Goal: Task Accomplishment & Management: Use online tool/utility

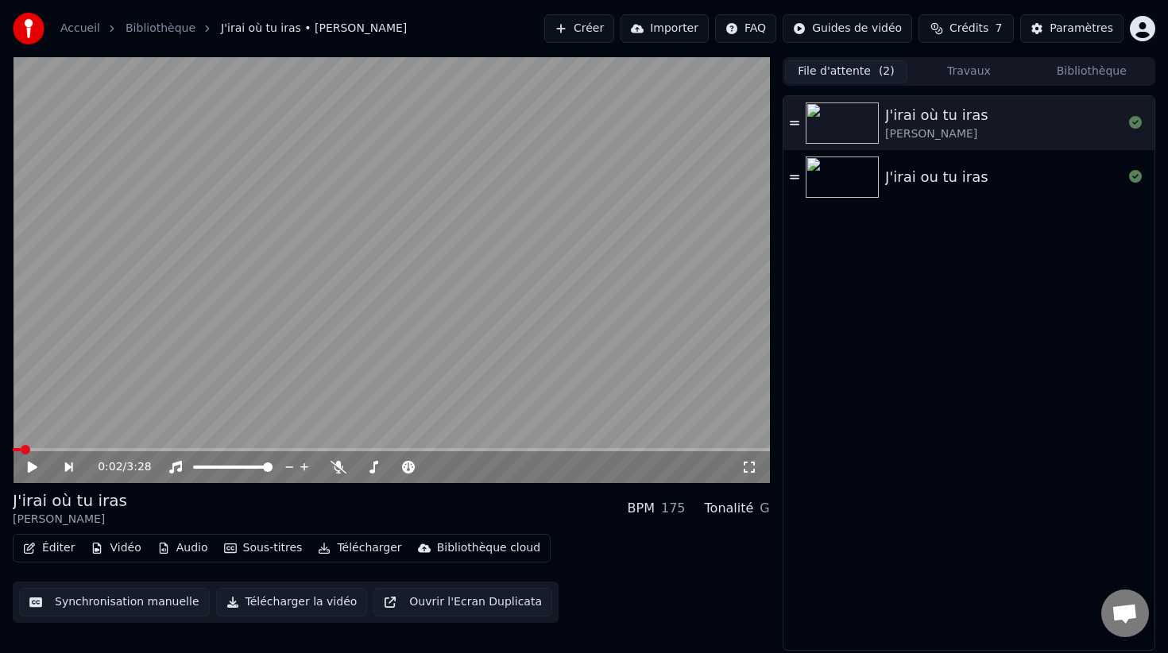
drag, startPoint x: 25, startPoint y: 440, endPoint x: 9, endPoint y: 448, distance: 18.5
click at [9, 448] on div "0:02 / 3:28 J'irai où tu iras [PERSON_NAME] BPM 175 Tonalité G Éditer Vidéo Aud…" at bounding box center [584, 354] width 1168 height 594
click at [13, 446] on span at bounding box center [18, 450] width 10 height 10
click at [29, 463] on icon at bounding box center [33, 467] width 10 height 11
click at [372, 283] on video at bounding box center [391, 270] width 757 height 426
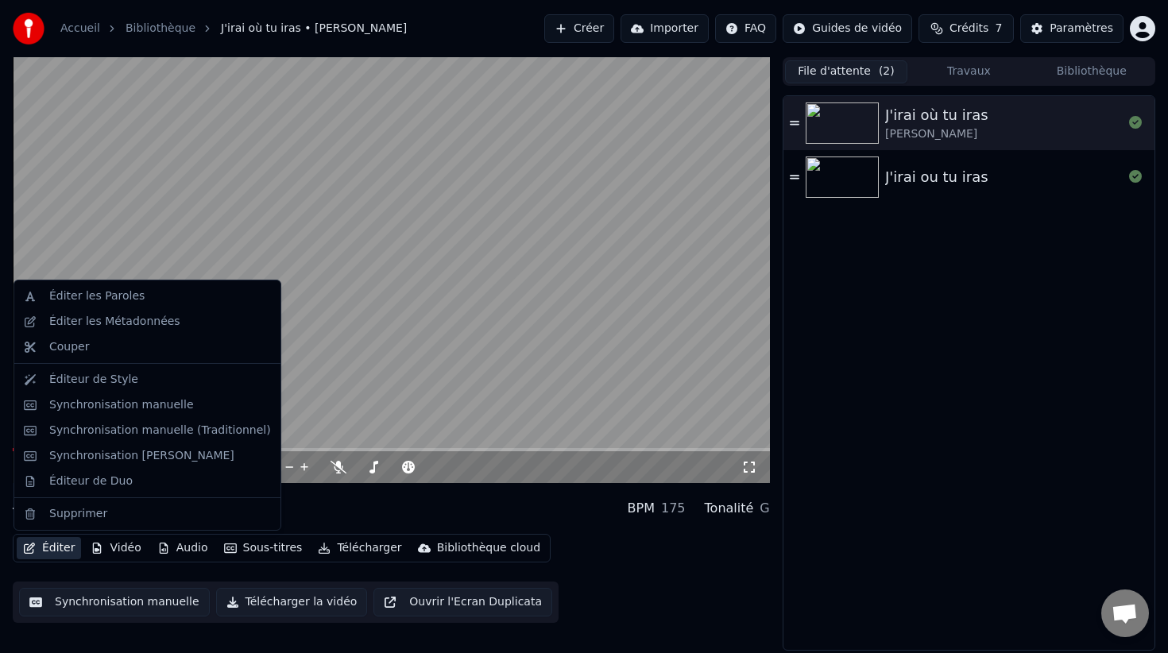
click at [51, 547] on button "Éditer" at bounding box center [49, 548] width 64 height 22
click at [92, 408] on div "Synchronisation manuelle" at bounding box center [121, 405] width 145 height 16
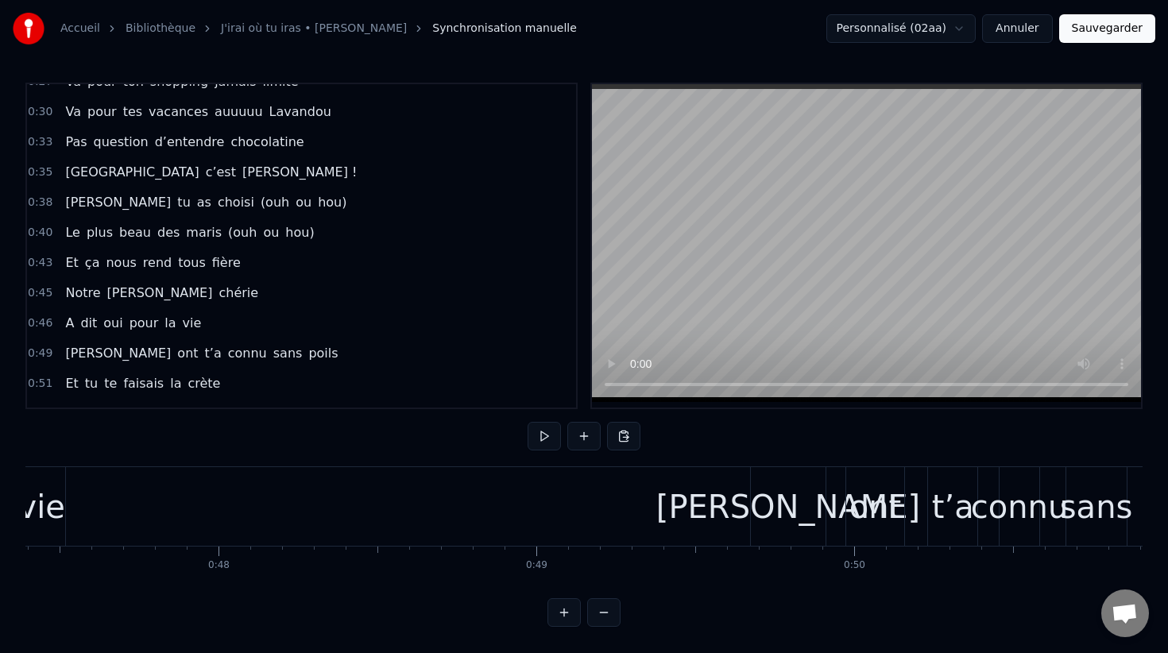
scroll to position [285, 0]
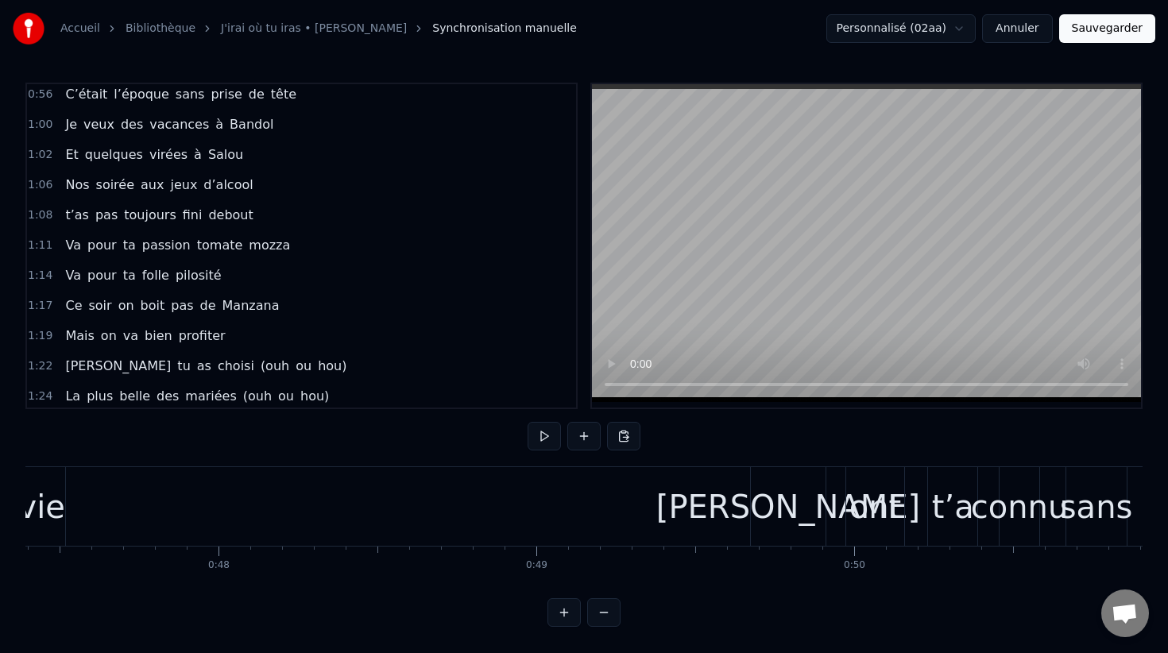
click at [123, 334] on span "va" at bounding box center [131, 336] width 18 height 18
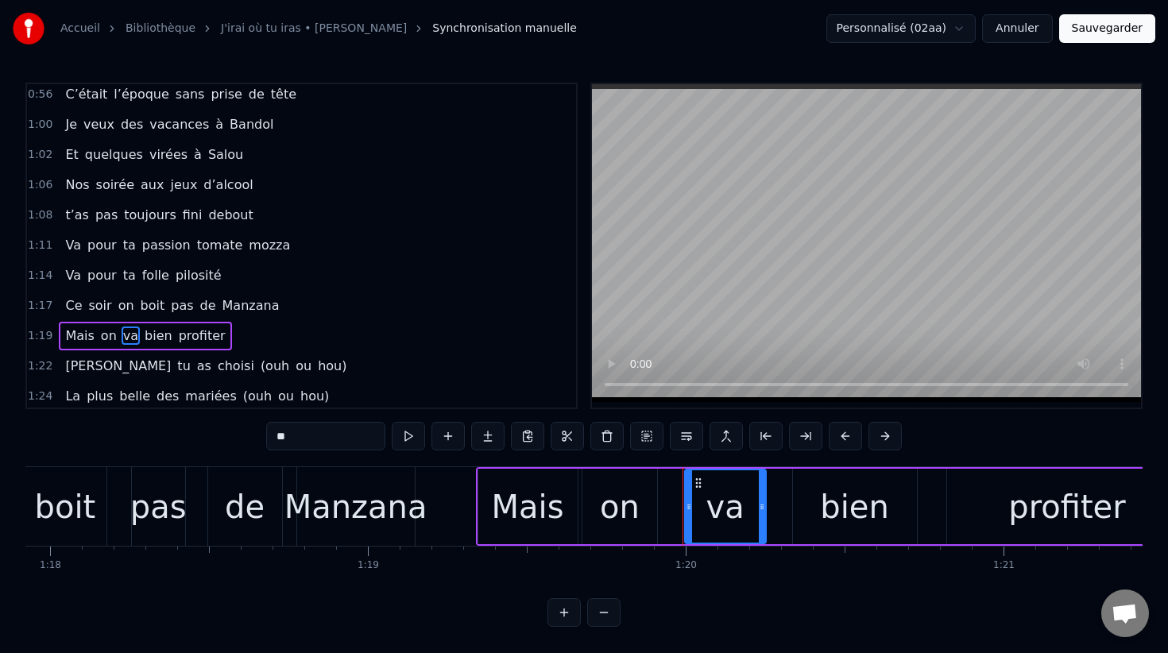
scroll to position [0, 25343]
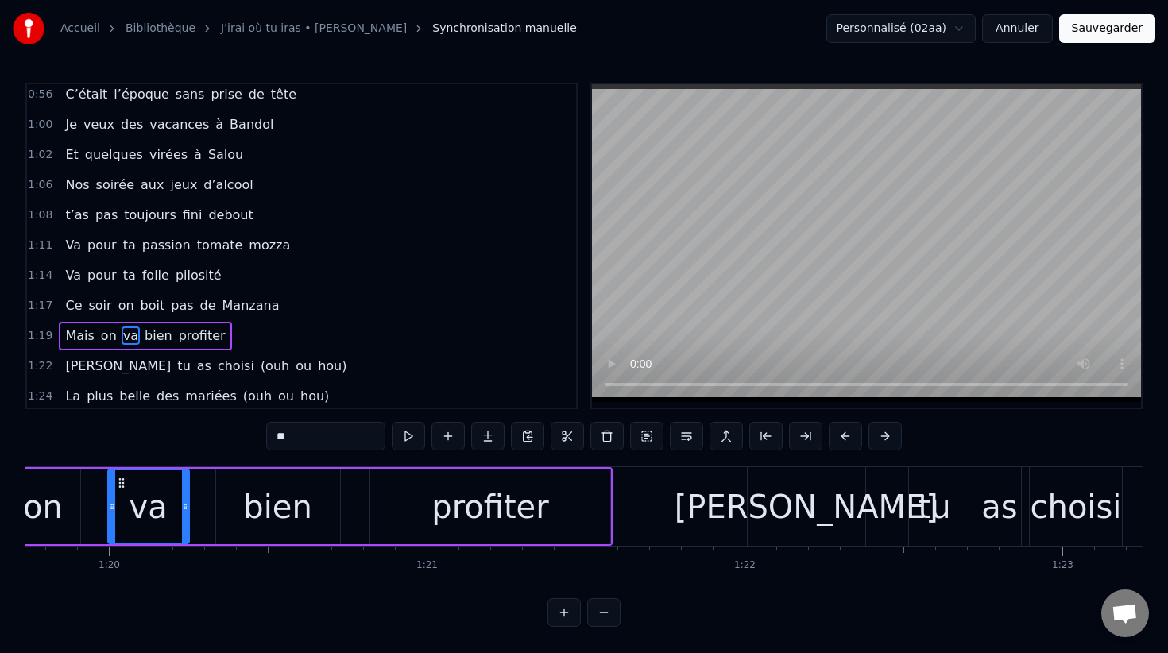
click at [75, 335] on span "Mais" at bounding box center [80, 336] width 32 height 18
type input "****"
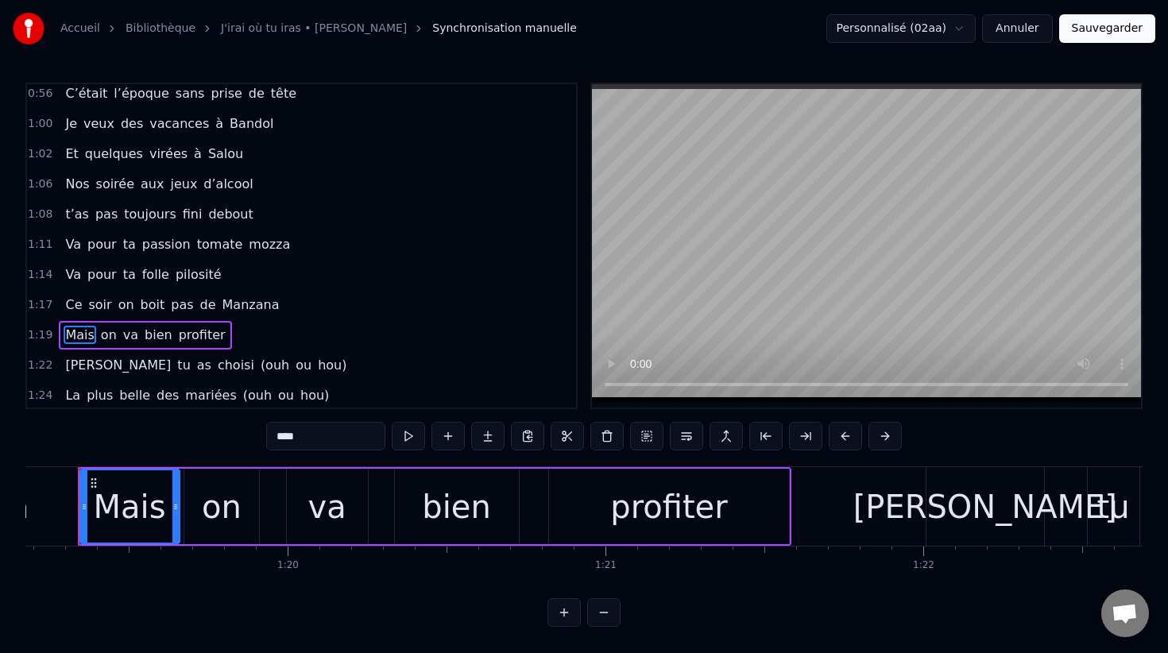
scroll to position [0, 25136]
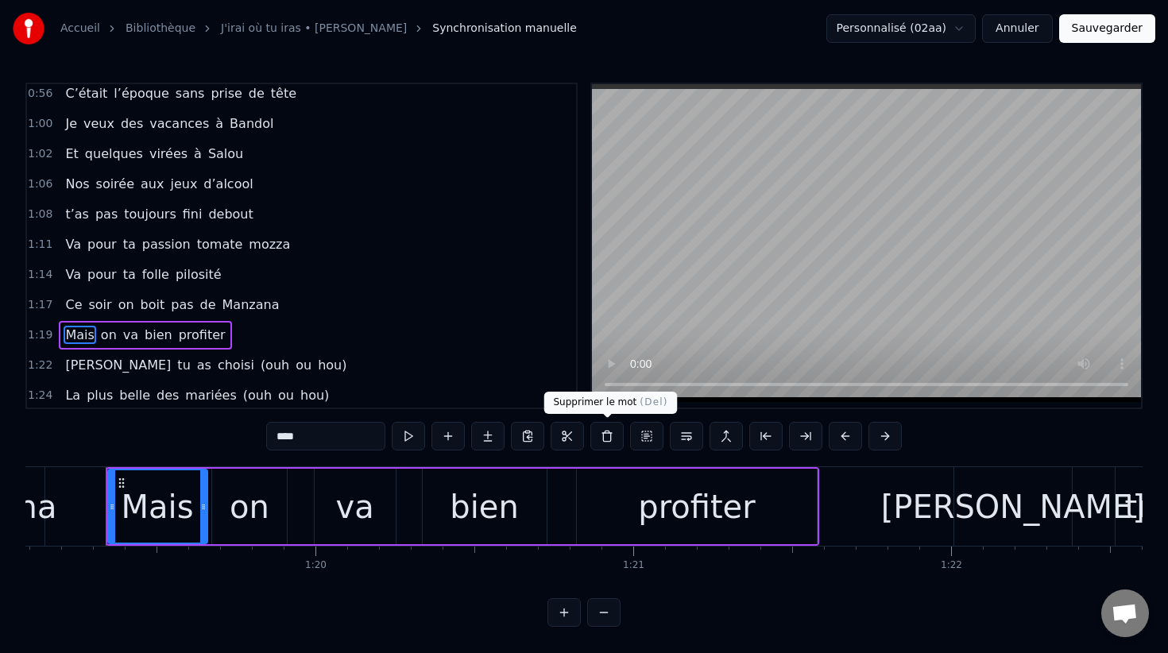
click at [609, 438] on button at bounding box center [606, 436] width 33 height 29
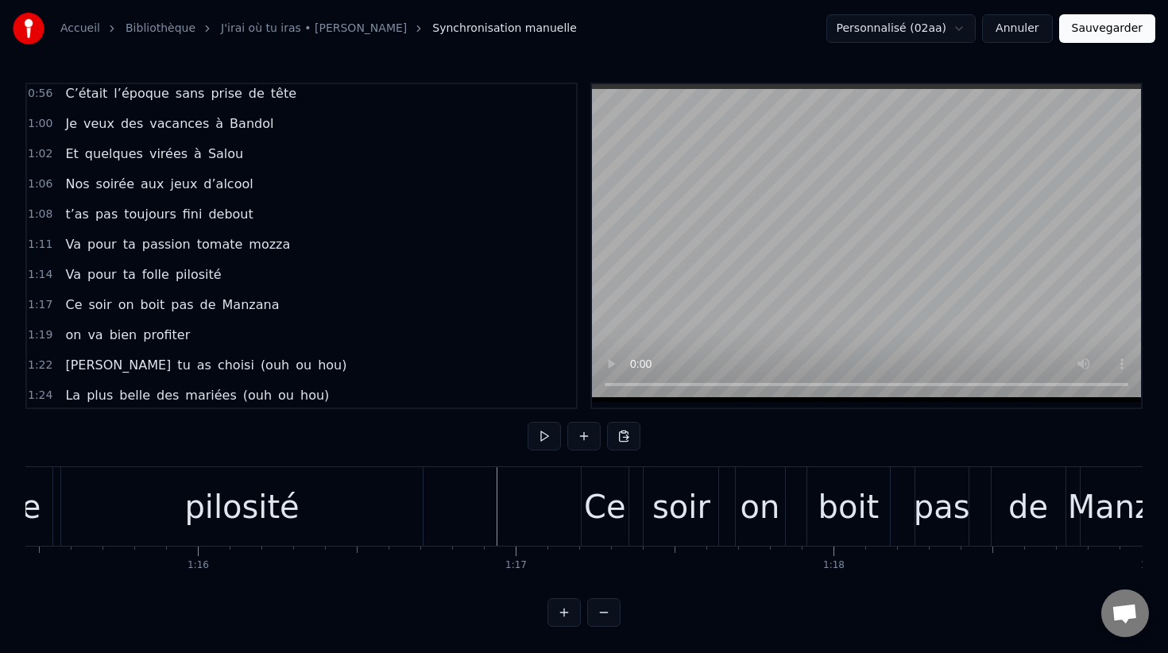
scroll to position [0, 23953]
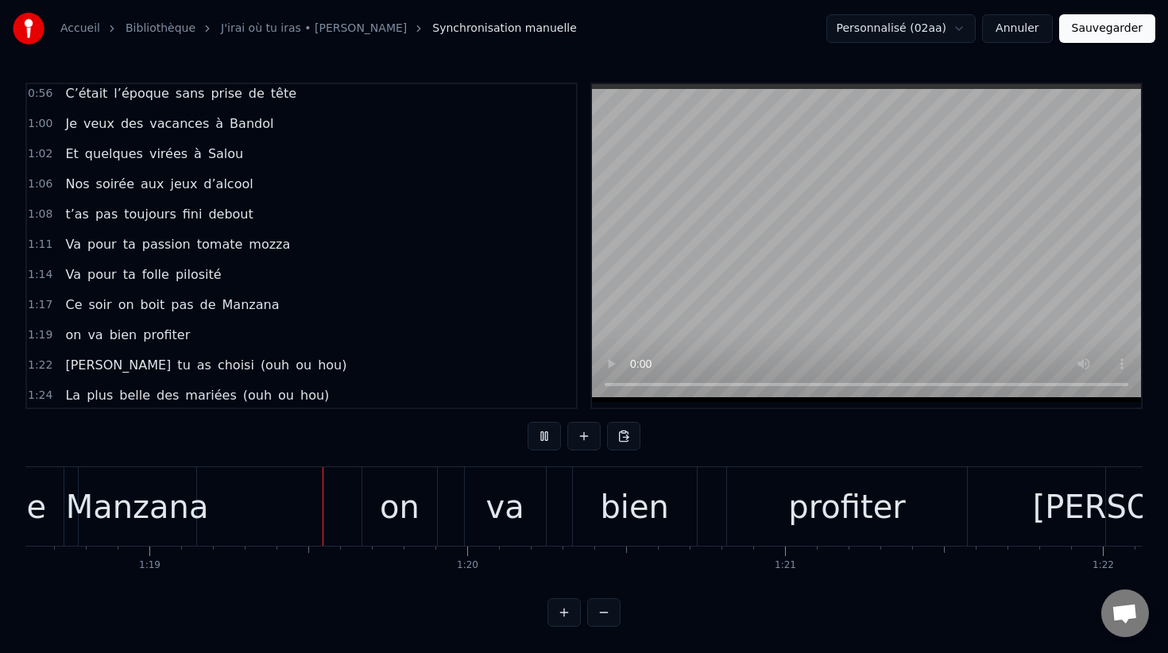
scroll to position [0, 24989]
click at [384, 510] on div "on" at bounding box center [395, 507] width 40 height 48
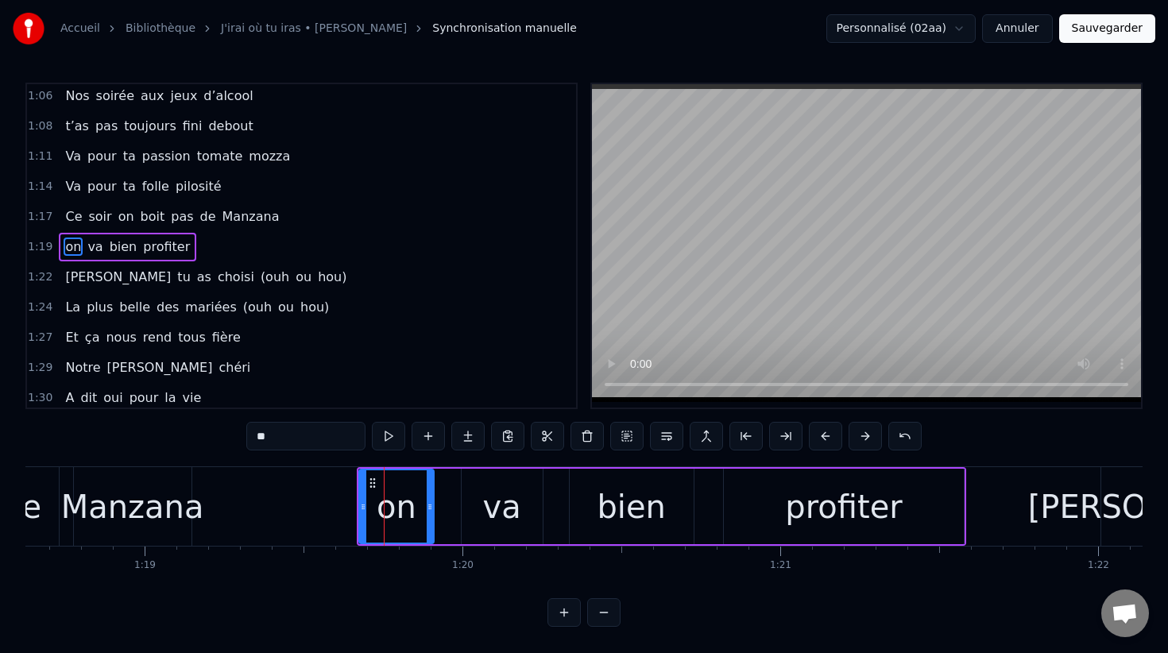
scroll to position [698, 0]
click at [266, 439] on input "**" at bounding box center [305, 436] width 119 height 29
type input "*"
type input "**"
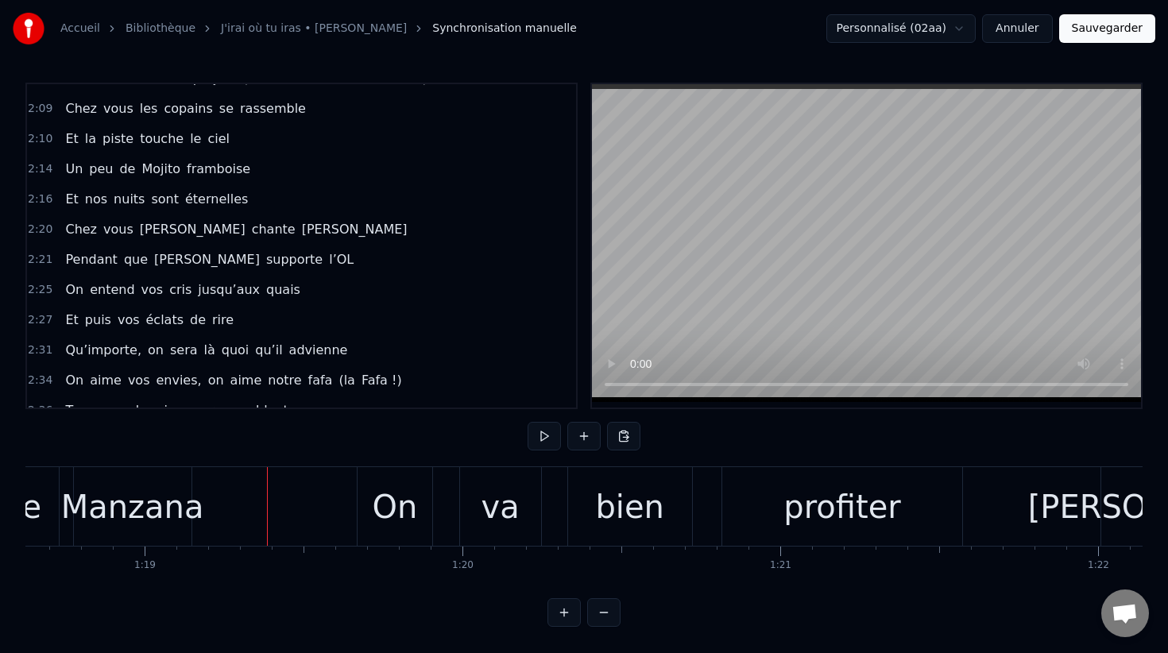
scroll to position [1288, 0]
click at [39, 265] on span "2:21" at bounding box center [40, 261] width 25 height 16
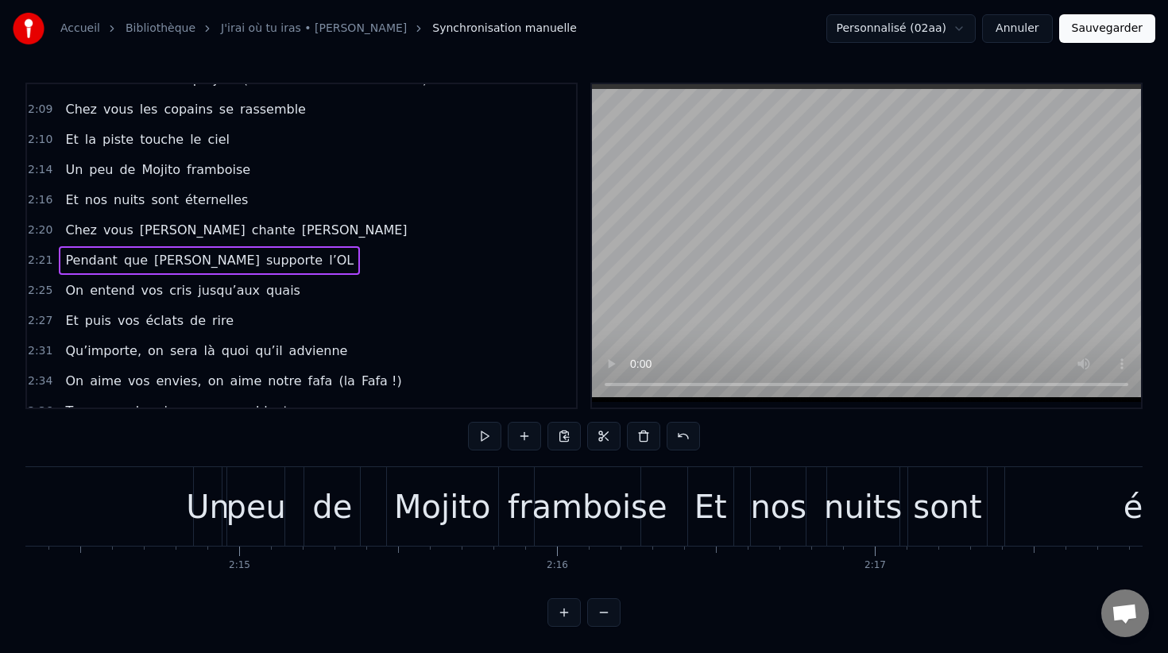
scroll to position [0, 45010]
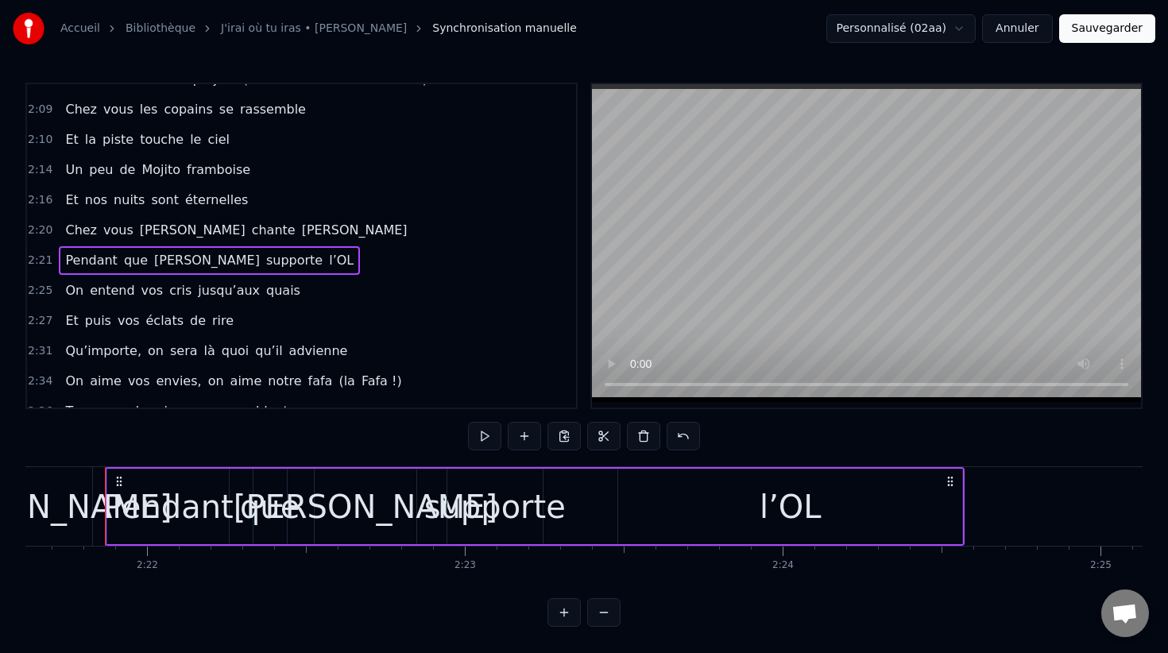
click at [482, 509] on div "supporte" at bounding box center [494, 507] width 141 height 48
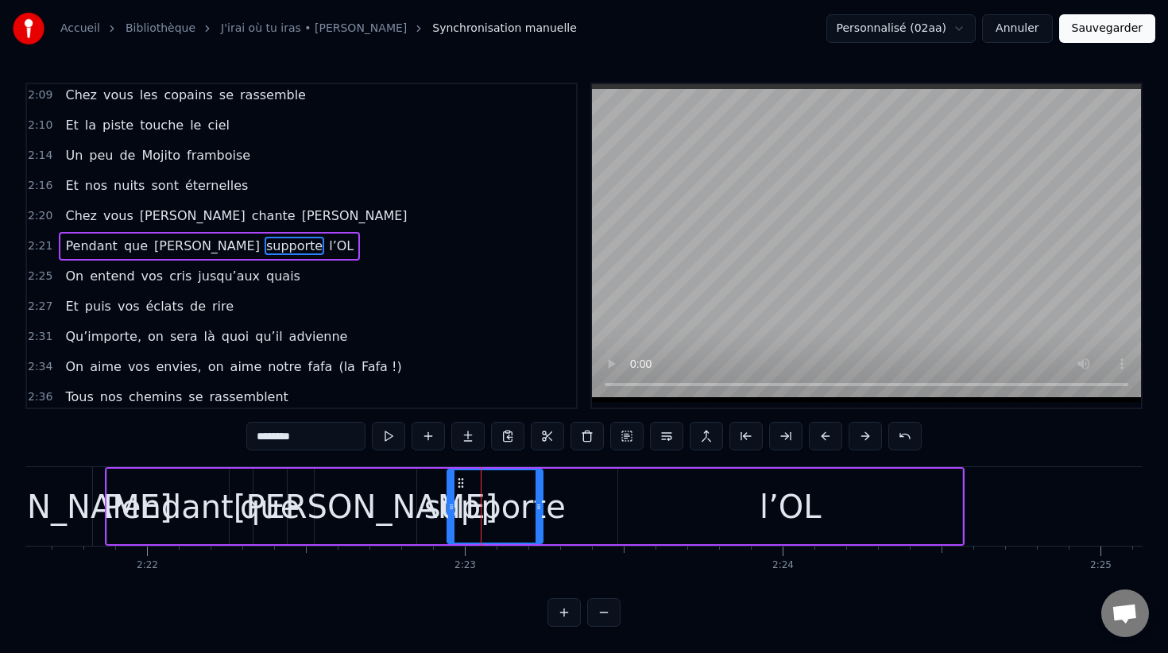
click at [283, 437] on input "********" at bounding box center [305, 436] width 119 height 29
type input "*******"
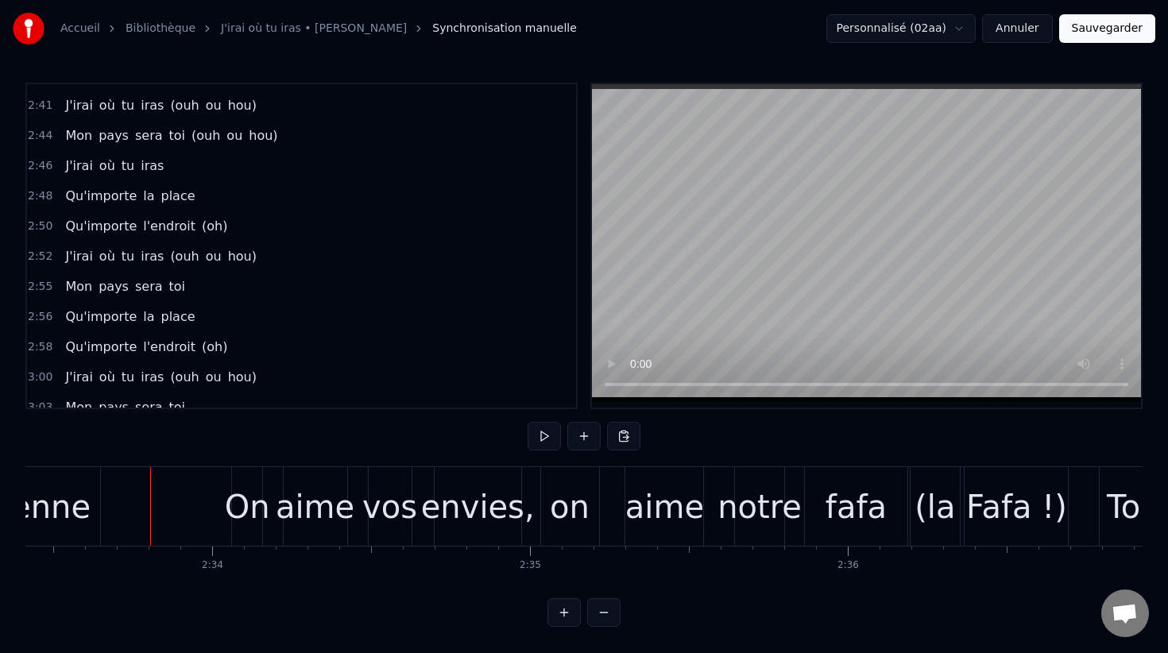
scroll to position [1653, 0]
click at [114, 114] on div "J'irai où tu iras (ouh ou hou)" at bounding box center [160, 107] width 203 height 29
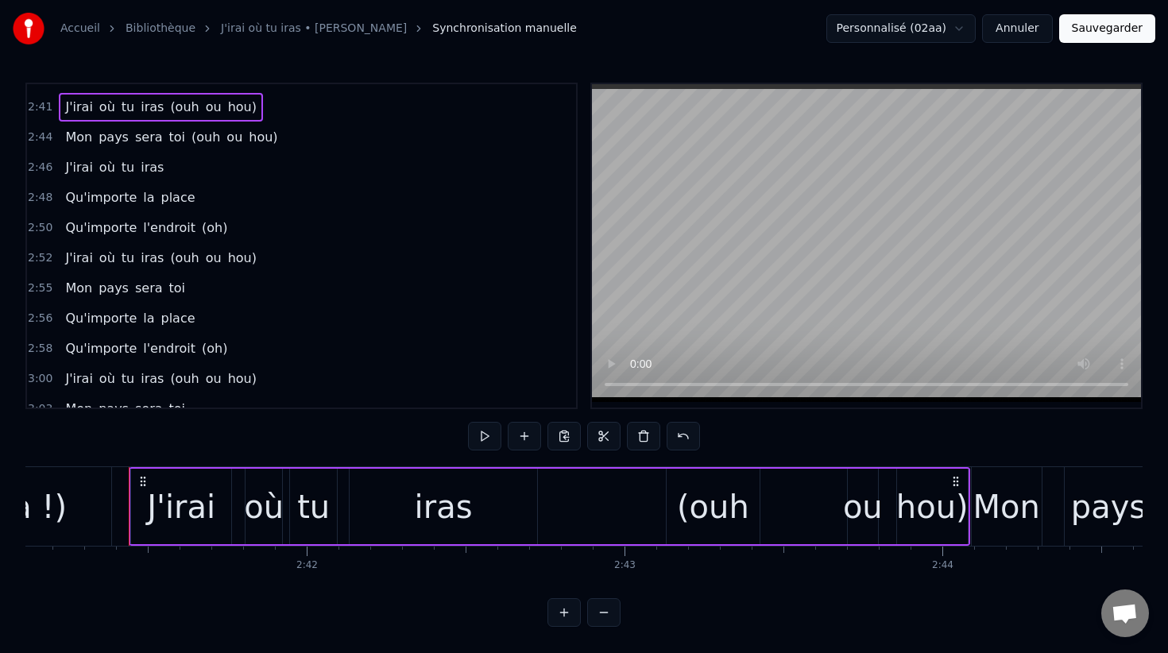
scroll to position [0, 51231]
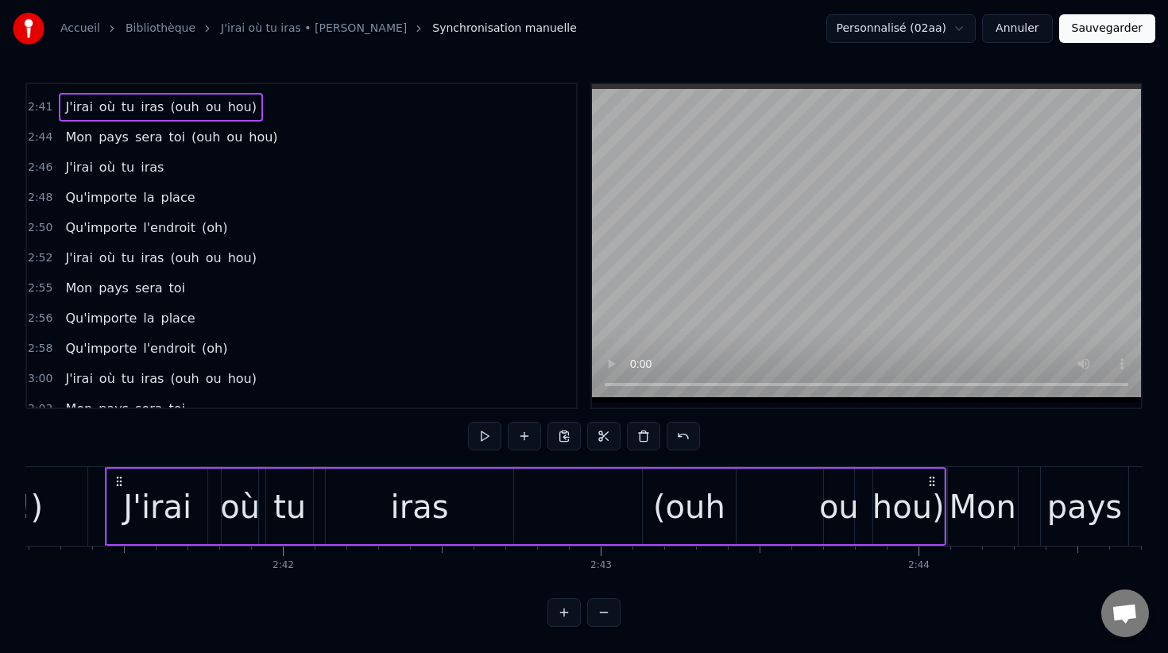
click at [161, 509] on div "J'irai" at bounding box center [157, 507] width 68 height 48
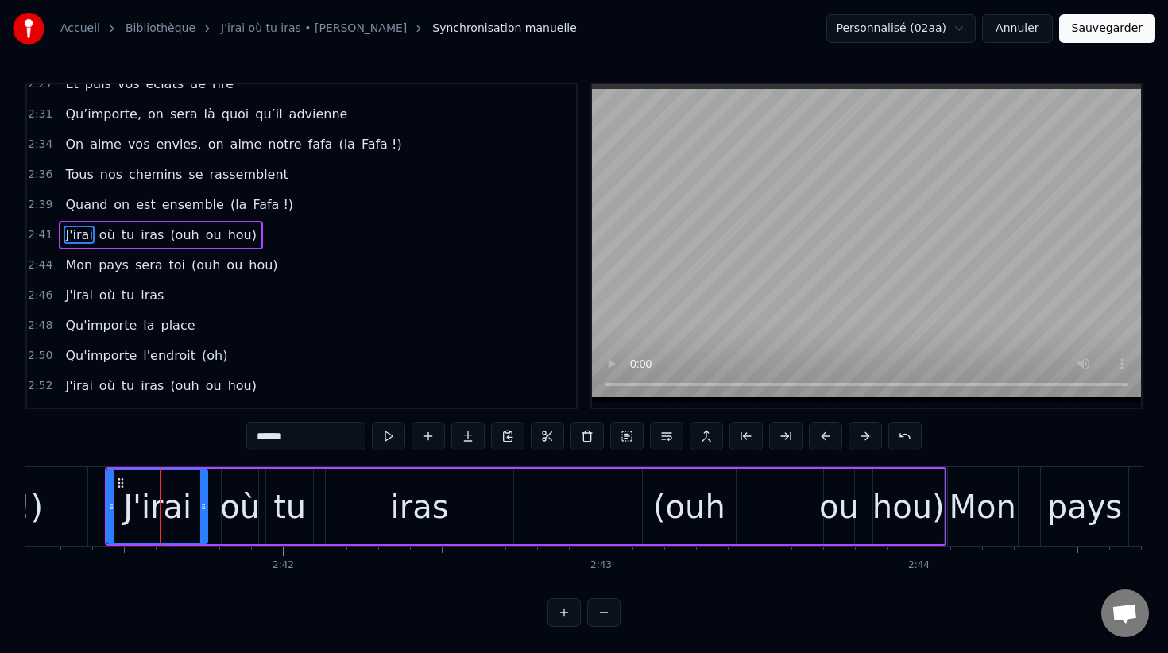
scroll to position [1514, 0]
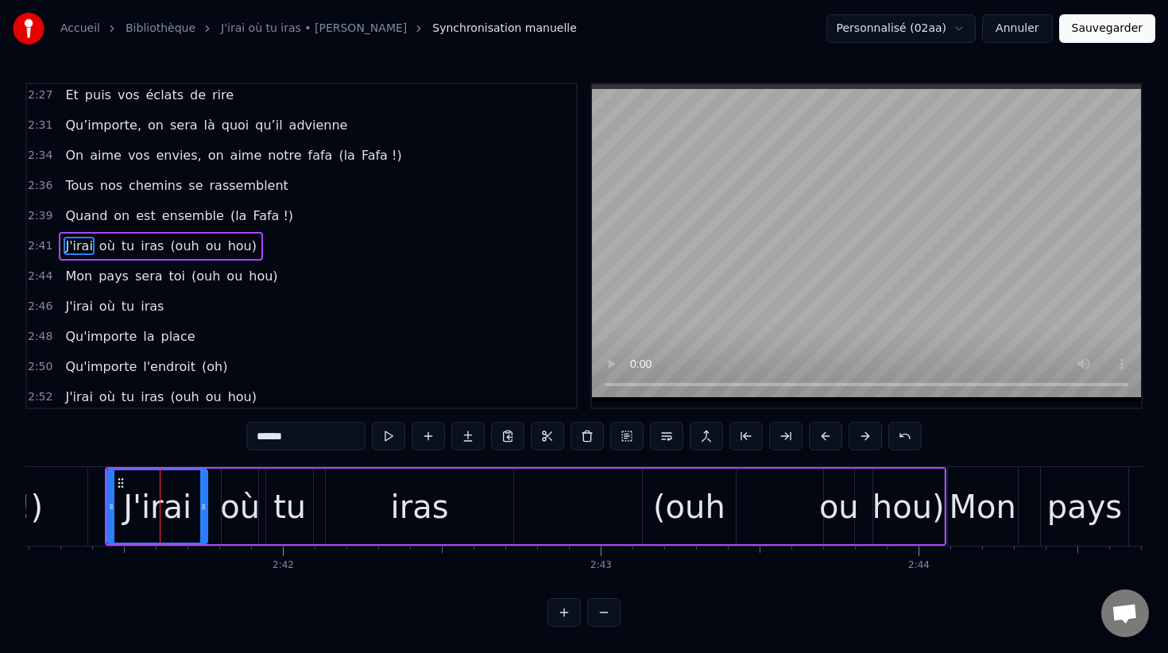
click at [171, 511] on div "J'irai" at bounding box center [157, 507] width 68 height 48
drag, startPoint x: 292, startPoint y: 441, endPoint x: 238, endPoint y: 441, distance: 54.0
click at [238, 441] on div "0:05 Chez toi, l’Monaco fait la fête 0:07 Les légumes passent pas l’assiette 0:…" at bounding box center [583, 355] width 1117 height 544
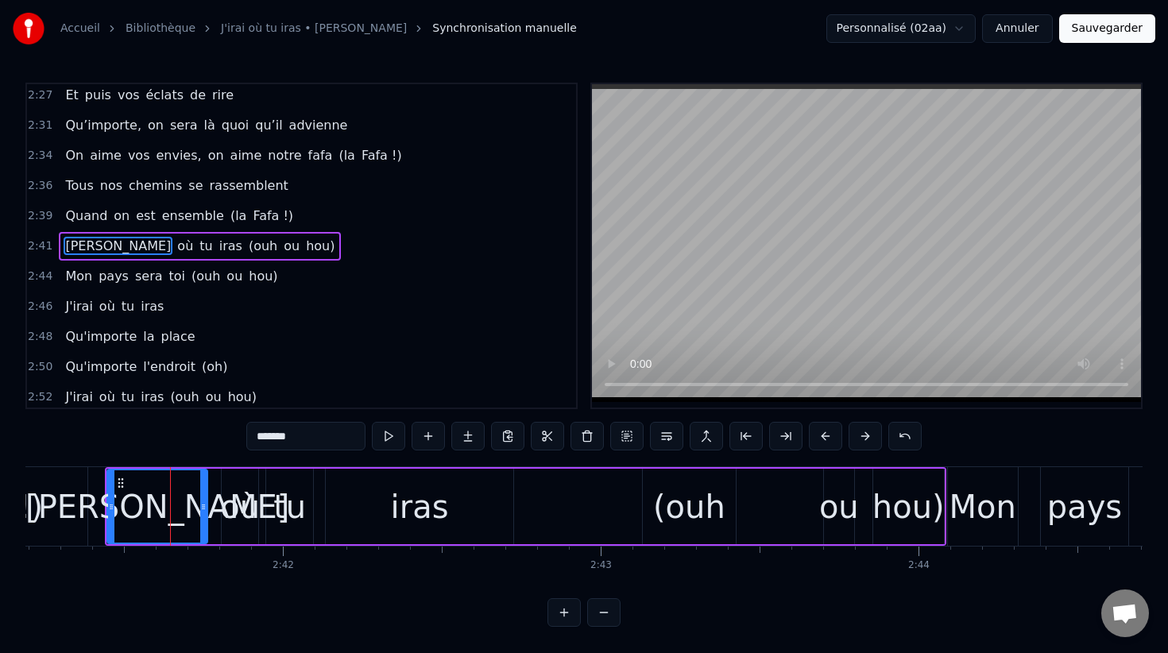
click at [239, 506] on div "où" at bounding box center [240, 507] width 40 height 48
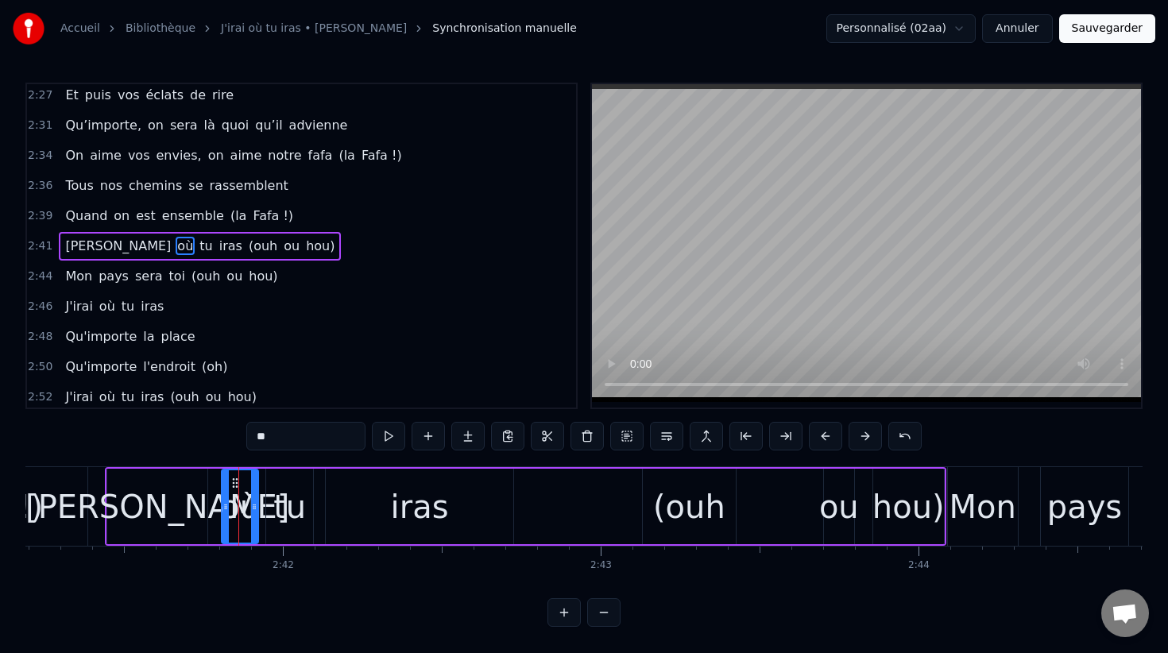
click at [265, 443] on input "**" at bounding box center [305, 436] width 119 height 29
click at [299, 519] on div "tu" at bounding box center [289, 507] width 33 height 48
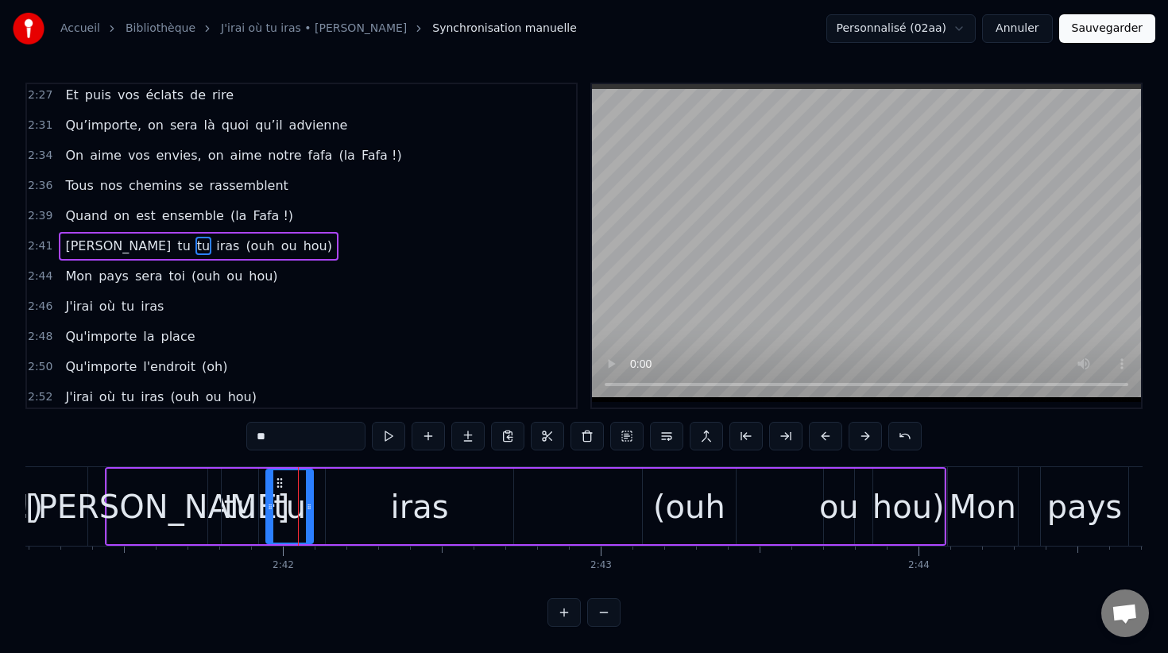
click at [265, 438] on input "**" at bounding box center [305, 436] width 119 height 29
click at [396, 483] on div "iras" at bounding box center [420, 507] width 58 height 48
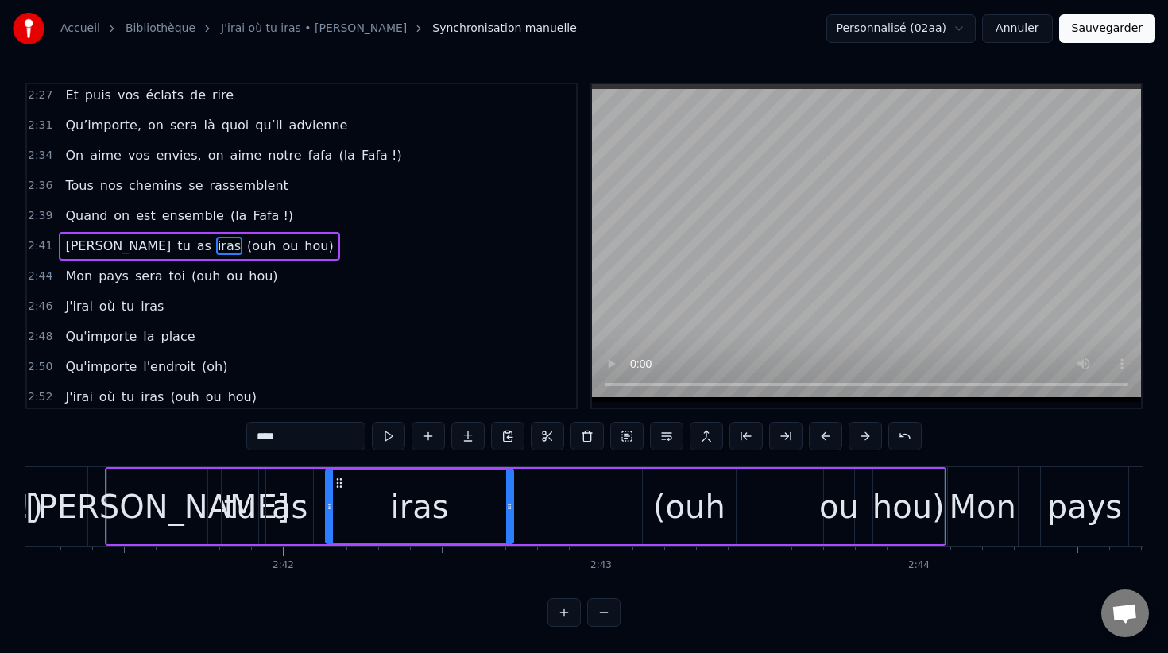
click at [396, 483] on div "iras" at bounding box center [420, 507] width 58 height 48
click at [301, 433] on input "****" at bounding box center [305, 436] width 119 height 29
type input "******"
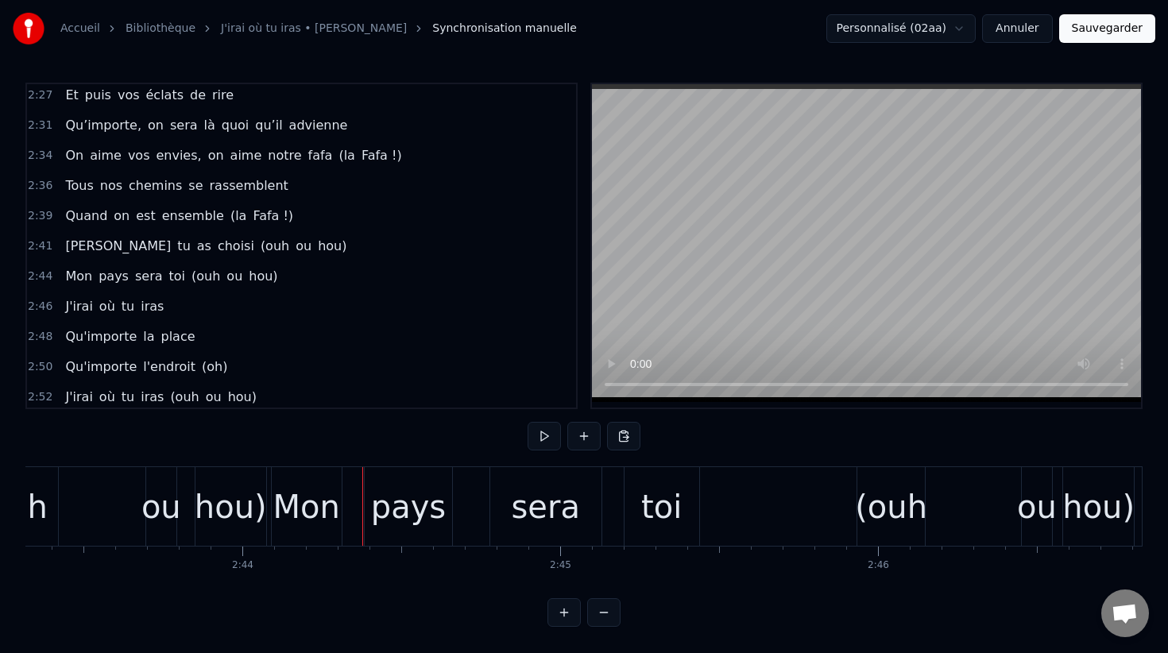
scroll to position [0, 51914]
click at [88, 277] on span "Mon" at bounding box center [79, 276] width 30 height 18
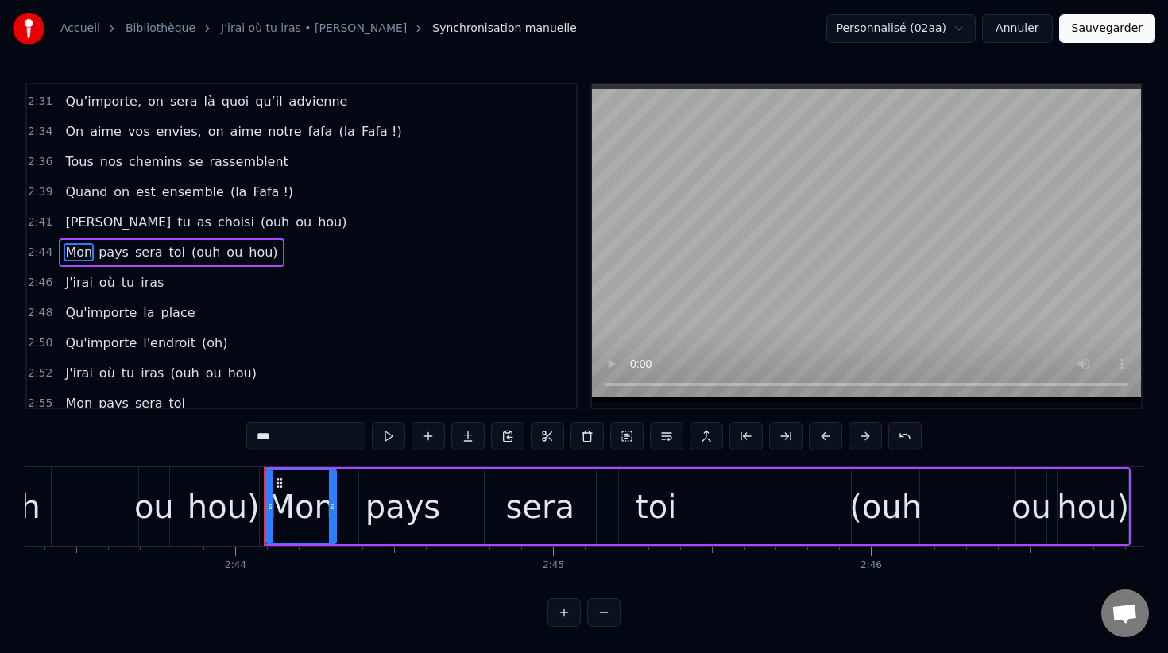
scroll to position [1544, 0]
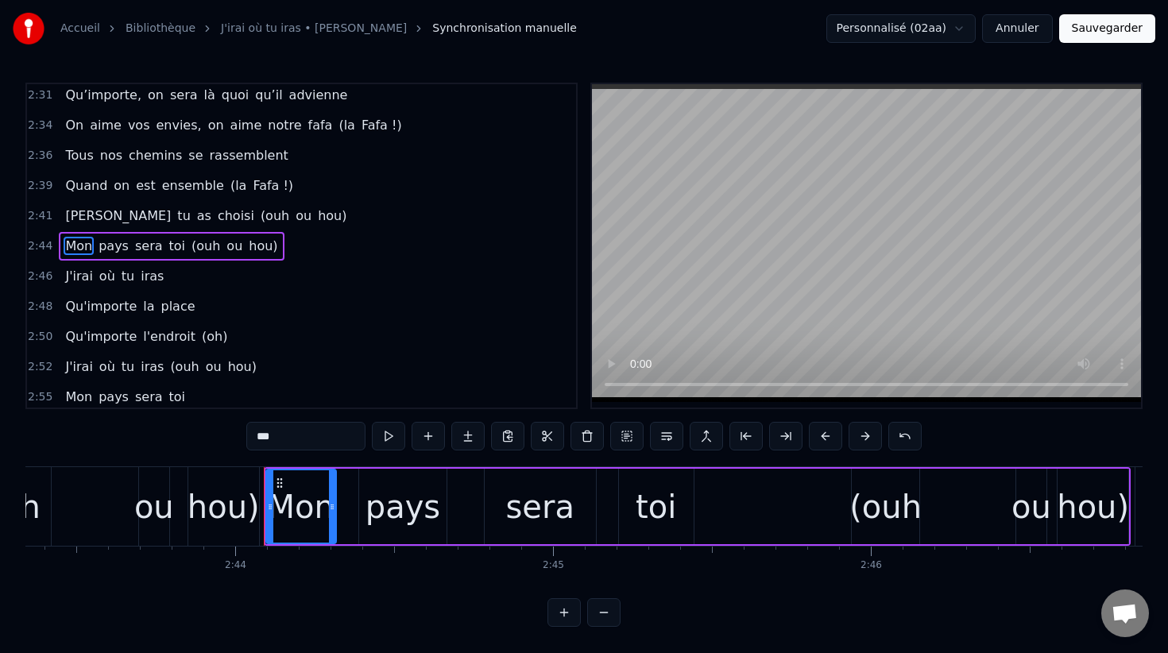
click at [275, 436] on input "***" at bounding box center [305, 436] width 119 height 29
click at [429, 532] on div "pays" at bounding box center [402, 506] width 87 height 75
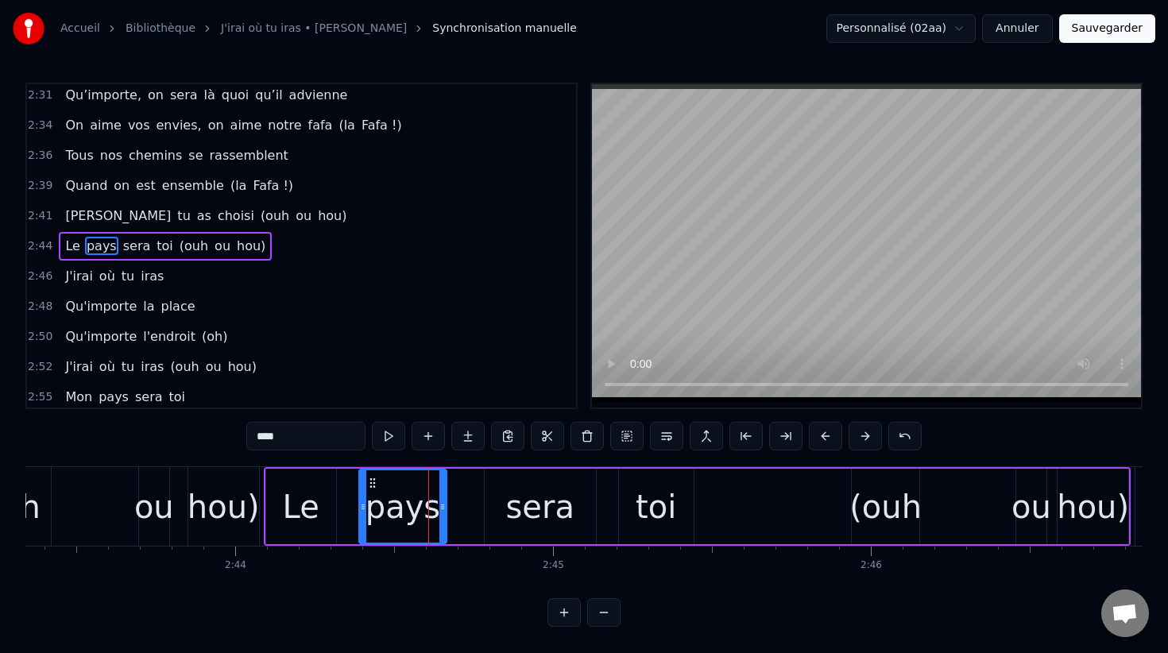
click at [274, 439] on input "****" at bounding box center [305, 436] width 119 height 29
click at [544, 520] on div "sera" at bounding box center [539, 507] width 68 height 48
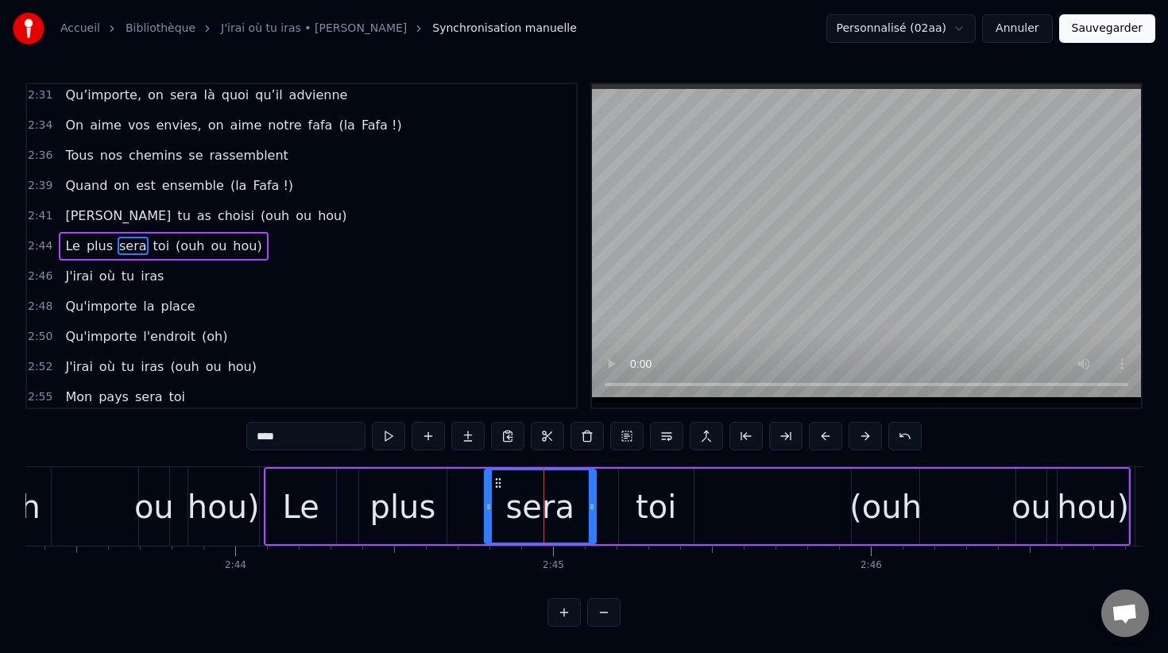
click at [529, 506] on div "sera" at bounding box center [539, 507] width 68 height 48
click at [292, 442] on input "****" at bounding box center [305, 436] width 119 height 29
click at [680, 509] on div "toi" at bounding box center [656, 506] width 75 height 75
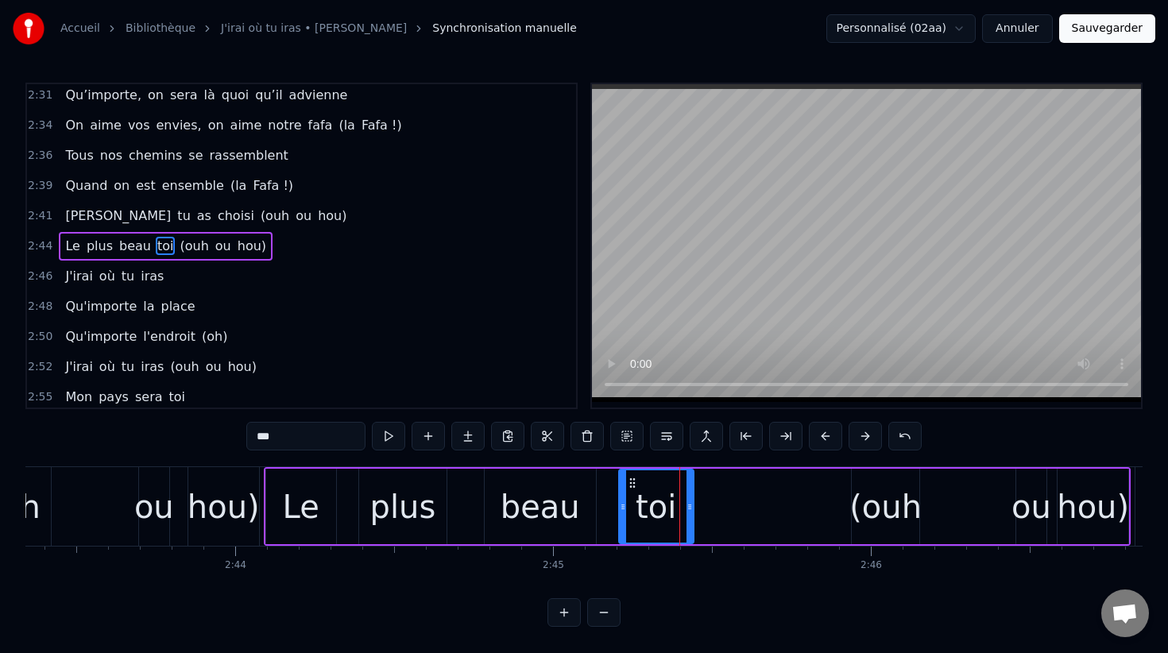
click at [269, 439] on input "***" at bounding box center [305, 436] width 119 height 29
type input "***"
click at [717, 509] on div "Le plus beau des (ouh ou hou)" at bounding box center [697, 506] width 867 height 79
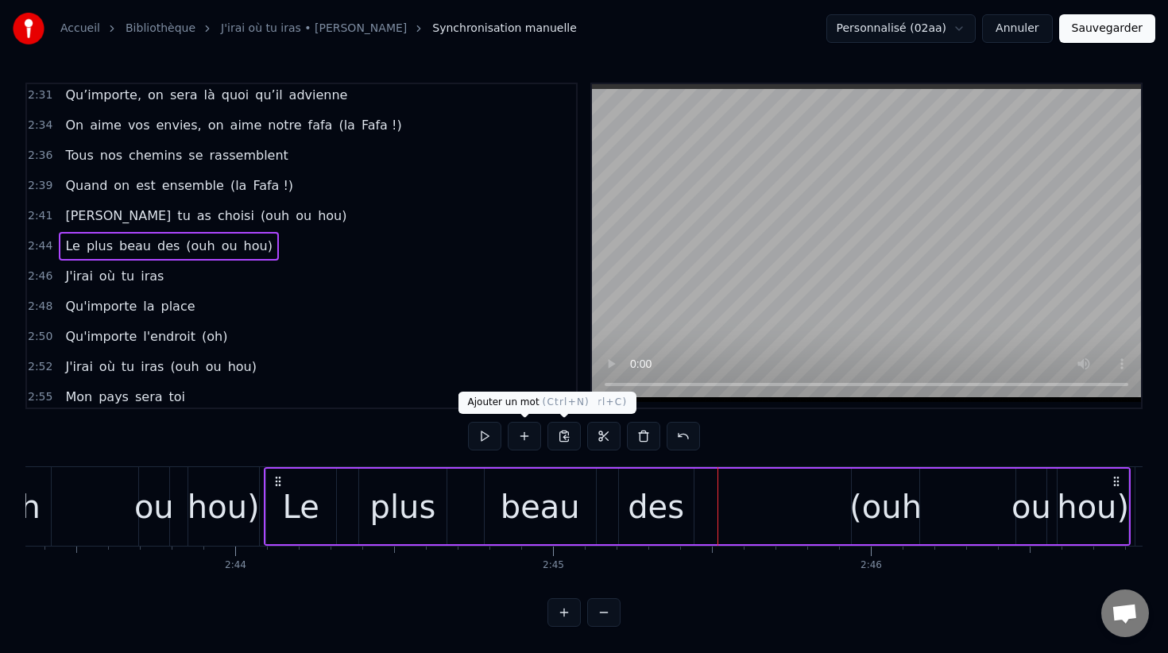
click at [530, 438] on button at bounding box center [524, 436] width 33 height 29
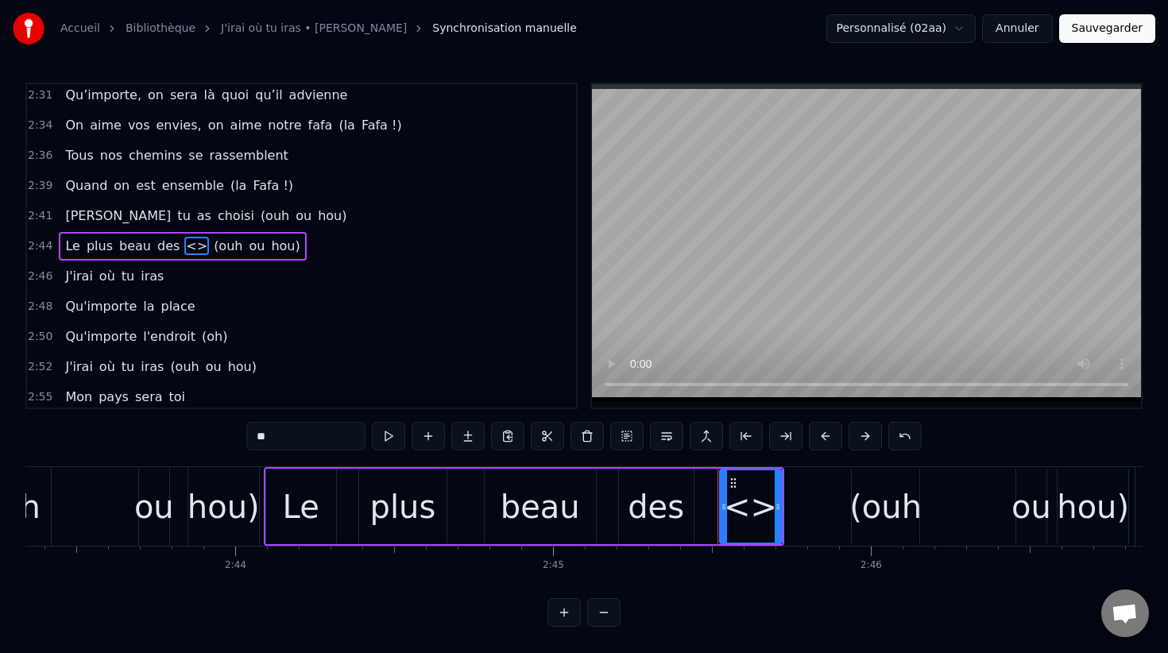
click at [265, 432] on input "**" at bounding box center [305, 436] width 119 height 29
type input "*"
click at [288, 505] on div "Le" at bounding box center [301, 507] width 37 height 48
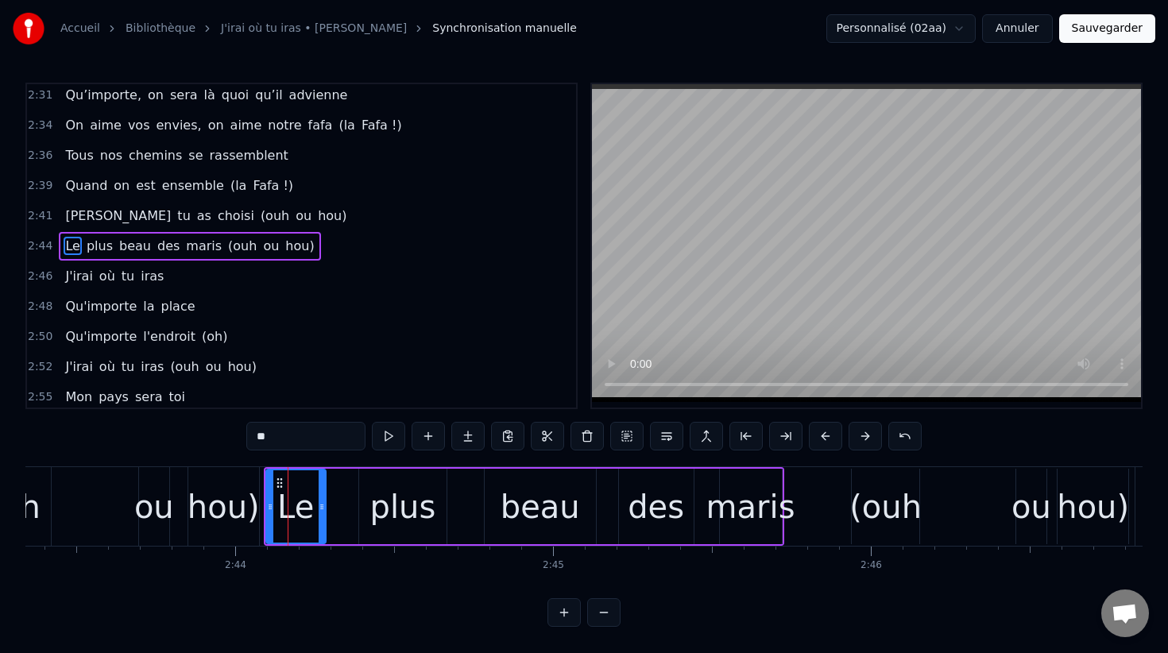
drag, startPoint x: 332, startPoint y: 504, endPoint x: 321, endPoint y: 504, distance: 11.1
click at [321, 504] on icon at bounding box center [322, 507] width 6 height 13
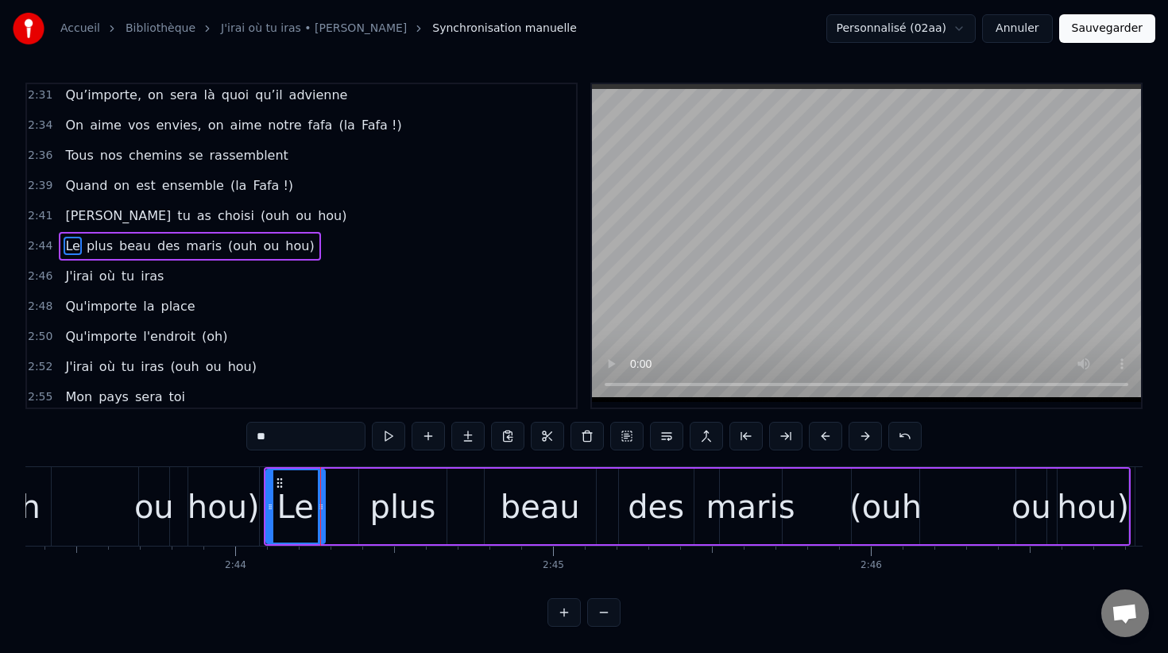
click at [381, 501] on div "plus" at bounding box center [403, 507] width 66 height 48
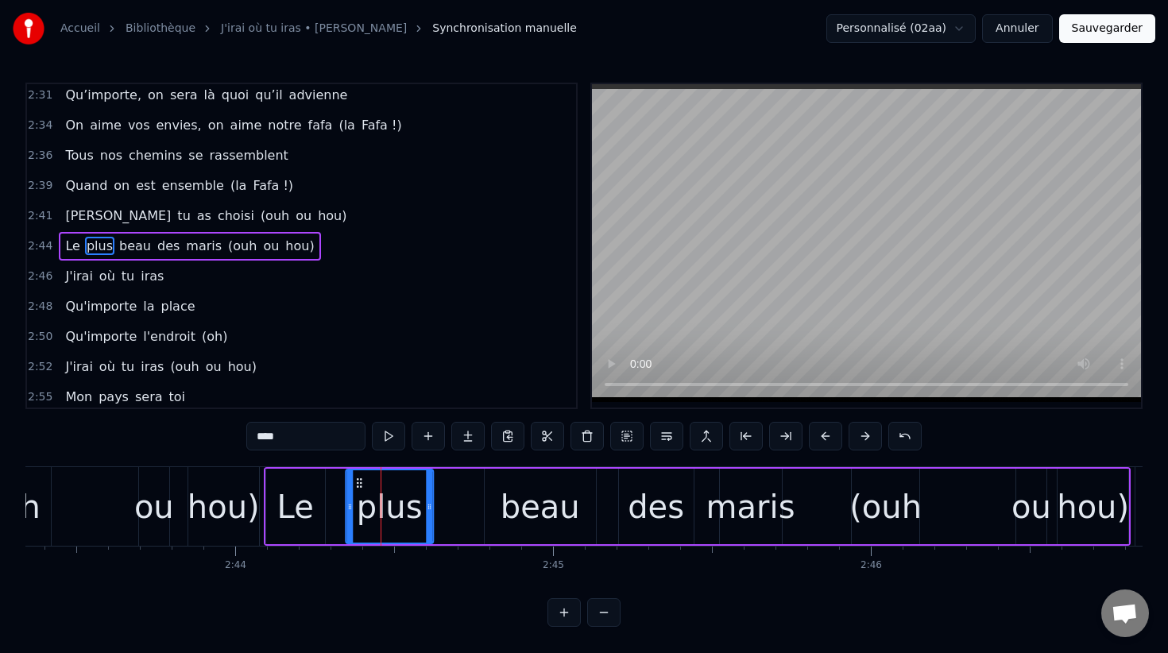
drag, startPoint x: 372, startPoint y: 482, endPoint x: 352, endPoint y: 481, distance: 19.9
click at [353, 481] on icon at bounding box center [359, 483] width 13 height 13
click at [501, 488] on div "beau" at bounding box center [540, 506] width 111 height 75
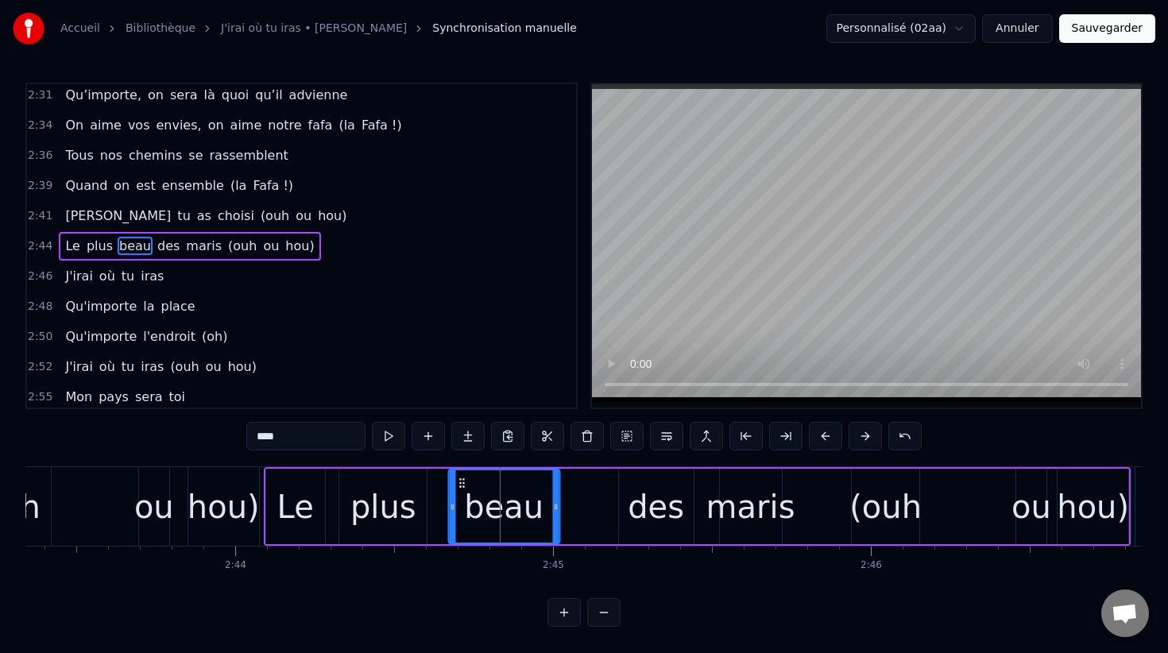
drag, startPoint x: 497, startPoint y: 481, endPoint x: 460, endPoint y: 481, distance: 36.6
click at [460, 481] on icon at bounding box center [461, 483] width 13 height 13
click at [653, 498] on div "des" at bounding box center [656, 507] width 56 height 48
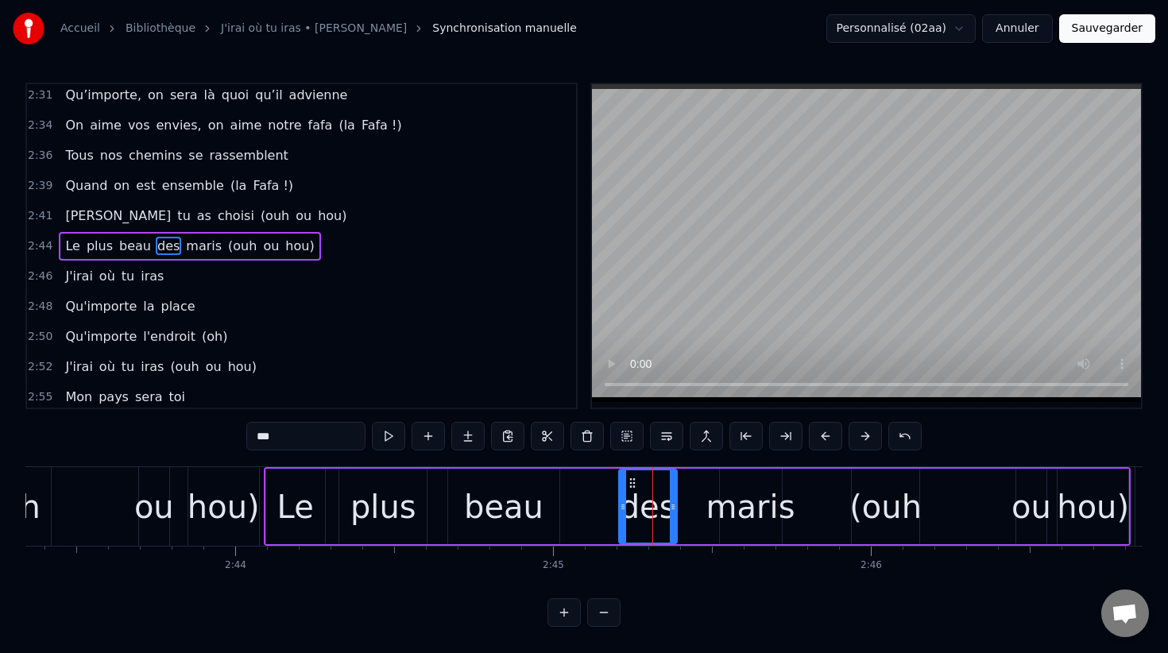
drag, startPoint x: 690, startPoint y: 500, endPoint x: 673, endPoint y: 500, distance: 16.7
click at [673, 501] on icon at bounding box center [673, 507] width 6 height 13
drag, startPoint x: 631, startPoint y: 480, endPoint x: 580, endPoint y: 479, distance: 50.9
click at [580, 479] on icon at bounding box center [582, 483] width 13 height 13
click at [505, 496] on div "beau" at bounding box center [503, 507] width 79 height 48
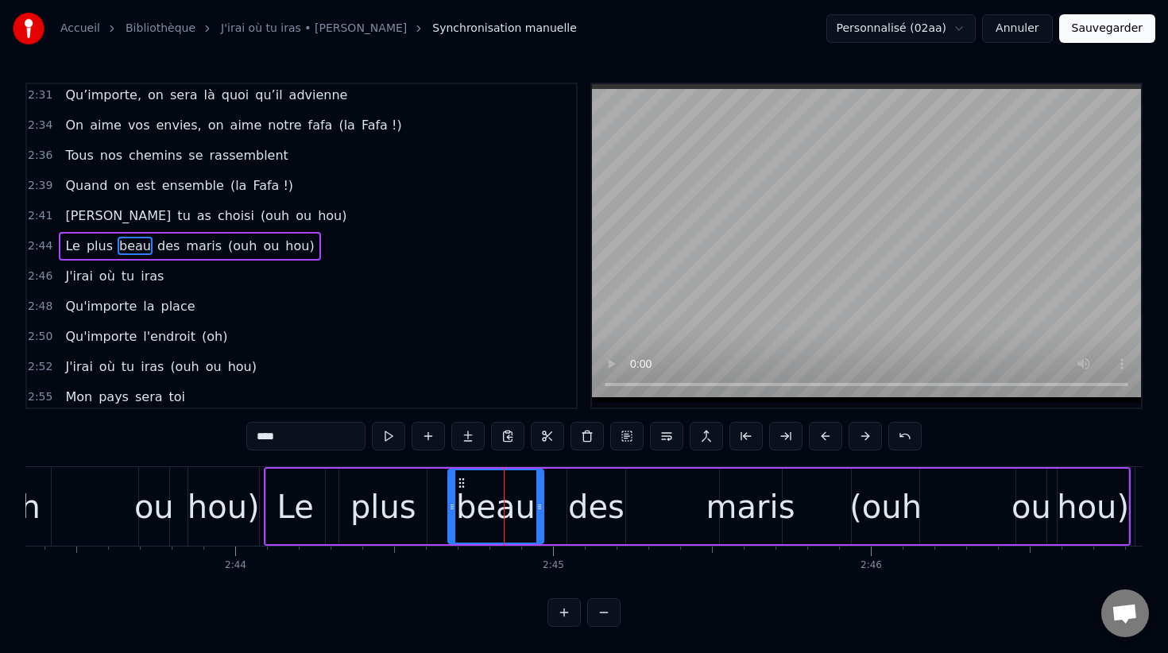
drag, startPoint x: 556, startPoint y: 495, endPoint x: 540, endPoint y: 494, distance: 16.7
click at [540, 494] on div at bounding box center [539, 506] width 6 height 72
click at [587, 483] on div "des" at bounding box center [596, 507] width 56 height 48
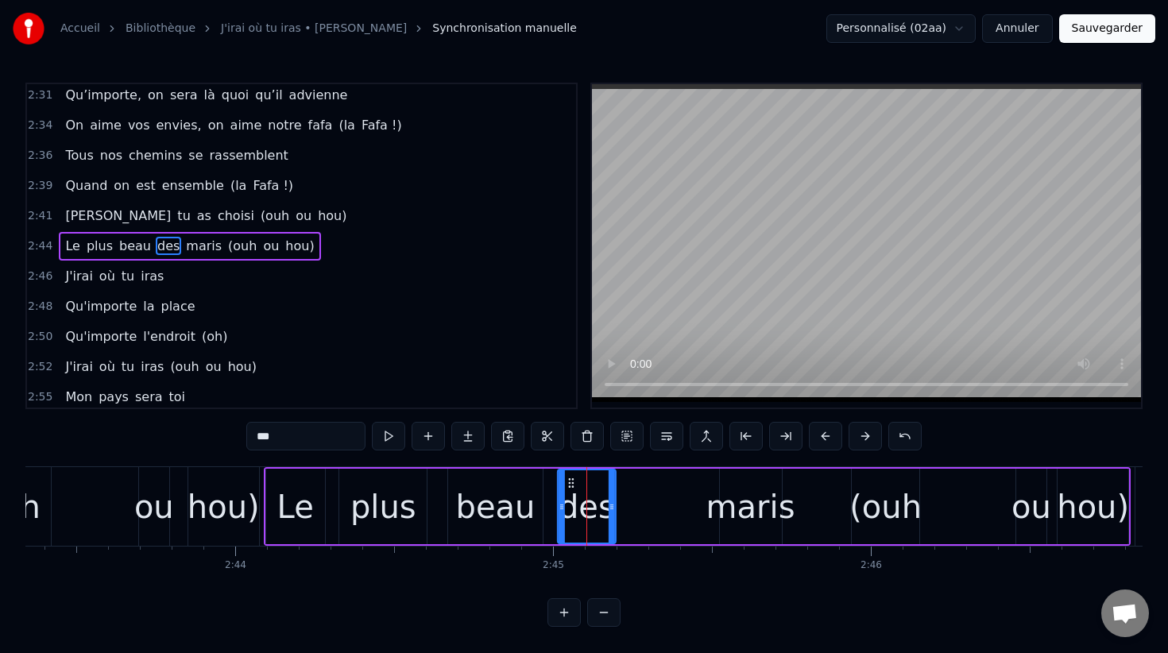
drag, startPoint x: 579, startPoint y: 480, endPoint x: 567, endPoint y: 479, distance: 12.7
click at [567, 479] on icon at bounding box center [571, 483] width 13 height 13
click at [744, 516] on div "maris" at bounding box center [750, 507] width 89 height 48
type input "*****"
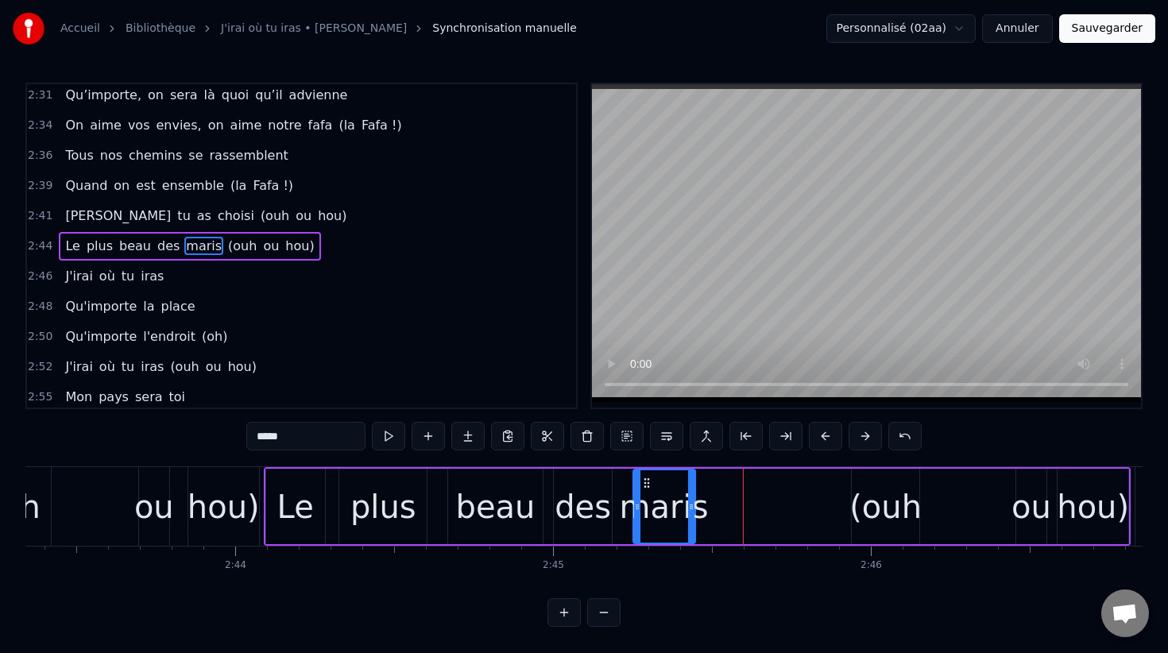
drag, startPoint x: 733, startPoint y: 482, endPoint x: 646, endPoint y: 483, distance: 87.4
click at [648, 483] on circle at bounding box center [648, 482] width 1 height 1
drag, startPoint x: 690, startPoint y: 494, endPoint x: 702, endPoint y: 494, distance: 11.9
click at [702, 494] on div at bounding box center [701, 506] width 6 height 72
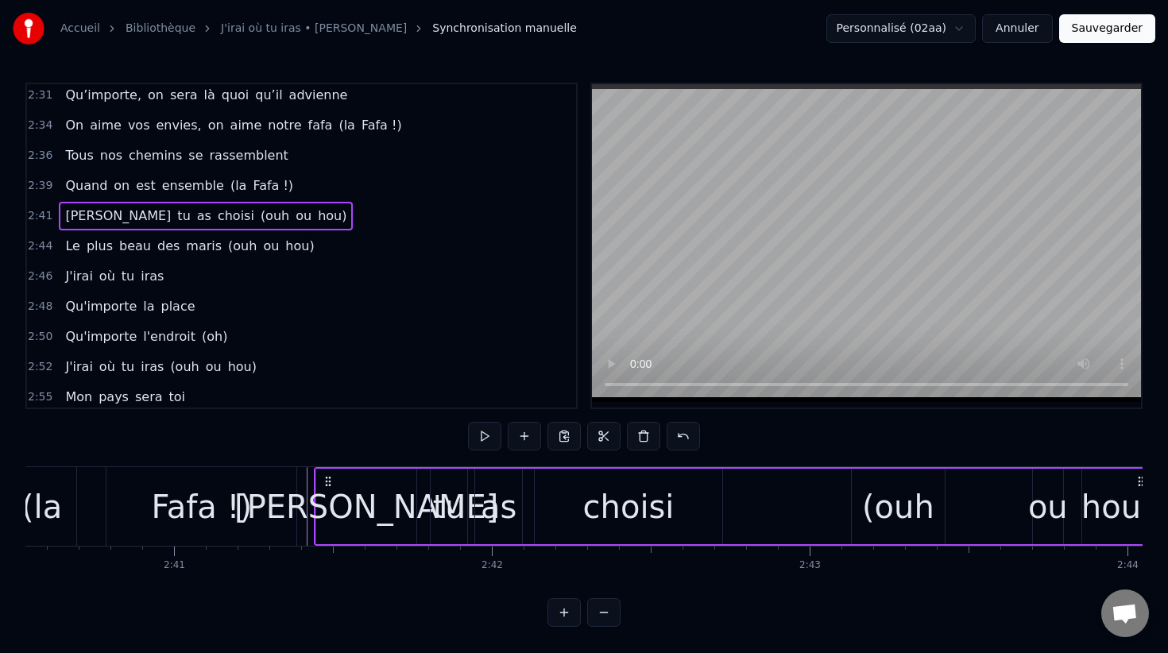
scroll to position [0, 51016]
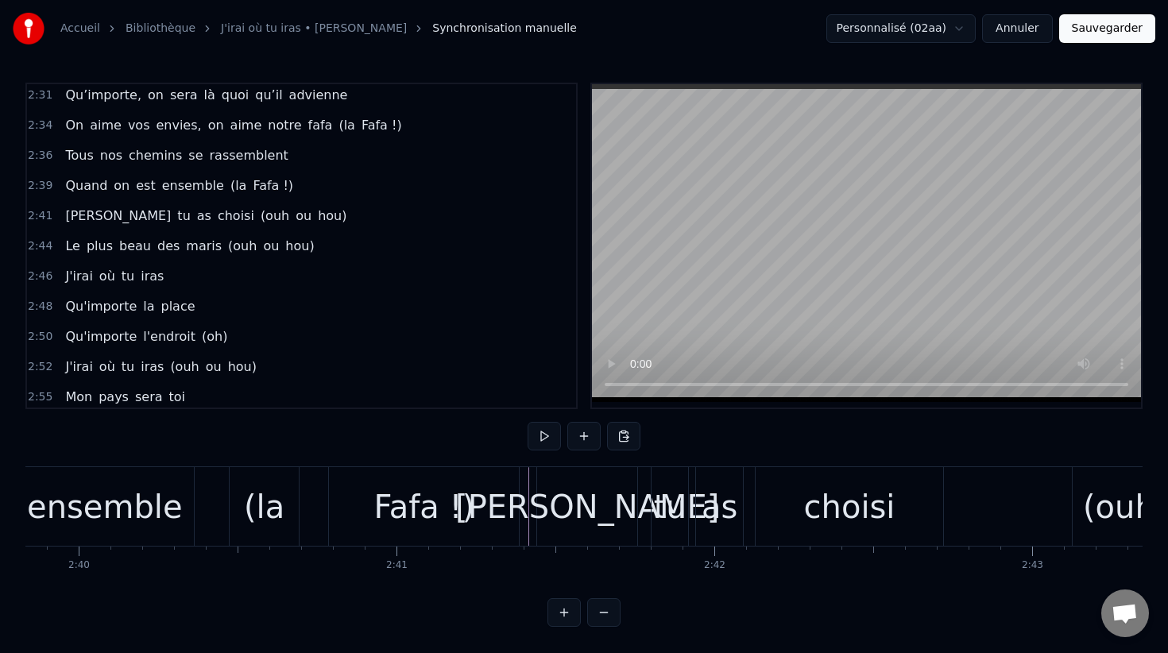
scroll to position [0, 50674]
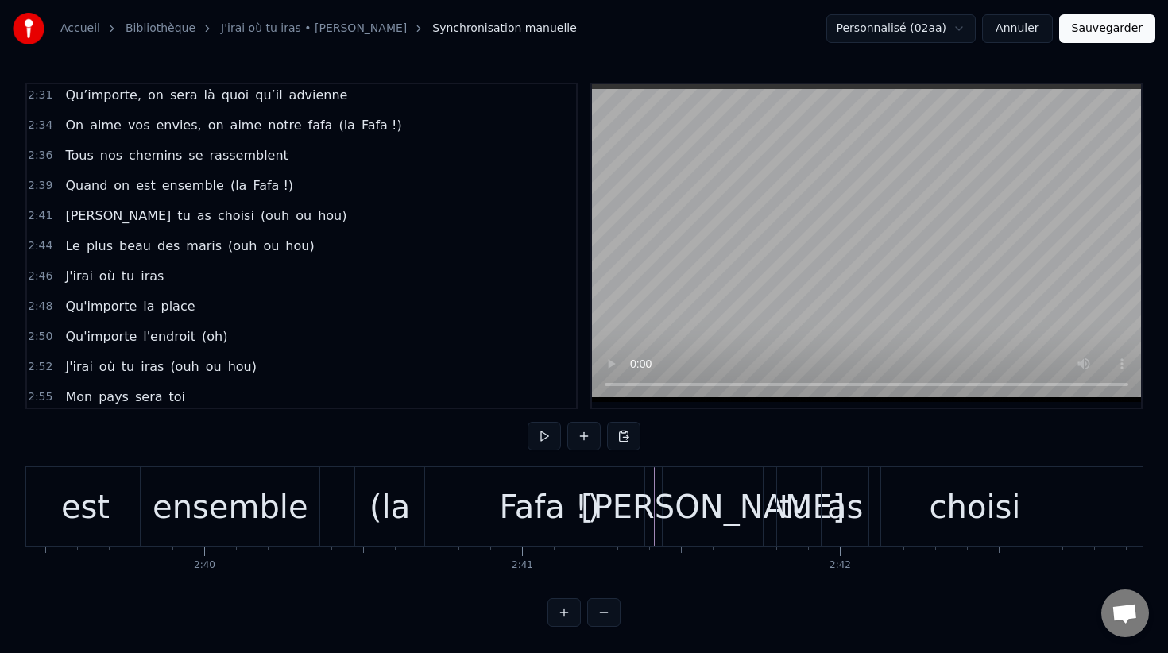
click at [331, 501] on div "Quand on est ensemble (la Fafa !)" at bounding box center [271, 506] width 753 height 79
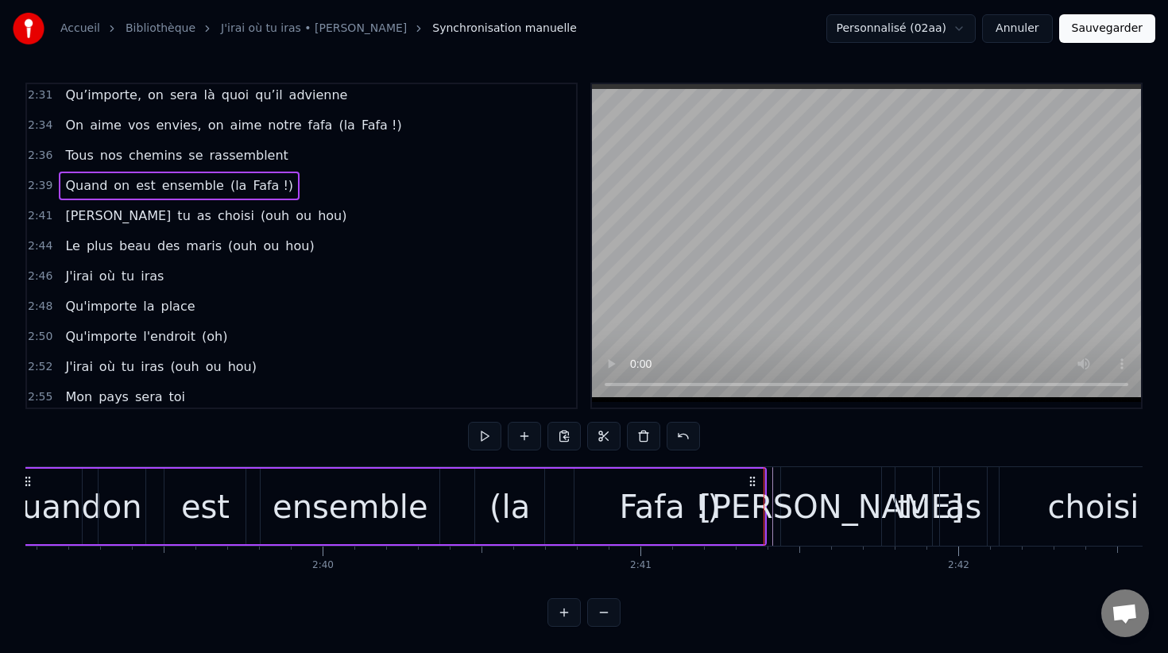
scroll to position [0, 50695]
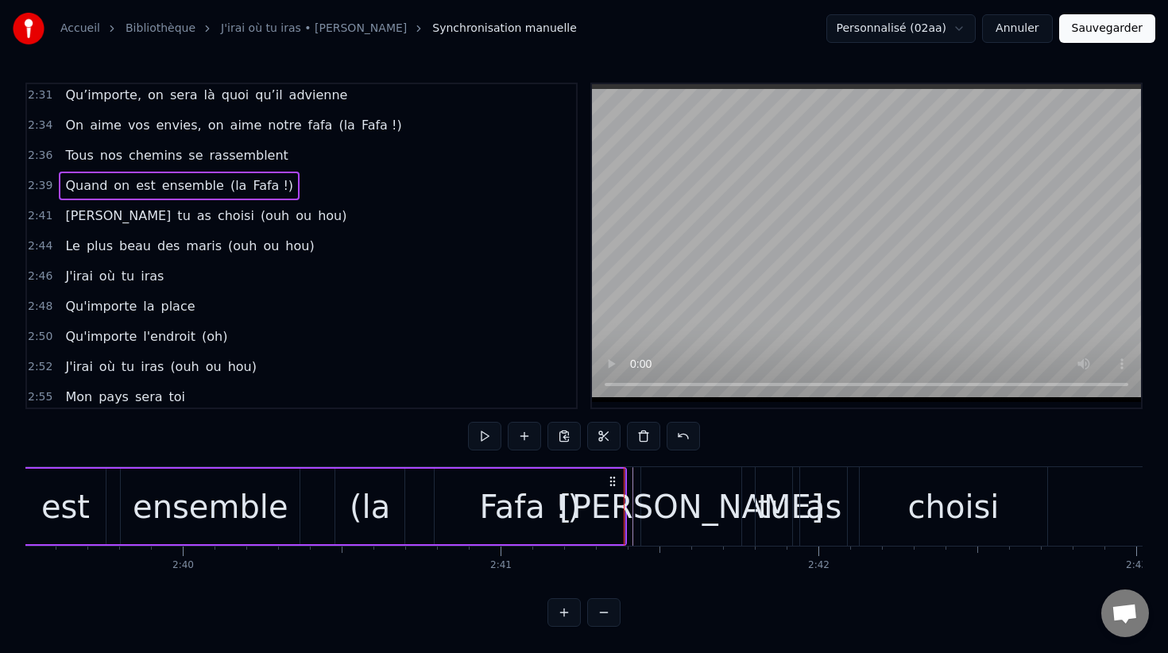
click at [710, 485] on div "[PERSON_NAME]" at bounding box center [691, 507] width 264 height 48
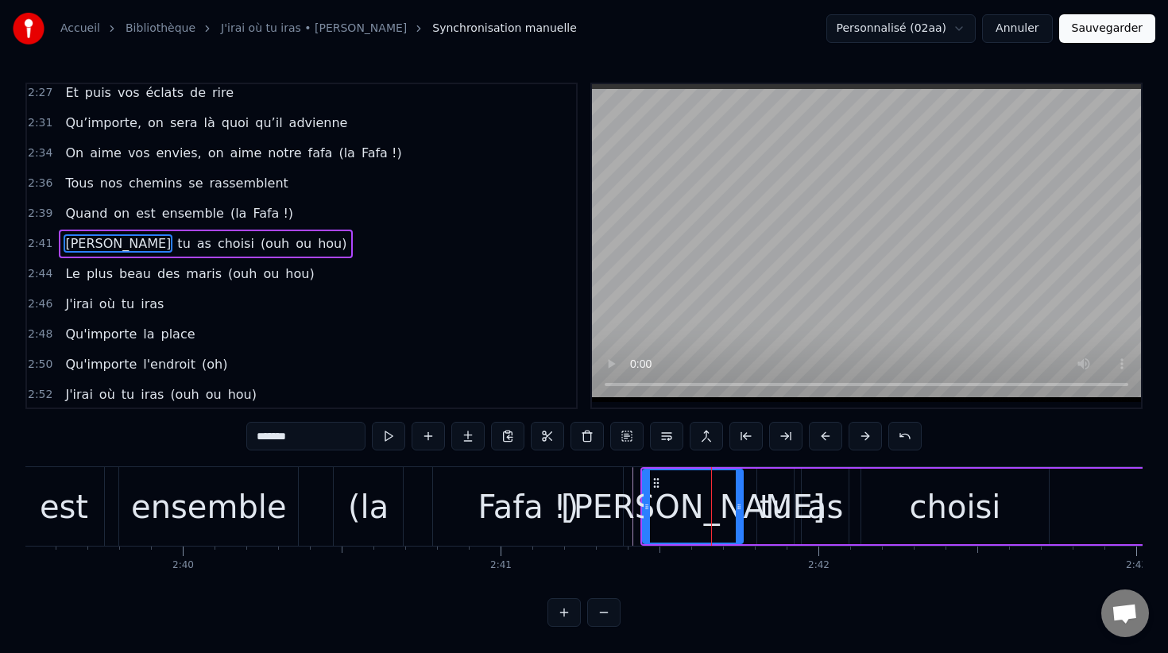
scroll to position [1514, 0]
click at [1094, 501] on div "[PERSON_NAME] as choisi (ouh ou hou)" at bounding box center [1060, 506] width 841 height 79
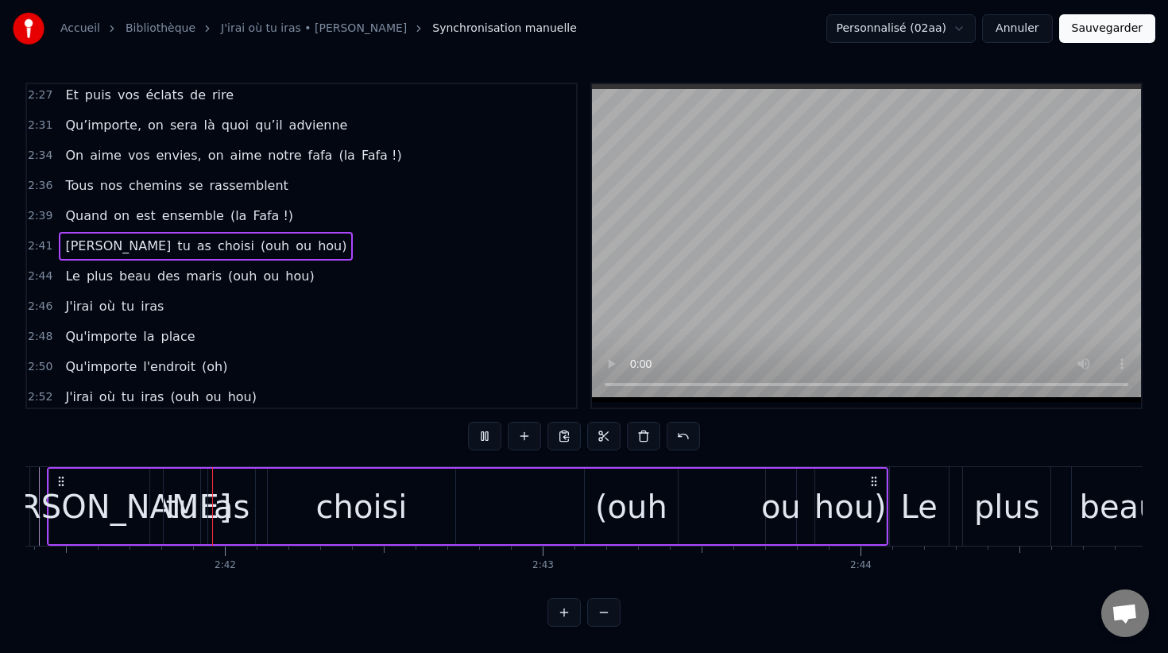
scroll to position [0, 51288]
click at [121, 521] on div "[PERSON_NAME]" at bounding box center [100, 507] width 264 height 48
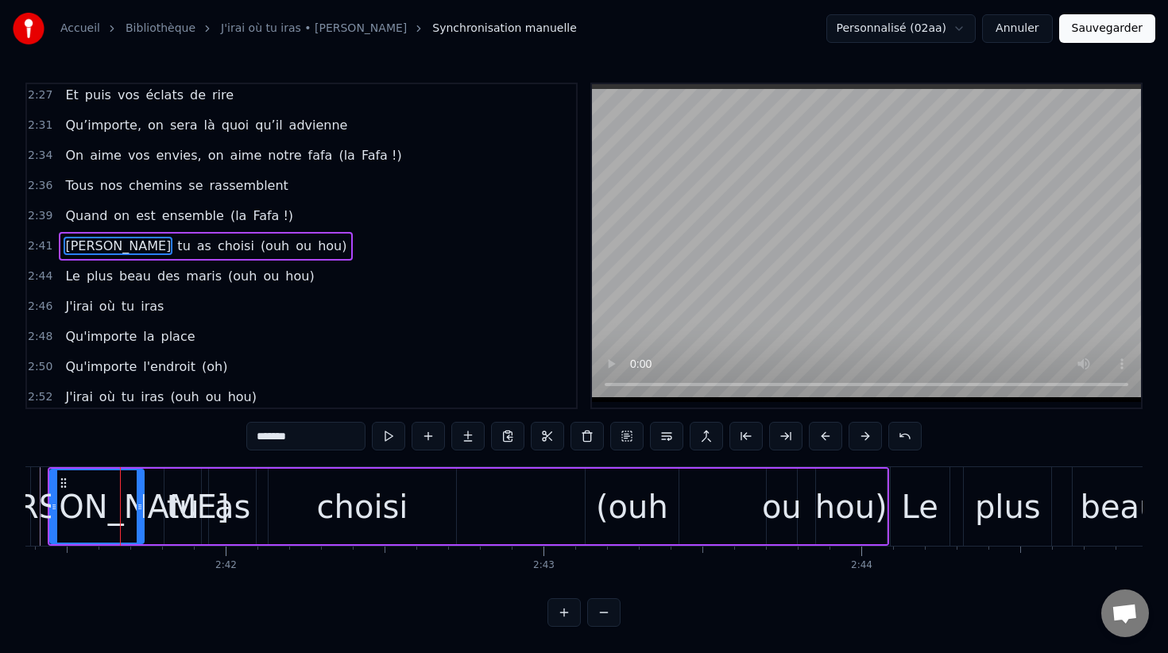
click at [139, 505] on icon at bounding box center [140, 507] width 6 height 13
click at [185, 490] on div "tu" at bounding box center [183, 507] width 33 height 48
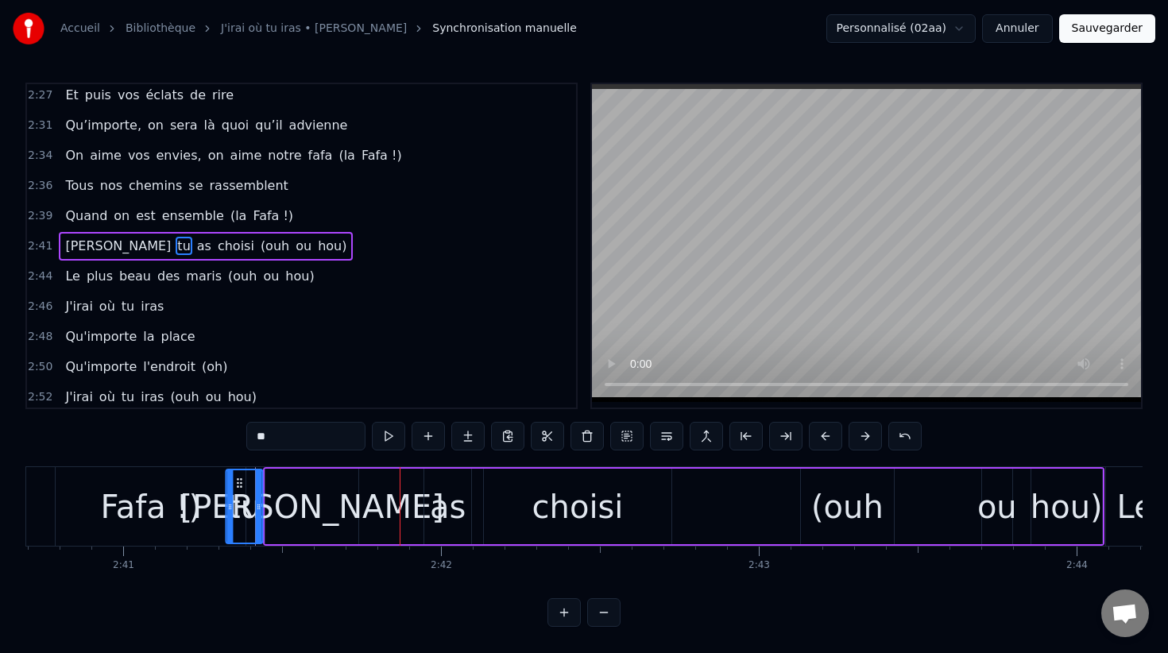
scroll to position [0, 51072]
drag, startPoint x: 176, startPoint y: 484, endPoint x: 381, endPoint y: 503, distance: 205.9
click at [381, 503] on div "tu" at bounding box center [387, 506] width 35 height 72
click at [434, 495] on div "as" at bounding box center [449, 507] width 36 height 48
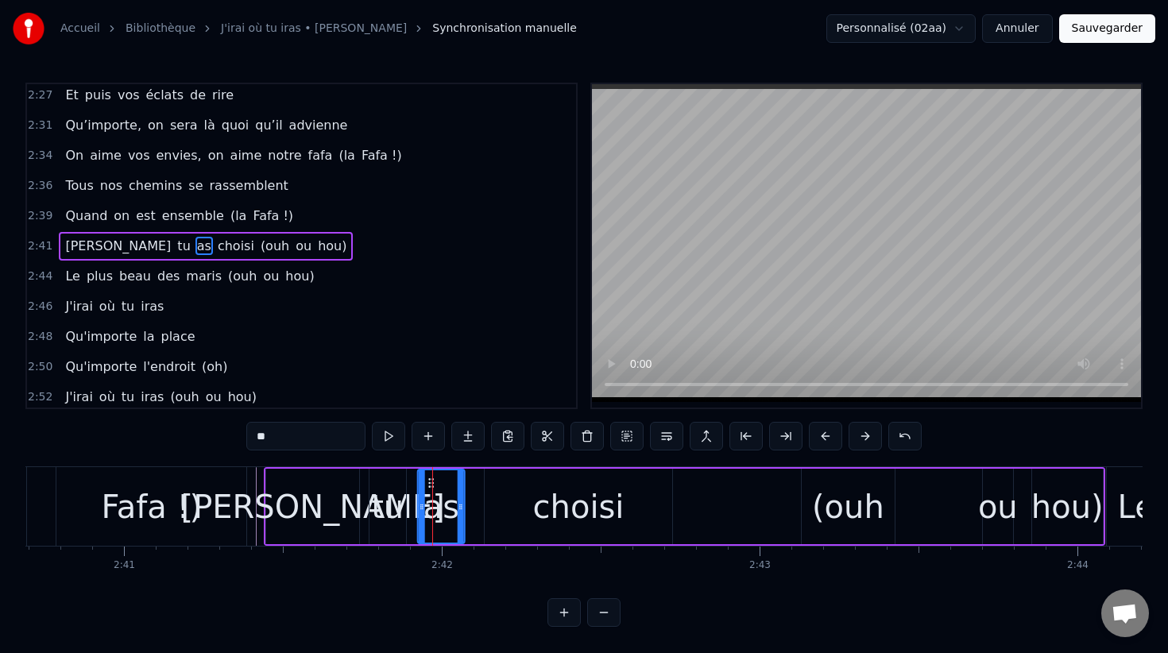
click at [431, 479] on icon at bounding box center [431, 483] width 13 height 13
click at [547, 492] on div "choisi" at bounding box center [578, 507] width 91 height 48
type input "******"
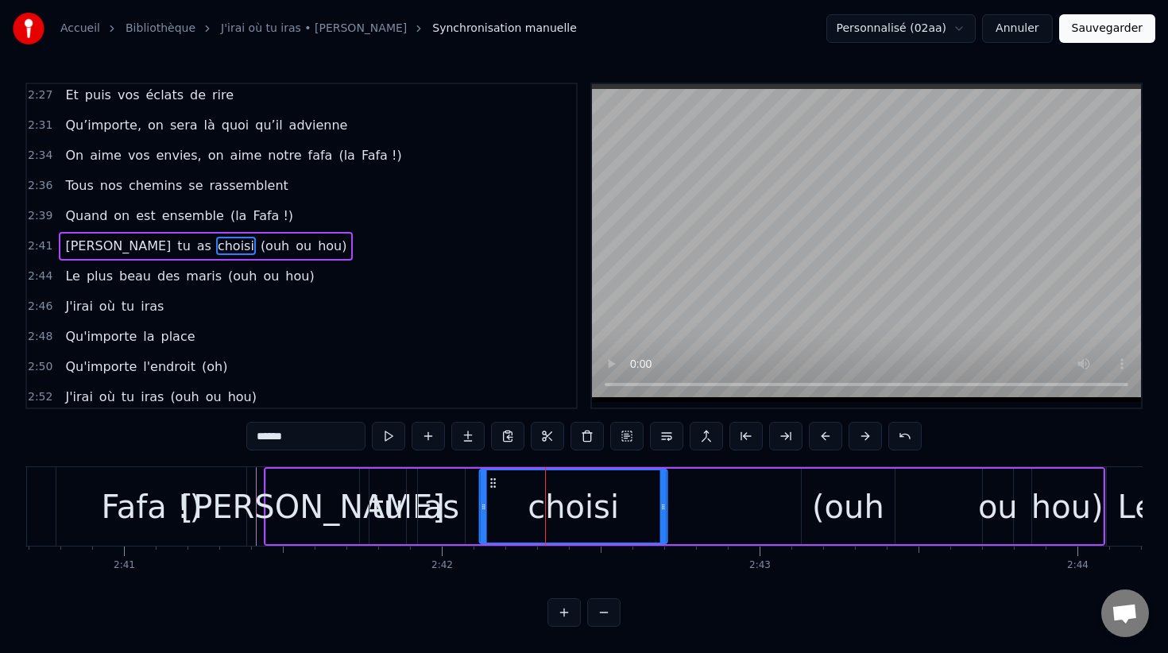
click at [494, 479] on circle at bounding box center [494, 479] width 1 height 1
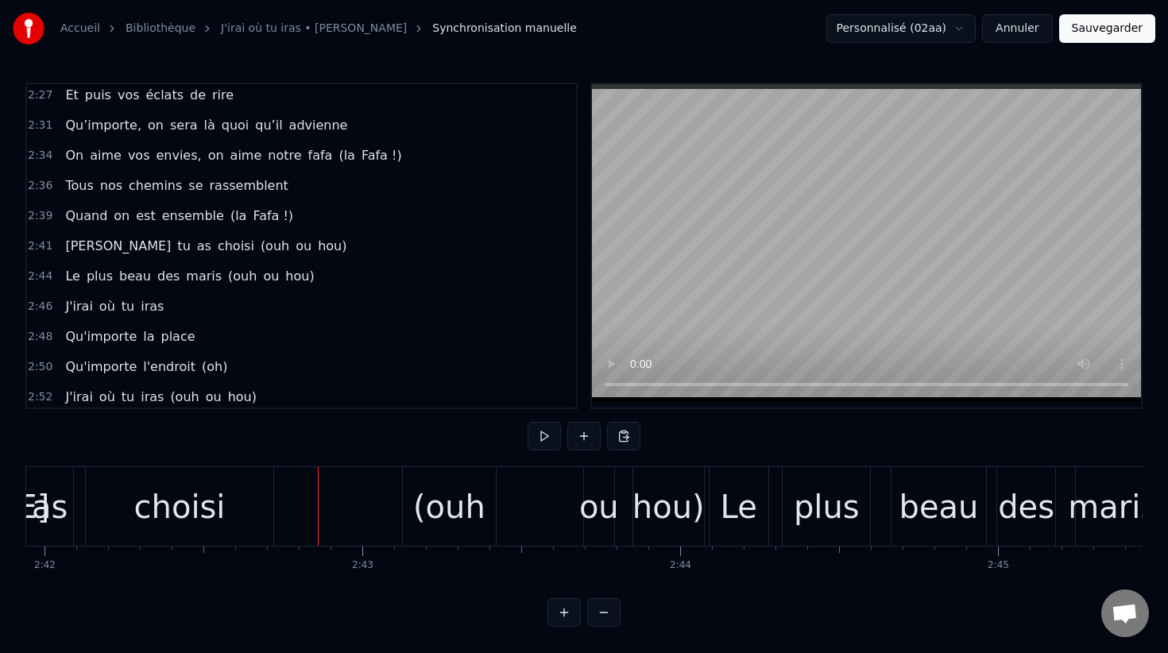
scroll to position [0, 51726]
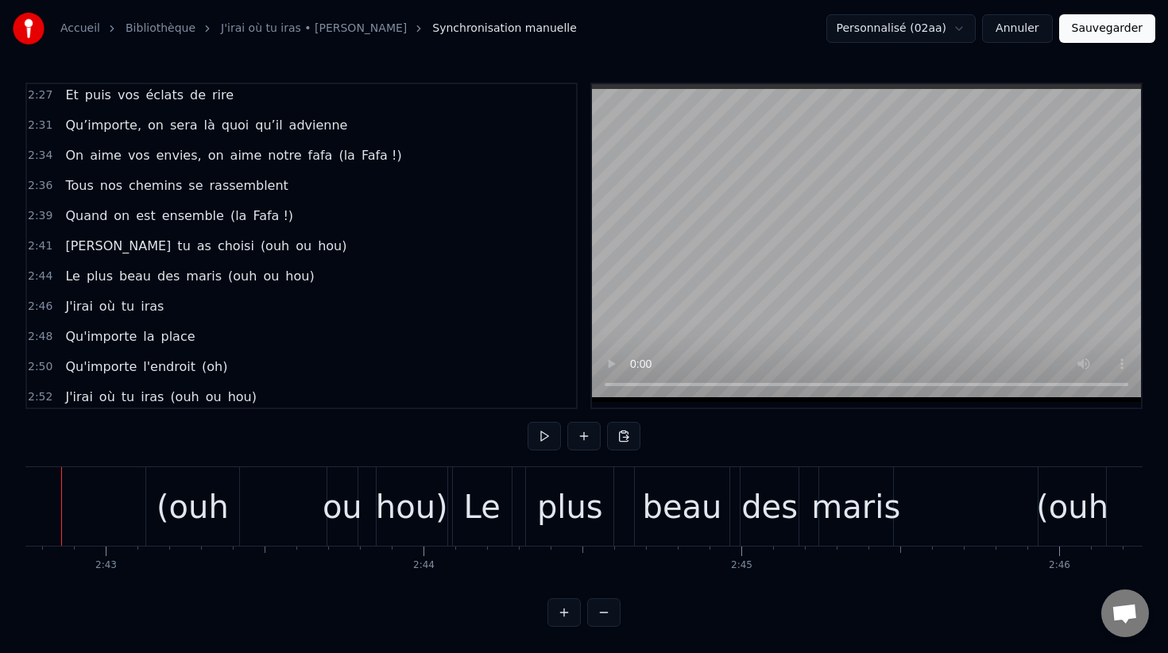
click at [460, 520] on div "Le" at bounding box center [482, 506] width 59 height 79
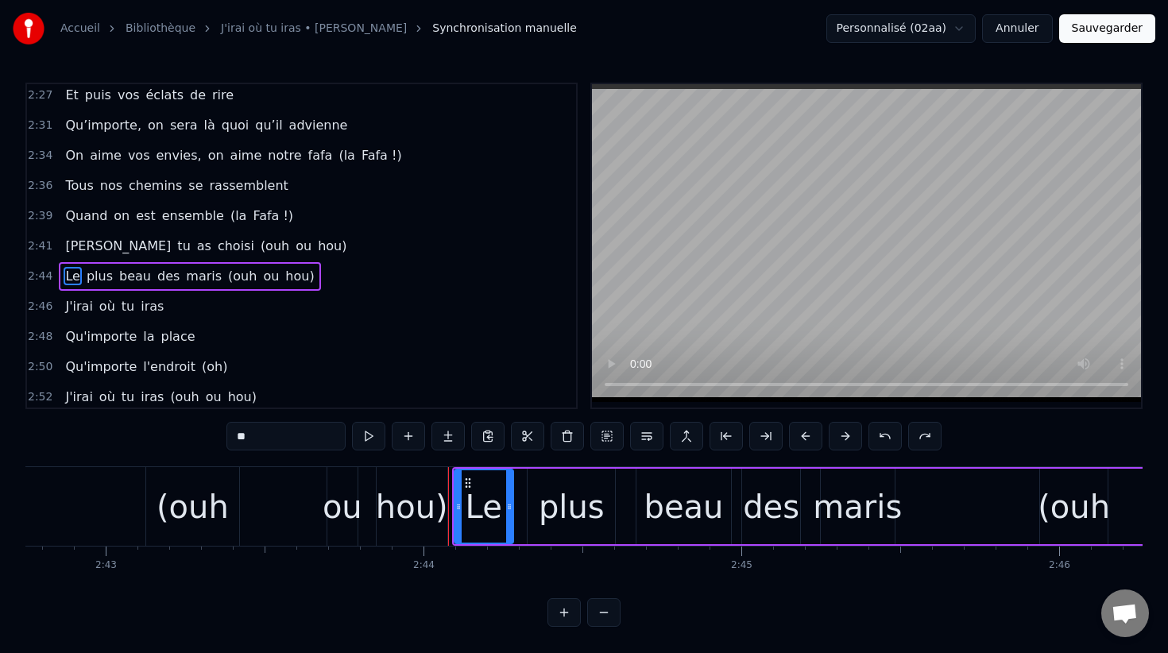
scroll to position [1544, 0]
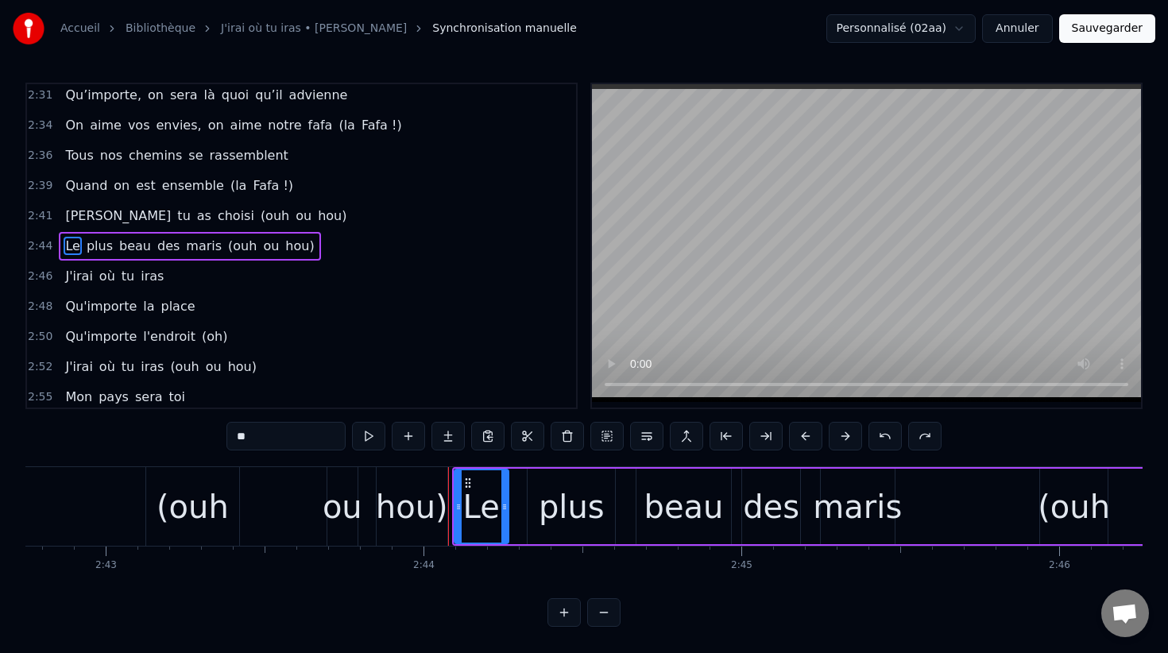
drag, startPoint x: 509, startPoint y: 493, endPoint x: 499, endPoint y: 493, distance: 9.5
click at [501, 493] on div at bounding box center [504, 506] width 6 height 72
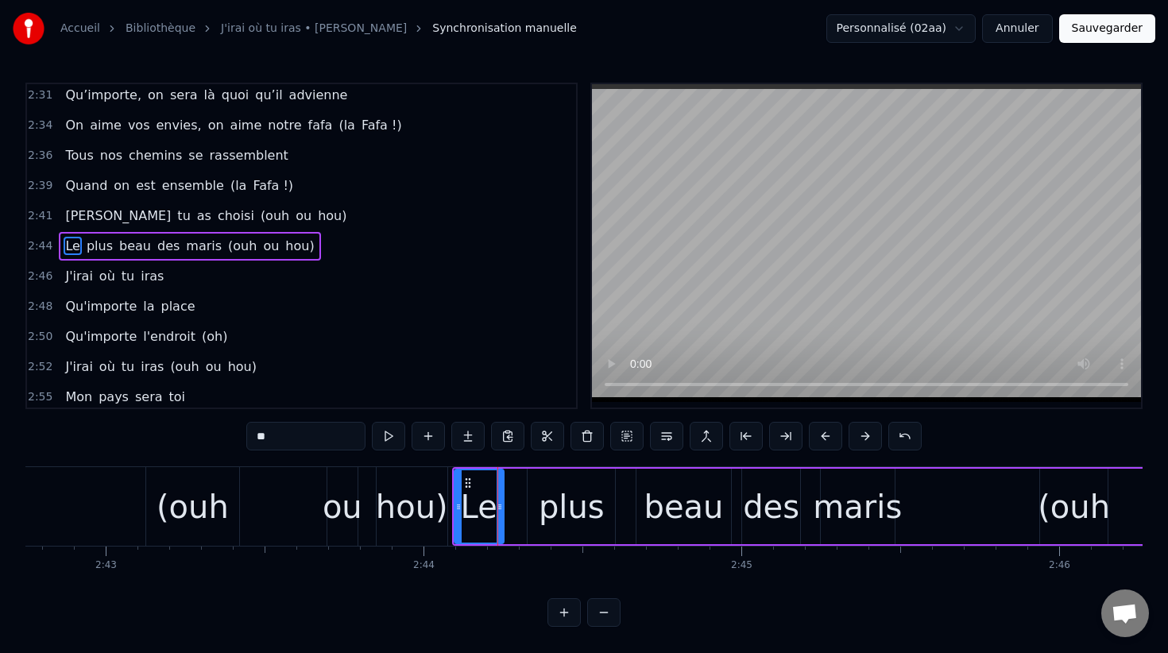
click at [547, 492] on div "plus" at bounding box center [572, 507] width 66 height 48
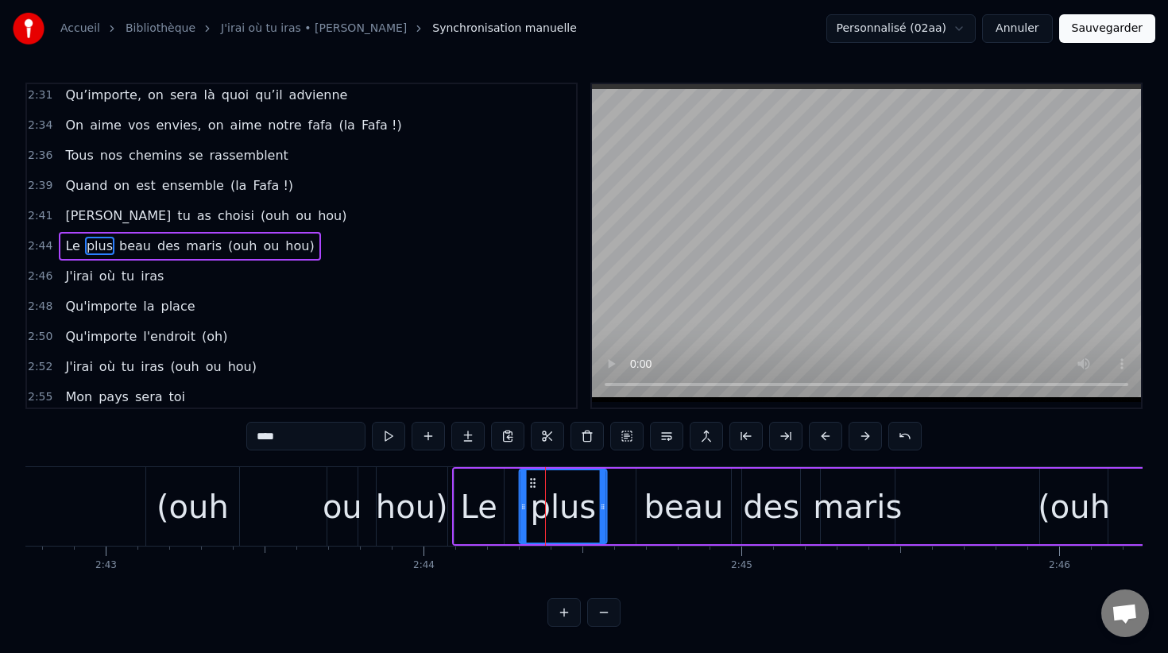
drag, startPoint x: 542, startPoint y: 478, endPoint x: 532, endPoint y: 478, distance: 9.6
click at [532, 478] on icon at bounding box center [533, 483] width 13 height 13
click at [652, 485] on div "beau" at bounding box center [683, 507] width 79 height 48
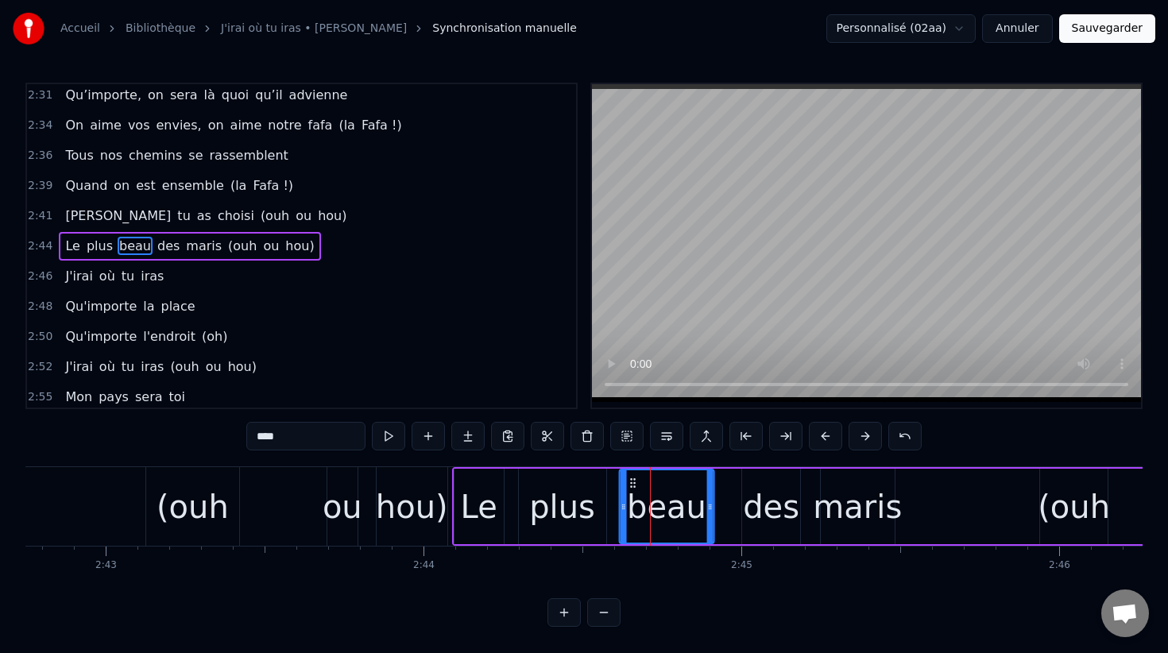
drag, startPoint x: 652, startPoint y: 485, endPoint x: 634, endPoint y: 485, distance: 17.5
click at [634, 485] on icon at bounding box center [633, 483] width 13 height 13
click at [761, 491] on div "des" at bounding box center [771, 507] width 56 height 48
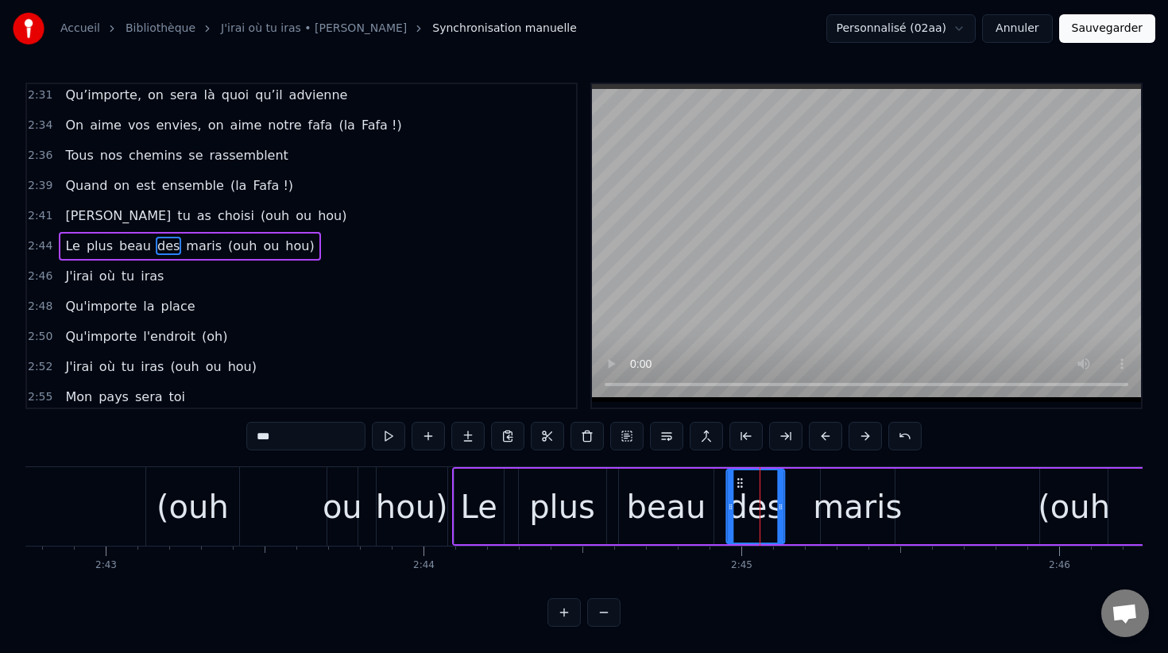
drag, startPoint x: 755, startPoint y: 480, endPoint x: 739, endPoint y: 480, distance: 15.9
click at [739, 480] on icon at bounding box center [739, 483] width 13 height 13
click at [845, 491] on div "maris" at bounding box center [857, 507] width 89 height 48
type input "*****"
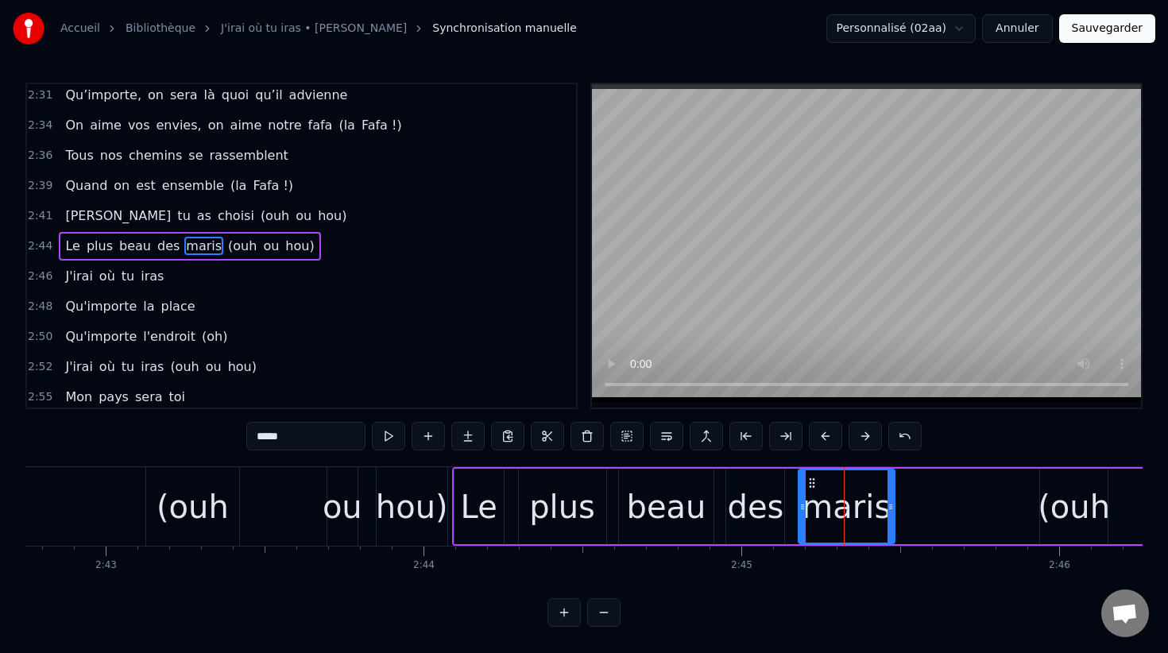
drag, startPoint x: 824, startPoint y: 497, endPoint x: 802, endPoint y: 497, distance: 22.2
click at [802, 497] on div at bounding box center [802, 506] width 6 height 72
click at [451, 489] on div "[PERSON_NAME] as choisi (ouh ou hou)" at bounding box center [30, 506] width 841 height 79
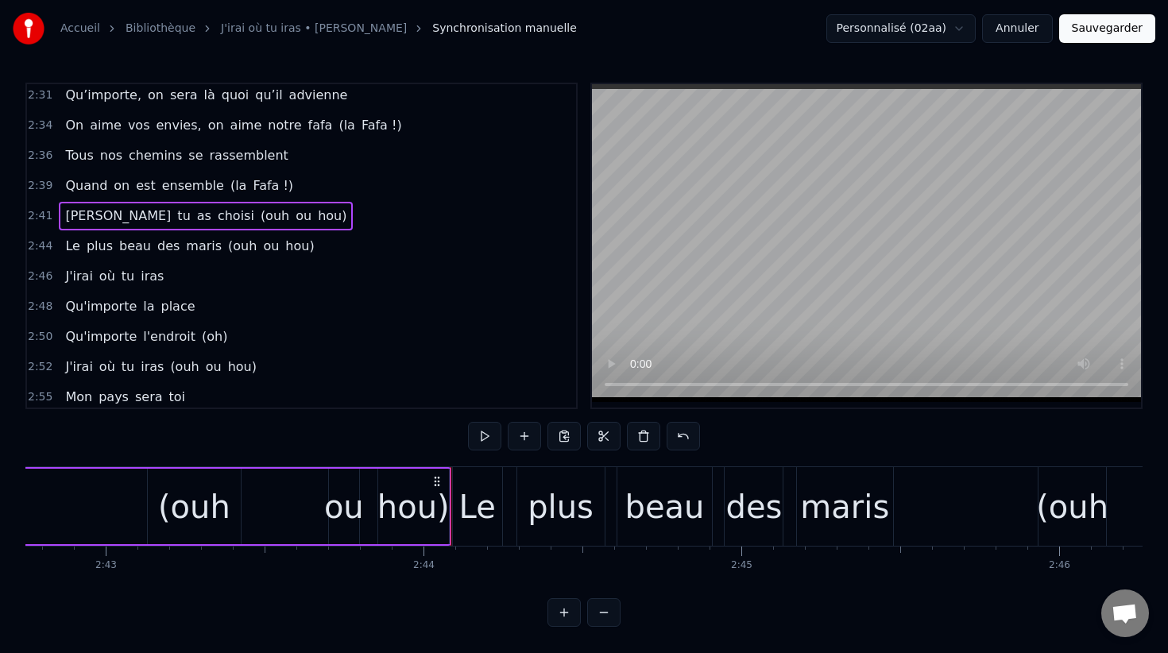
click at [472, 485] on div "Le" at bounding box center [477, 507] width 37 height 48
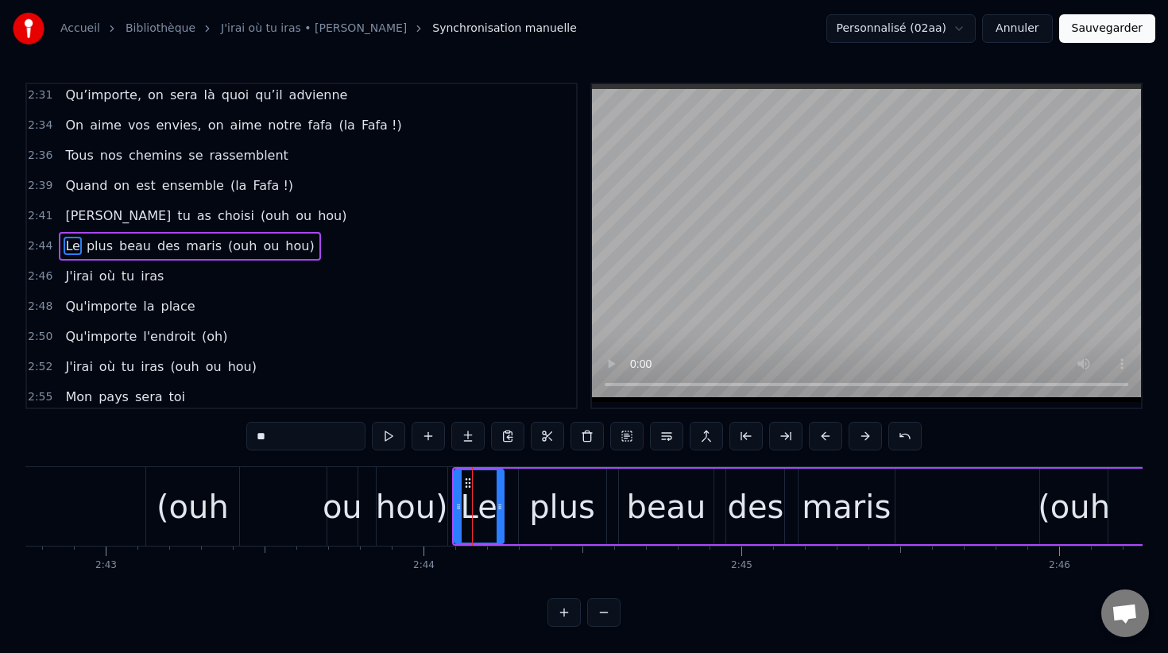
click at [941, 512] on div "Le plus beau des maris (ouh ou hou)" at bounding box center [885, 506] width 867 height 79
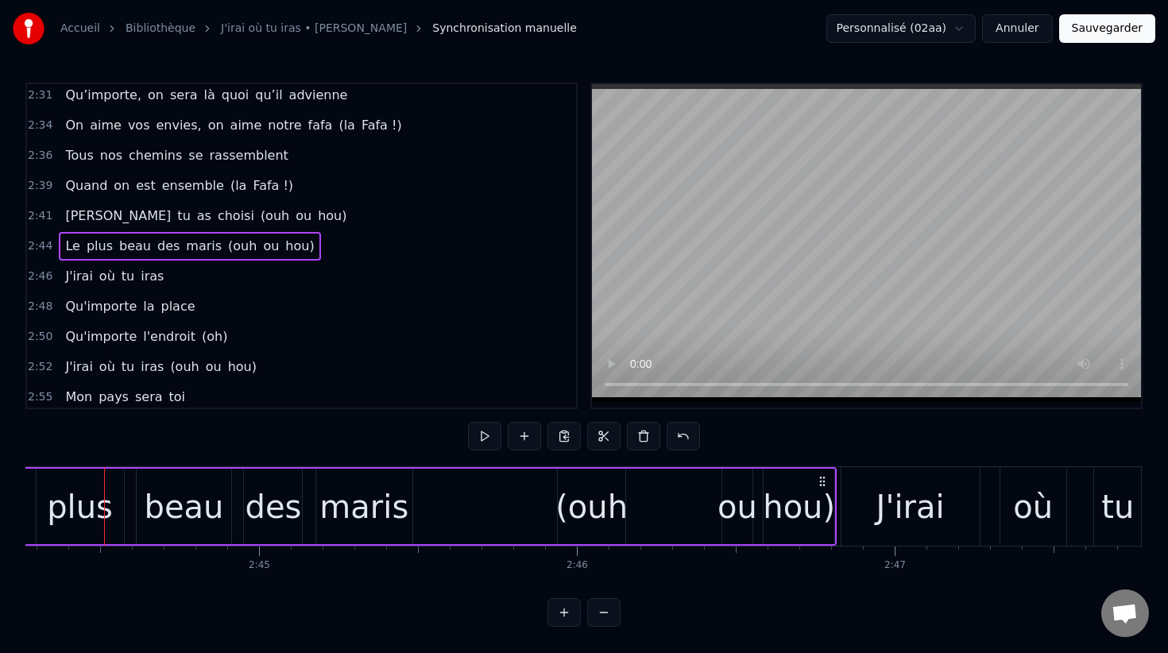
scroll to position [0, 52207]
click at [841, 482] on div "J'irai" at bounding box center [911, 506] width 140 height 79
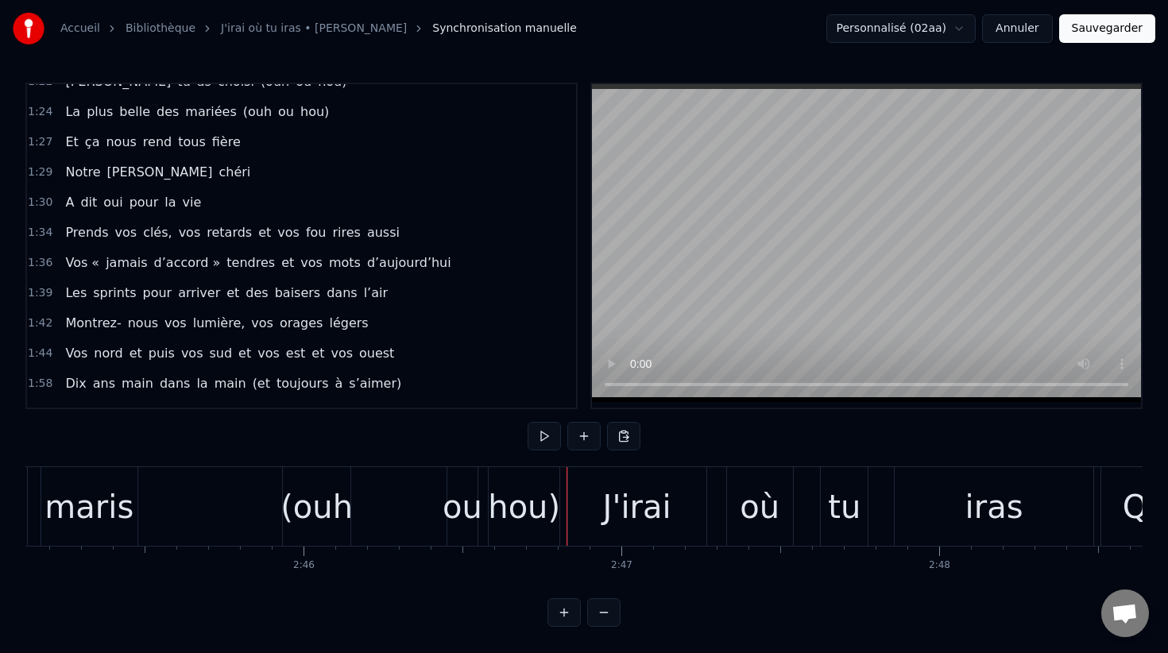
scroll to position [888, 0]
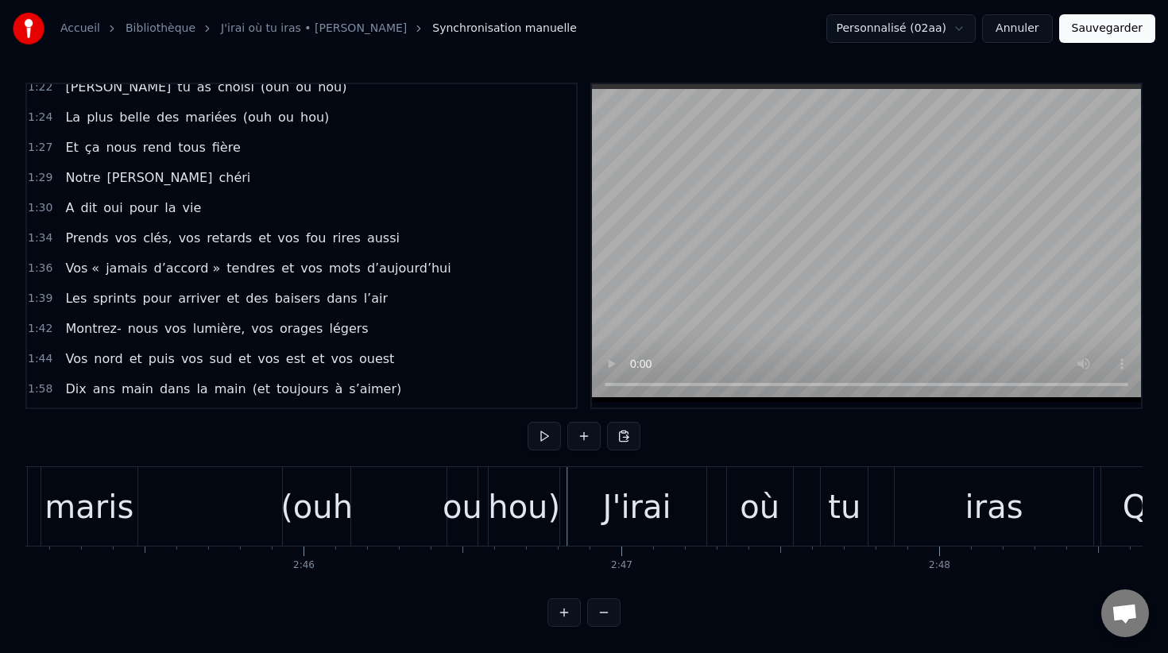
click at [41, 143] on span "1:27" at bounding box center [40, 148] width 25 height 16
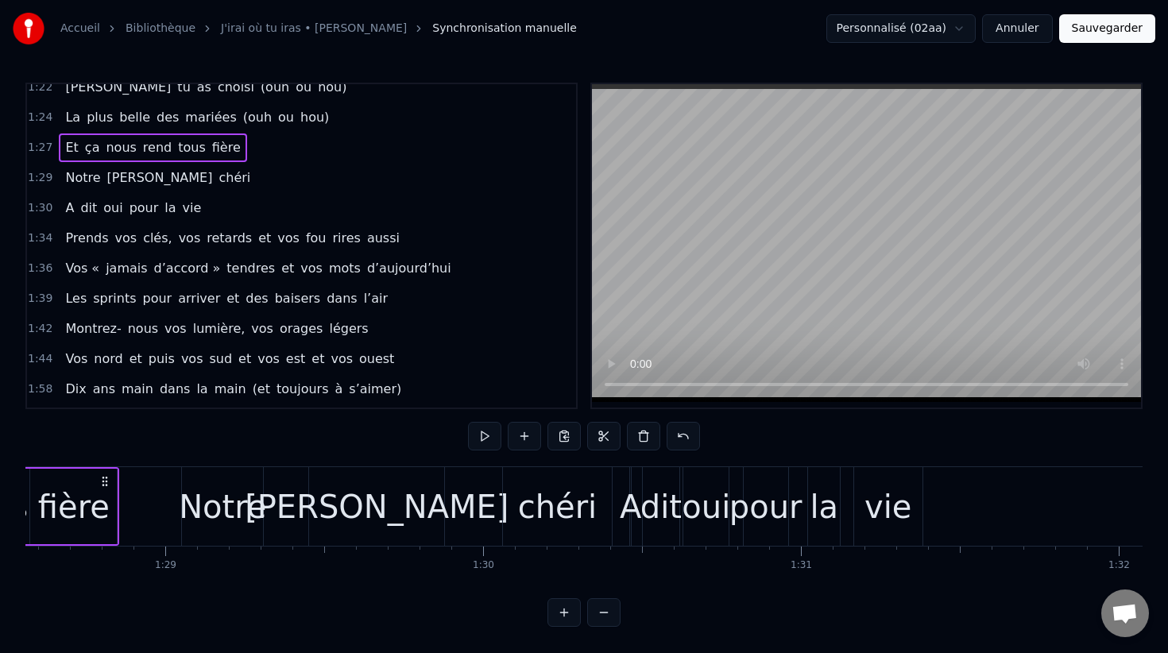
scroll to position [0, 27730]
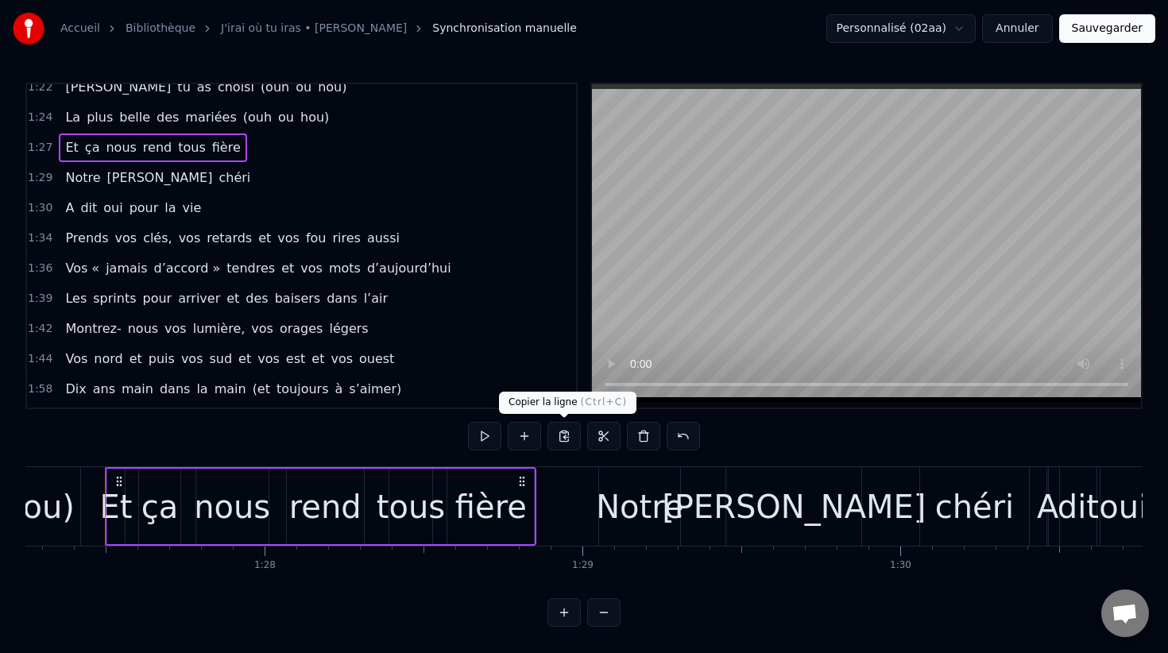
click at [568, 432] on button at bounding box center [563, 436] width 33 height 29
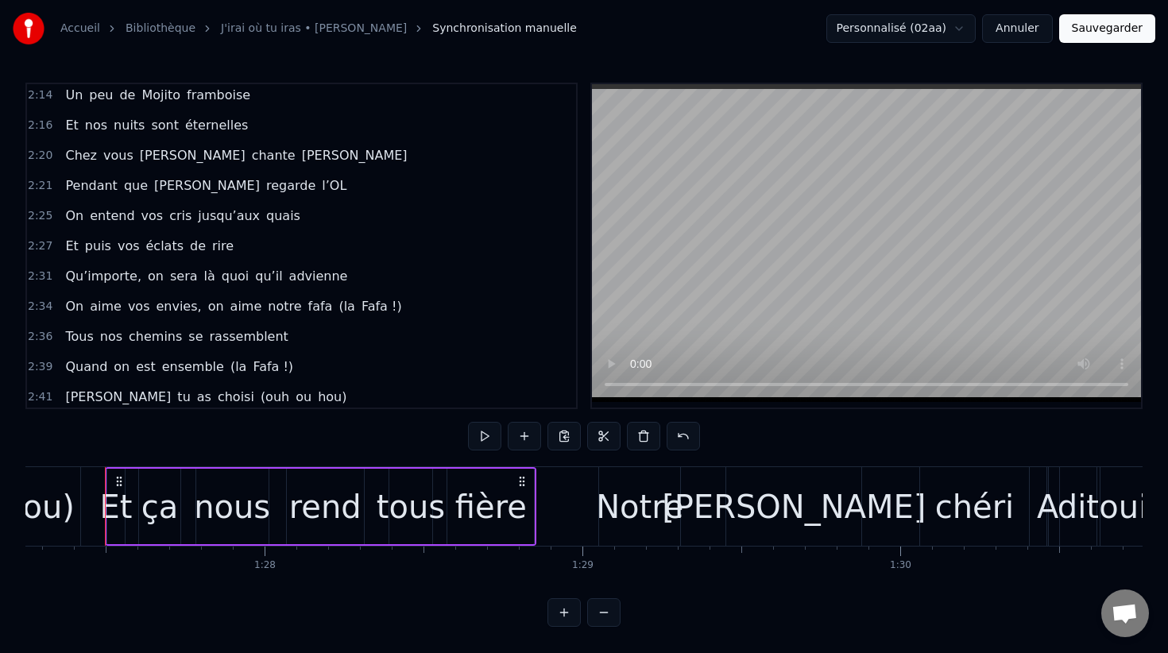
scroll to position [1730, 0]
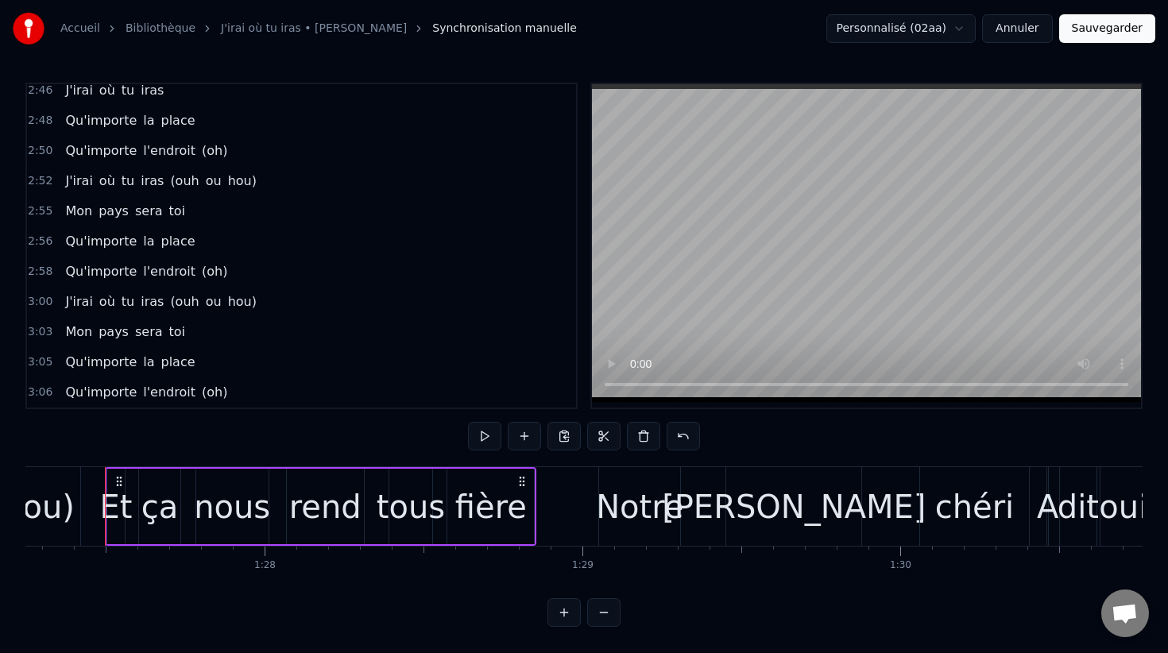
click at [39, 102] on div "2:46 J'irai où tu iras" at bounding box center [301, 90] width 549 height 30
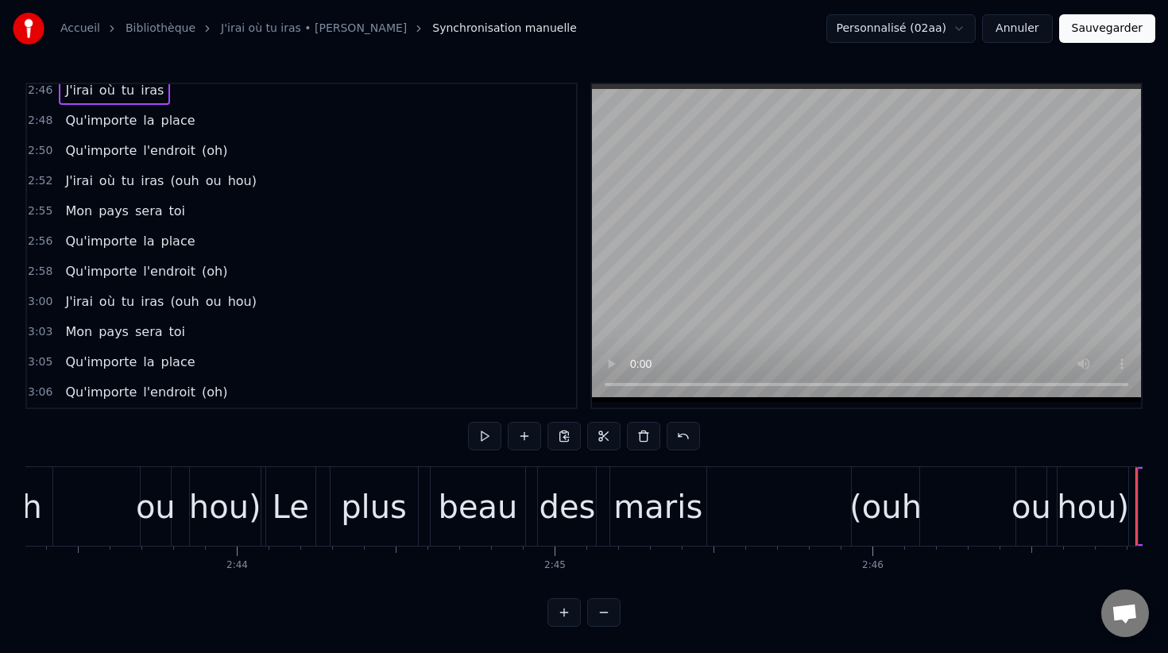
scroll to position [0, 52943]
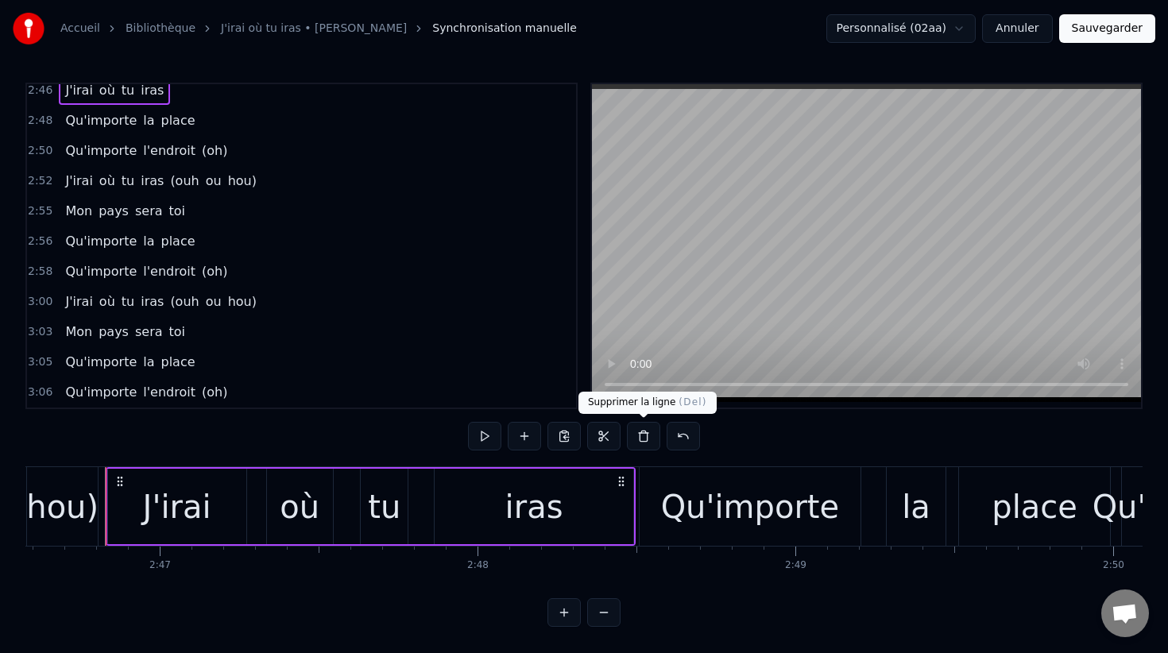
click at [644, 439] on button at bounding box center [643, 436] width 33 height 29
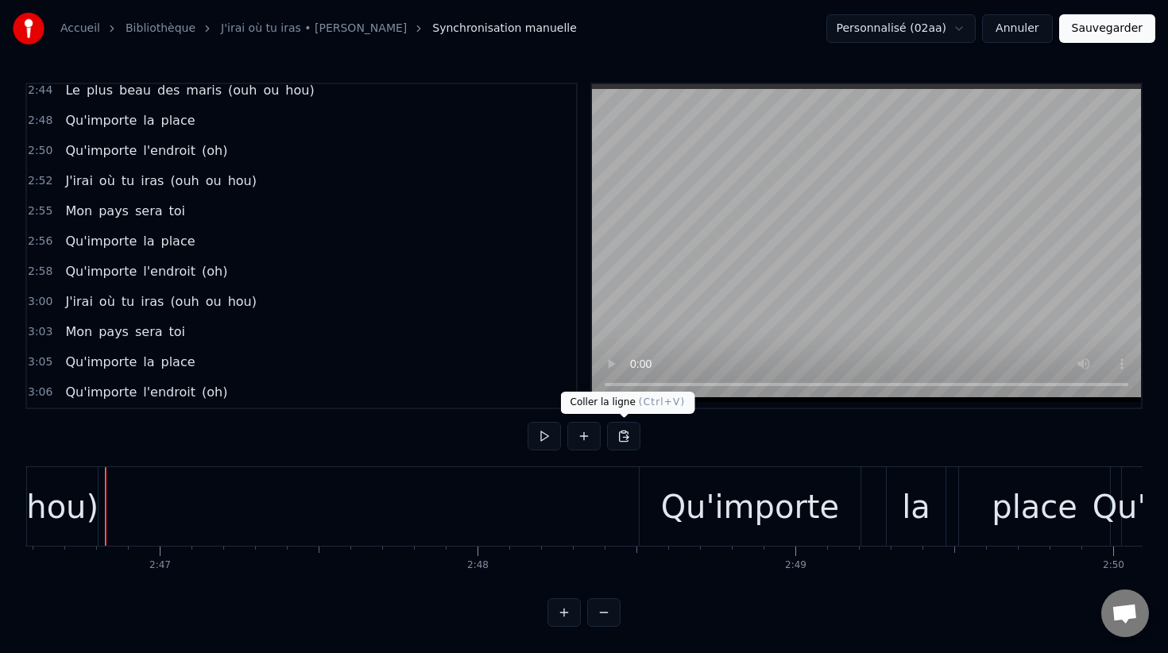
scroll to position [1700, 0]
click at [624, 438] on button at bounding box center [623, 436] width 33 height 29
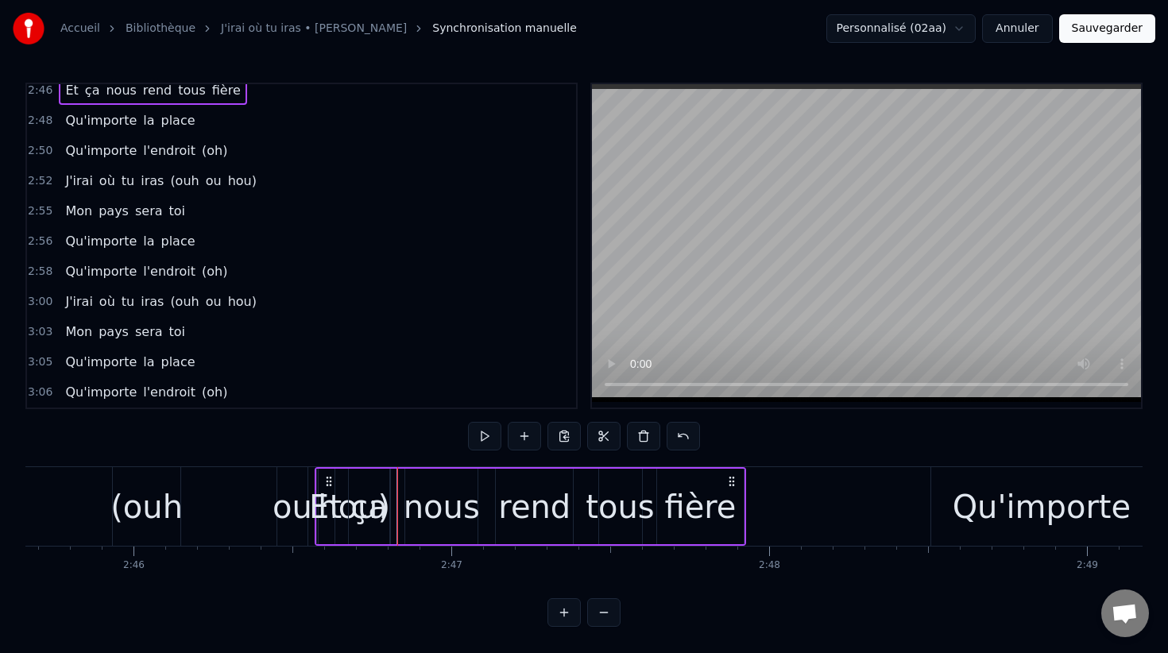
scroll to position [0, 52648]
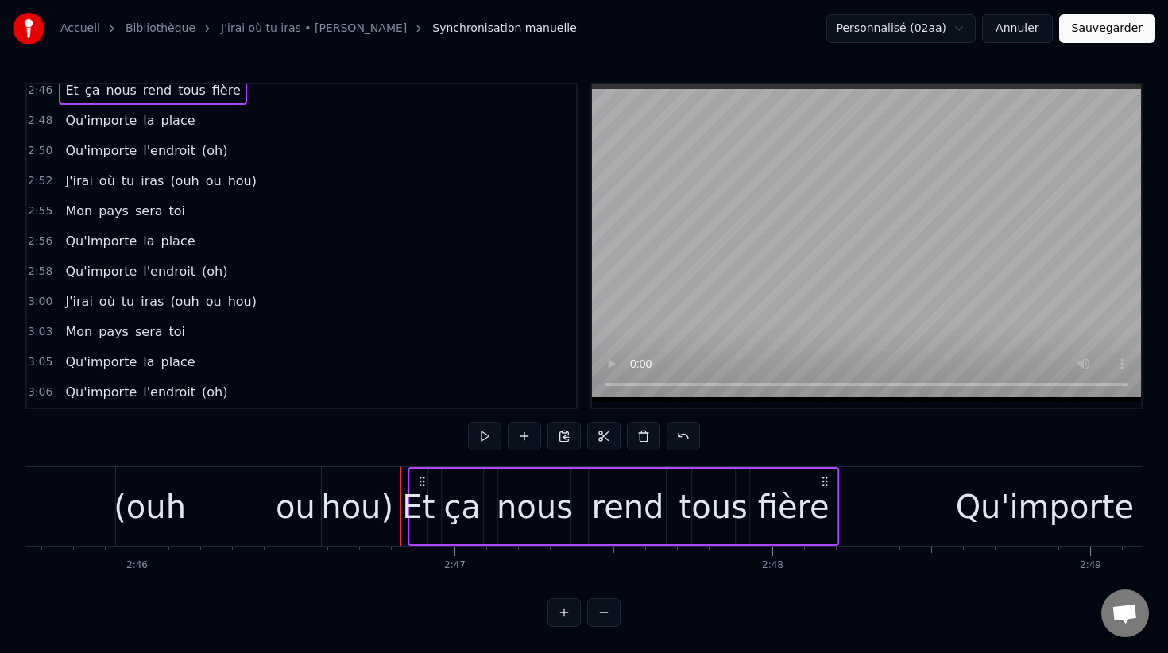
drag, startPoint x: 118, startPoint y: 478, endPoint x: 421, endPoint y: 523, distance: 306.1
click at [421, 523] on div "Et ça nous rend tous fière" at bounding box center [623, 506] width 431 height 79
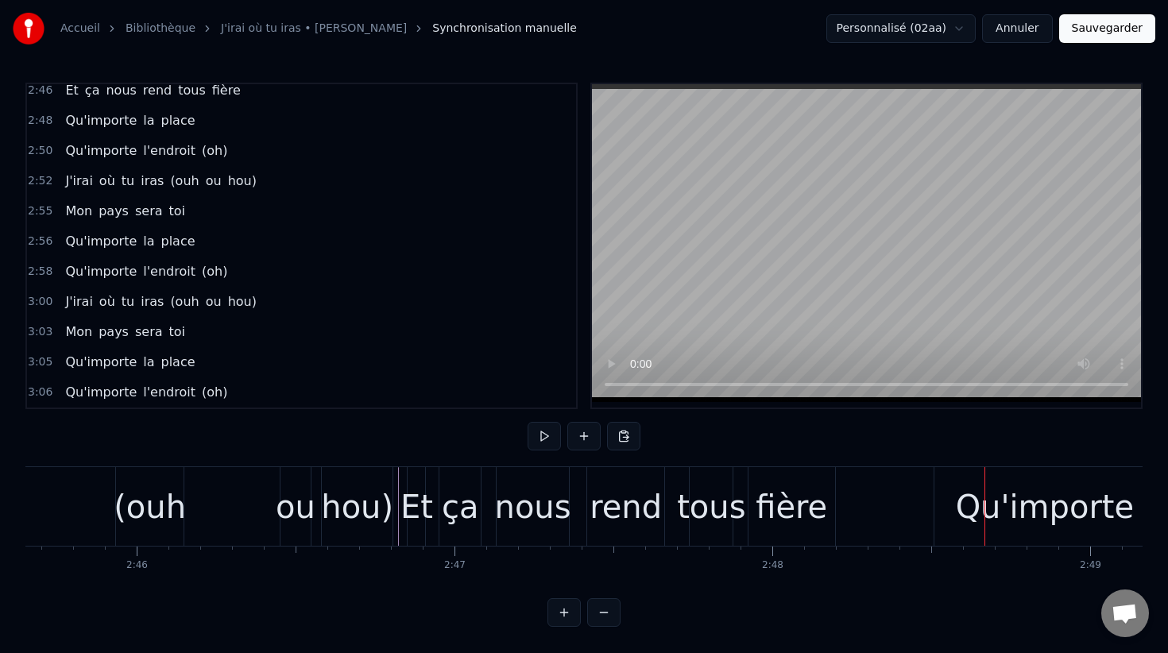
click at [788, 507] on div "fière" at bounding box center [792, 507] width 72 height 48
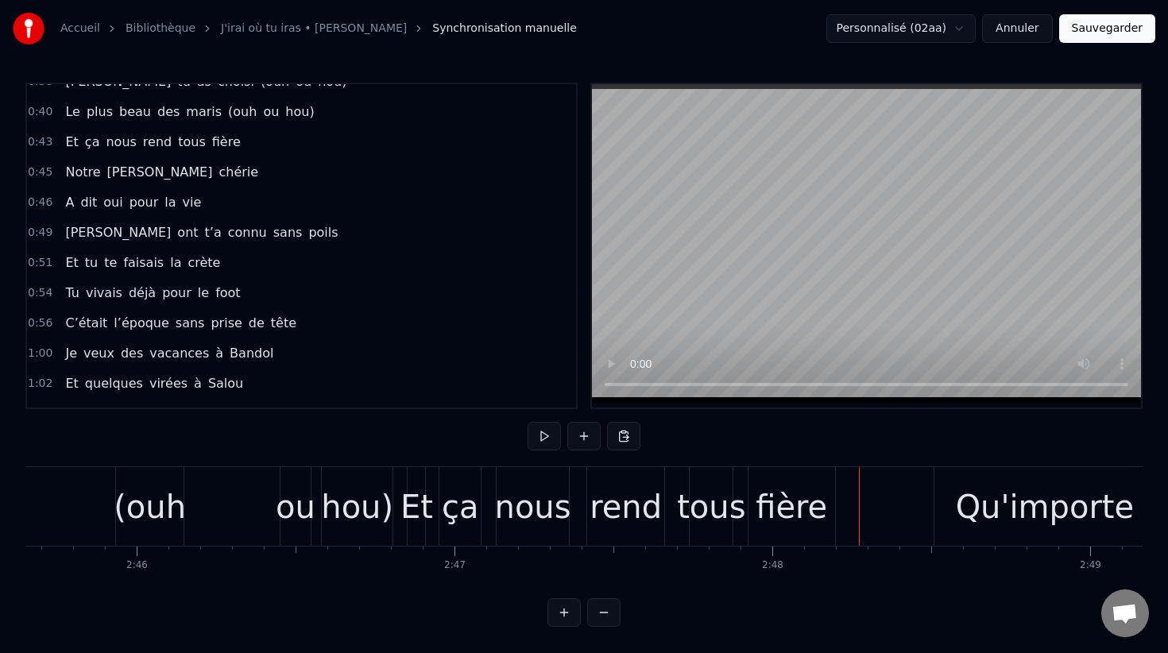
scroll to position [379, 0]
click at [33, 168] on span "0:45" at bounding box center [40, 173] width 25 height 16
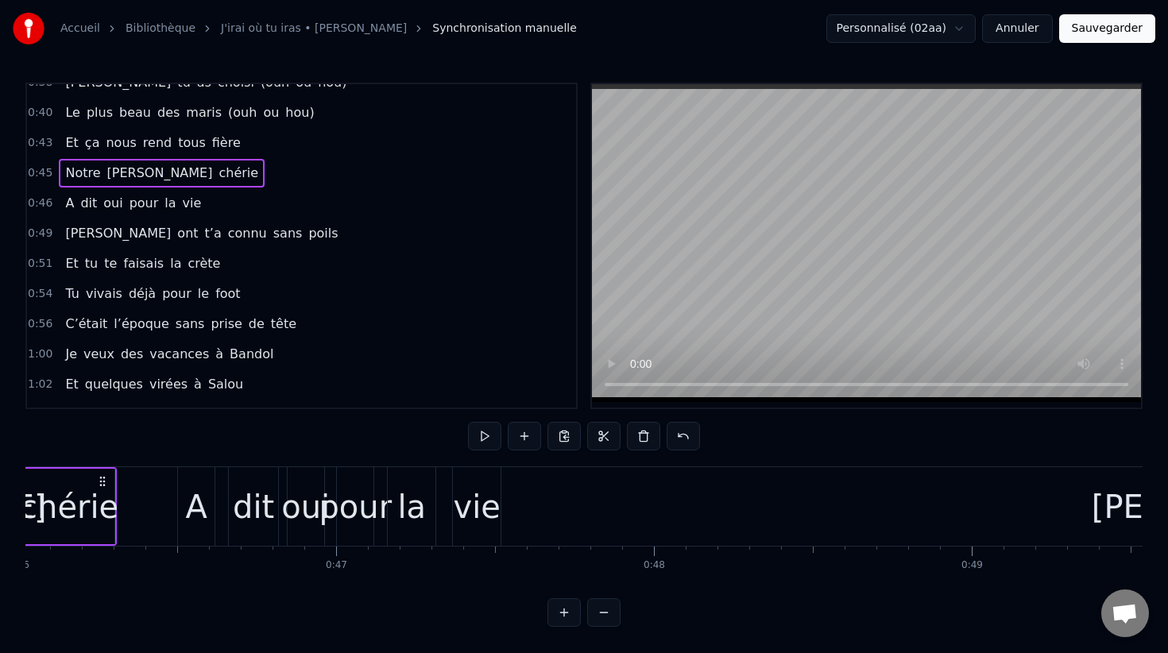
scroll to position [0, 14256]
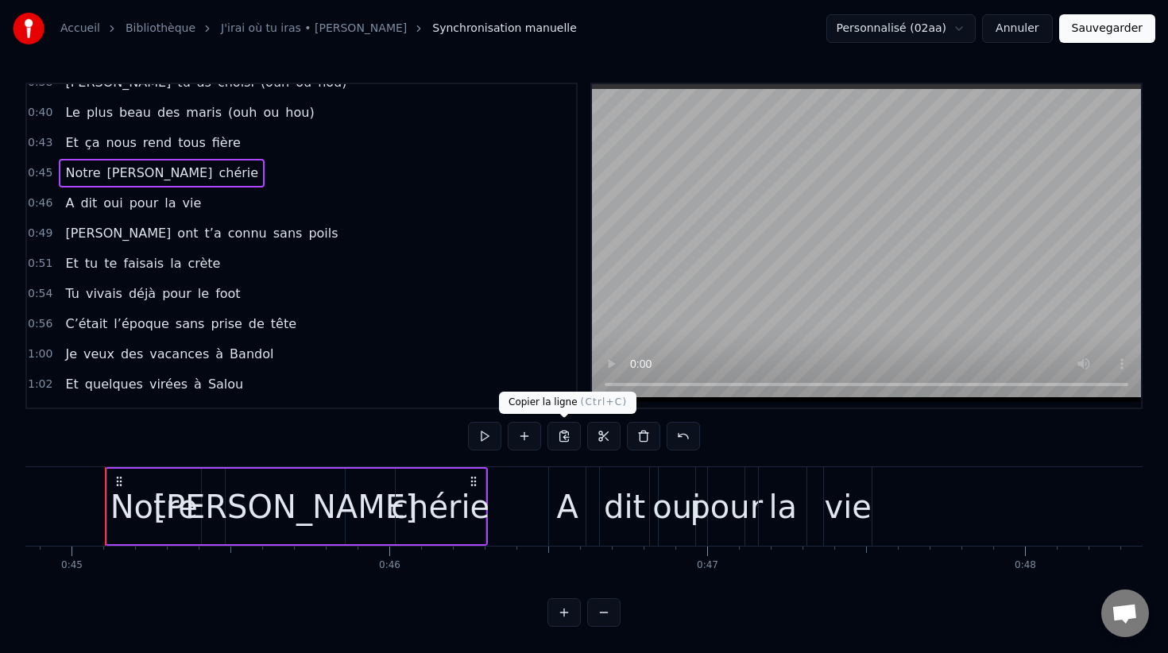
click at [564, 429] on button at bounding box center [563, 436] width 33 height 29
click at [569, 439] on button at bounding box center [563, 436] width 33 height 29
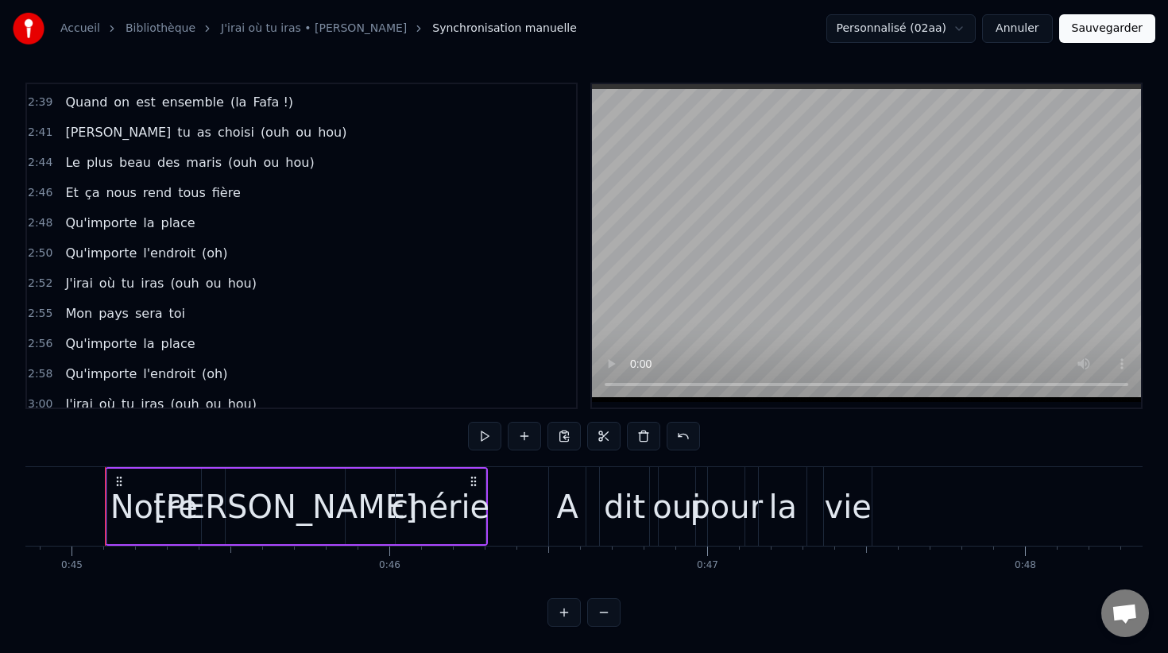
scroll to position [1628, 0]
click at [41, 223] on span "2:48" at bounding box center [40, 223] width 25 height 16
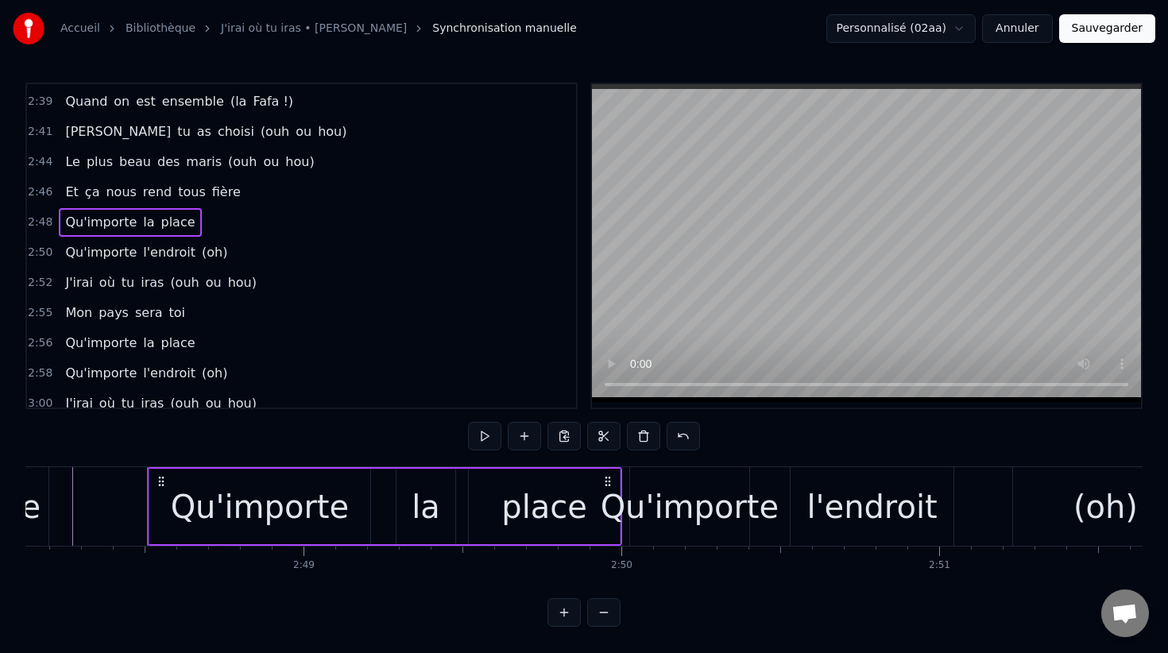
scroll to position [0, 53477]
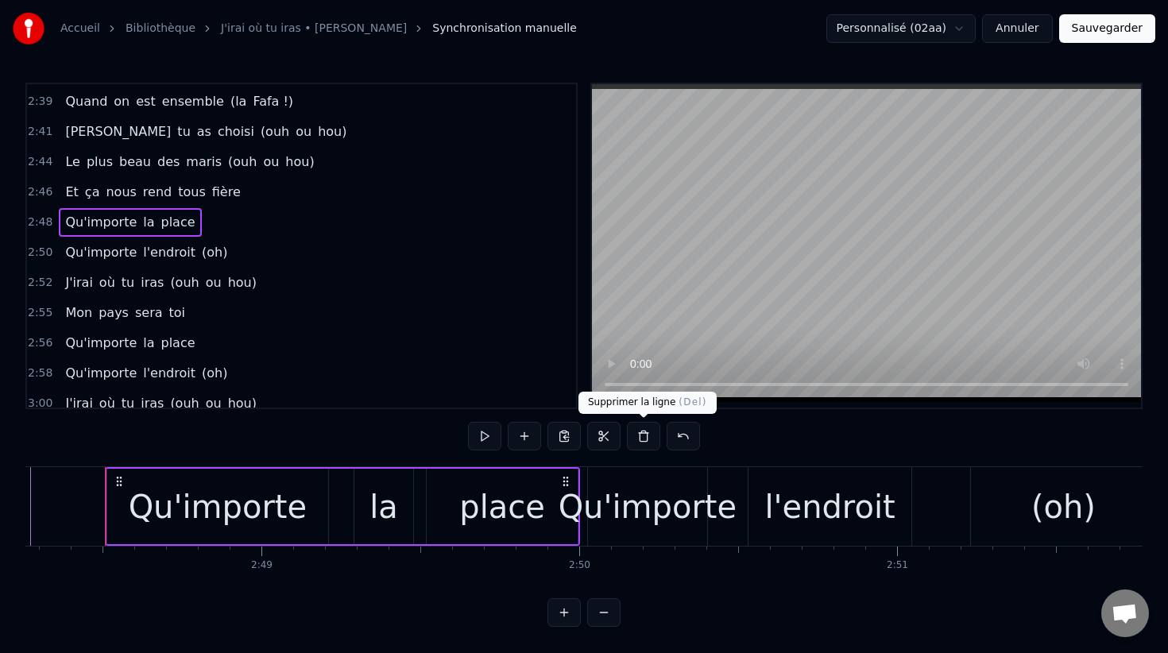
click at [645, 435] on button at bounding box center [643, 436] width 33 height 29
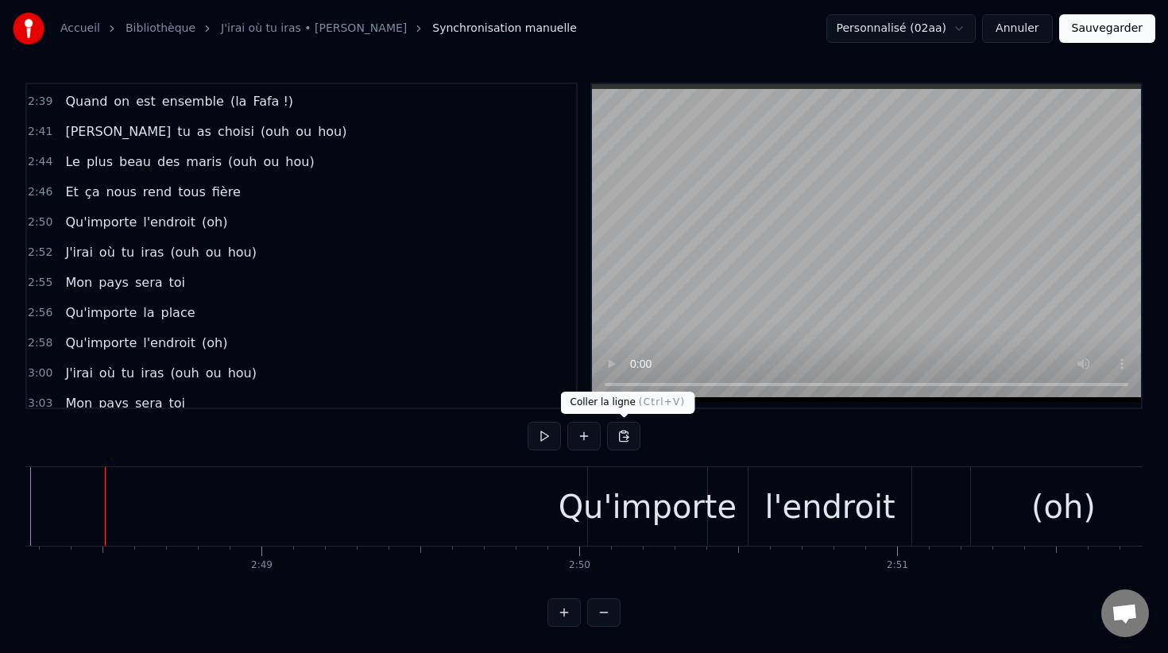
click at [620, 439] on button at bounding box center [623, 436] width 33 height 29
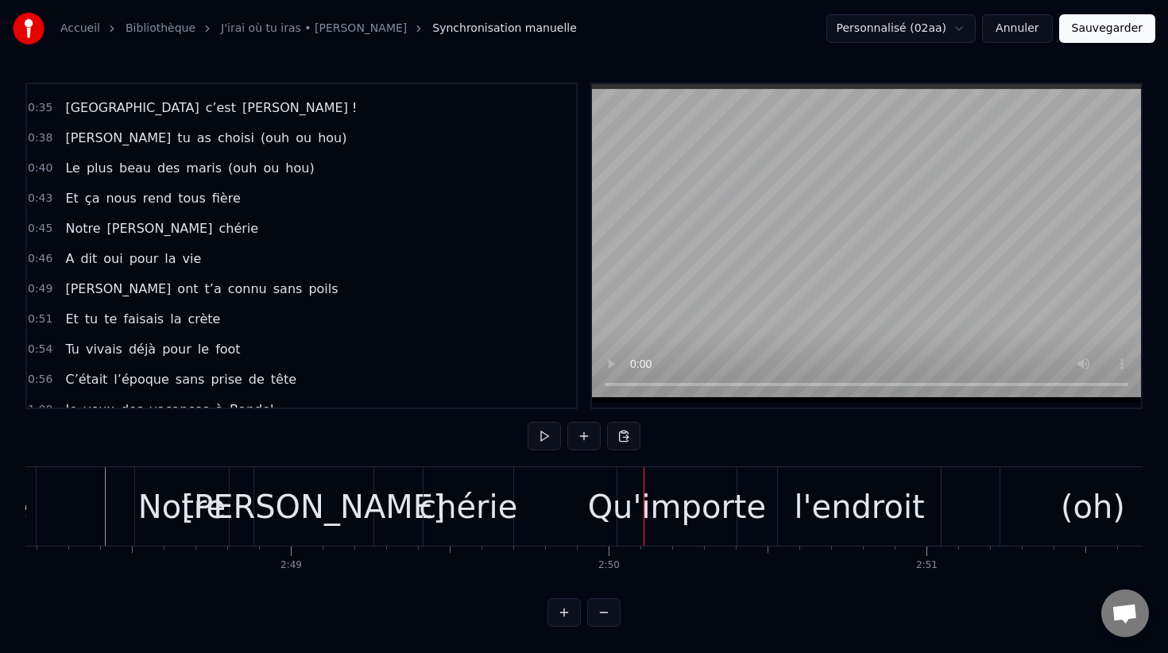
scroll to position [318, 0]
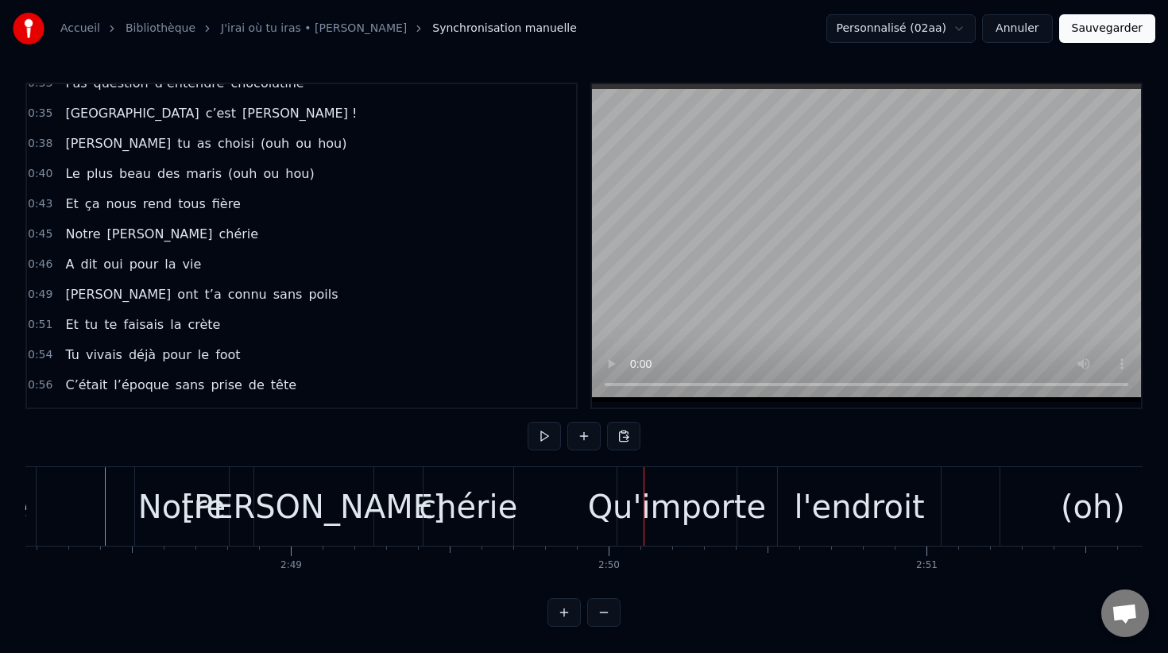
click at [45, 266] on span "0:46" at bounding box center [40, 265] width 25 height 16
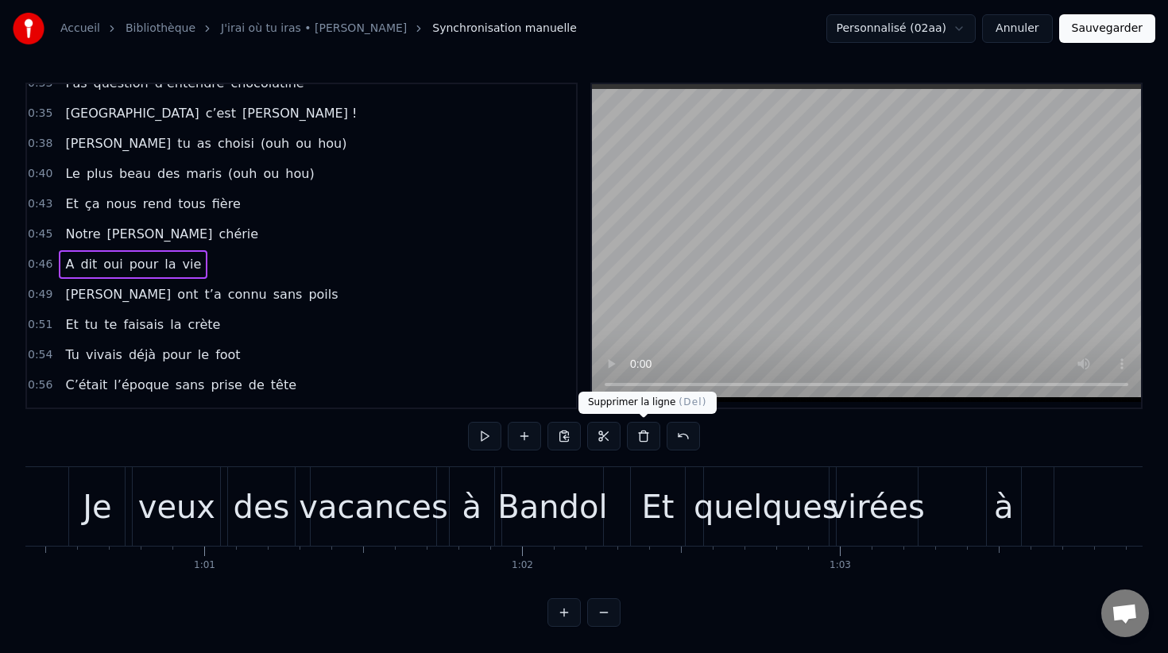
scroll to position [0, 14700]
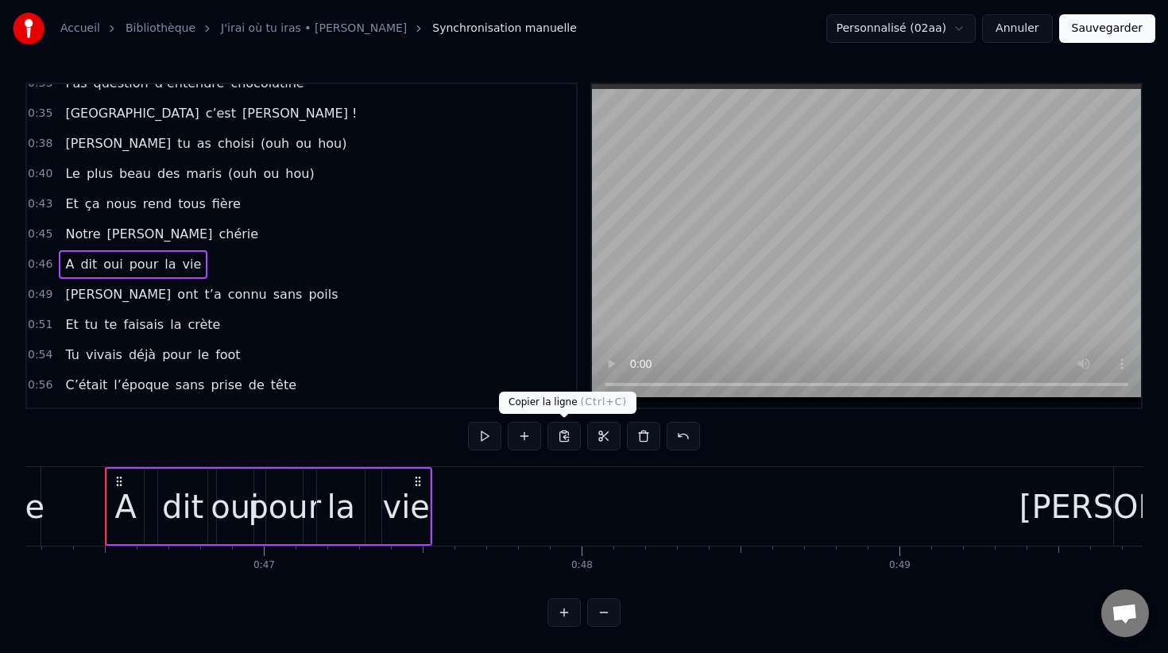
click at [566, 431] on button at bounding box center [563, 436] width 33 height 29
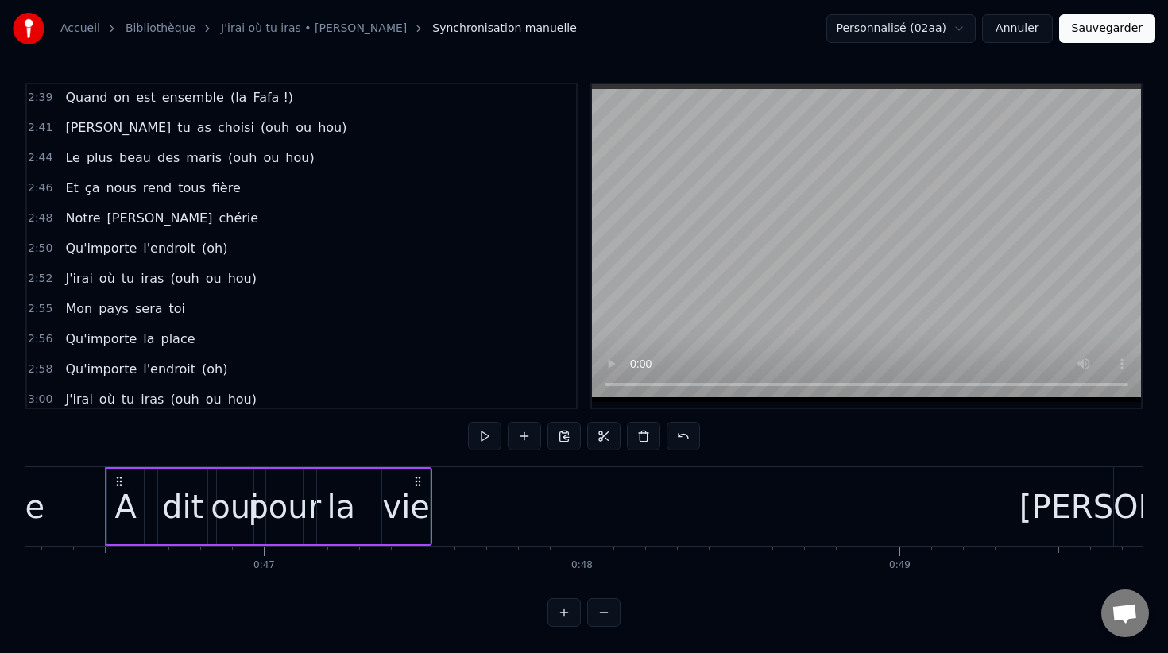
scroll to position [1642, 0]
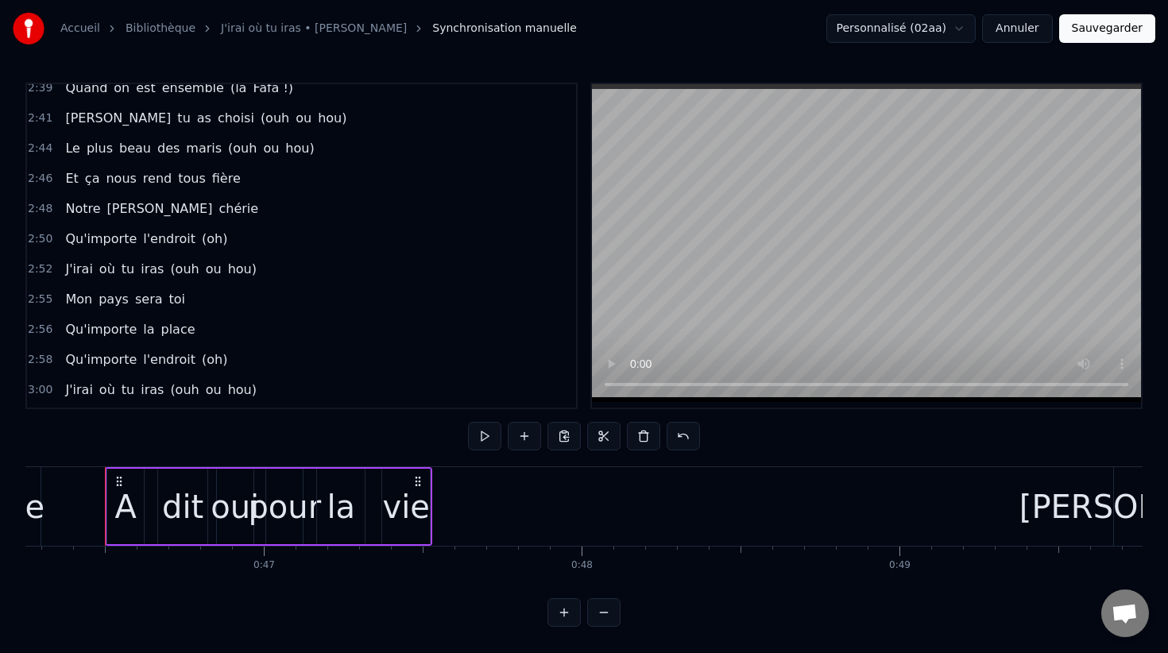
click at [40, 240] on span "2:50" at bounding box center [40, 239] width 25 height 16
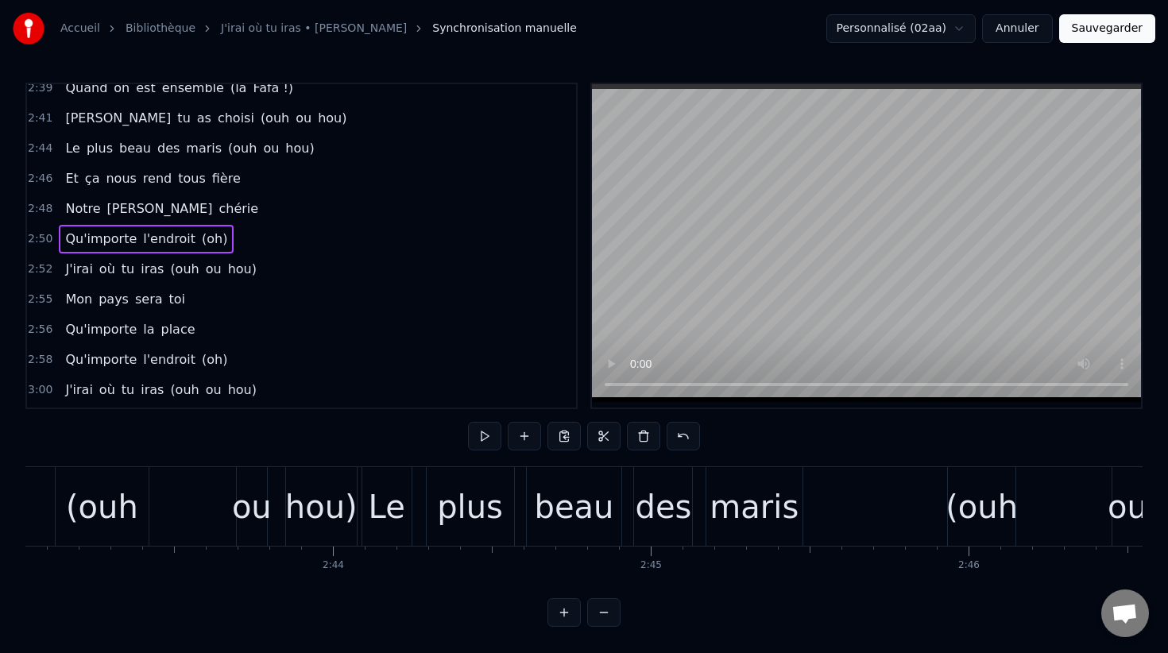
scroll to position [0, 53959]
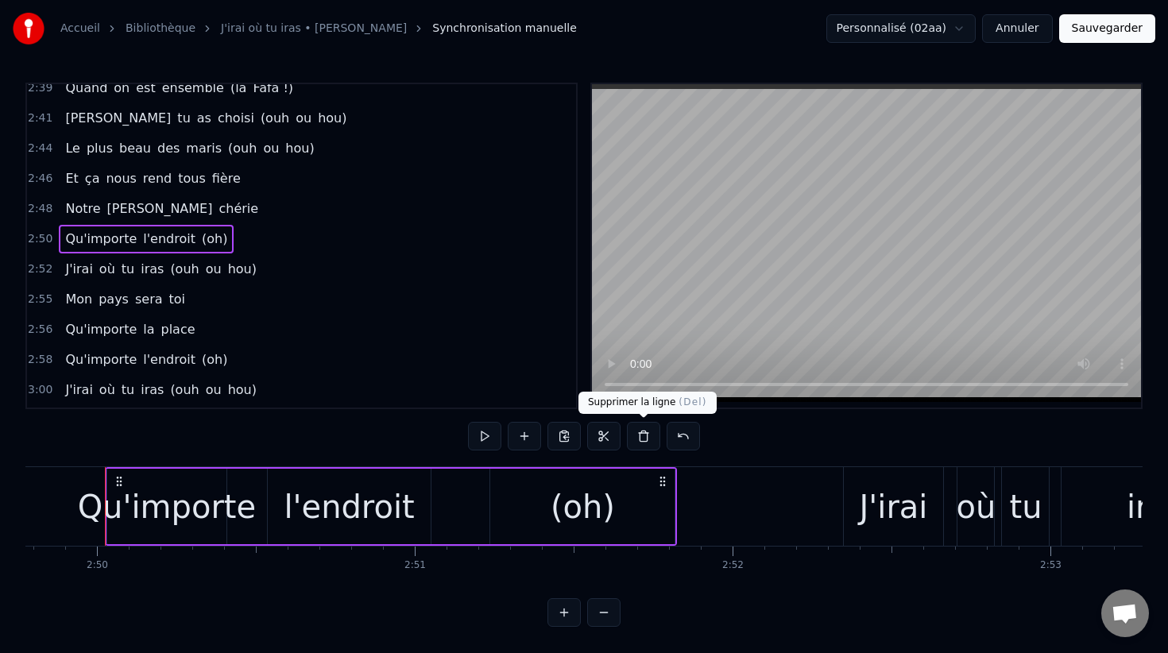
click at [636, 441] on button at bounding box center [643, 436] width 33 height 29
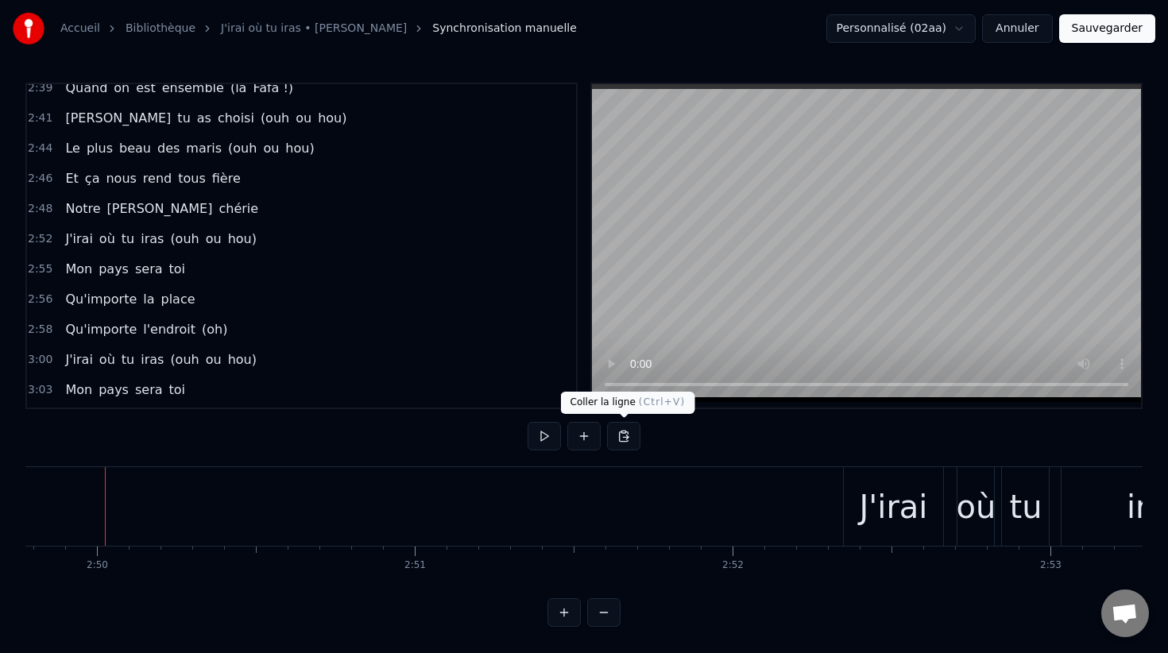
click at [620, 435] on button at bounding box center [623, 436] width 33 height 29
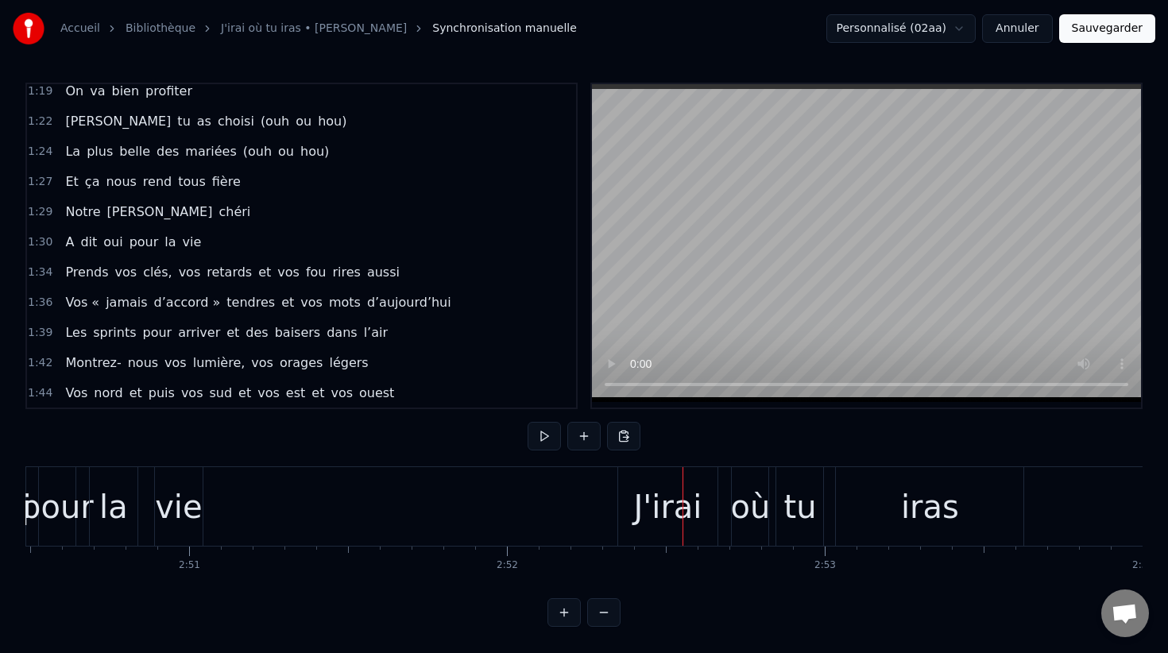
scroll to position [851, 0]
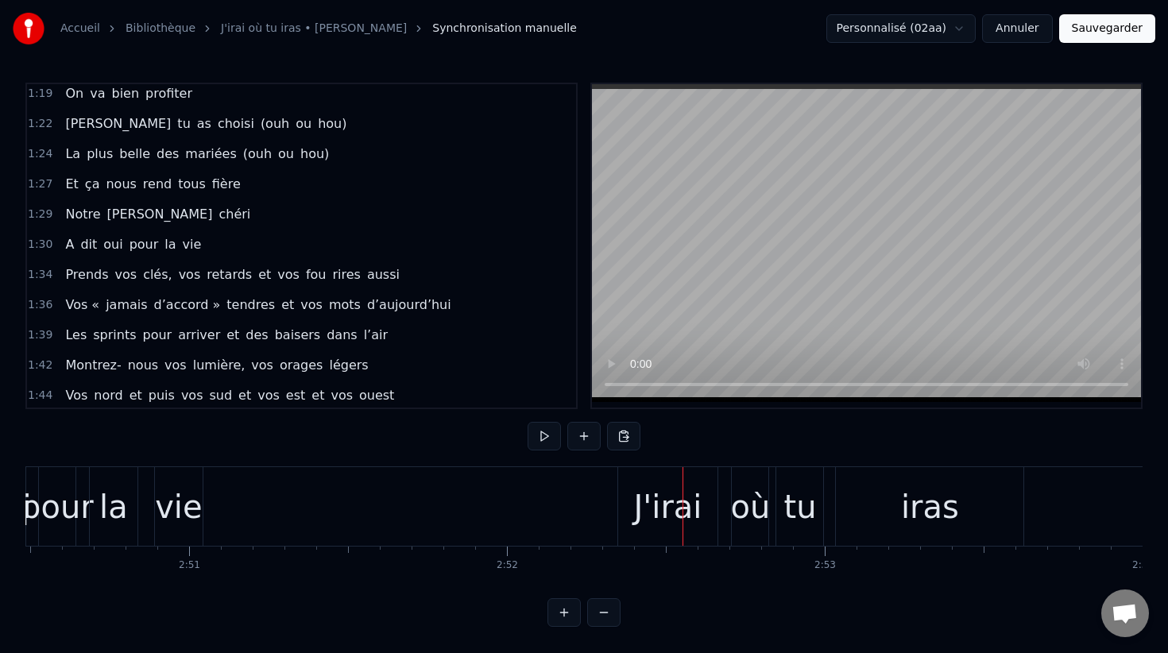
click at [38, 209] on span "1:29" at bounding box center [40, 215] width 25 height 16
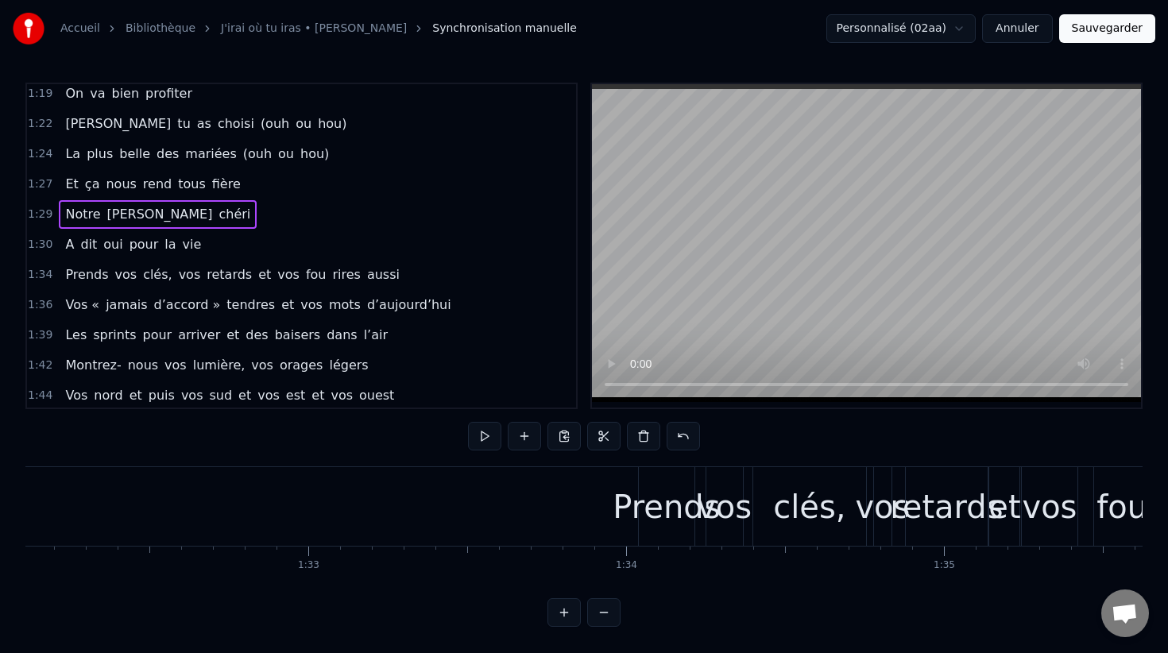
scroll to position [0, 28223]
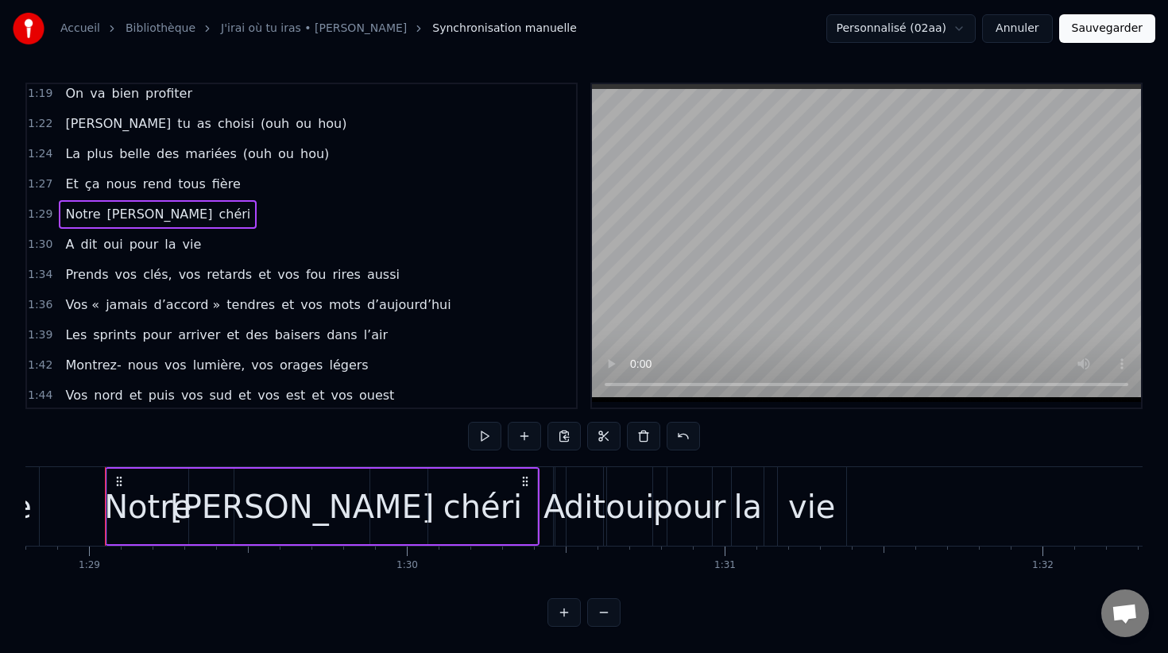
click at [42, 122] on span "1:22" at bounding box center [40, 124] width 25 height 16
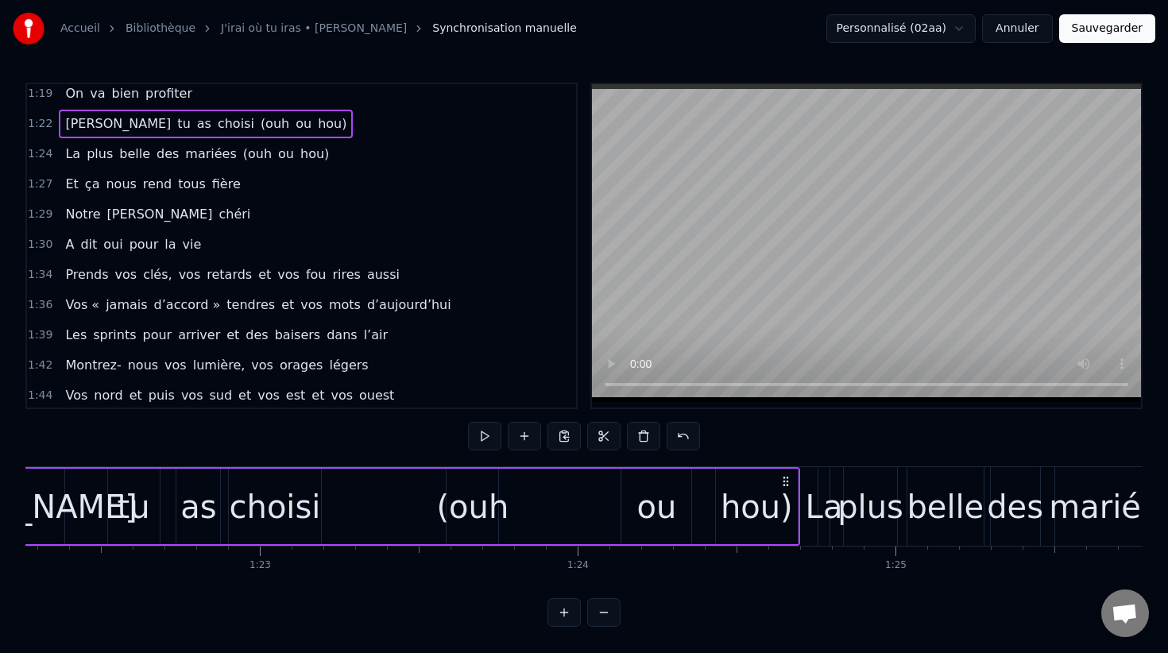
scroll to position [0, 25985]
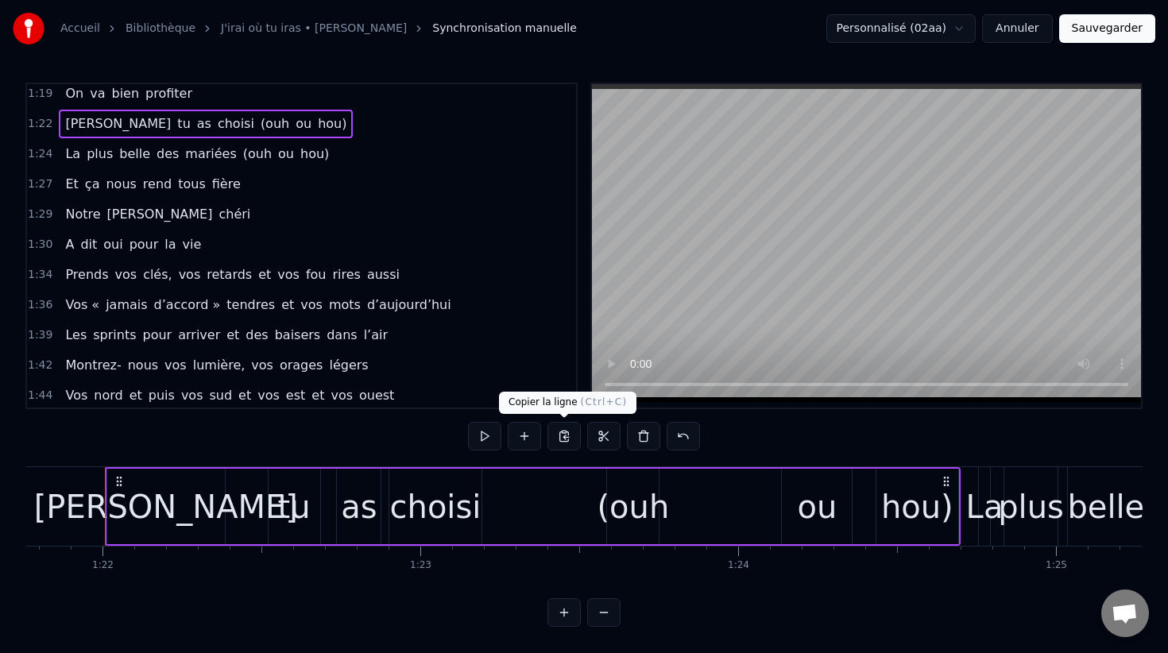
click at [565, 435] on button at bounding box center [563, 436] width 33 height 29
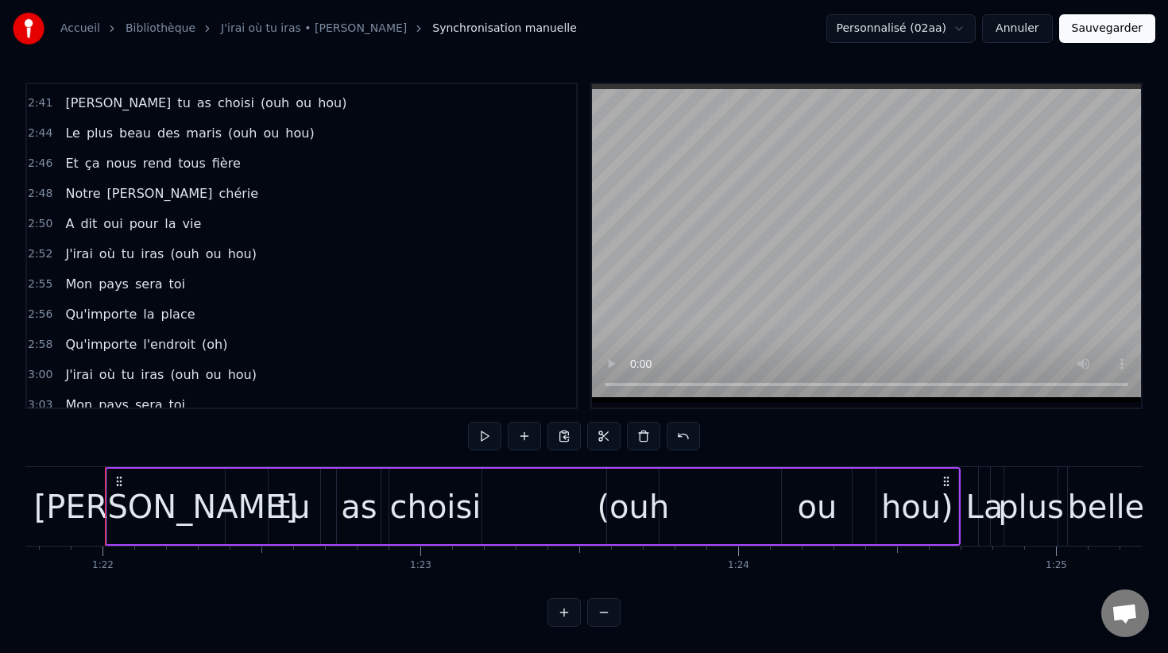
scroll to position [1661, 0]
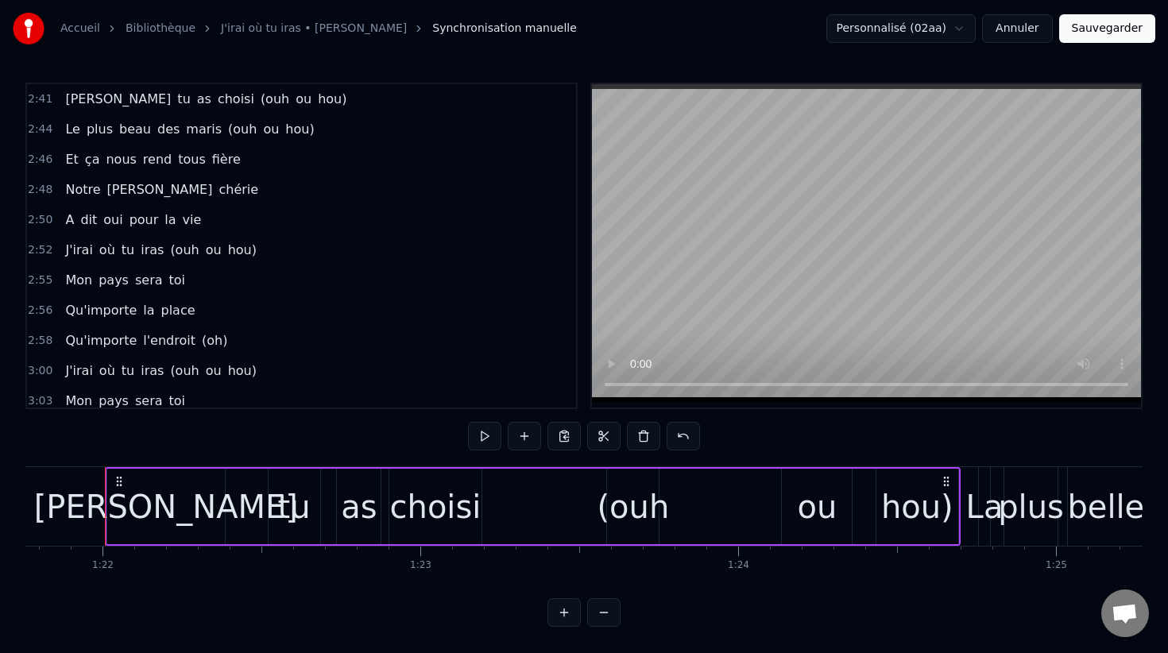
click at [36, 249] on span "2:52" at bounding box center [40, 250] width 25 height 16
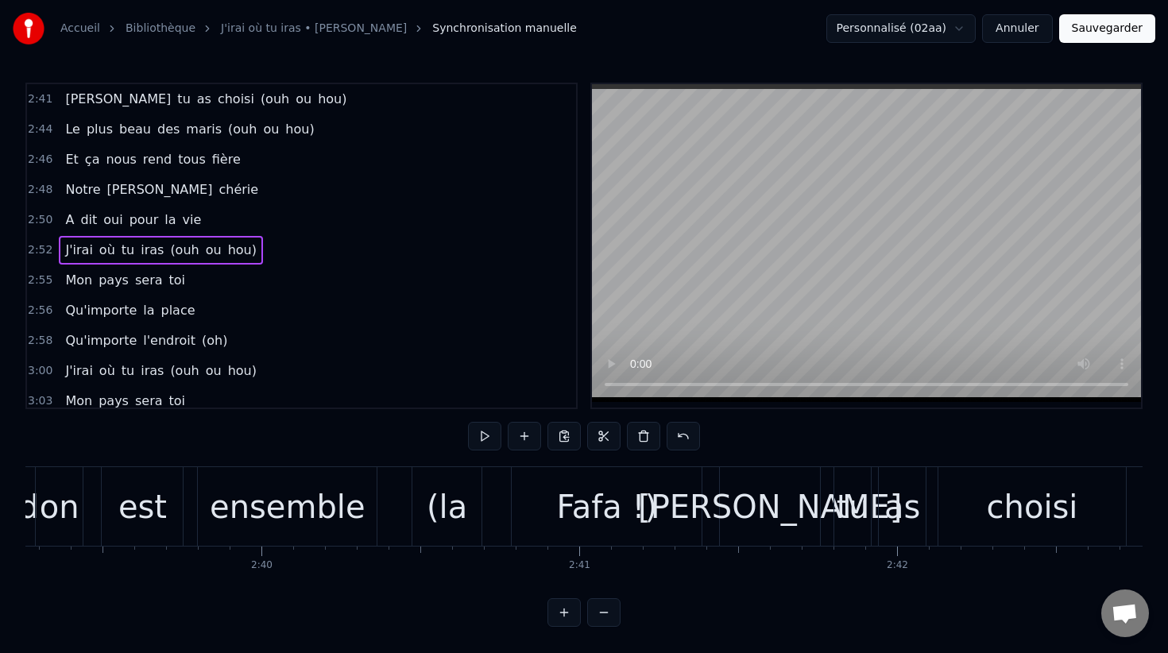
scroll to position [0, 54697]
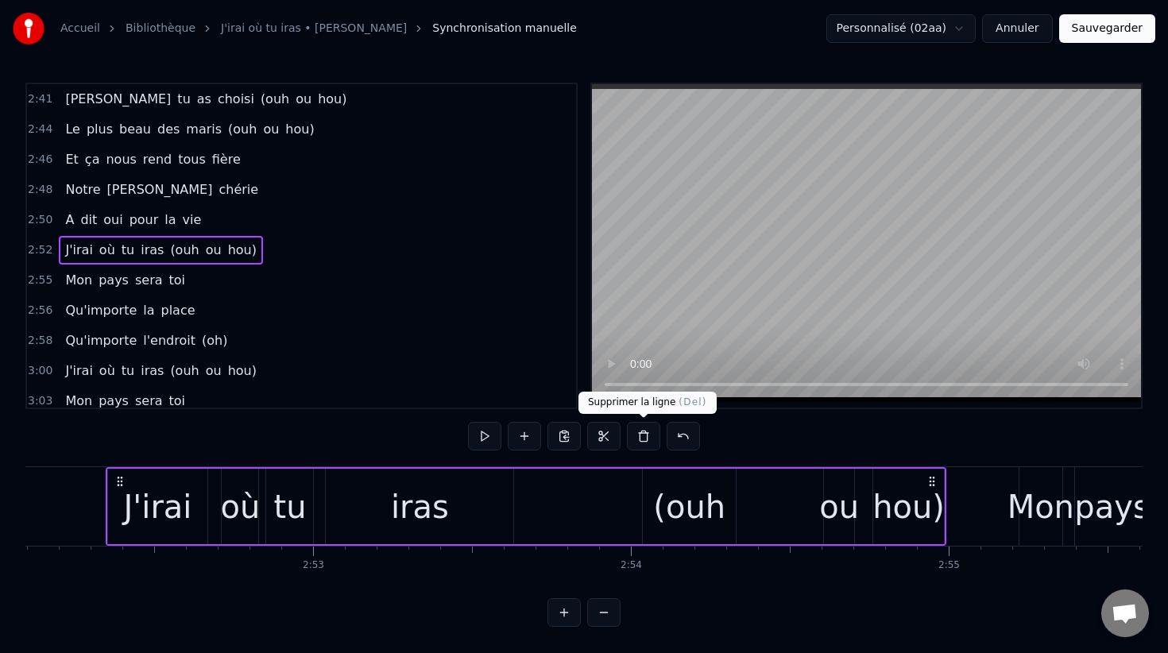
click at [644, 439] on button at bounding box center [643, 436] width 33 height 29
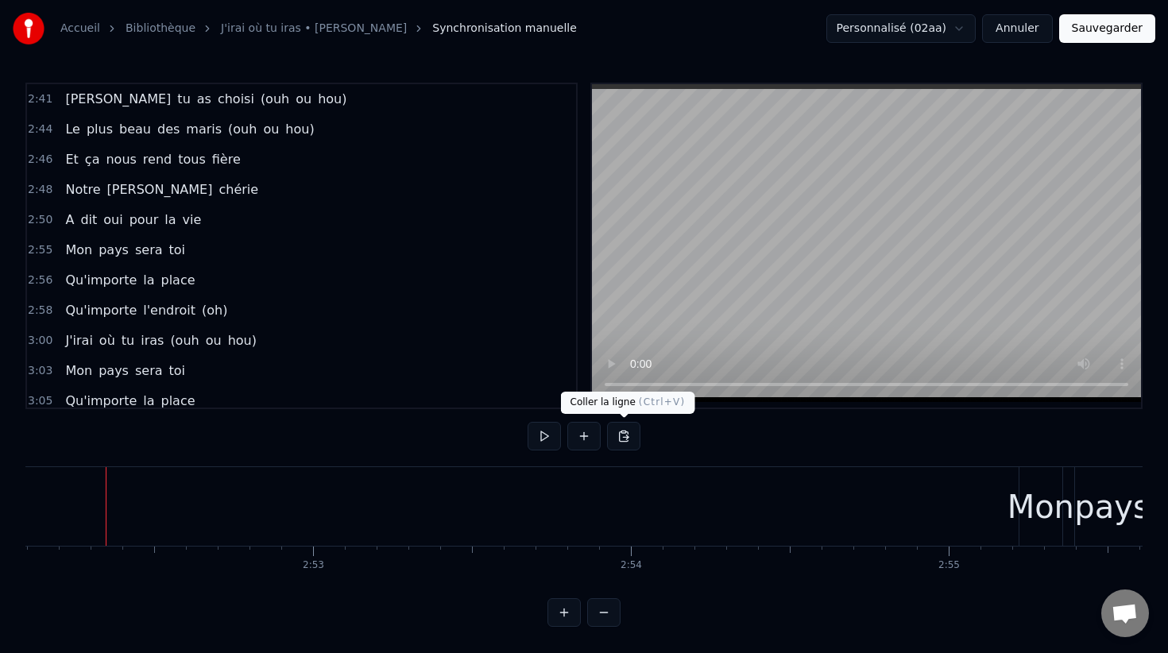
click at [626, 437] on button at bounding box center [623, 436] width 33 height 29
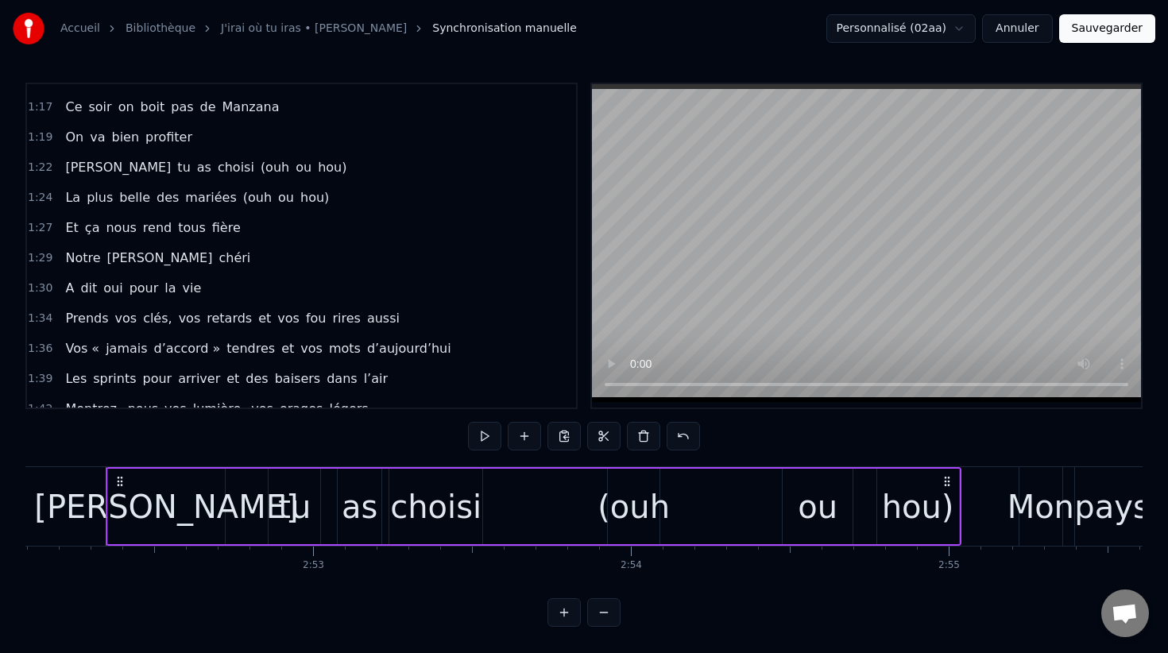
scroll to position [803, 0]
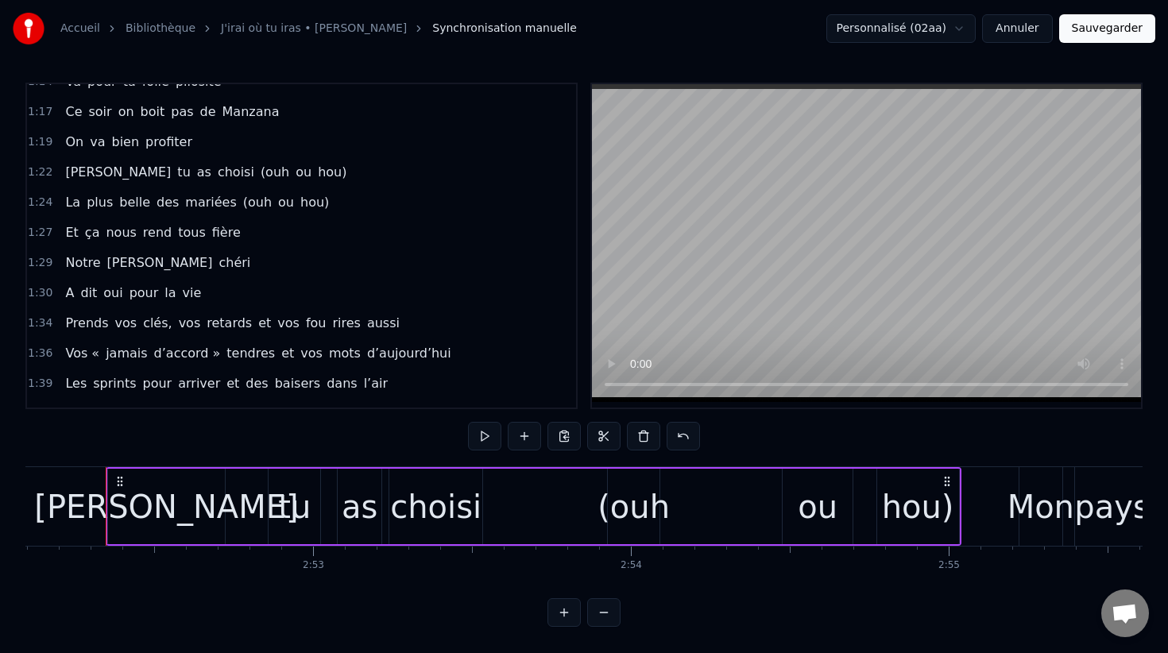
click at [38, 203] on span "1:24" at bounding box center [40, 203] width 25 height 16
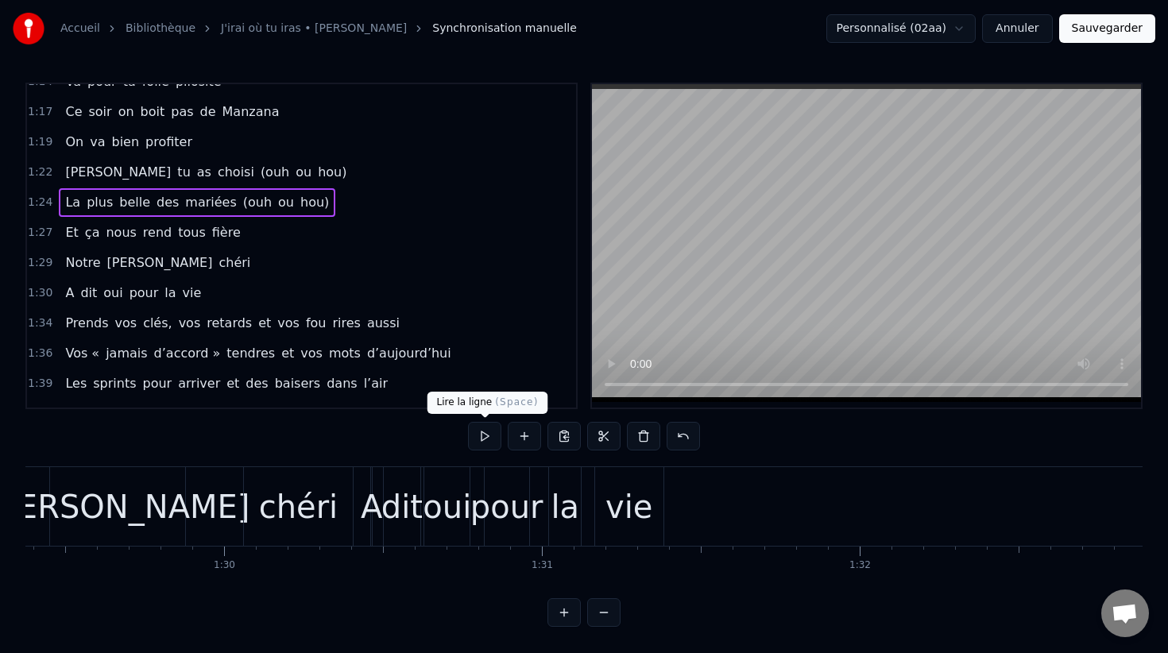
scroll to position [0, 26858]
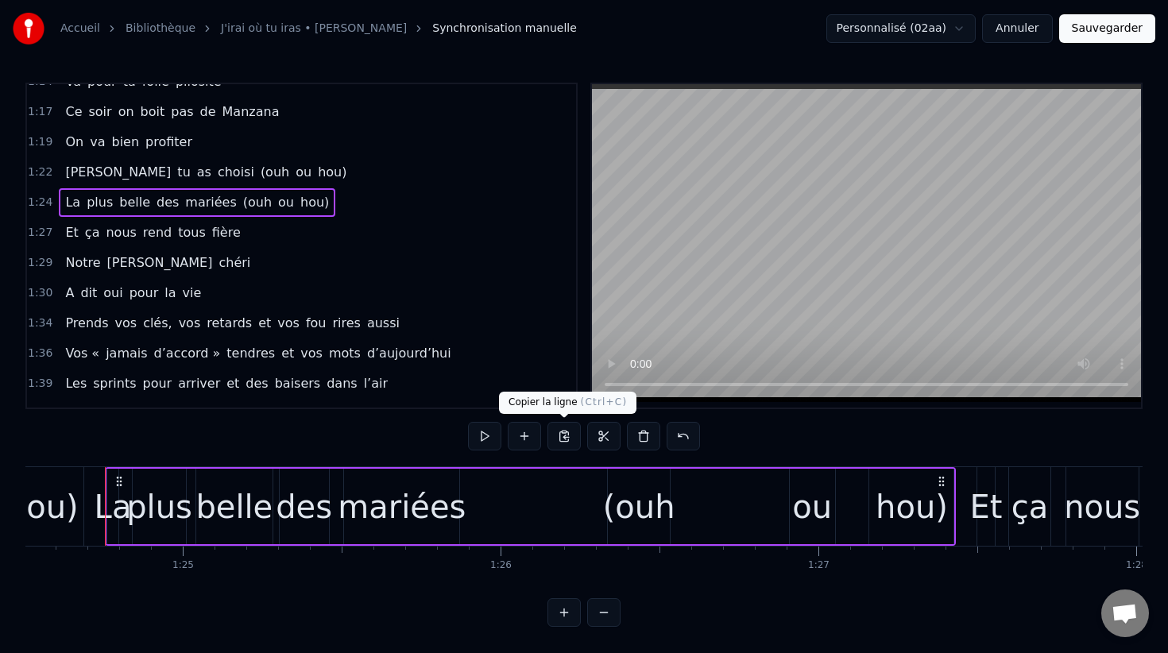
click at [561, 442] on button at bounding box center [563, 436] width 33 height 29
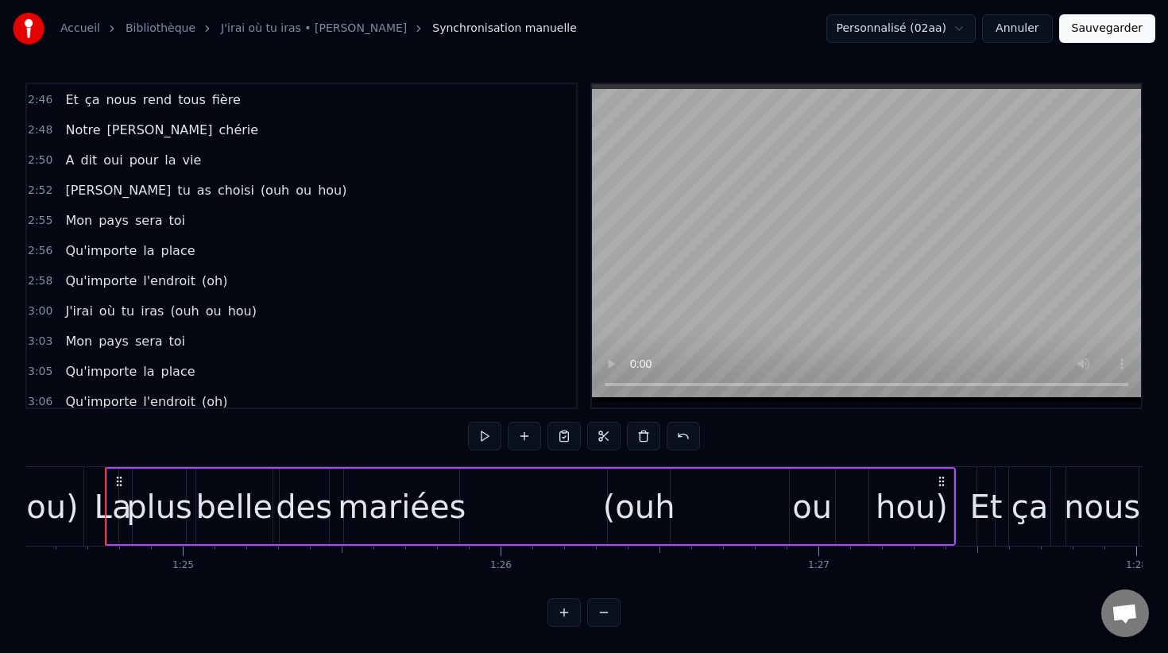
scroll to position [1730, 0]
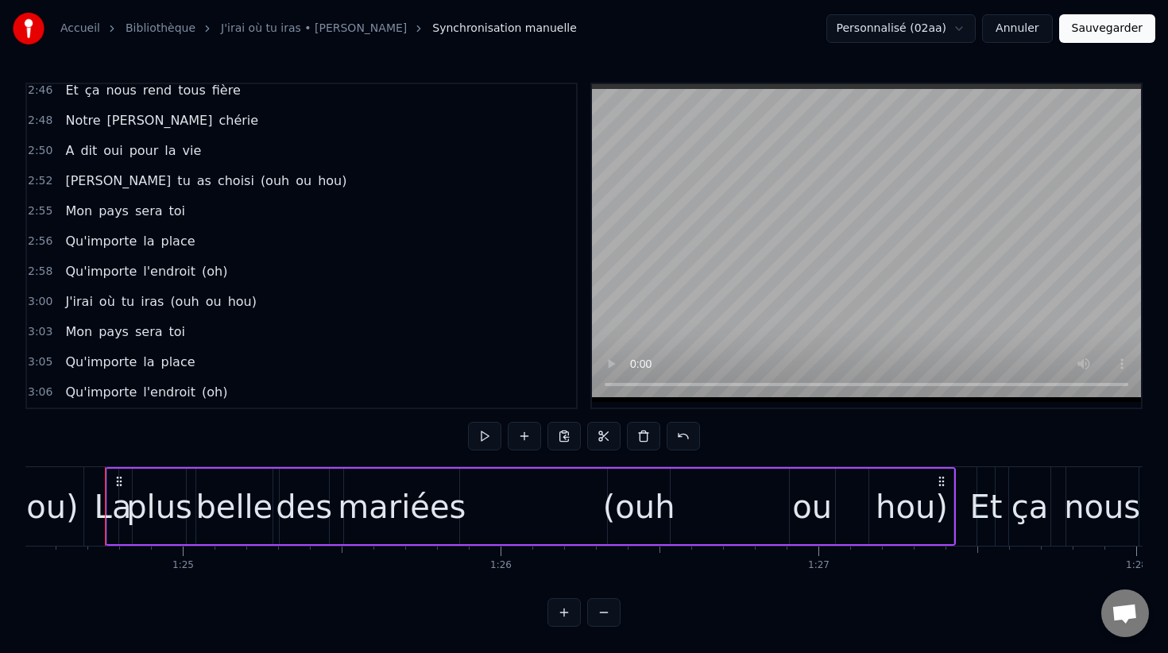
click at [43, 212] on span "2:55" at bounding box center [40, 211] width 25 height 16
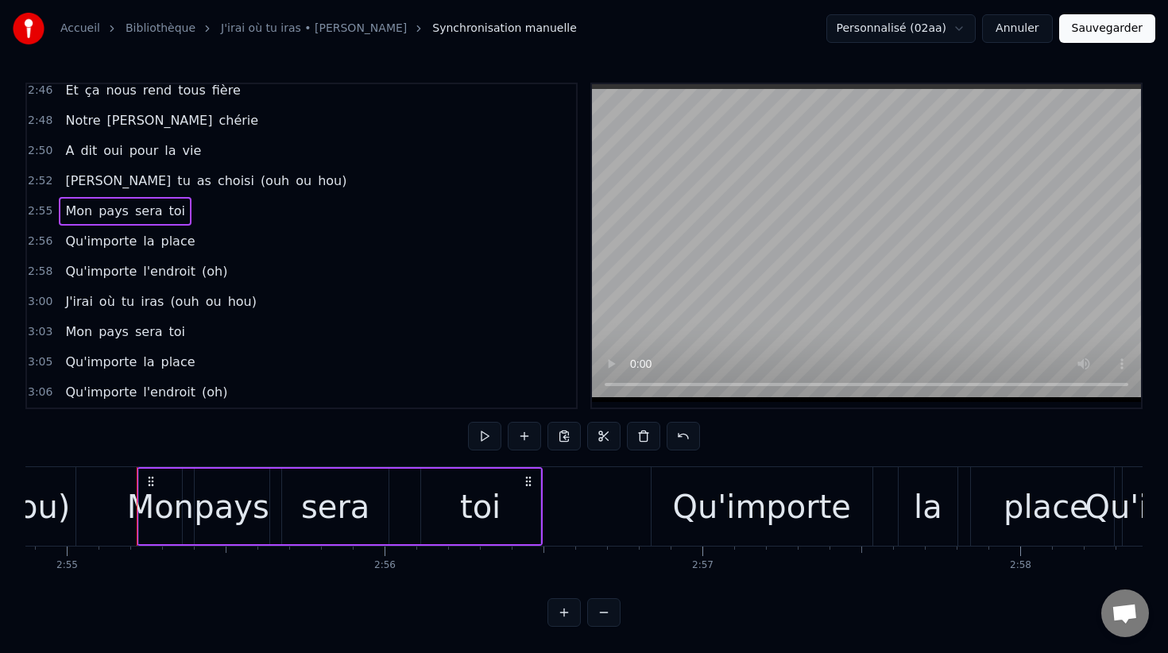
scroll to position [0, 55610]
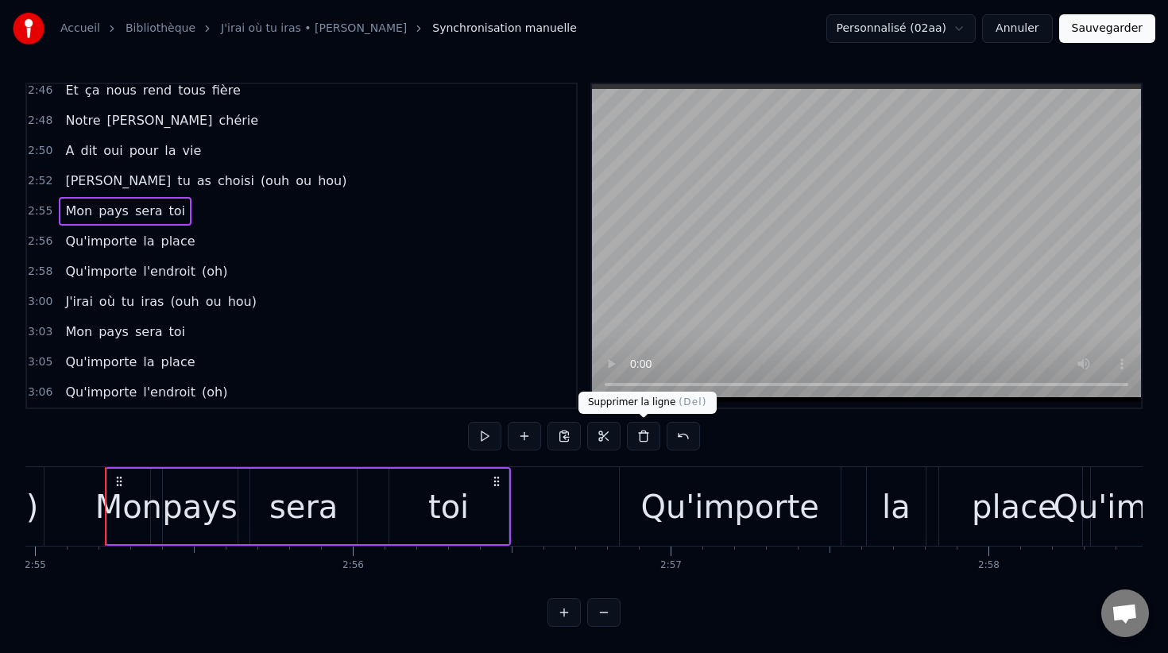
click at [640, 445] on button at bounding box center [643, 436] width 33 height 29
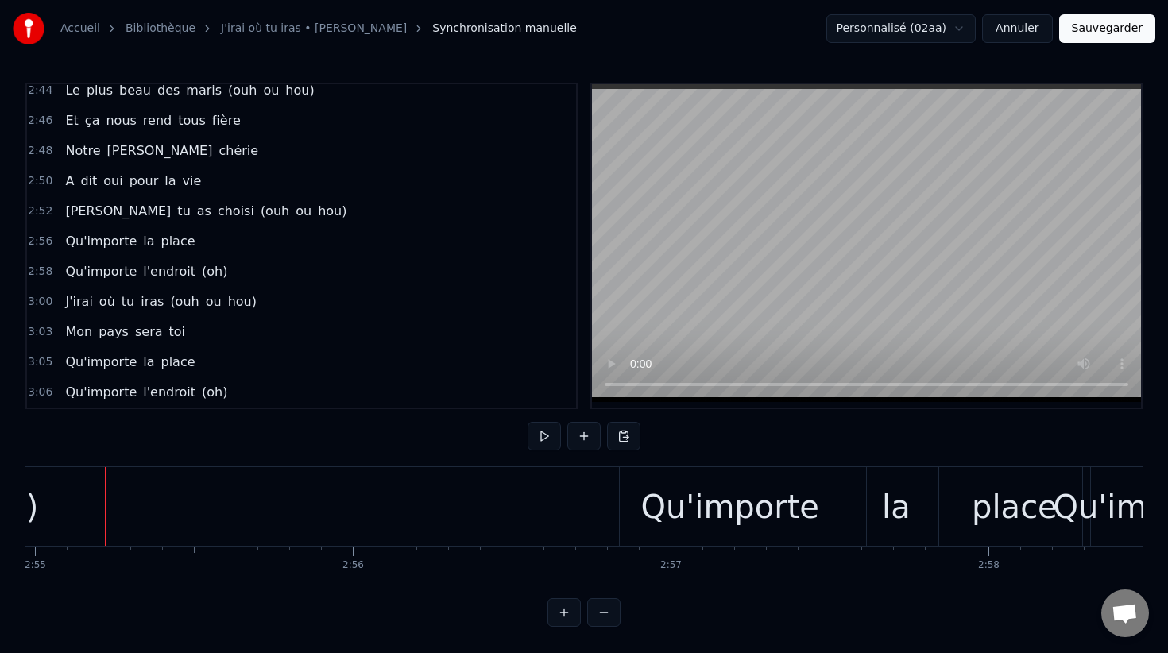
scroll to position [1700, 0]
click at [624, 438] on button at bounding box center [623, 436] width 33 height 29
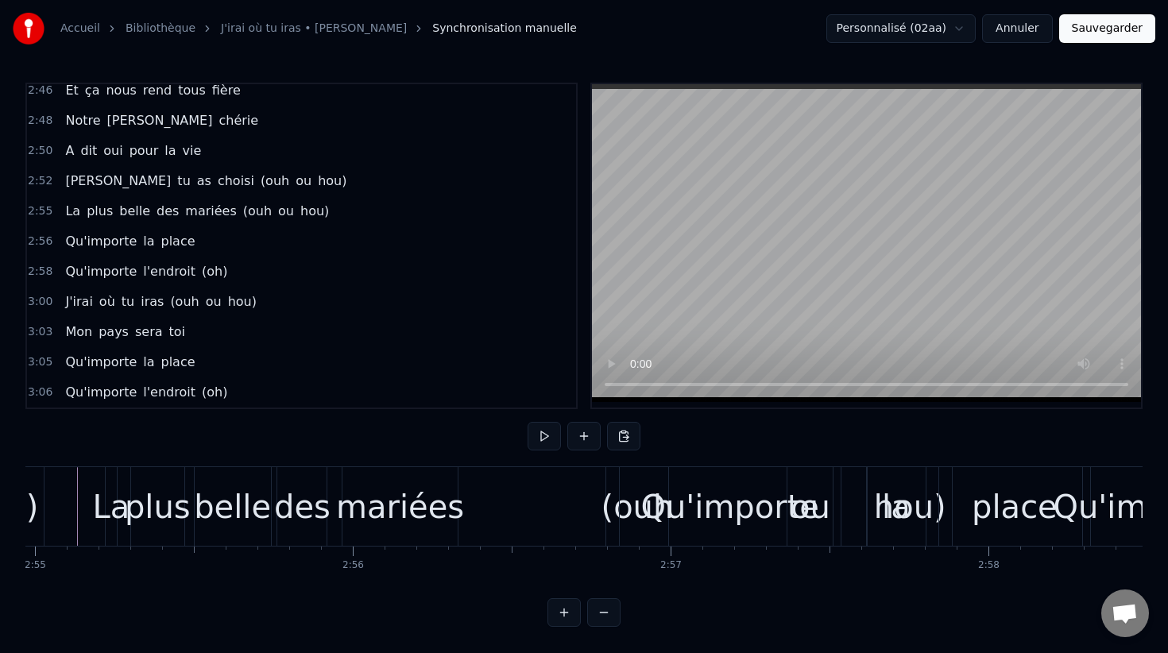
scroll to position [0, 55579]
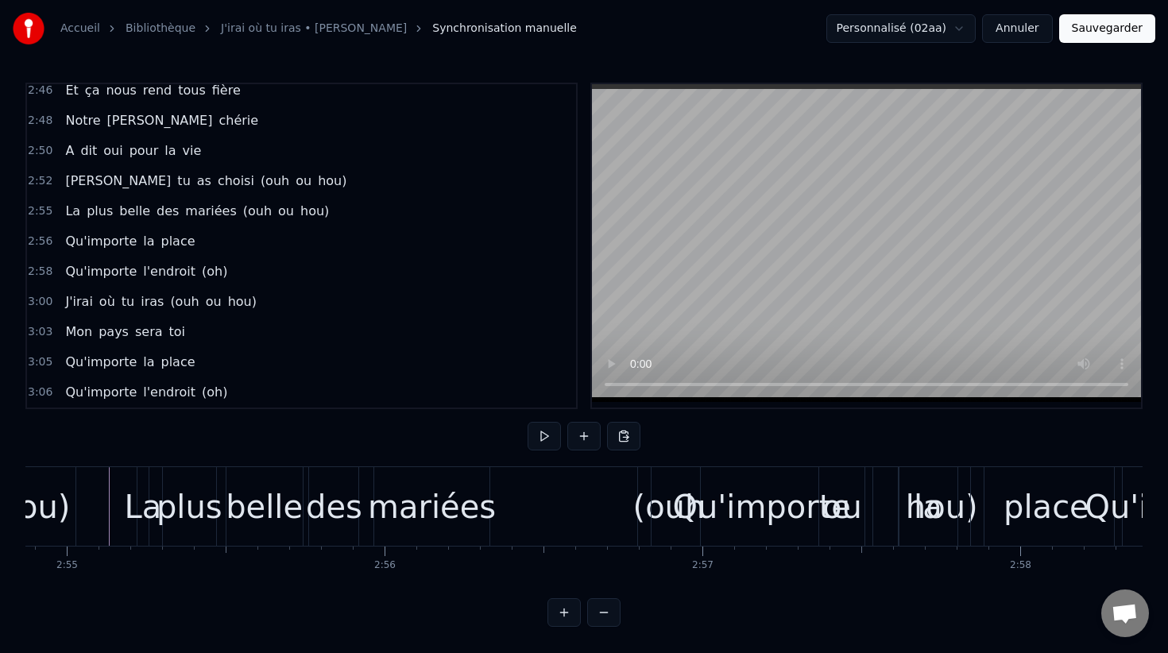
click at [205, 514] on div "plus" at bounding box center [190, 507] width 66 height 48
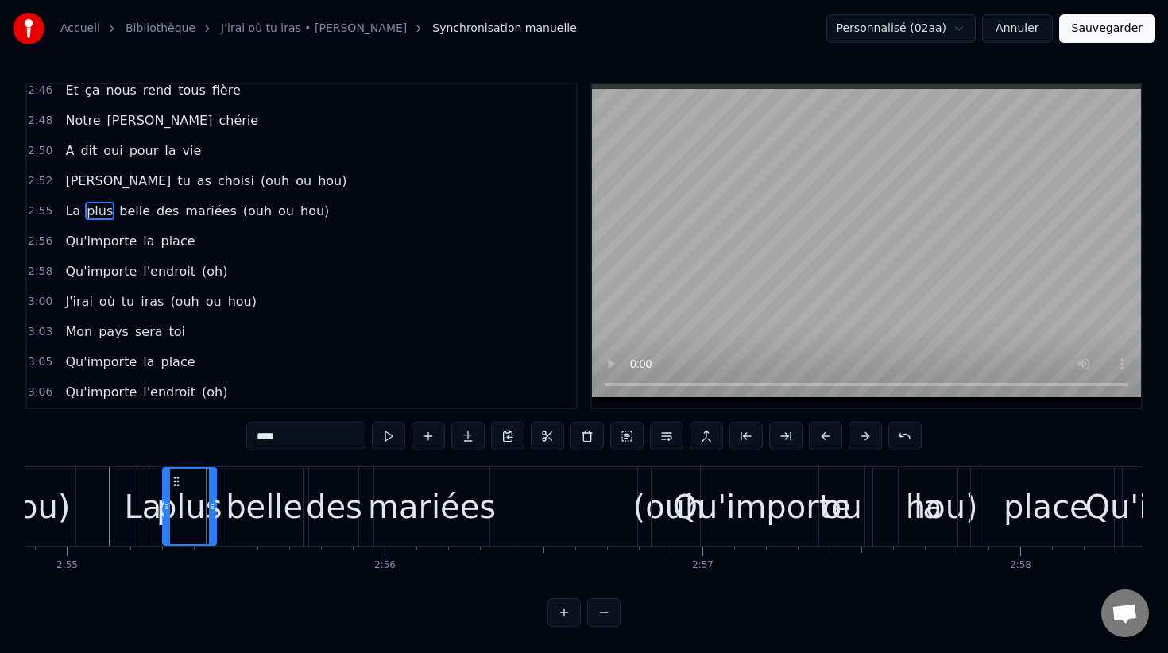
scroll to position [1695, 0]
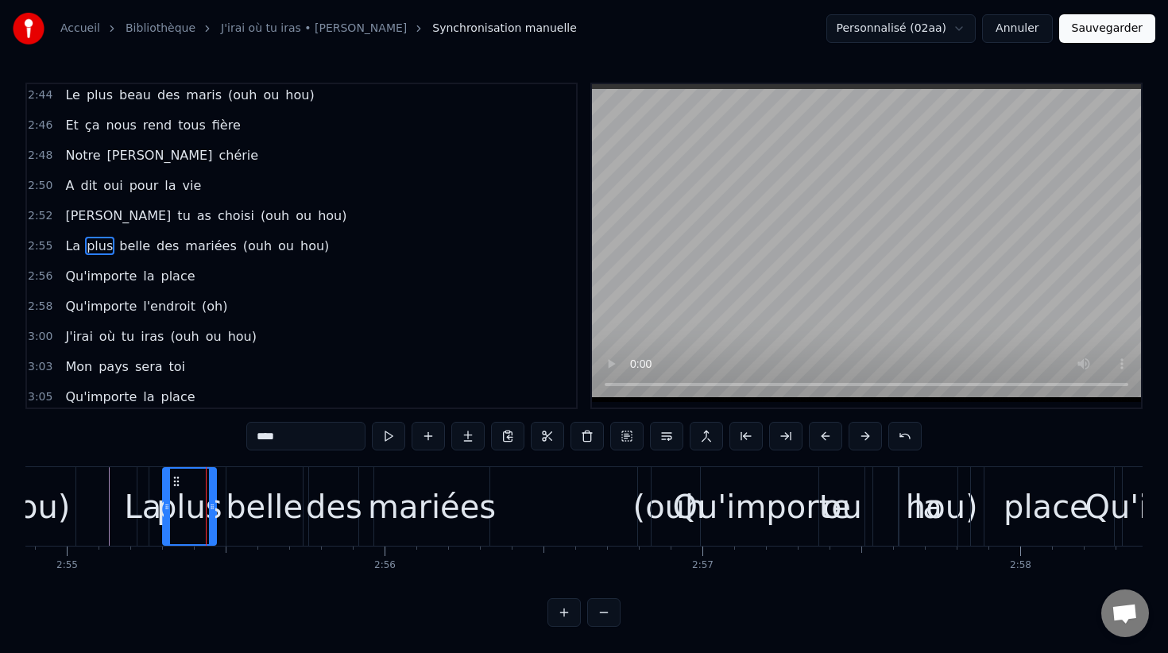
click at [39, 244] on span "2:55" at bounding box center [40, 246] width 25 height 16
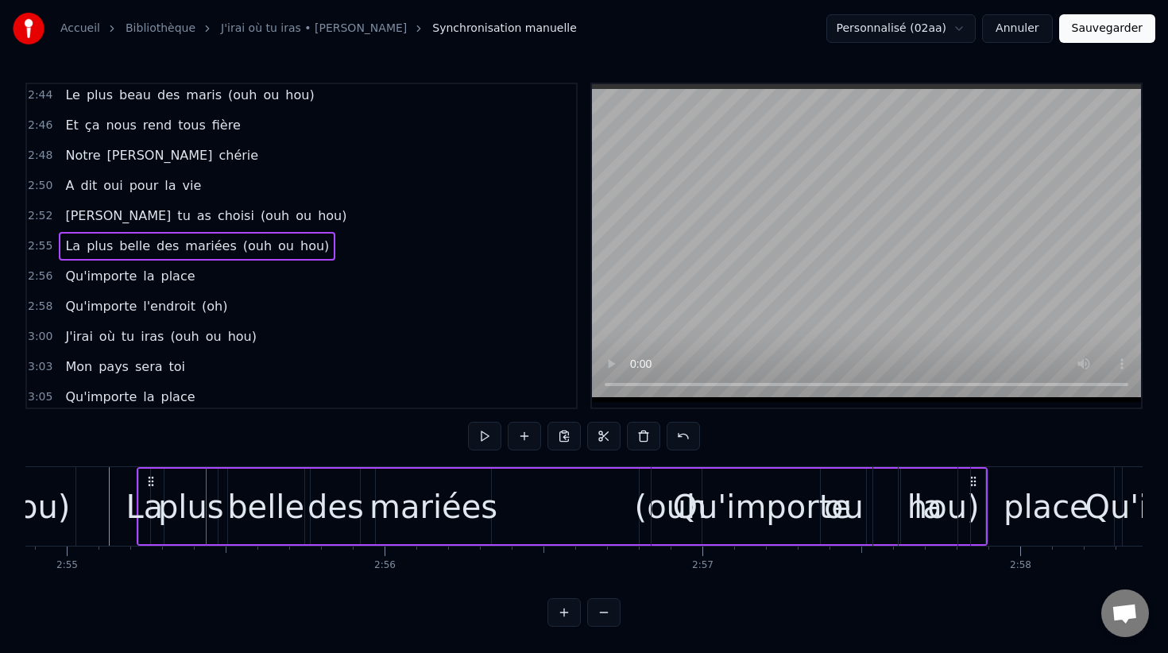
click at [242, 242] on span "(ouh" at bounding box center [258, 246] width 32 height 18
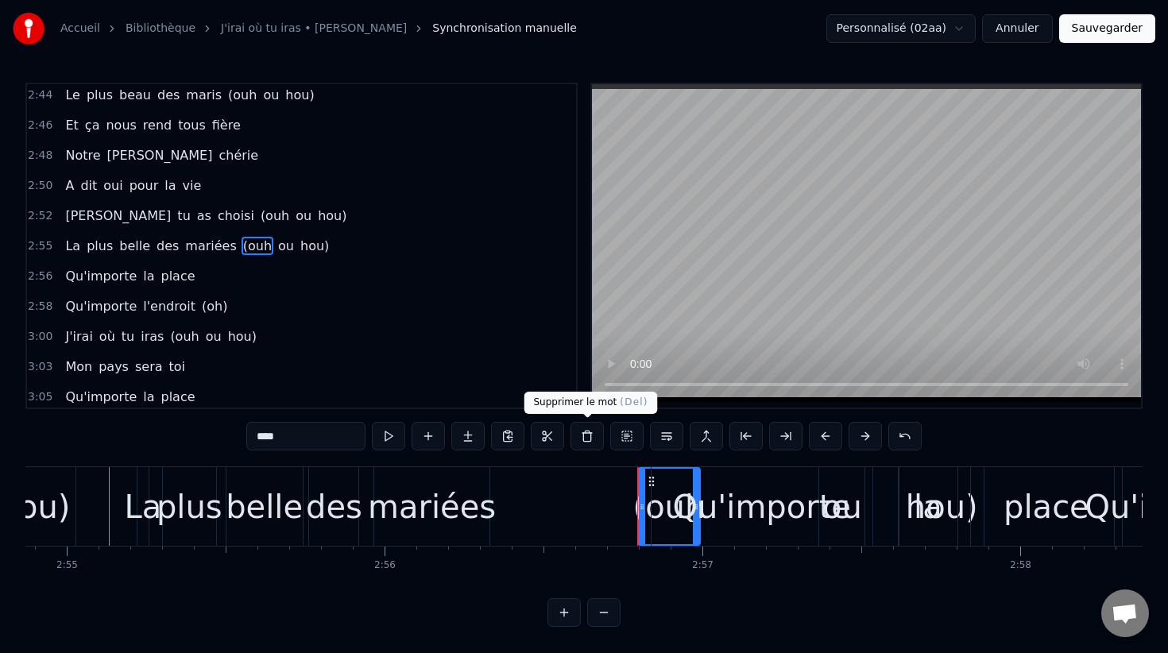
click at [591, 437] on button at bounding box center [587, 436] width 33 height 29
click at [277, 249] on span "ou" at bounding box center [286, 246] width 19 height 18
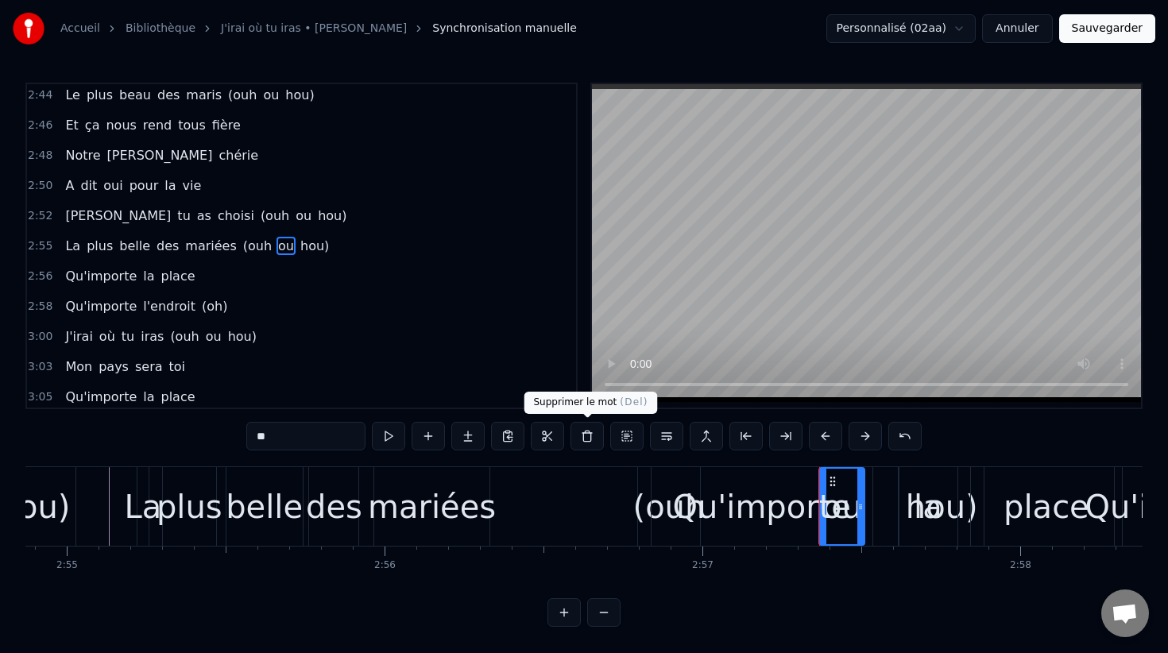
click at [587, 439] on button at bounding box center [587, 436] width 33 height 29
click at [643, 498] on div "(ouh" at bounding box center [669, 507] width 72 height 48
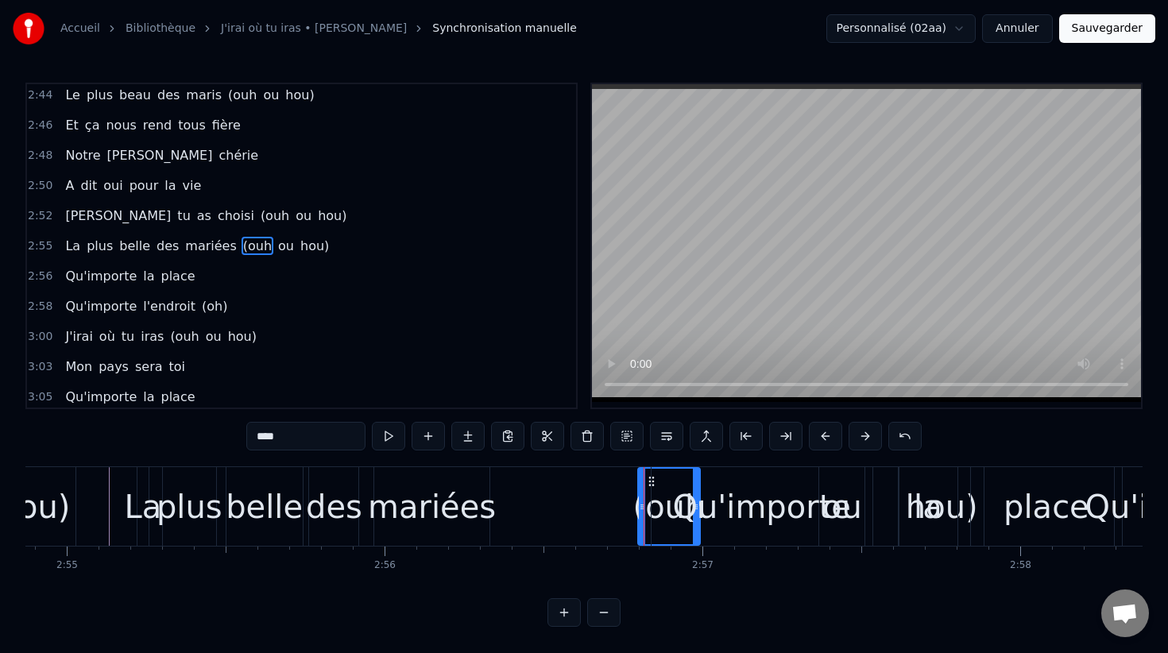
click at [277, 244] on span "ou" at bounding box center [286, 246] width 19 height 18
type input "**"
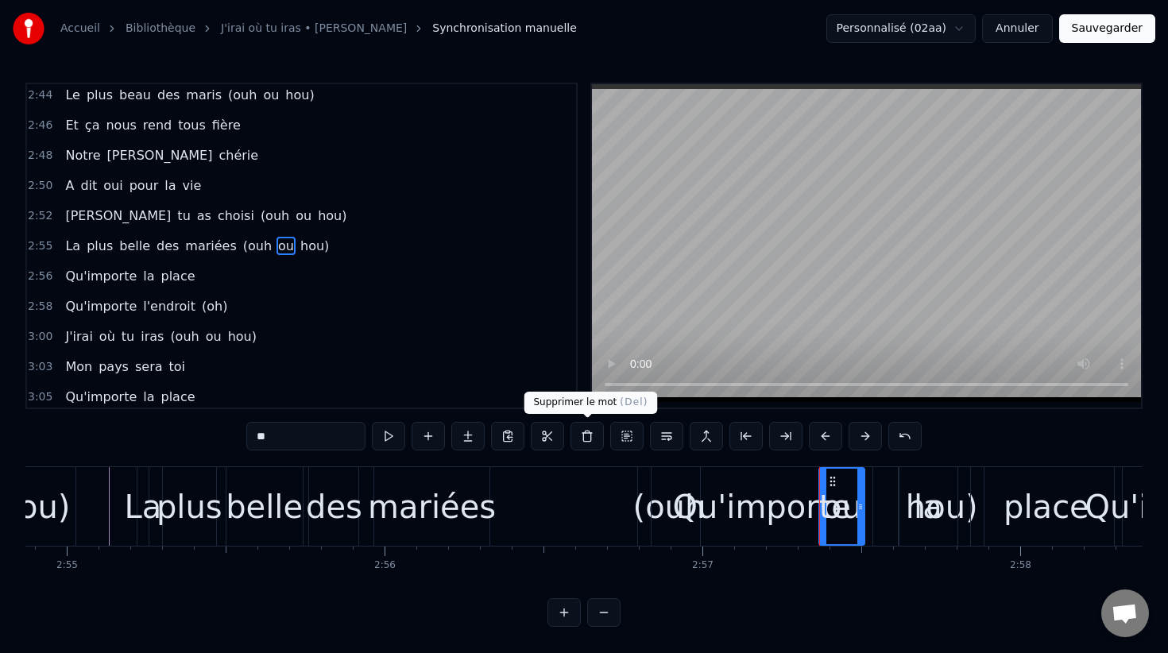
click at [594, 437] on button at bounding box center [587, 436] width 33 height 29
click at [652, 579] on div "Chez toi, l’Monaco fait la fête Les légumes passent pas l’assiette Le surimi to…" at bounding box center [583, 525] width 1117 height 119
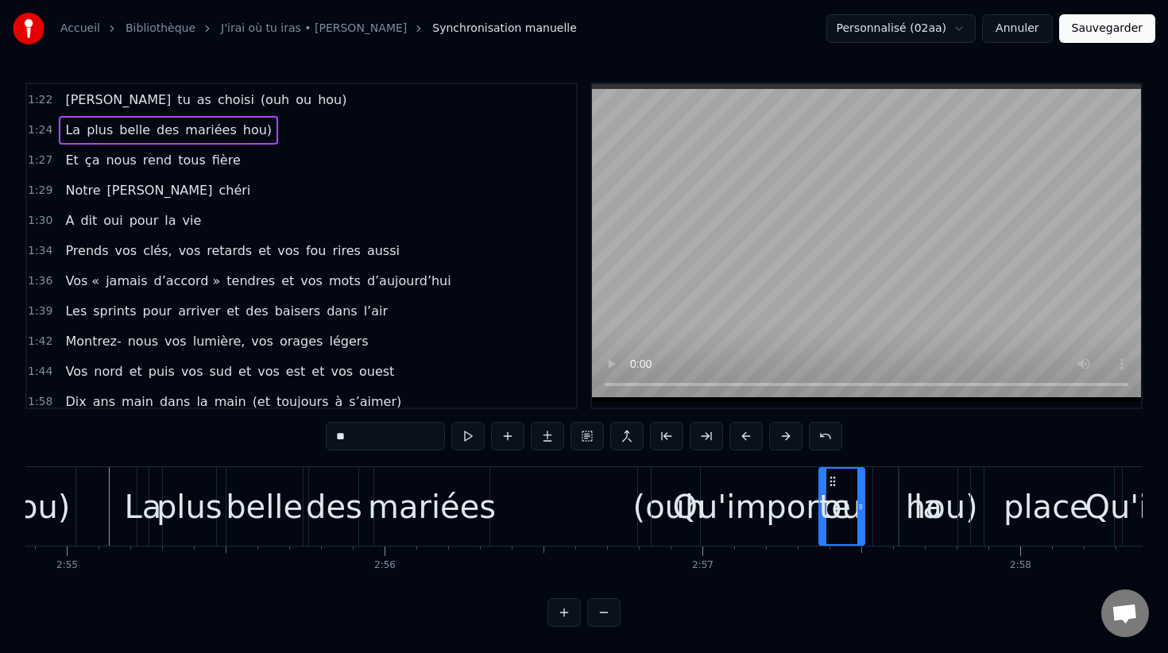
scroll to position [872, 0]
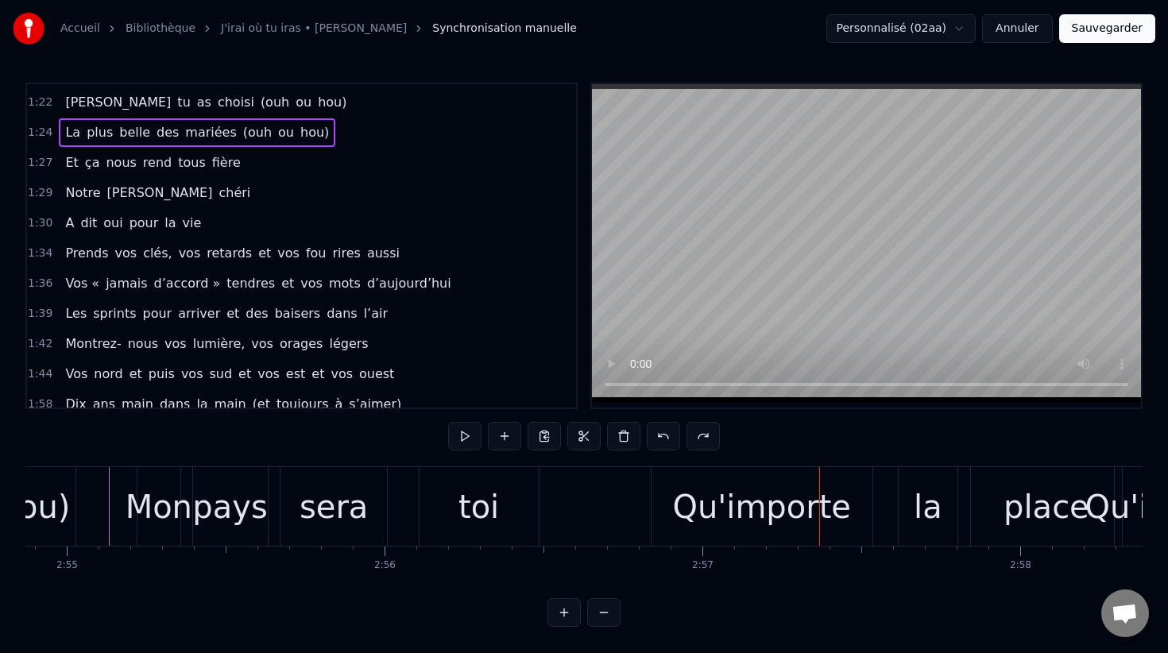
click at [147, 520] on div "Mon" at bounding box center [159, 507] width 67 height 48
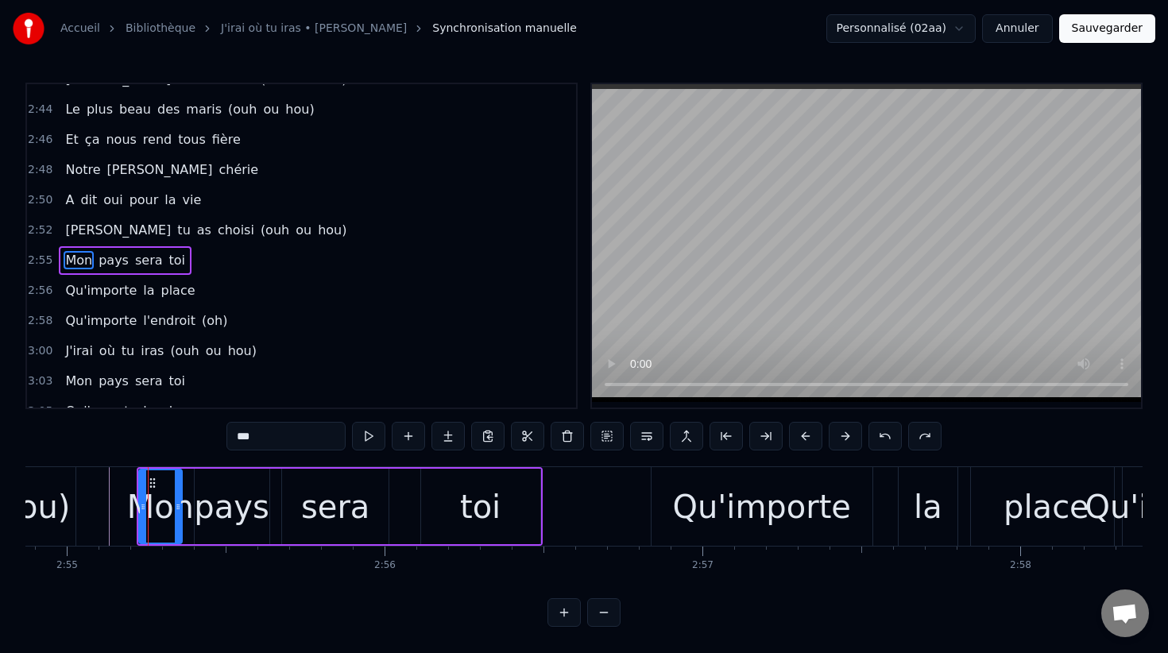
scroll to position [1695, 0]
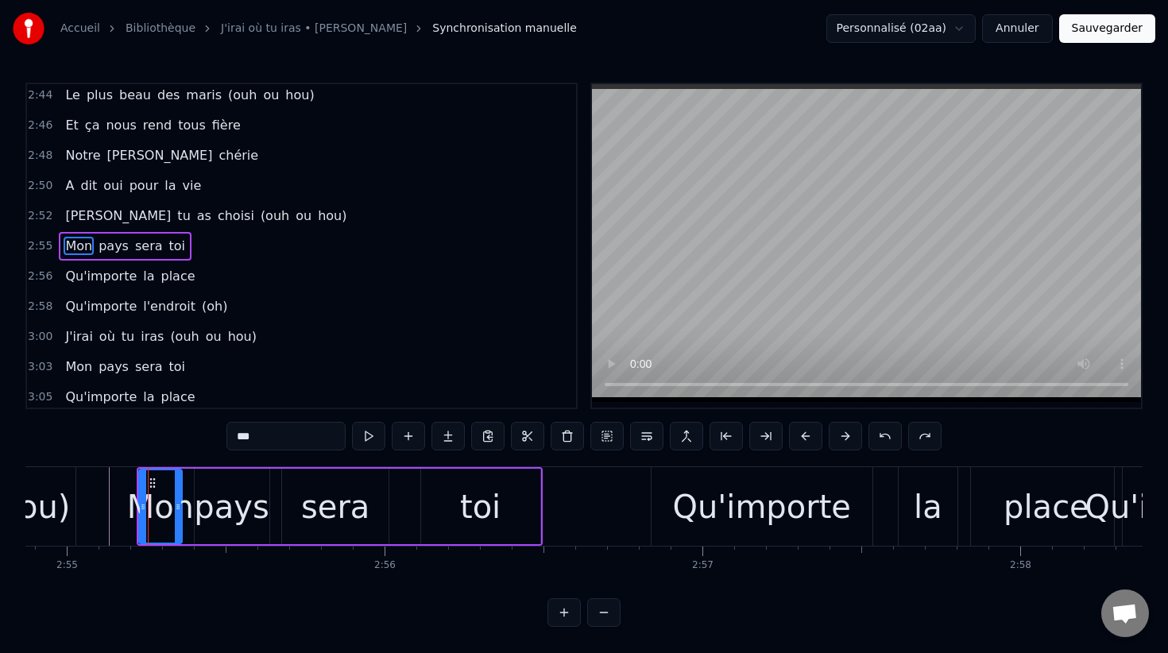
click at [154, 508] on div "Mon" at bounding box center [160, 507] width 67 height 48
click at [246, 435] on input "***" at bounding box center [285, 436] width 119 height 29
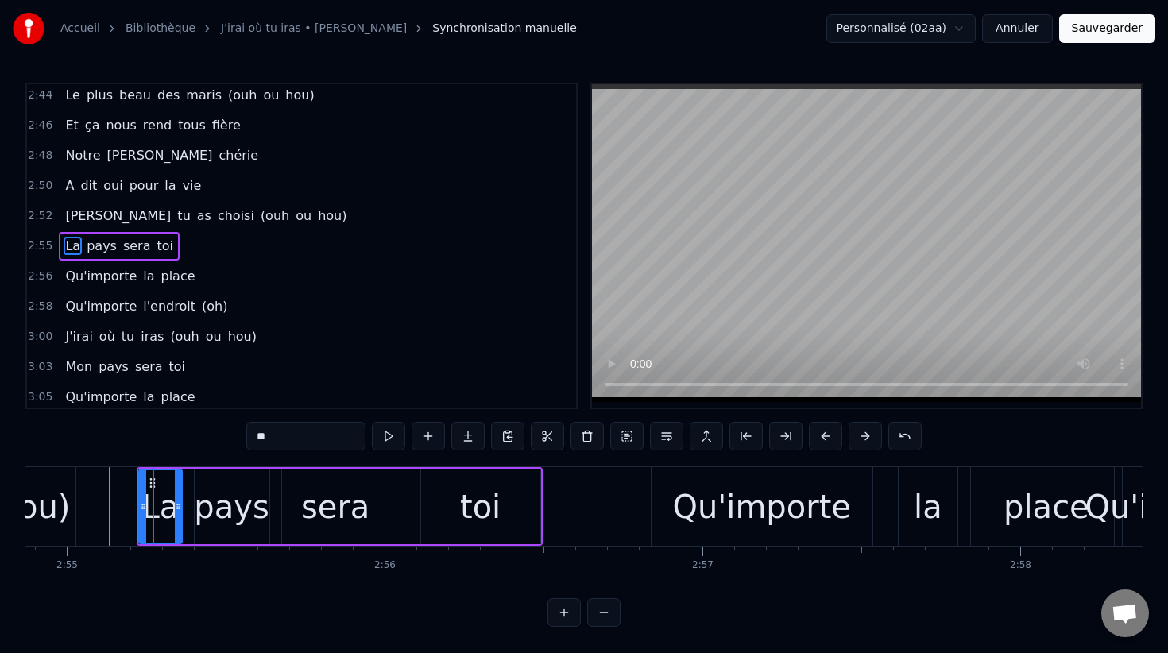
click at [222, 504] on div "pays" at bounding box center [231, 507] width 75 height 48
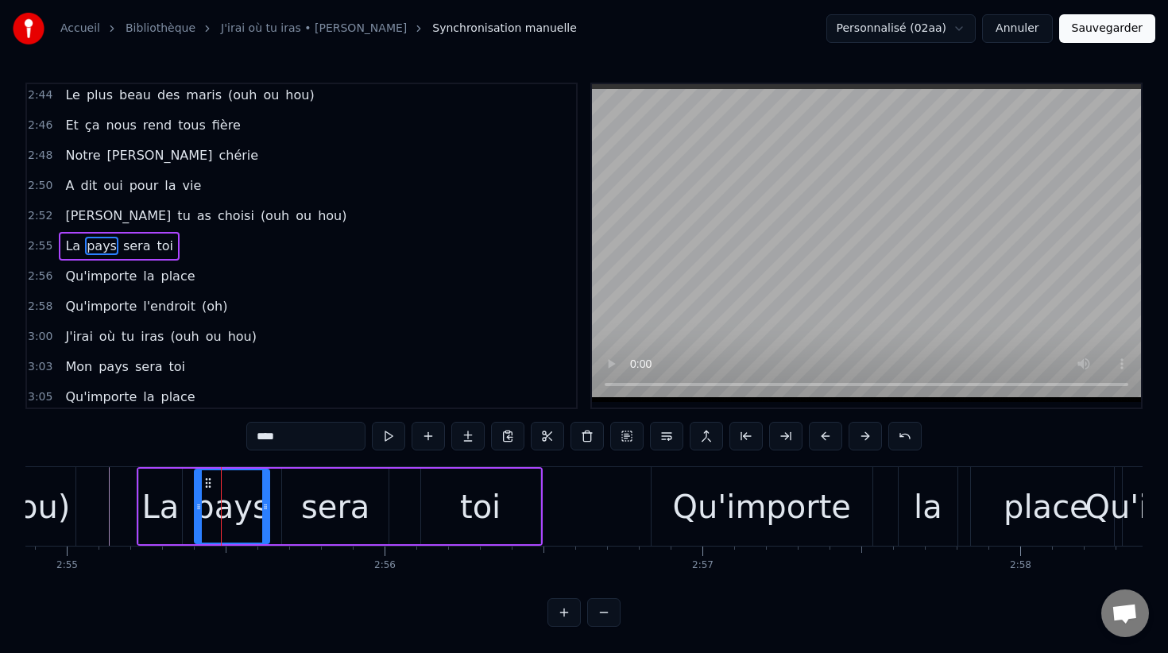
click at [271, 441] on input "****" at bounding box center [305, 436] width 119 height 29
click at [338, 505] on div "sera" at bounding box center [335, 507] width 68 height 48
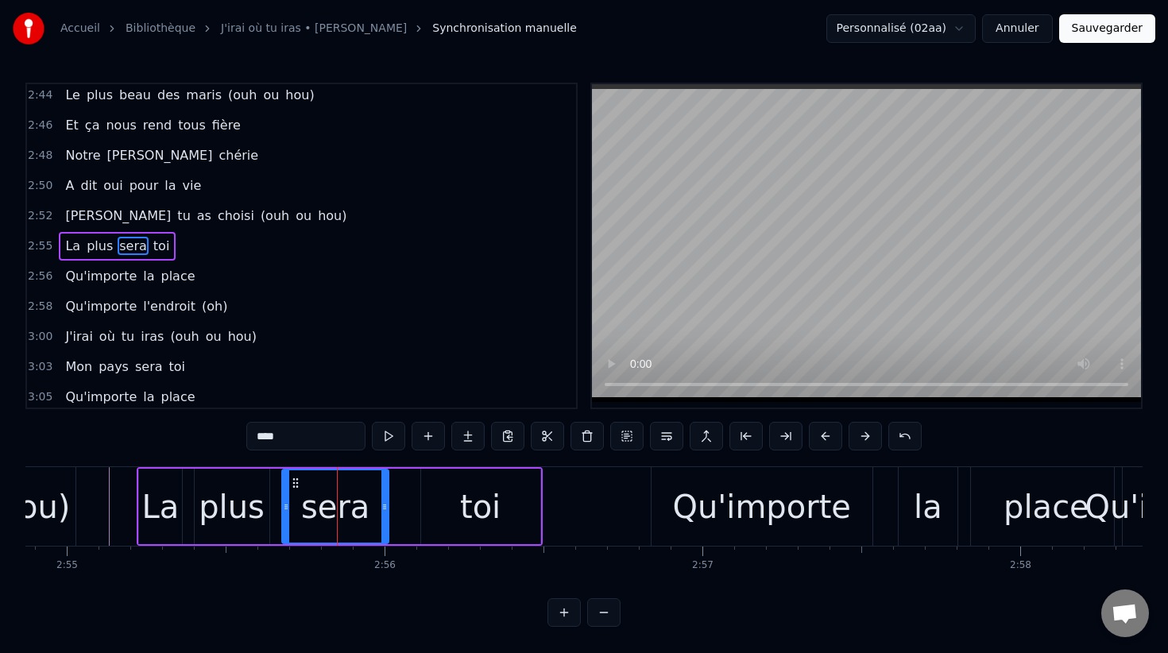
click at [288, 430] on input "****" at bounding box center [305, 436] width 119 height 29
click at [484, 507] on div "toi" at bounding box center [480, 507] width 41 height 48
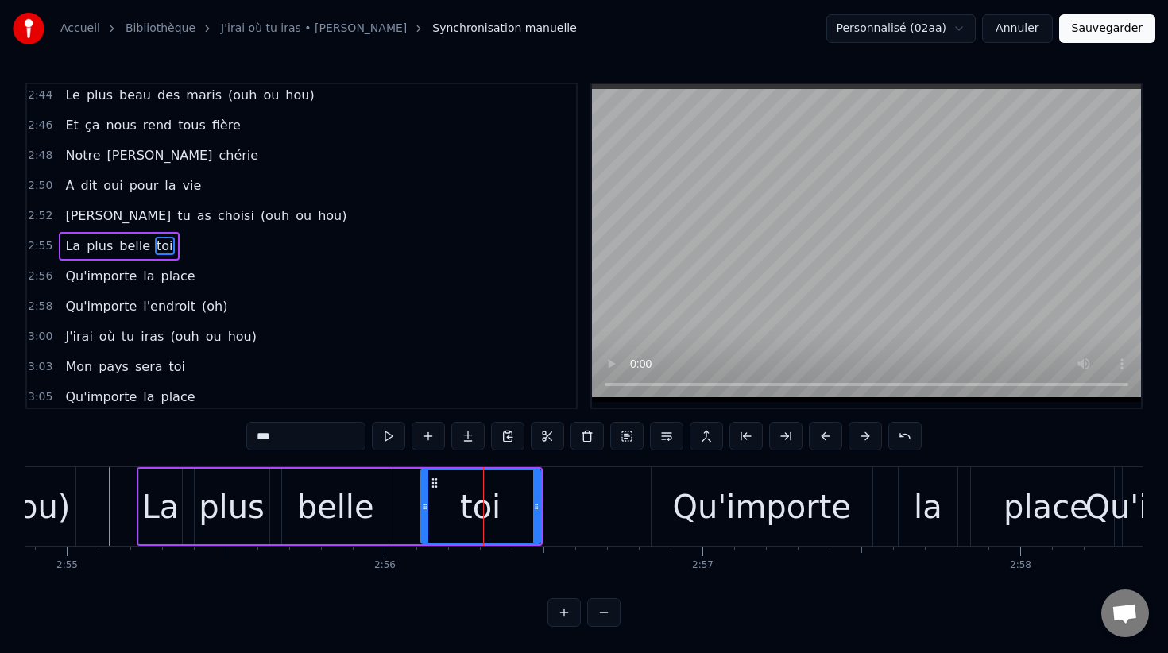
click at [260, 439] on input "***" at bounding box center [305, 436] width 119 height 29
type input "***"
click at [412, 509] on div "La plus belle des" at bounding box center [340, 506] width 406 height 79
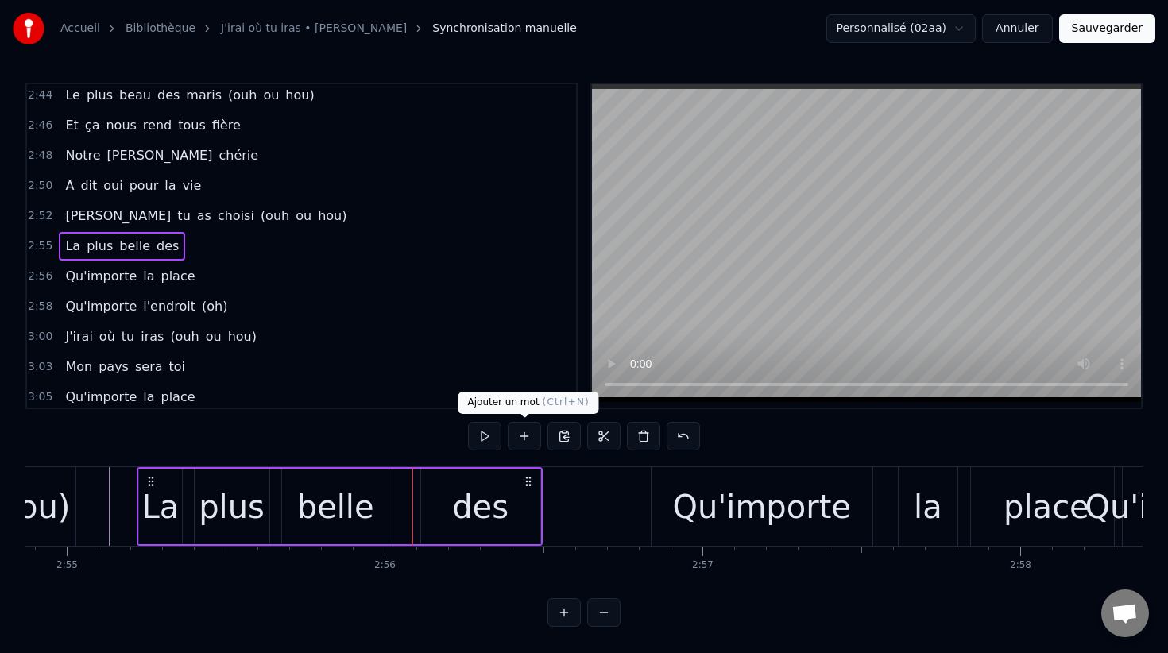
click at [525, 438] on button at bounding box center [524, 436] width 33 height 29
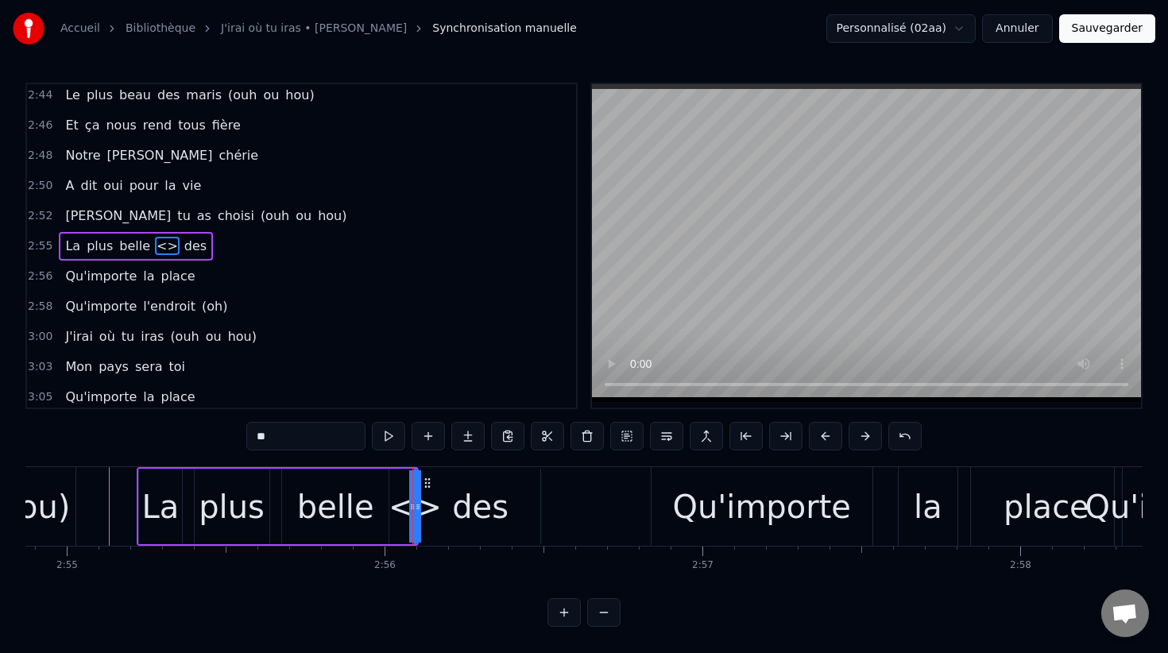
drag, startPoint x: 268, startPoint y: 442, endPoint x: 247, endPoint y: 441, distance: 20.7
click at [247, 441] on input "**" at bounding box center [305, 436] width 119 height 29
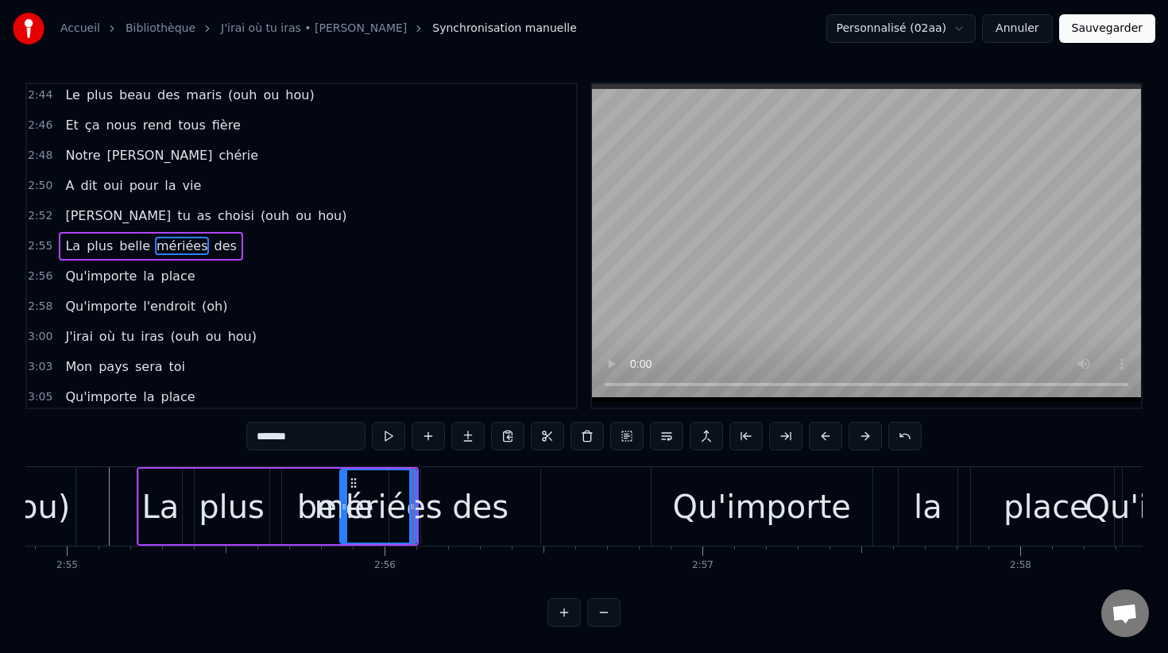
drag, startPoint x: 418, startPoint y: 489, endPoint x: 338, endPoint y: 510, distance: 82.9
click at [341, 510] on div at bounding box center [344, 506] width 6 height 72
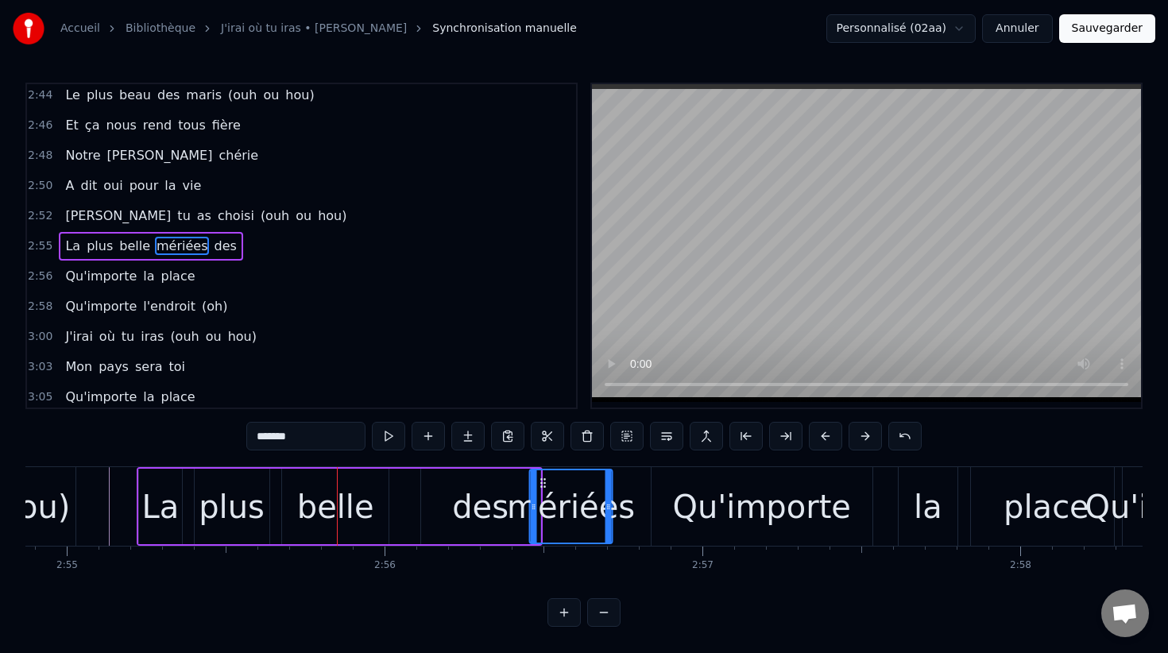
drag, startPoint x: 348, startPoint y: 481, endPoint x: 543, endPoint y: 491, distance: 195.7
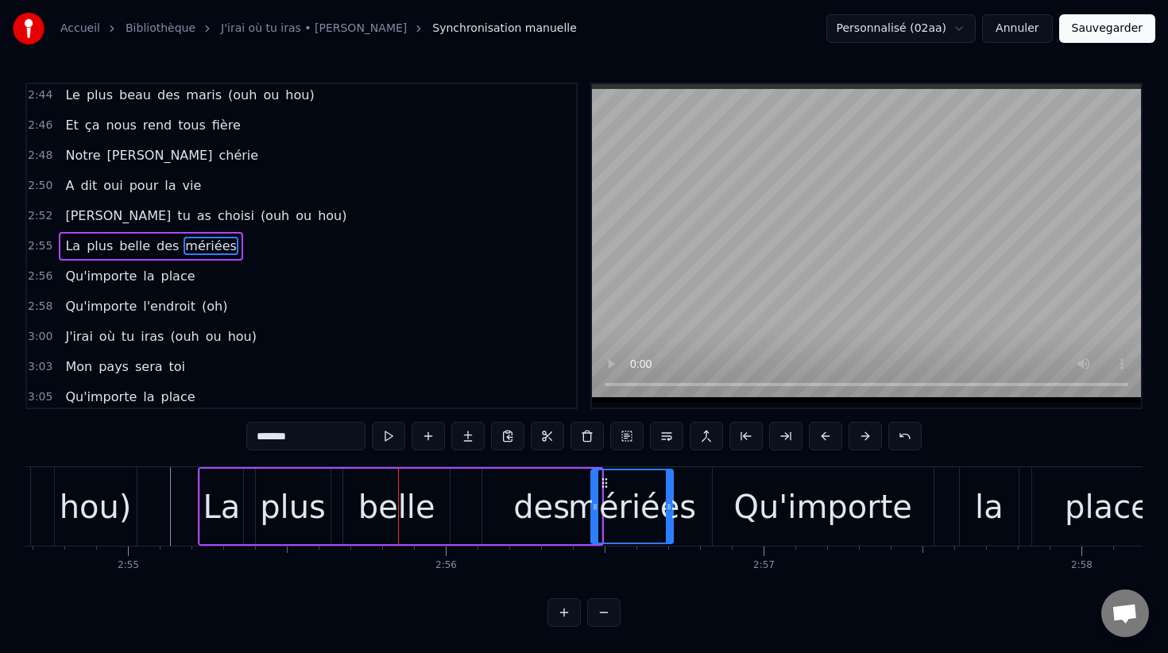
scroll to position [0, 55517]
click at [224, 505] on div "La" at bounding box center [221, 507] width 37 height 48
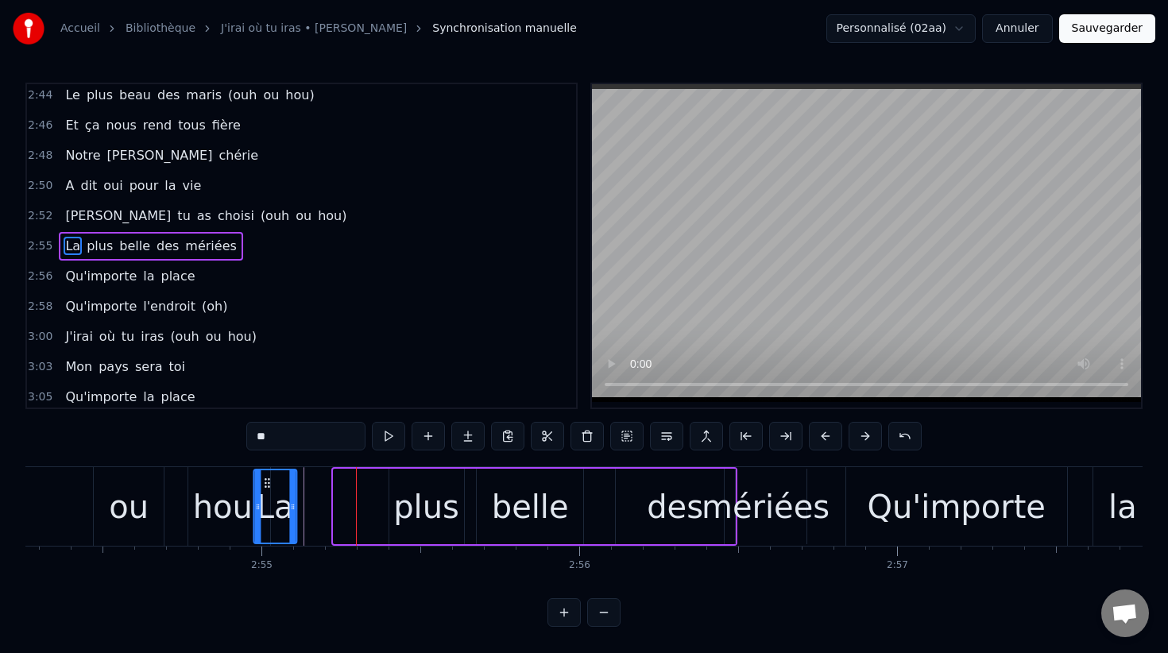
scroll to position [0, 55384]
drag, startPoint x: 214, startPoint y: 480, endPoint x: 323, endPoint y: 500, distance: 110.7
click at [323, 500] on div "La" at bounding box center [330, 506] width 41 height 72
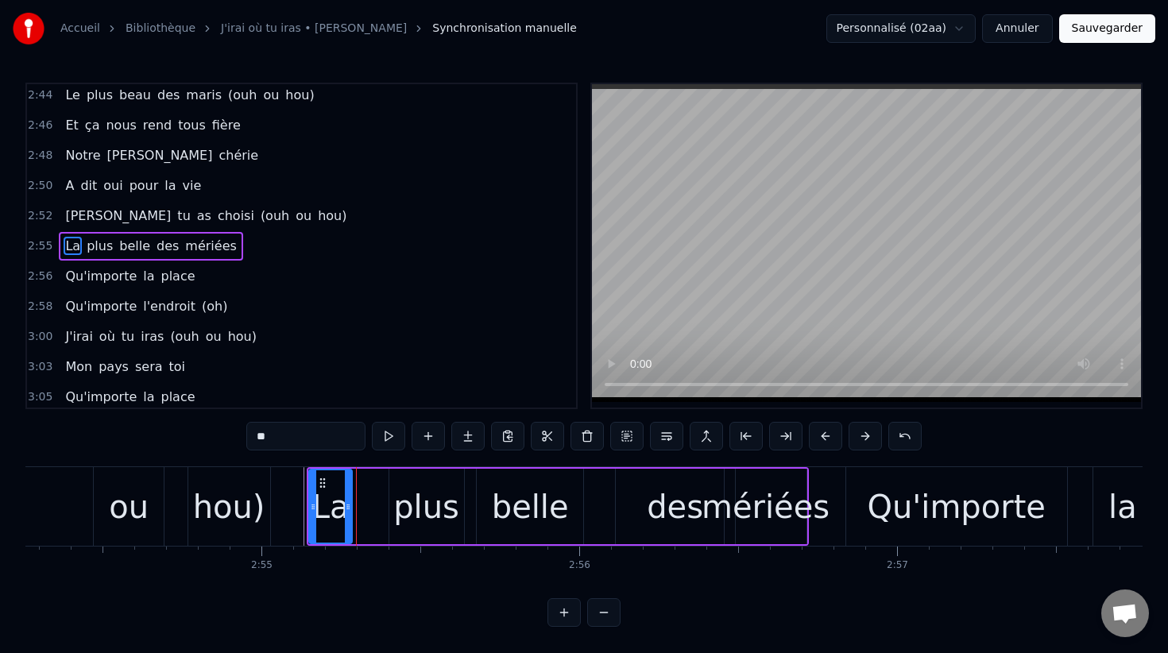
click at [409, 508] on div "plus" at bounding box center [426, 507] width 66 height 48
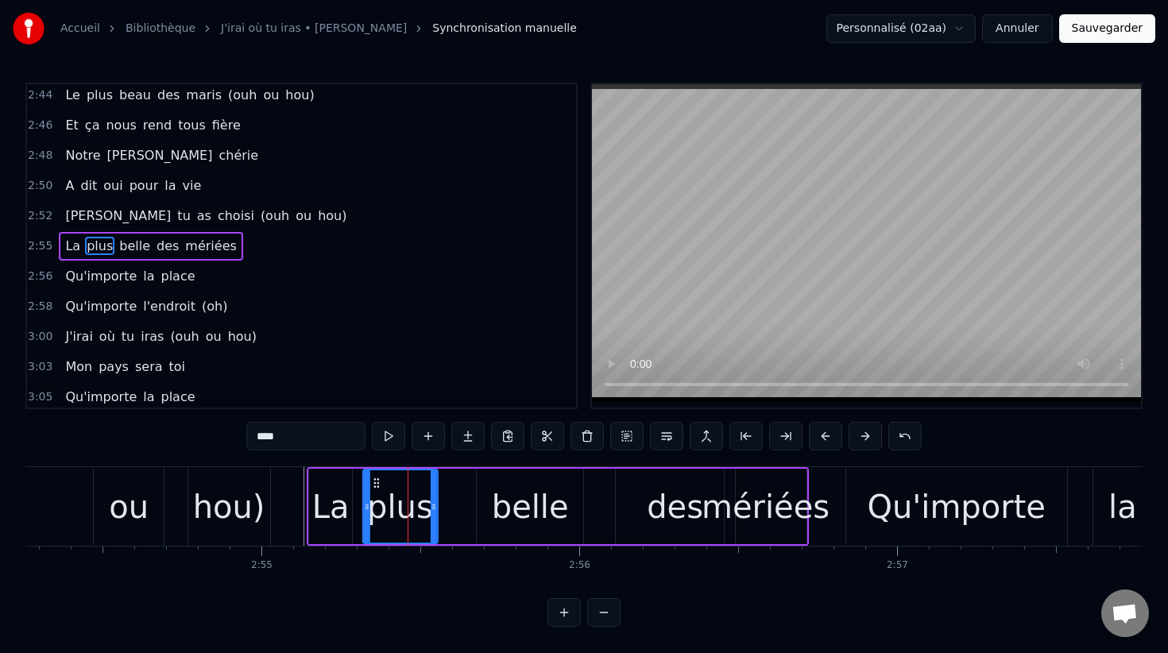
drag, startPoint x: 400, startPoint y: 477, endPoint x: 373, endPoint y: 475, distance: 27.1
click at [373, 475] on div "plus" at bounding box center [399, 506] width 73 height 72
click at [512, 493] on div "belle" at bounding box center [530, 507] width 77 height 48
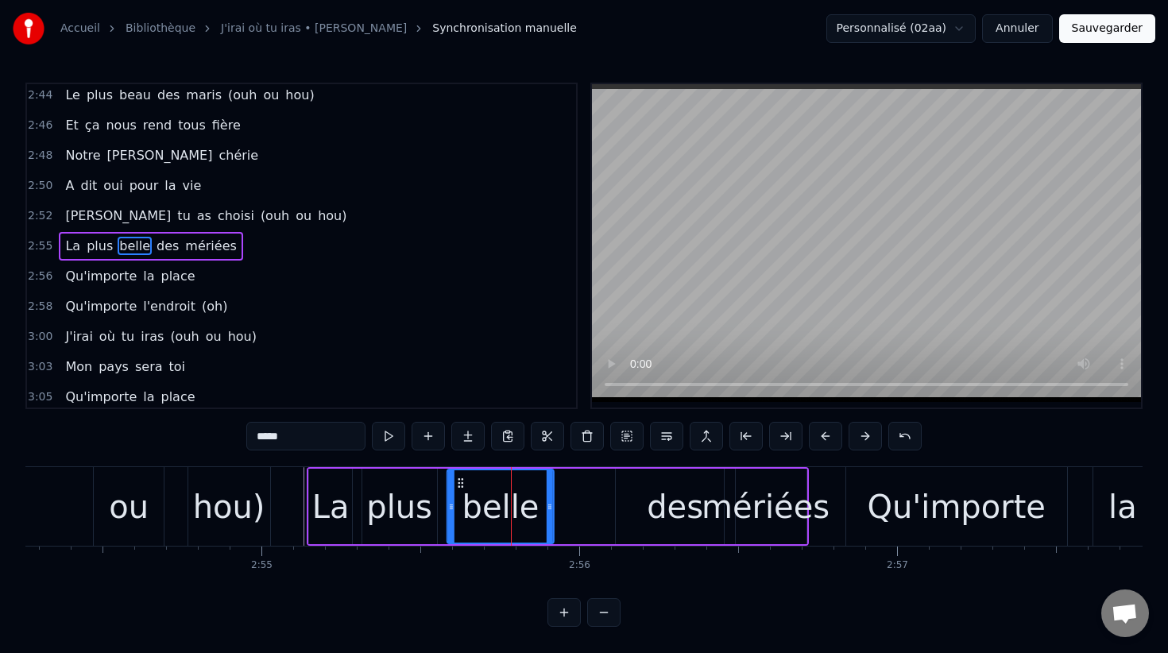
drag, startPoint x: 490, startPoint y: 482, endPoint x: 460, endPoint y: 482, distance: 30.2
click at [460, 482] on icon at bounding box center [460, 483] width 13 height 13
drag, startPoint x: 551, startPoint y: 499, endPoint x: 533, endPoint y: 498, distance: 18.3
click at [533, 498] on div at bounding box center [531, 506] width 6 height 72
click at [662, 512] on div "des" at bounding box center [675, 507] width 56 height 48
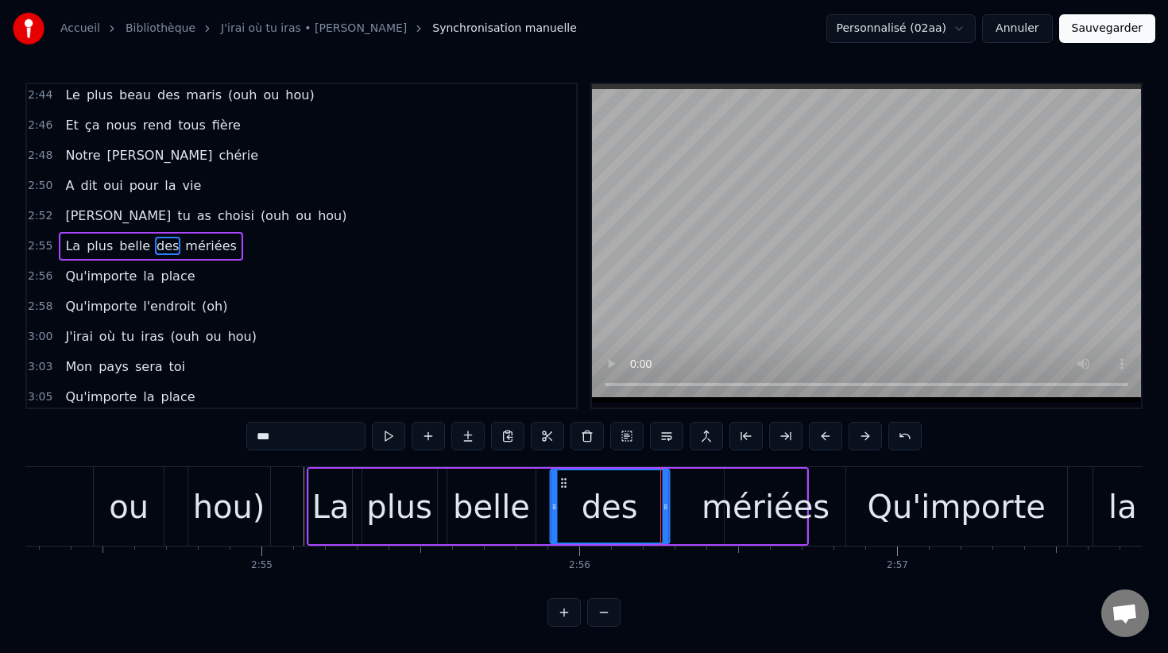
drag, startPoint x: 628, startPoint y: 482, endPoint x: 563, endPoint y: 478, distance: 65.2
click at [563, 478] on icon at bounding box center [563, 483] width 13 height 13
drag, startPoint x: 666, startPoint y: 497, endPoint x: 618, endPoint y: 496, distance: 47.7
click at [618, 496] on div at bounding box center [617, 506] width 6 height 72
click at [724, 500] on div "mériées" at bounding box center [766, 507] width 128 height 48
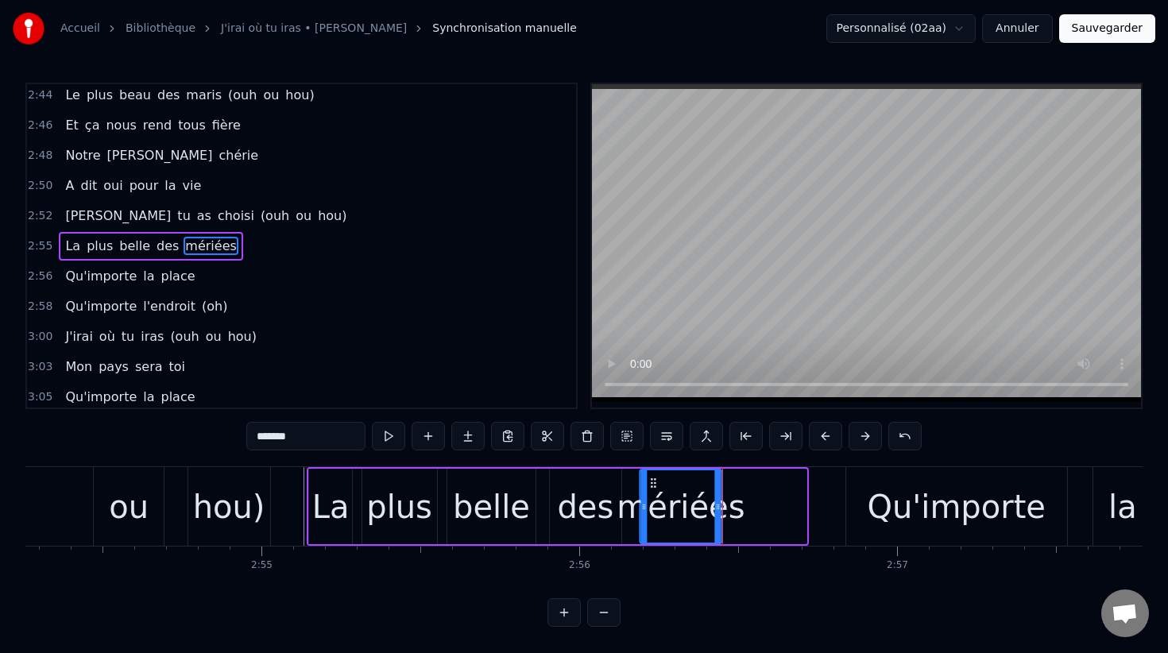
drag, startPoint x: 737, startPoint y: 485, endPoint x: 652, endPoint y: 484, distance: 85.8
click at [652, 484] on icon at bounding box center [653, 483] width 13 height 13
drag, startPoint x: 717, startPoint y: 485, endPoint x: 741, endPoint y: 485, distance: 23.8
click at [741, 485] on div at bounding box center [740, 506] width 6 height 72
click at [274, 438] on input "*******" at bounding box center [305, 436] width 119 height 29
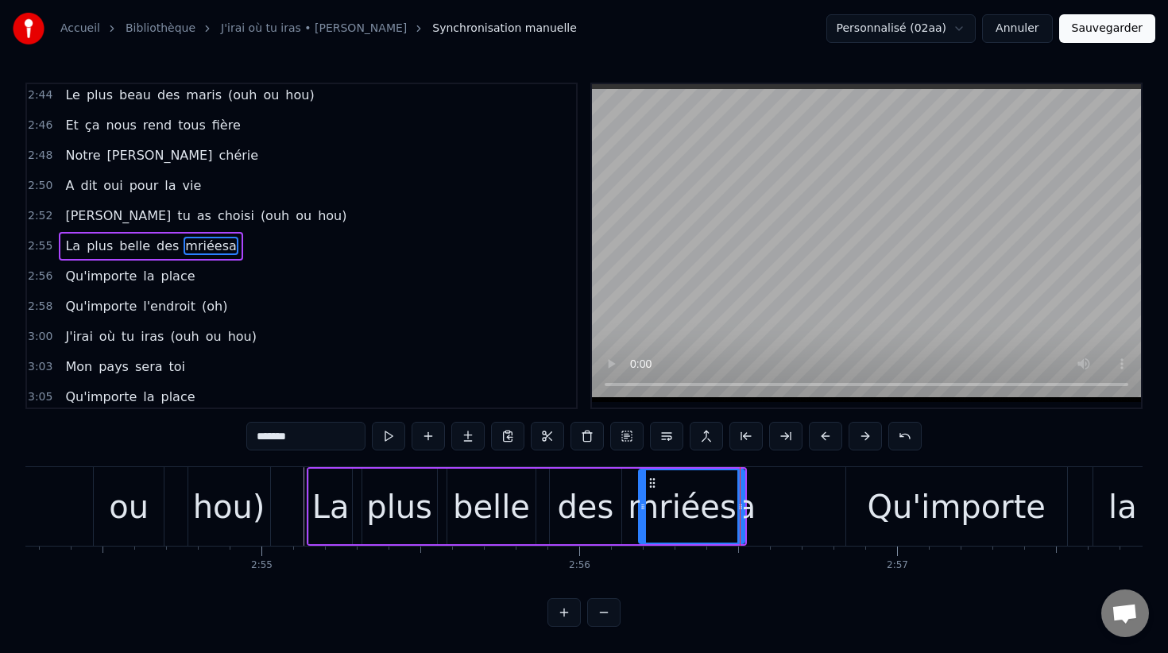
drag, startPoint x: 300, startPoint y: 437, endPoint x: 236, endPoint y: 437, distance: 63.6
click at [236, 437] on div "0:05 Chez toi, l’Monaco fait la fête 0:07 Les légumes passent pas l’assiette 0:…" at bounding box center [583, 355] width 1117 height 544
type input "*******"
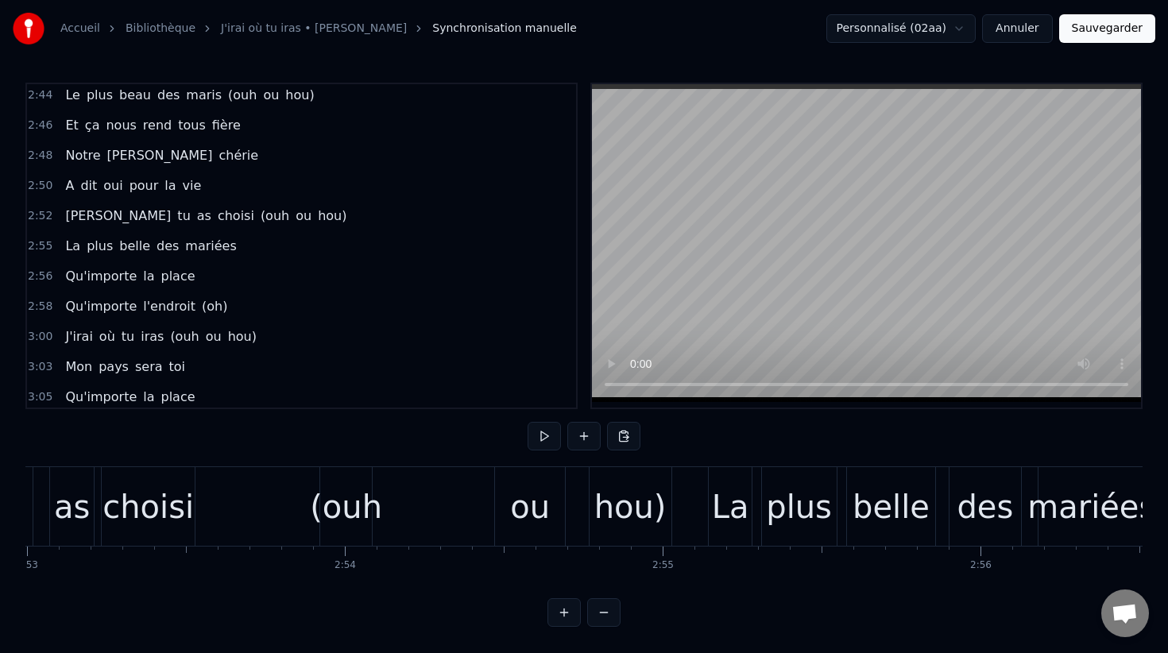
scroll to position [0, 54732]
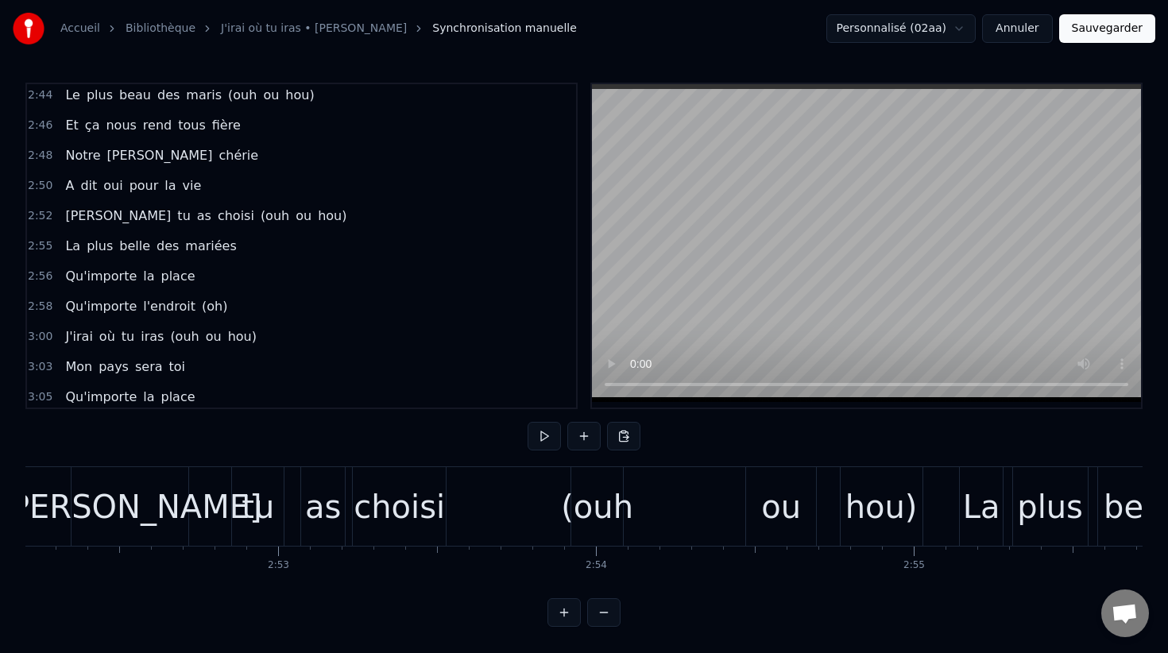
click at [48, 126] on span "2:46" at bounding box center [40, 126] width 25 height 16
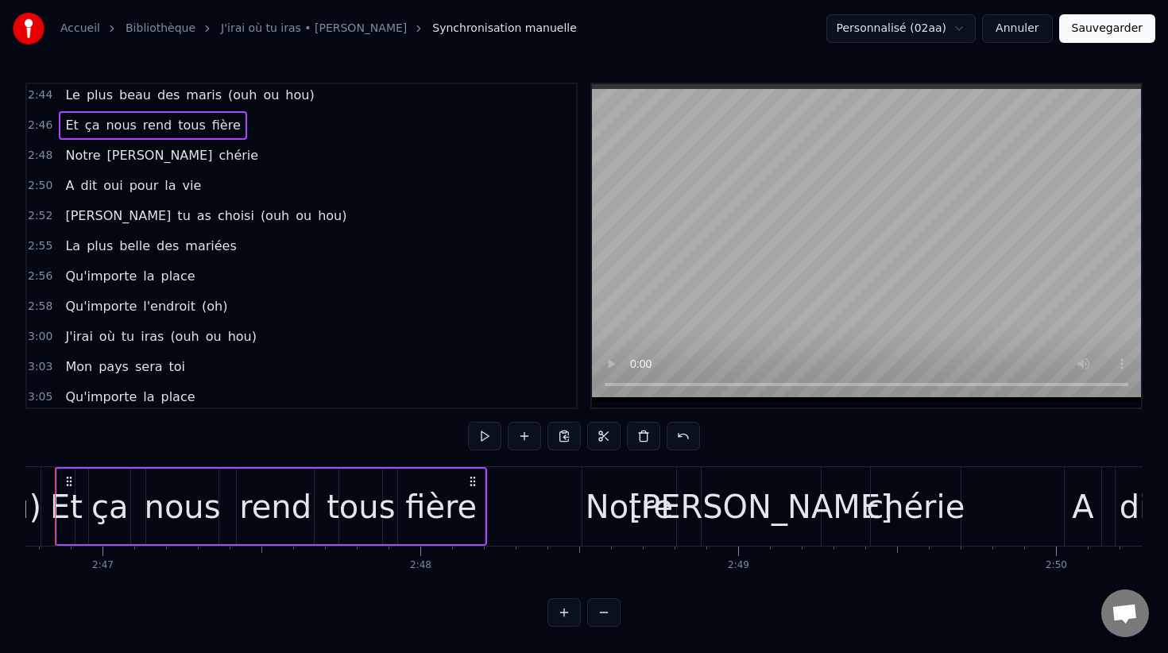
scroll to position [0, 52950]
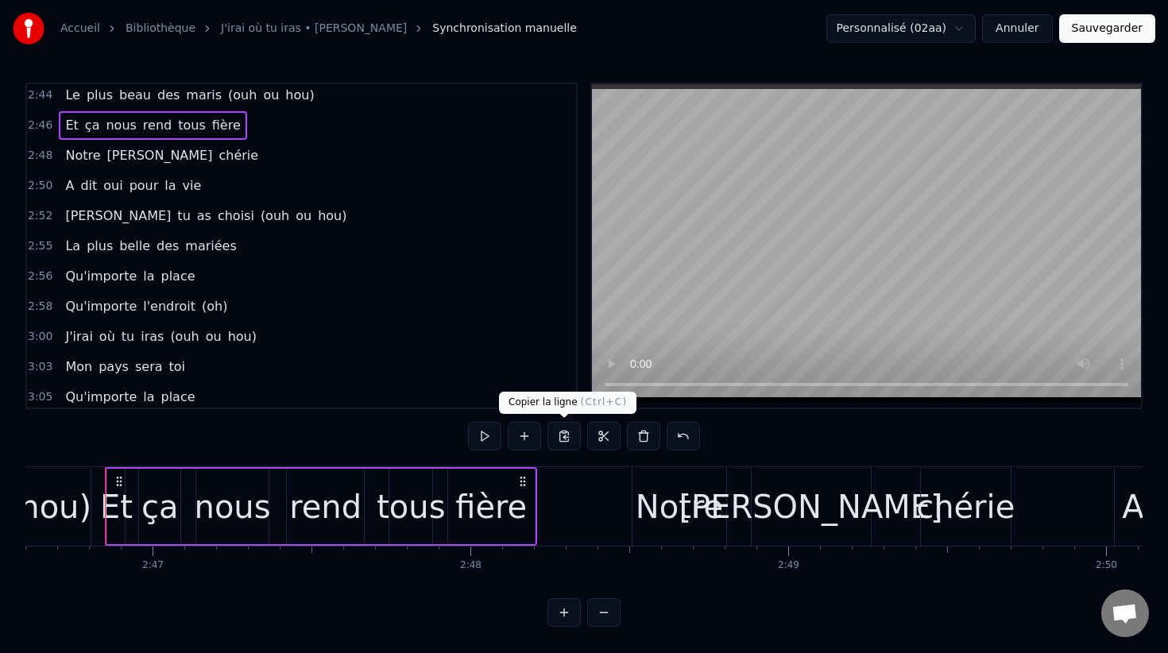
click at [563, 436] on button at bounding box center [563, 436] width 33 height 29
click at [37, 270] on span "2:56" at bounding box center [40, 277] width 25 height 16
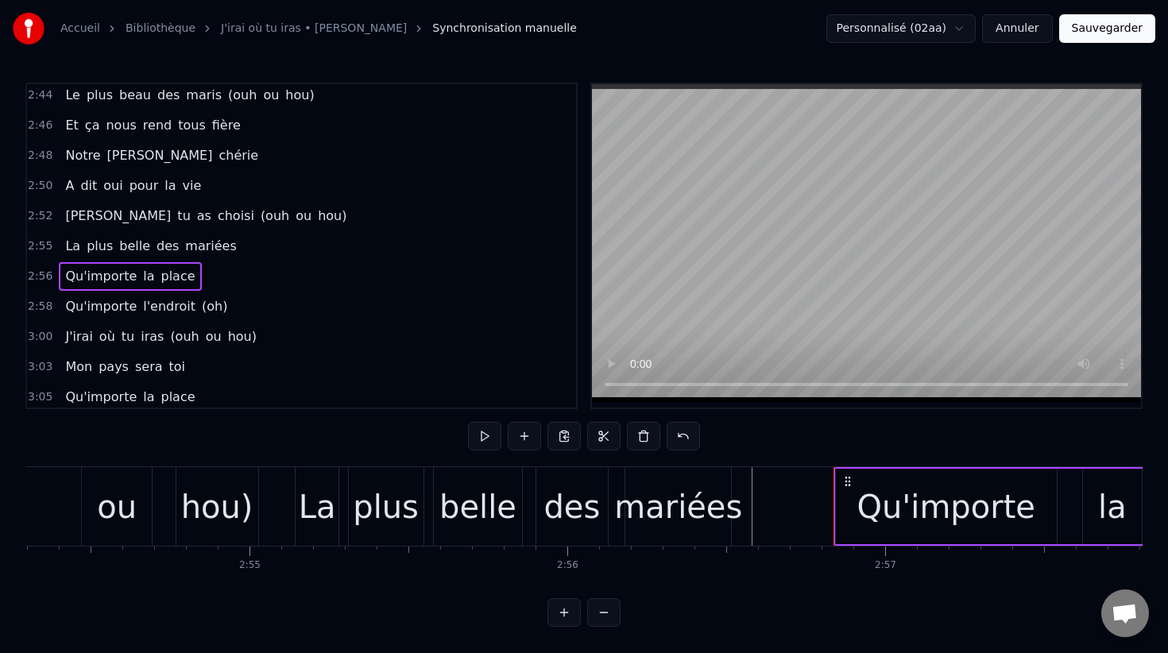
scroll to position [0, 56124]
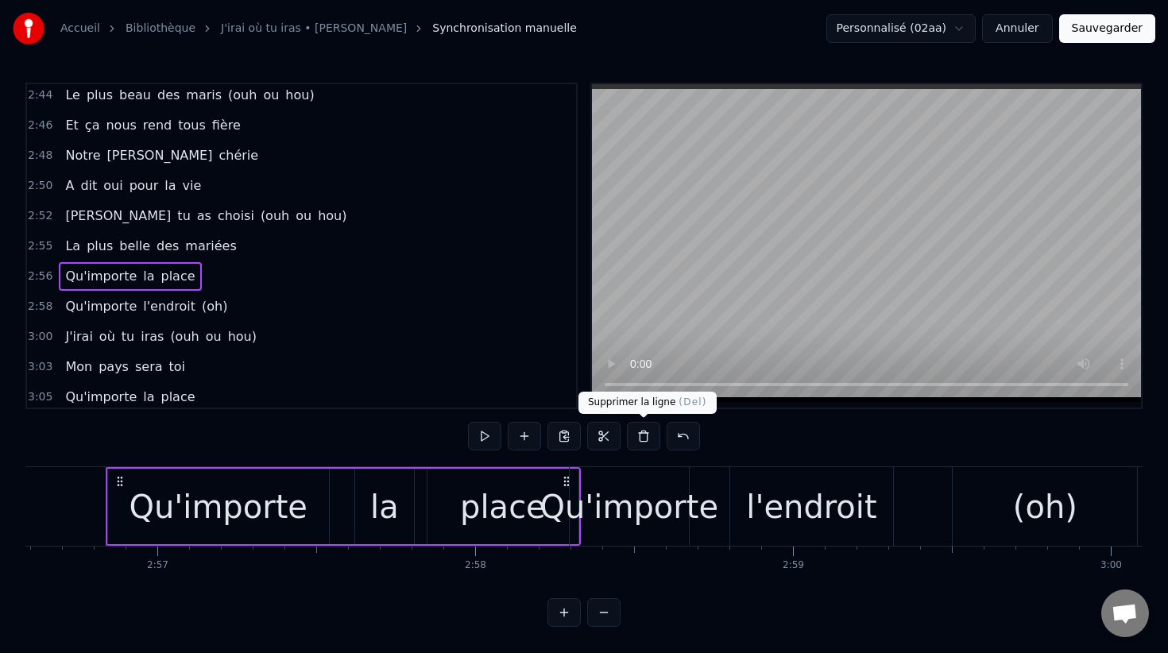
click at [645, 439] on button at bounding box center [643, 436] width 33 height 29
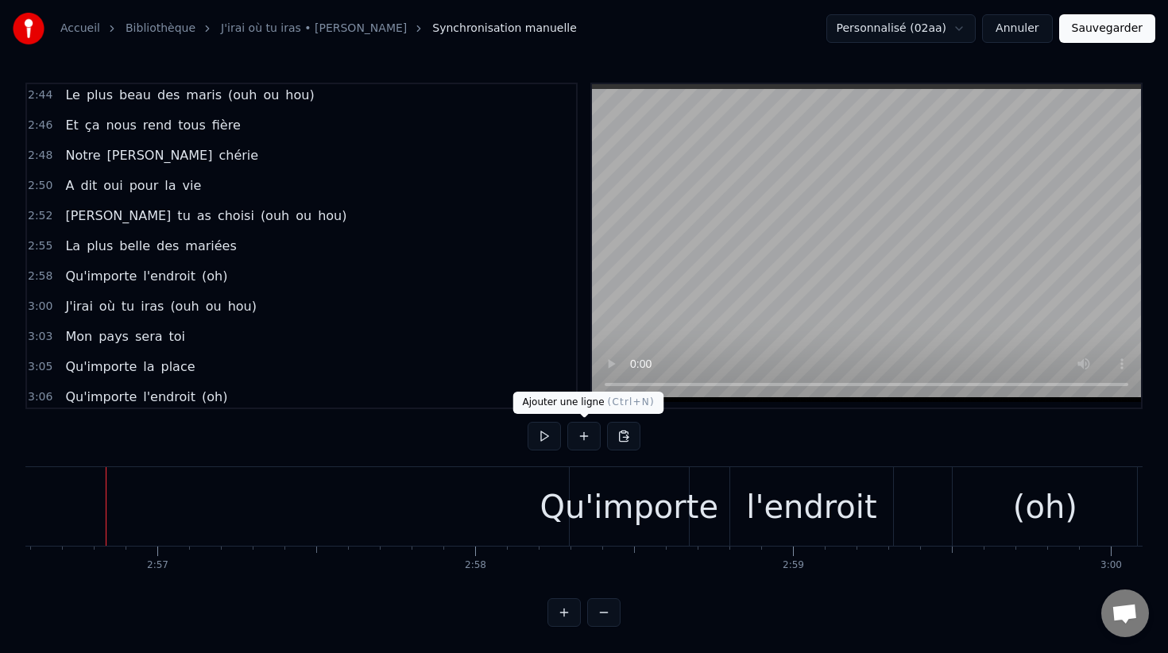
click at [587, 437] on button at bounding box center [583, 436] width 33 height 29
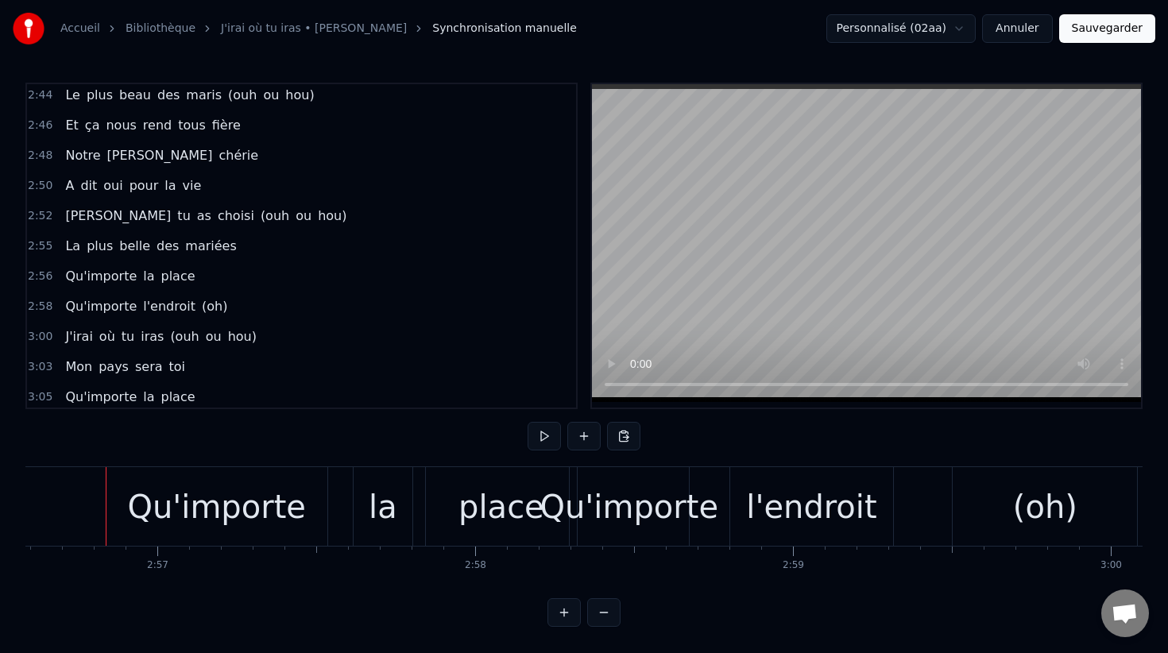
click at [47, 124] on span "2:46" at bounding box center [40, 126] width 25 height 16
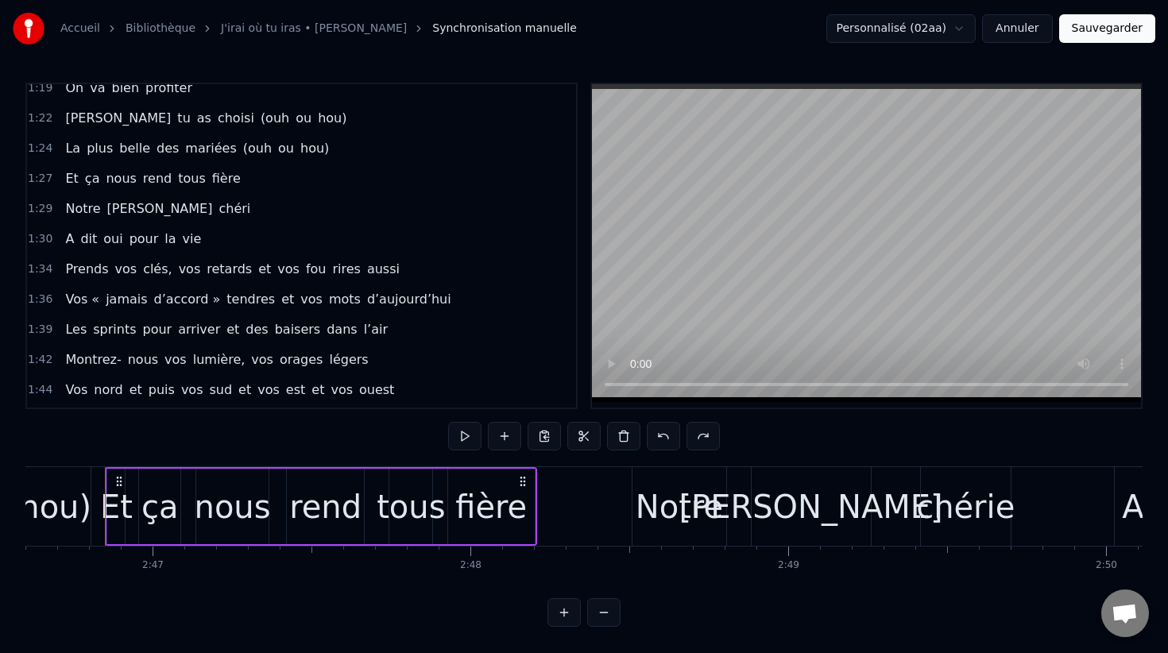
scroll to position [847, 0]
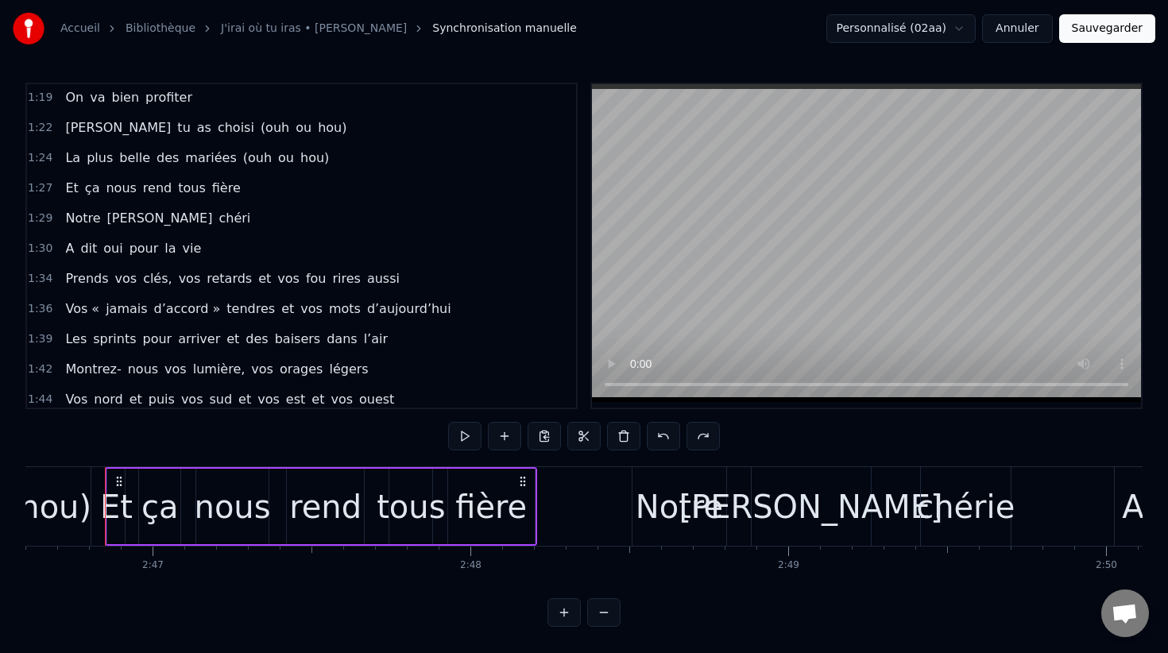
click at [42, 187] on span "1:27" at bounding box center [40, 188] width 25 height 16
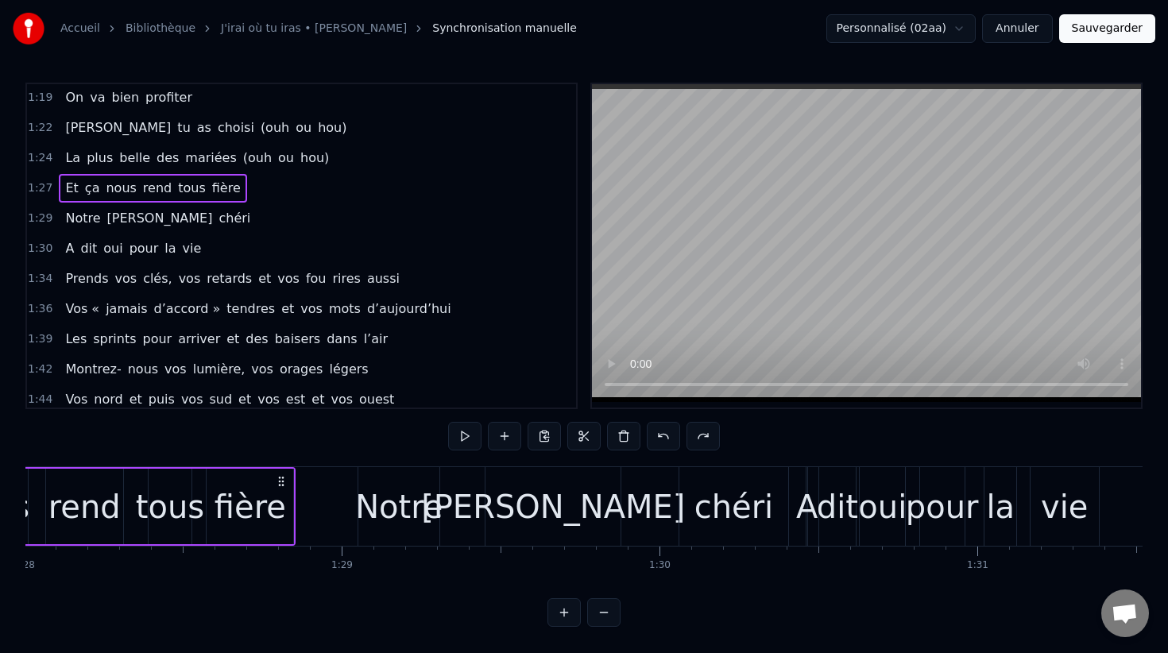
scroll to position [0, 27730]
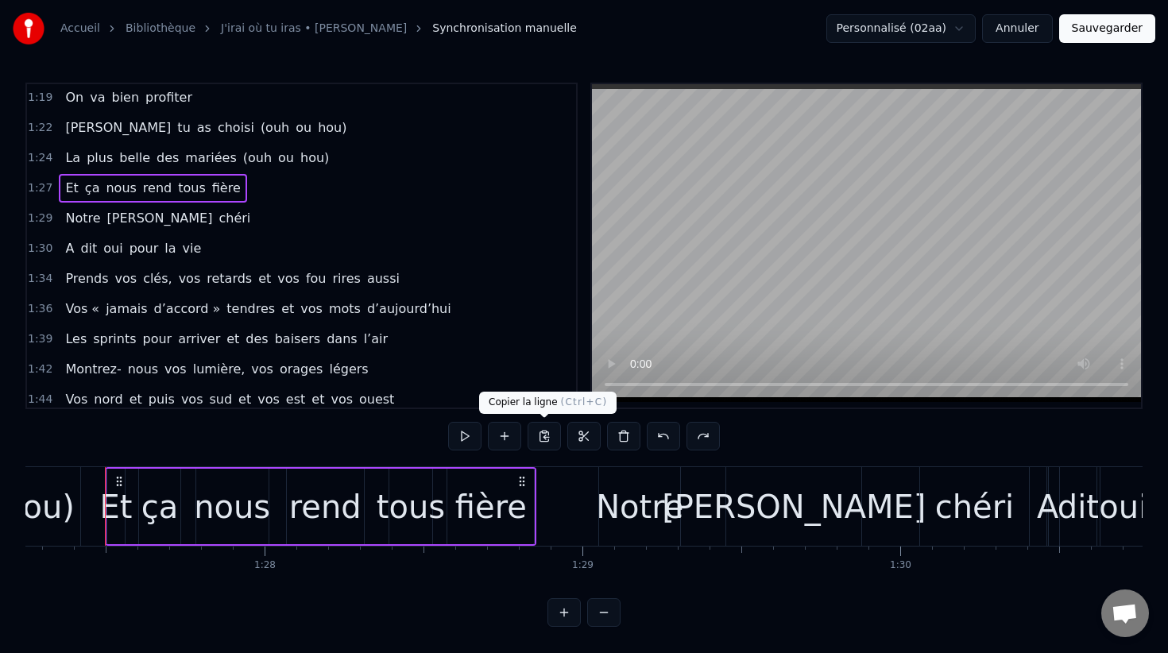
click at [543, 439] on button at bounding box center [544, 436] width 33 height 29
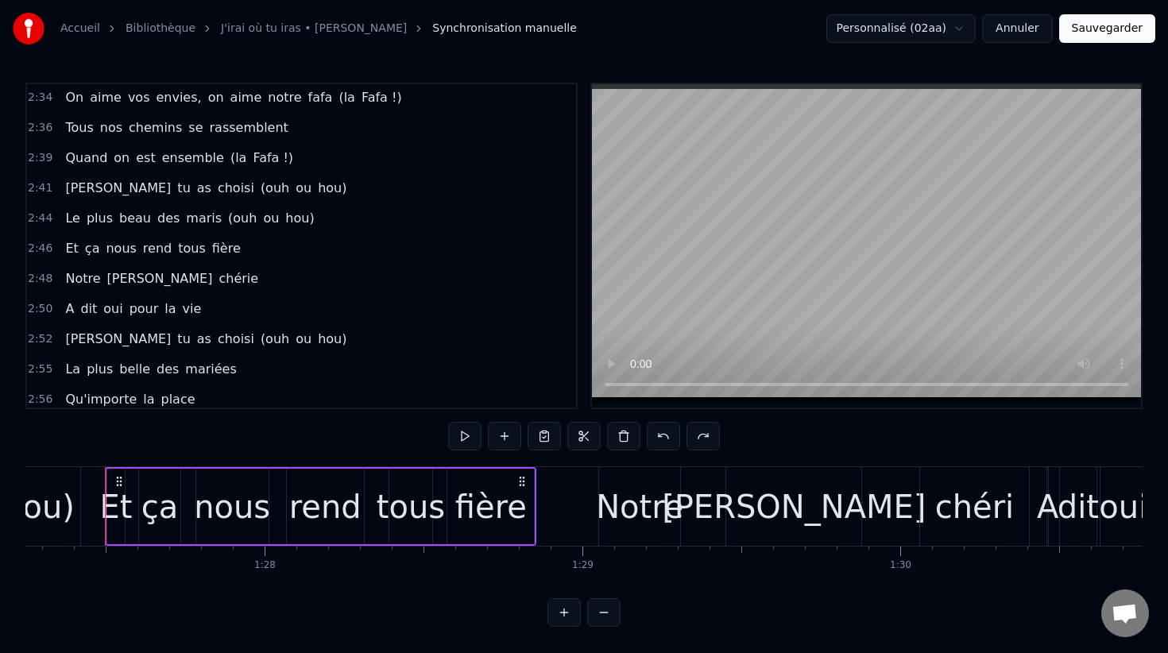
scroll to position [1730, 0]
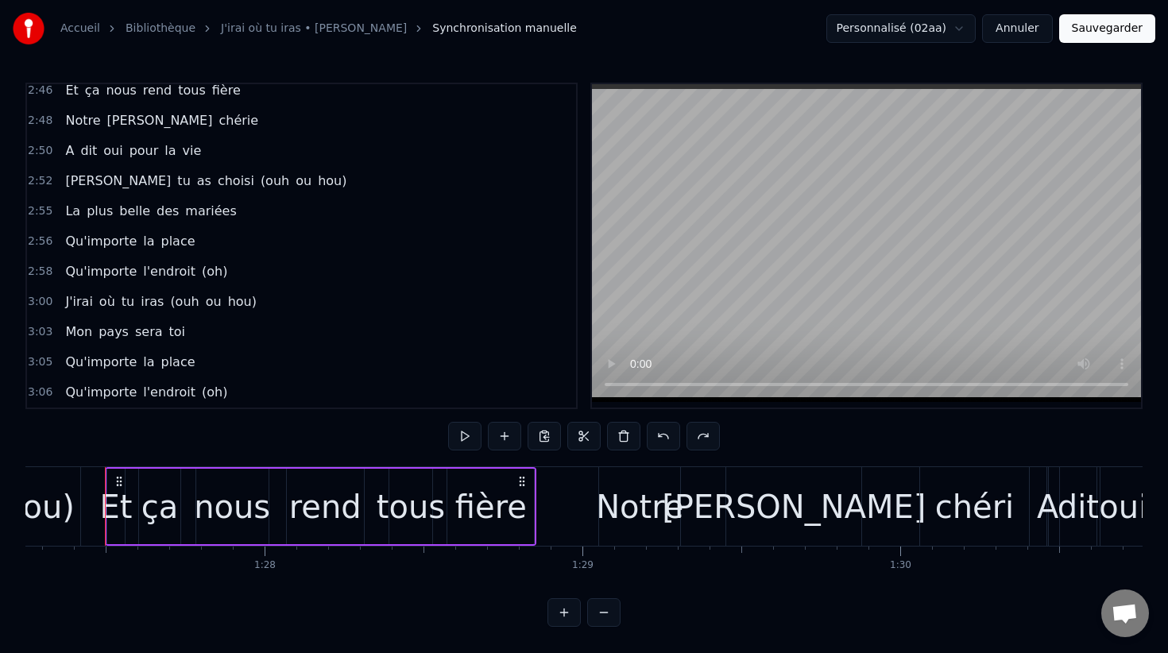
click at [32, 242] on span "2:56" at bounding box center [40, 242] width 25 height 16
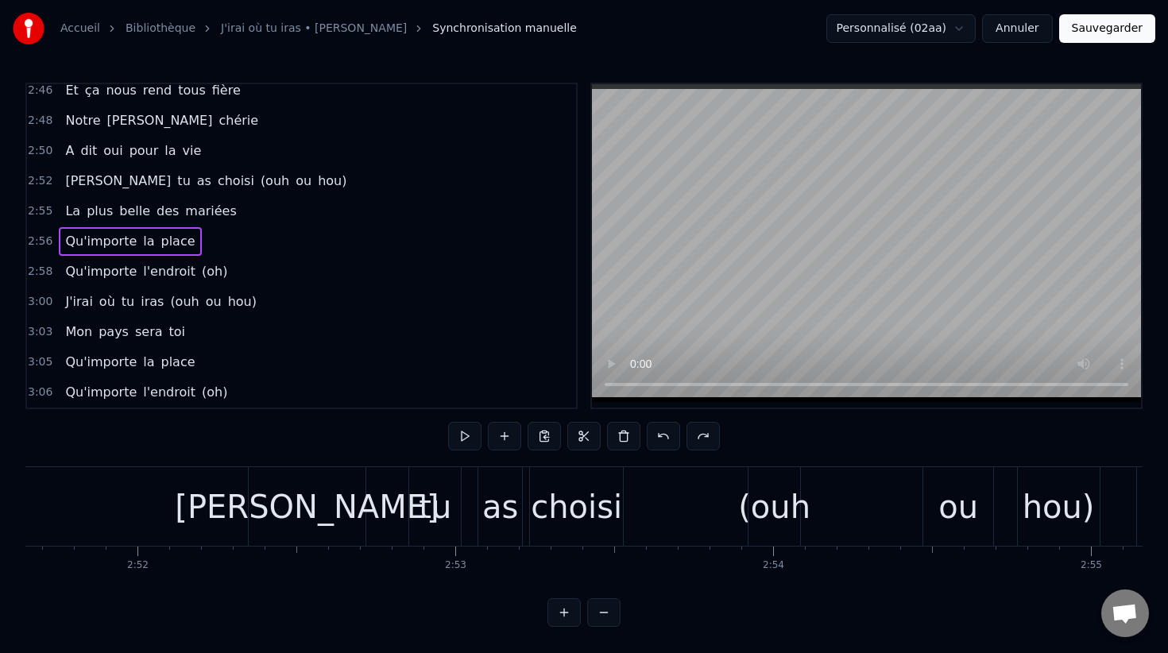
scroll to position [0, 56124]
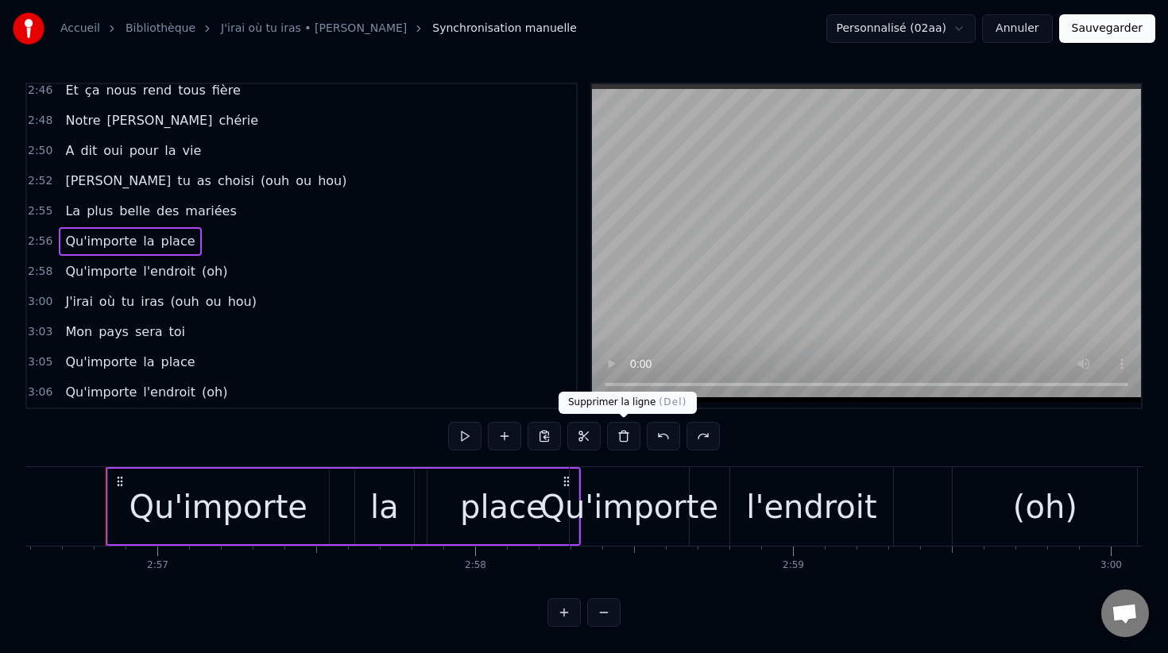
click at [617, 435] on button at bounding box center [623, 436] width 33 height 29
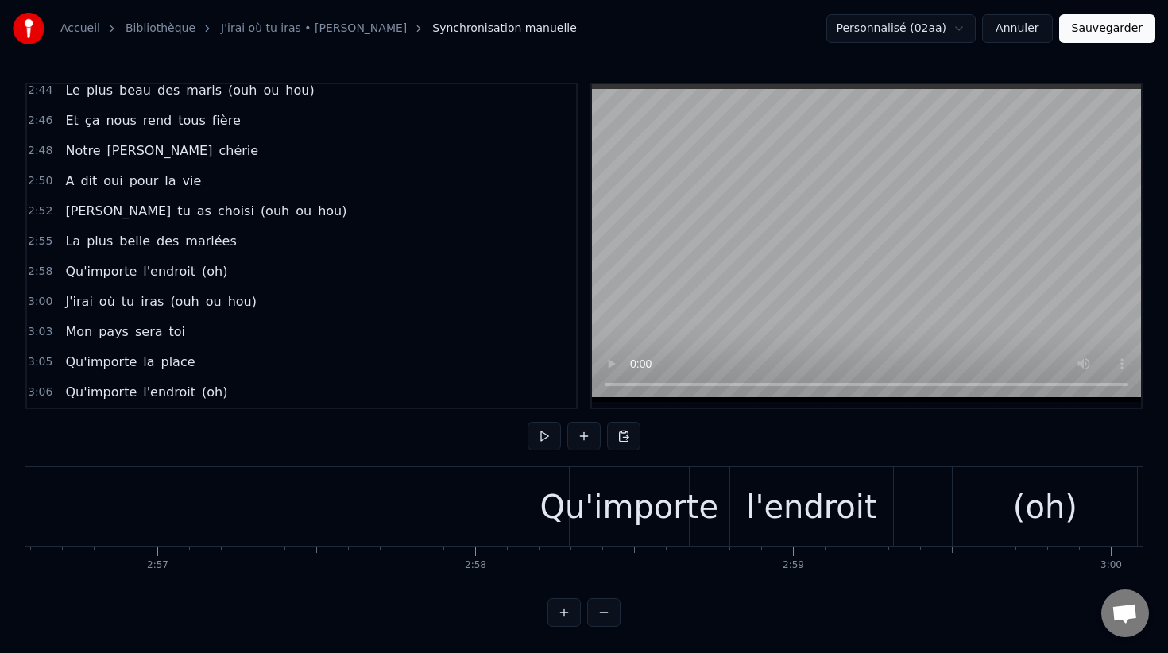
scroll to position [1700, 0]
click at [620, 443] on button at bounding box center [623, 436] width 33 height 29
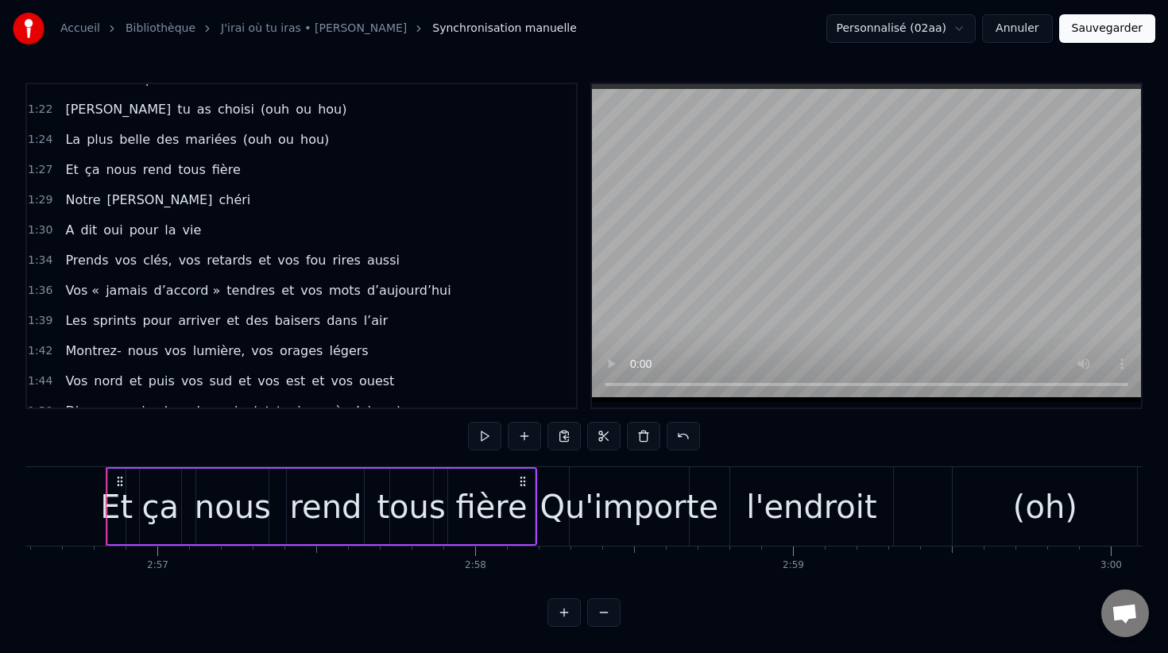
scroll to position [844, 0]
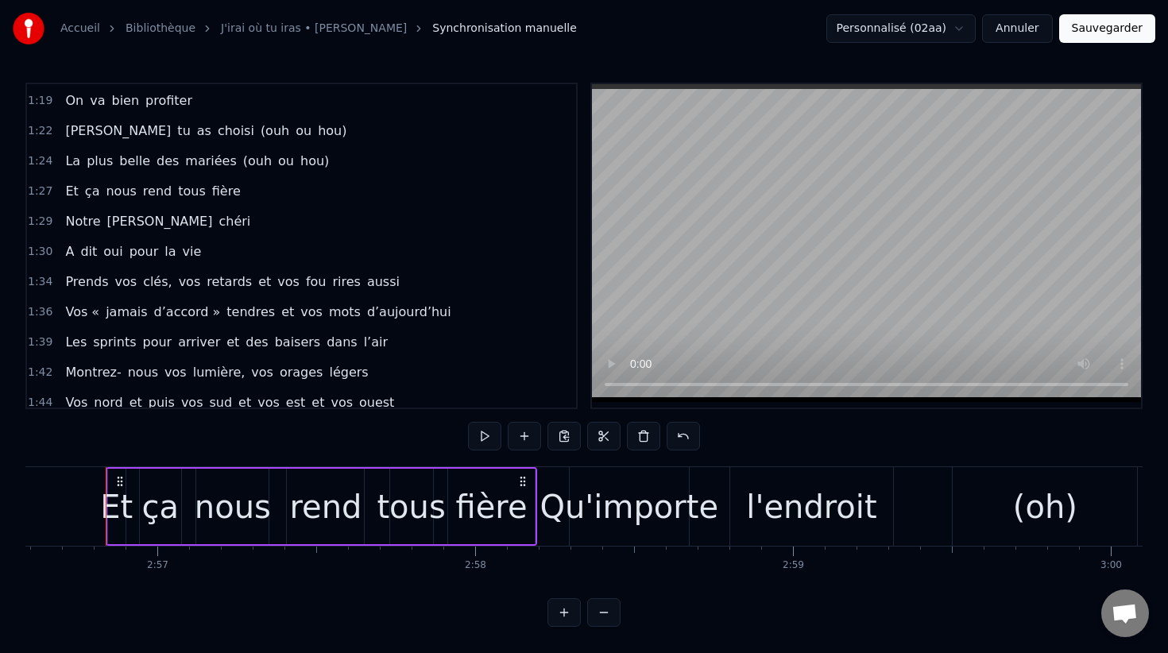
click at [41, 222] on span "1:29" at bounding box center [40, 222] width 25 height 16
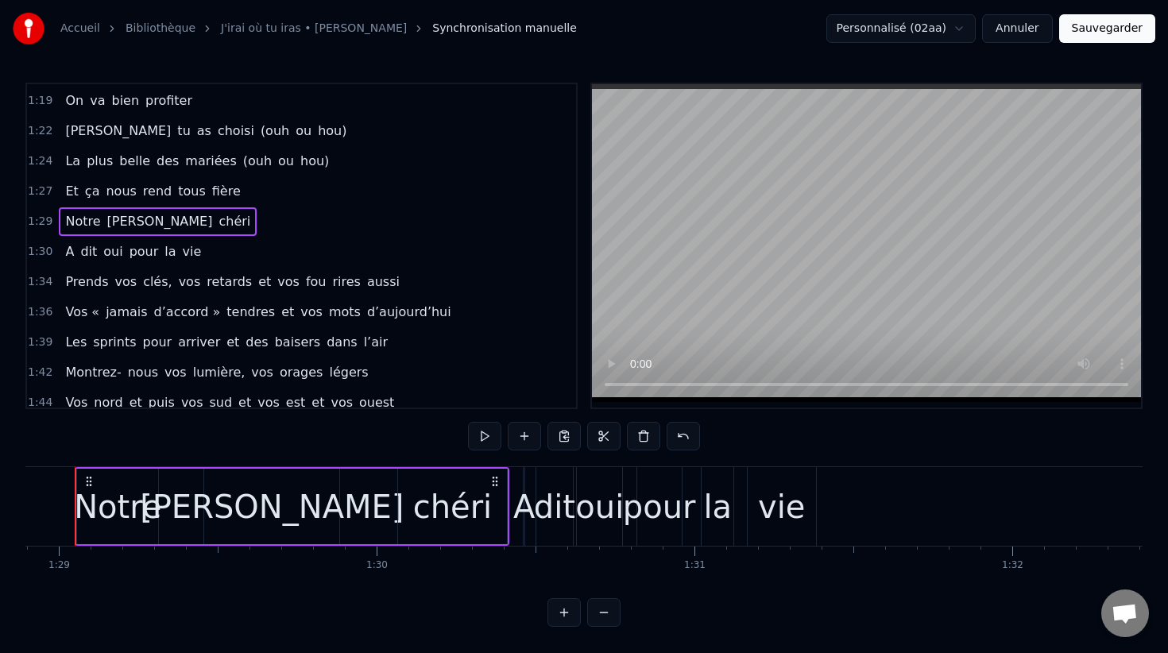
scroll to position [0, 28223]
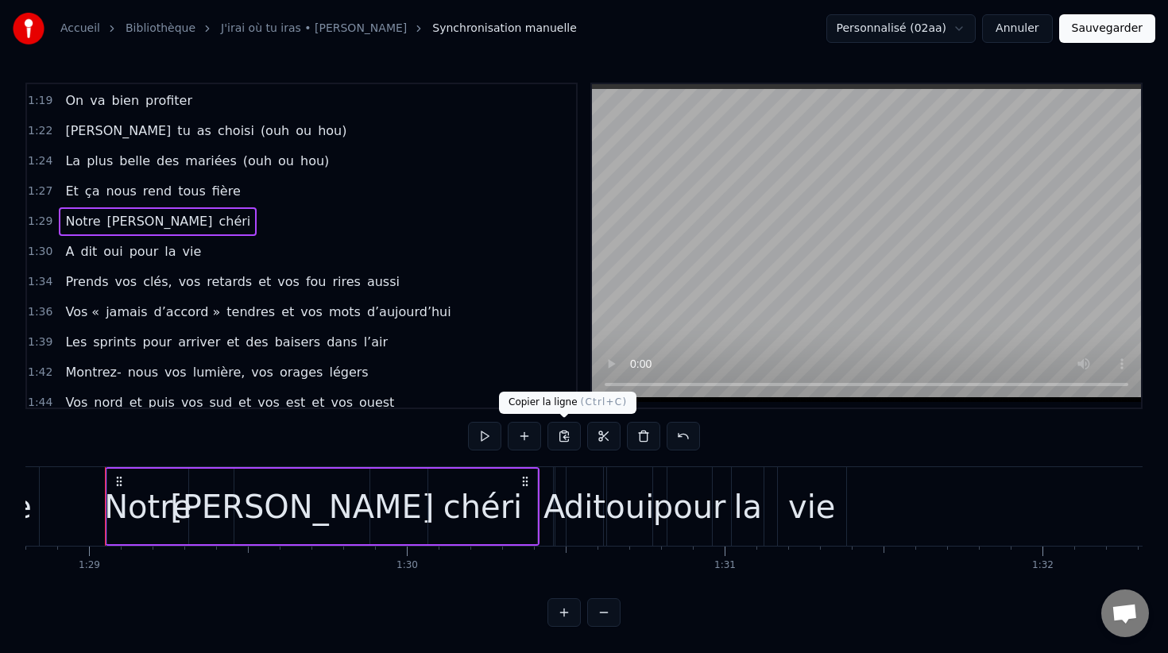
click at [567, 443] on button at bounding box center [563, 436] width 33 height 29
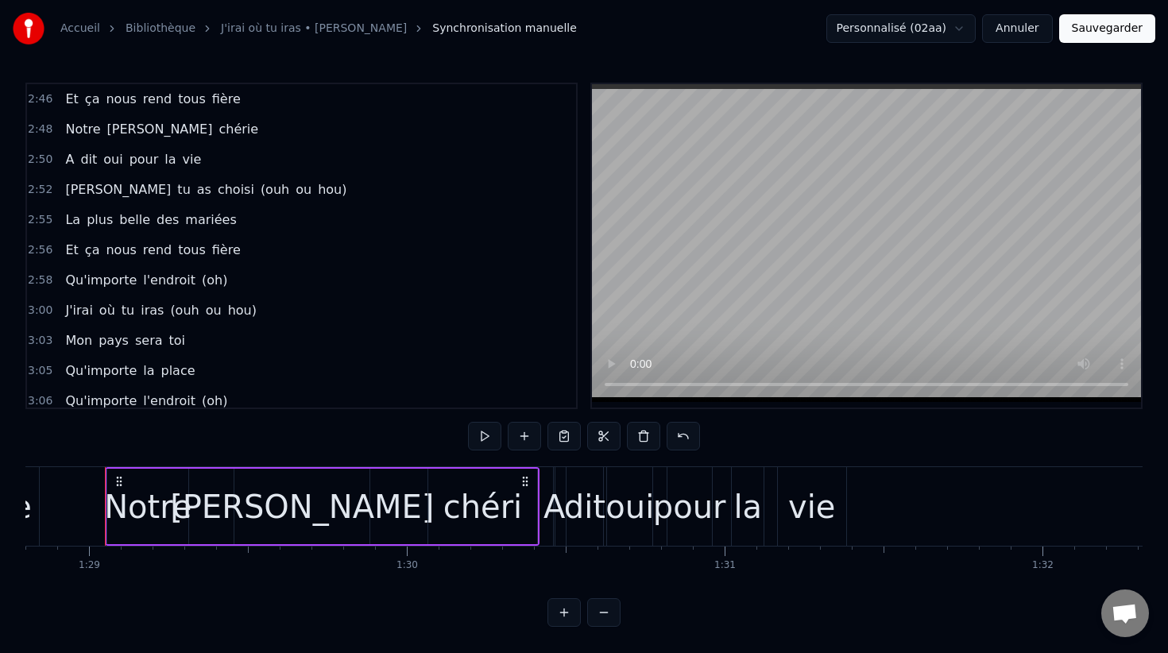
scroll to position [1730, 0]
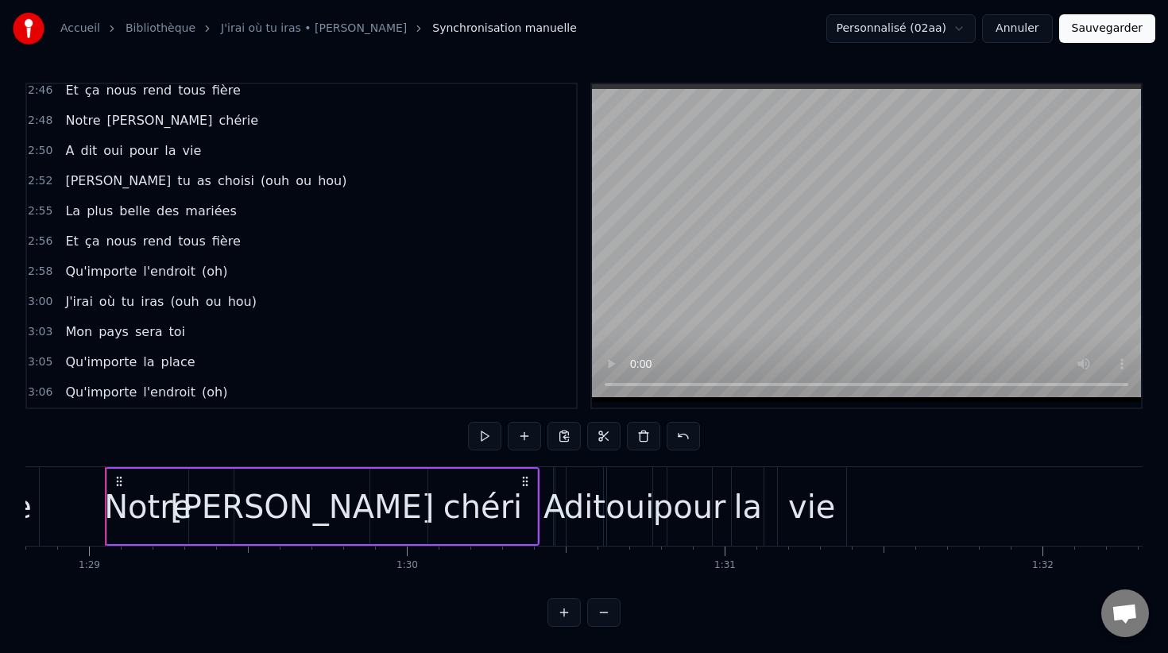
click at [36, 269] on span "2:58" at bounding box center [40, 272] width 25 height 16
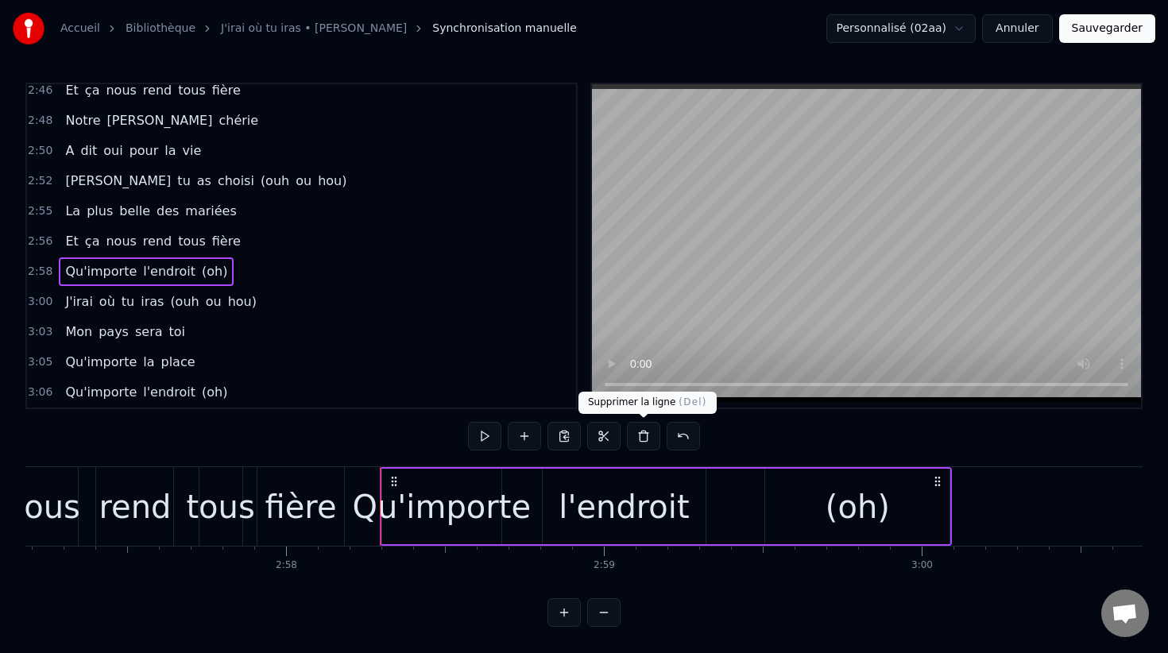
scroll to position [0, 56588]
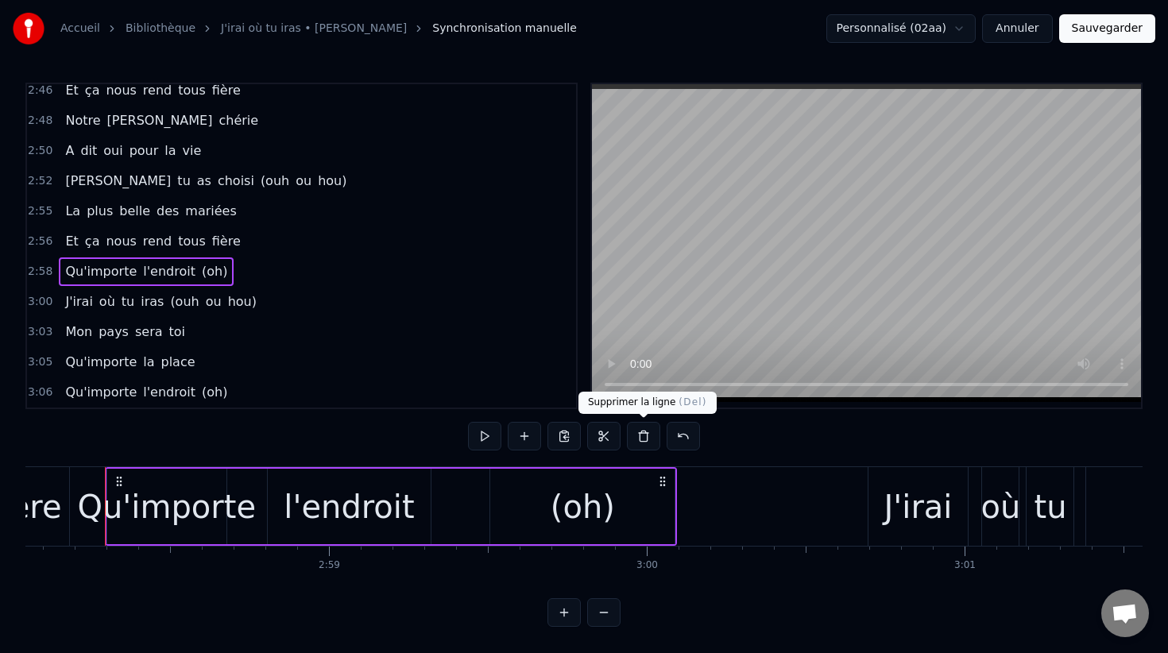
click at [646, 439] on button at bounding box center [643, 436] width 33 height 29
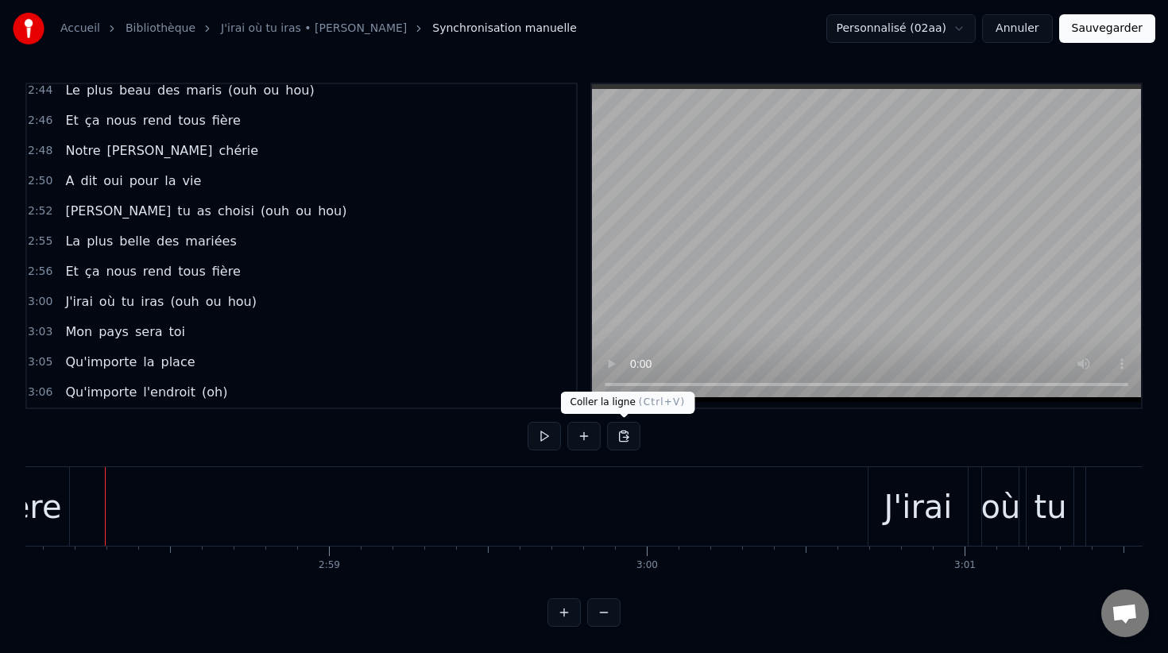
click at [629, 440] on button at bounding box center [623, 436] width 33 height 29
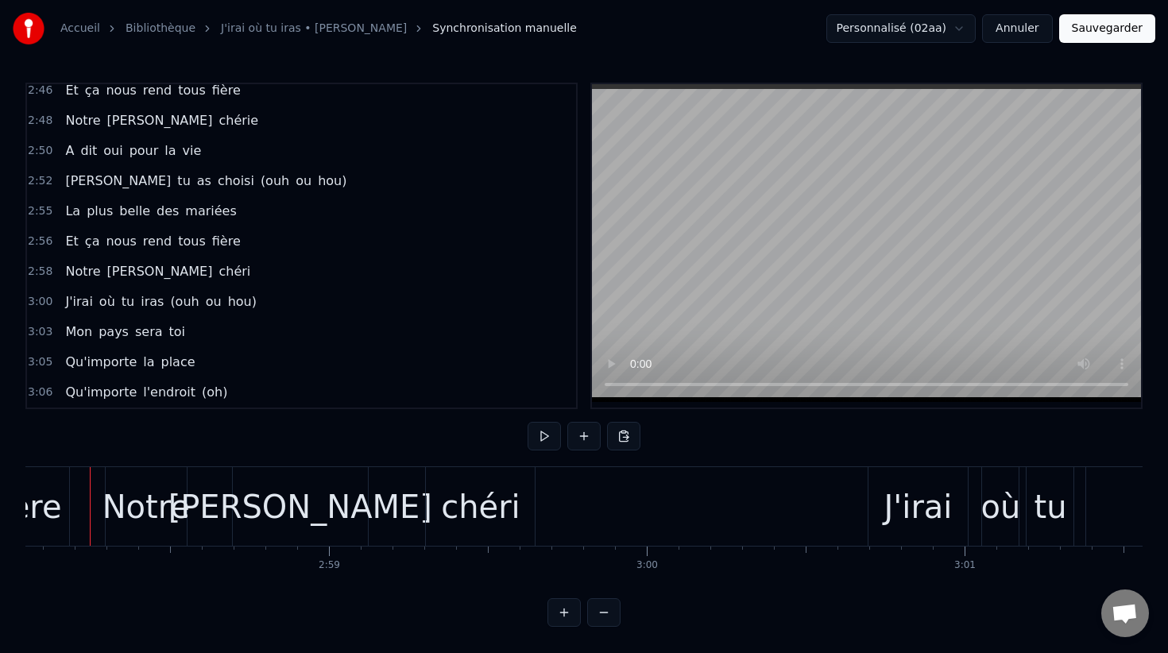
scroll to position [0, 56573]
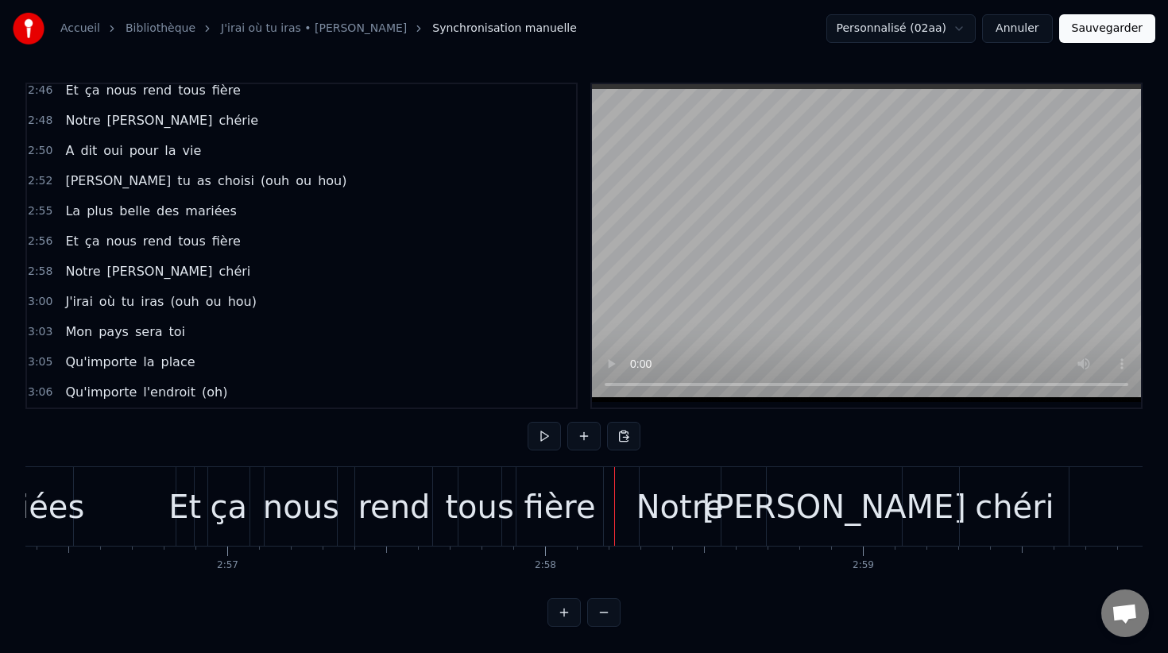
scroll to position [0, 56033]
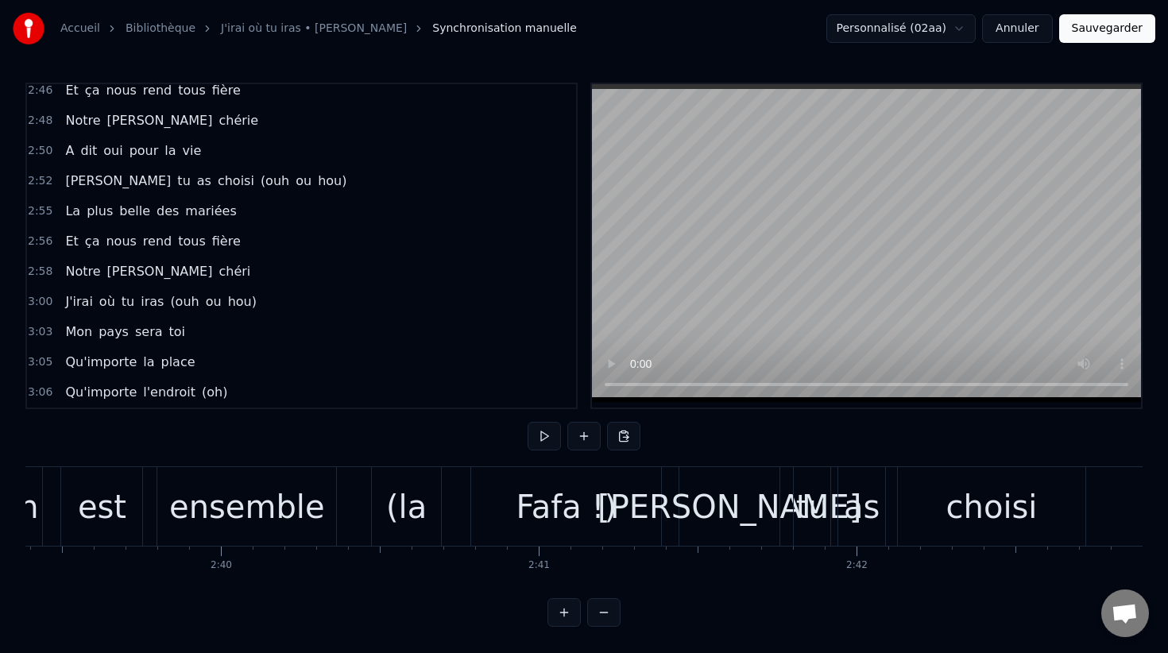
scroll to position [0, 50652]
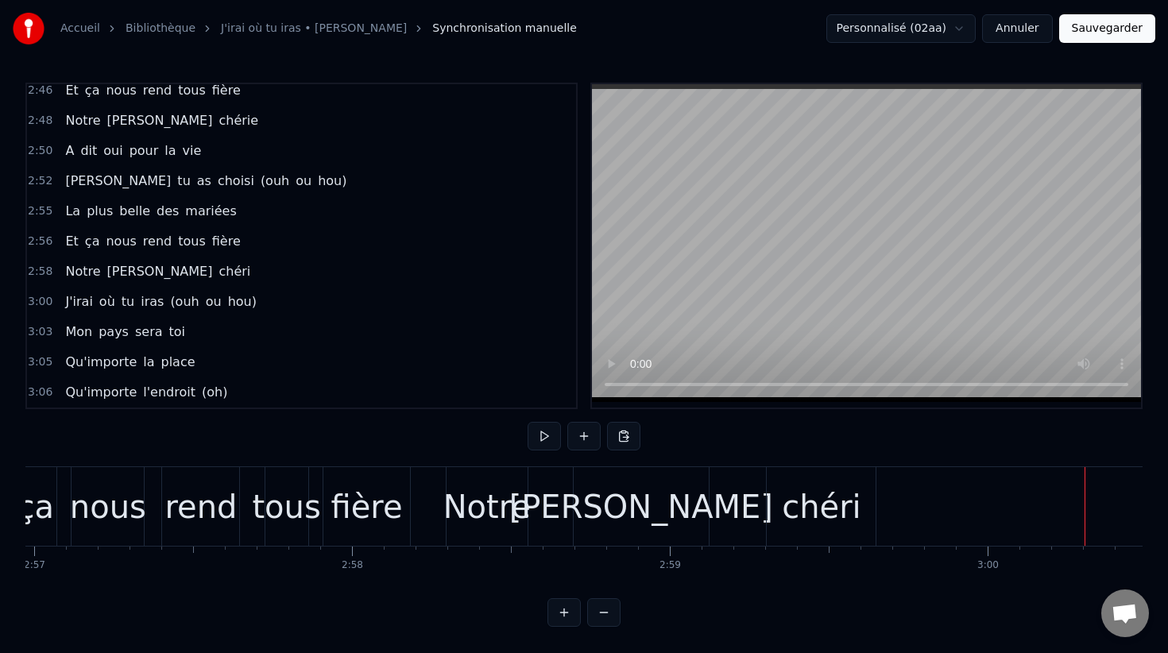
scroll to position [0, 56245]
click at [503, 509] on div "Notre" at bounding box center [488, 507] width 87 height 48
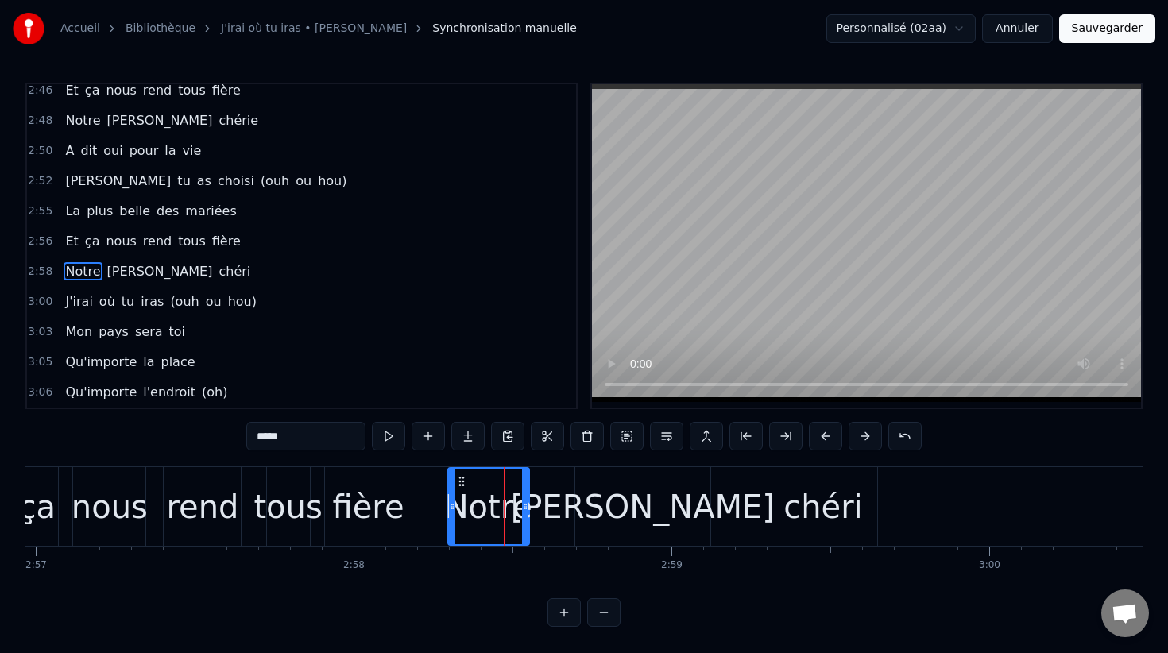
click at [613, 505] on div "[PERSON_NAME]" at bounding box center [643, 507] width 264 height 48
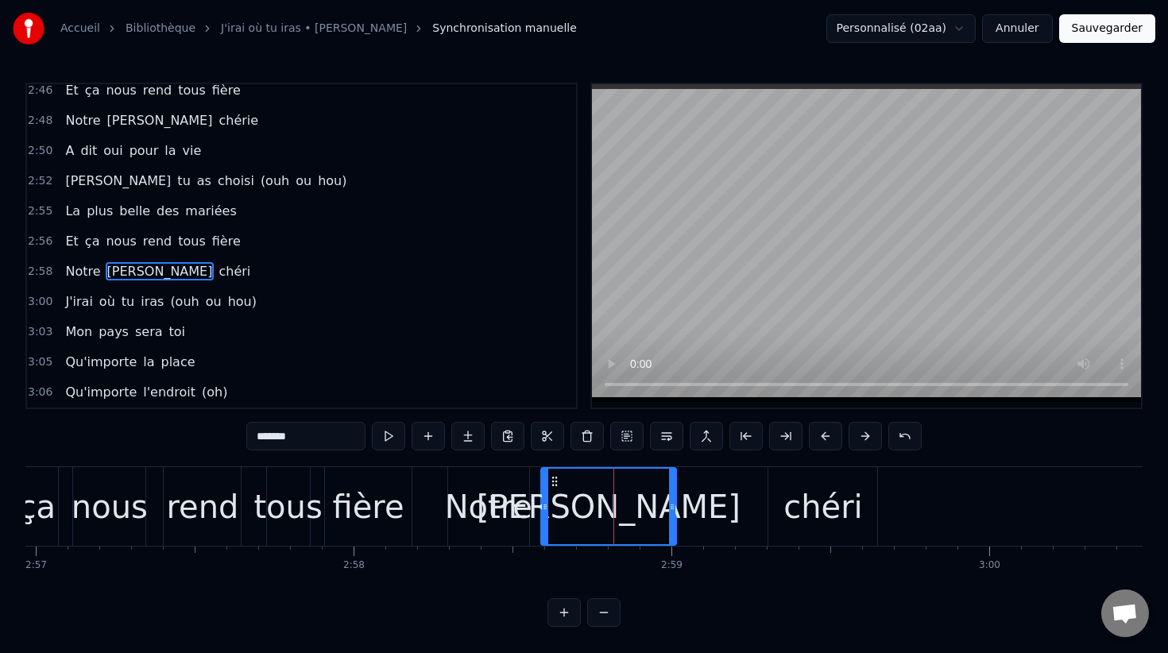
drag, startPoint x: 587, startPoint y: 478, endPoint x: 553, endPoint y: 478, distance: 34.2
click at [553, 478] on icon at bounding box center [554, 481] width 13 height 13
click at [795, 502] on div "chéri" at bounding box center [822, 507] width 79 height 48
type input "*****"
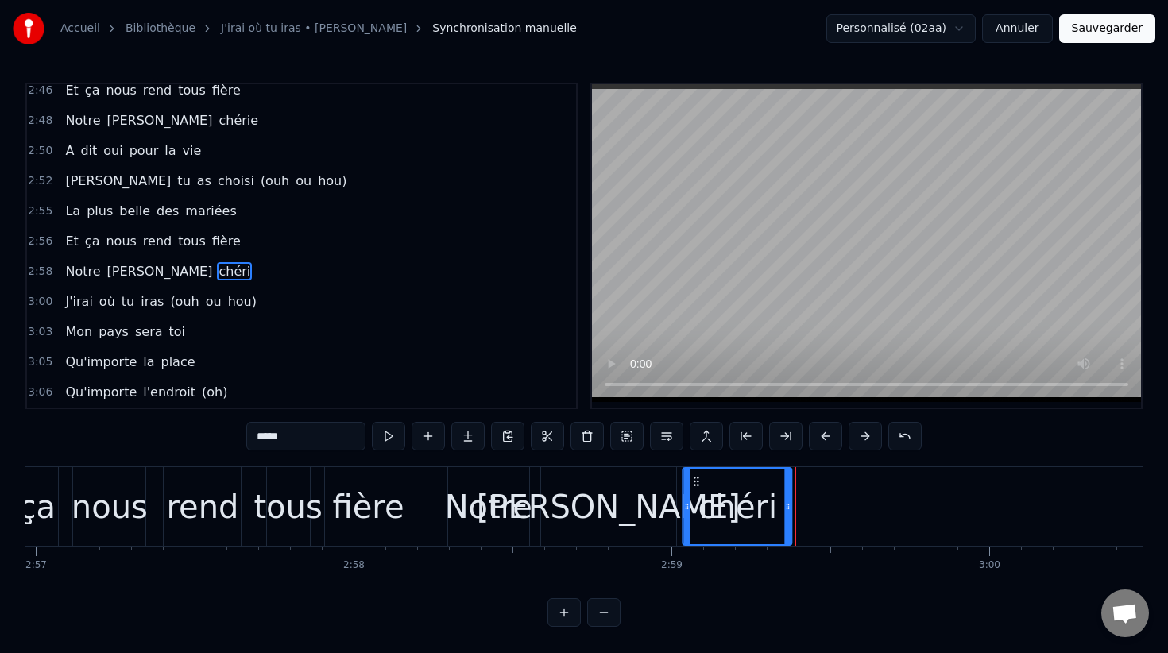
drag, startPoint x: 782, startPoint y: 482, endPoint x: 697, endPoint y: 480, distance: 85.0
click at [697, 480] on icon at bounding box center [696, 481] width 13 height 13
drag, startPoint x: 789, startPoint y: 508, endPoint x: 767, endPoint y: 508, distance: 22.2
click at [767, 508] on icon at bounding box center [766, 507] width 6 height 13
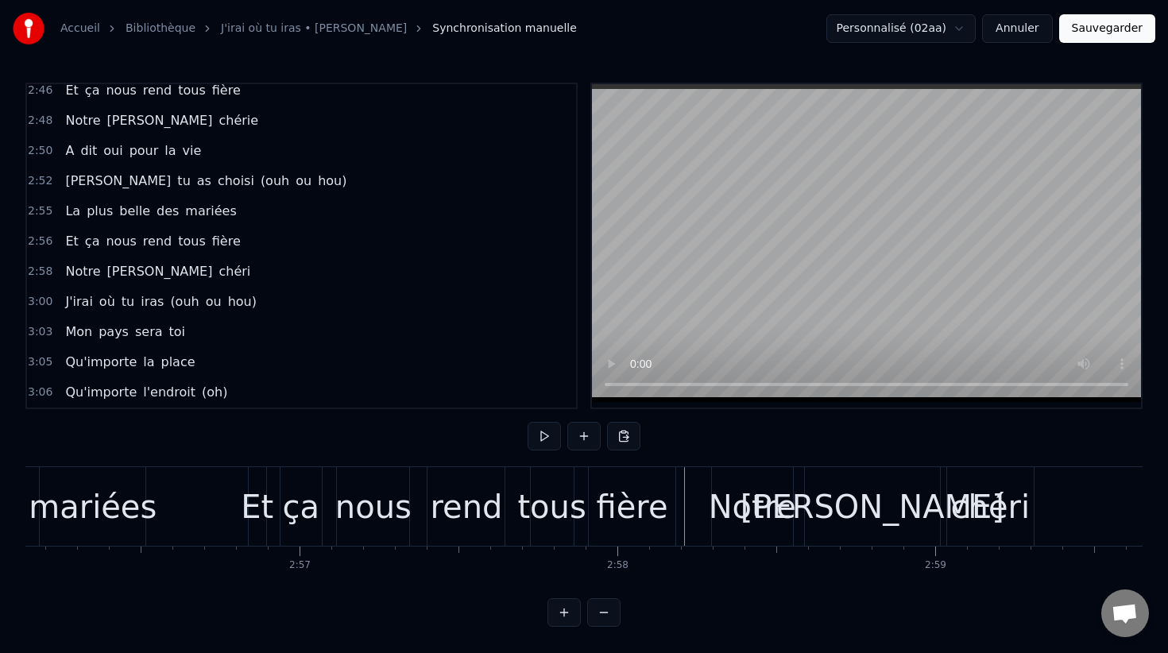
scroll to position [0, 55897]
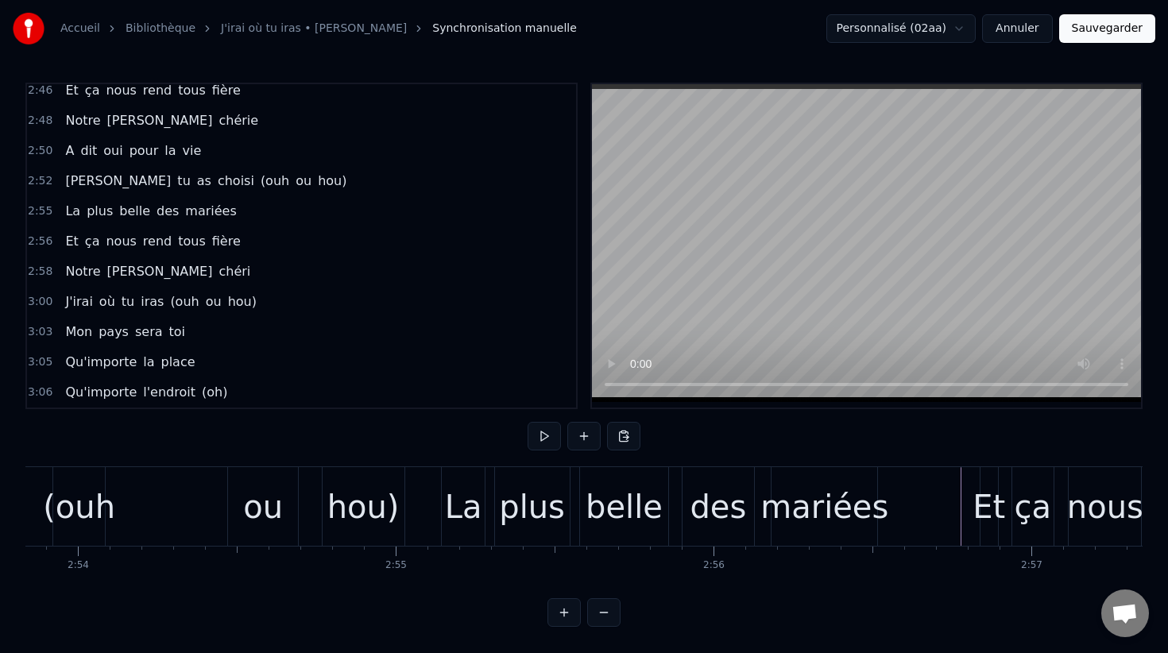
scroll to position [0, 55197]
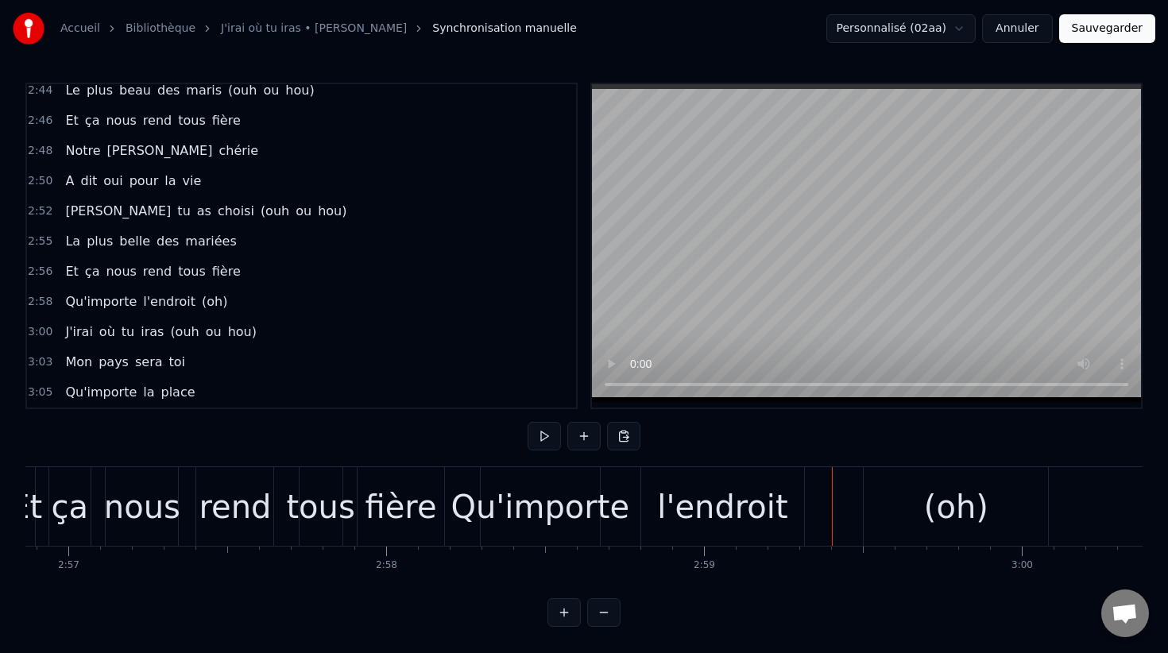
scroll to position [1730, 0]
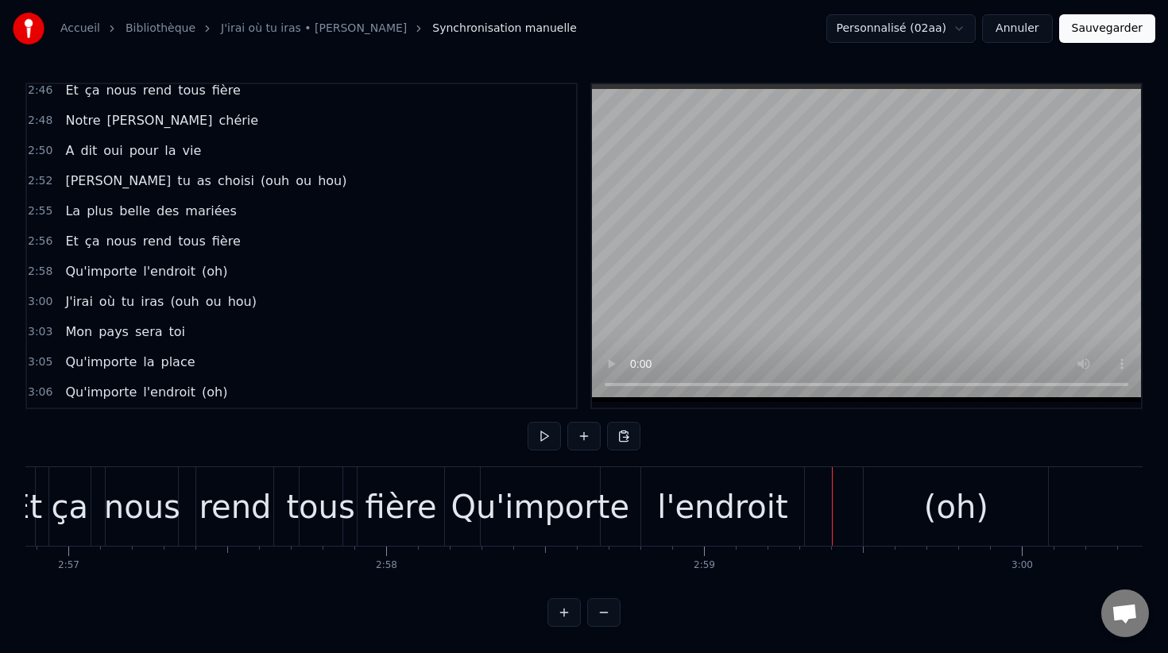
click at [34, 267] on span "2:58" at bounding box center [40, 272] width 25 height 16
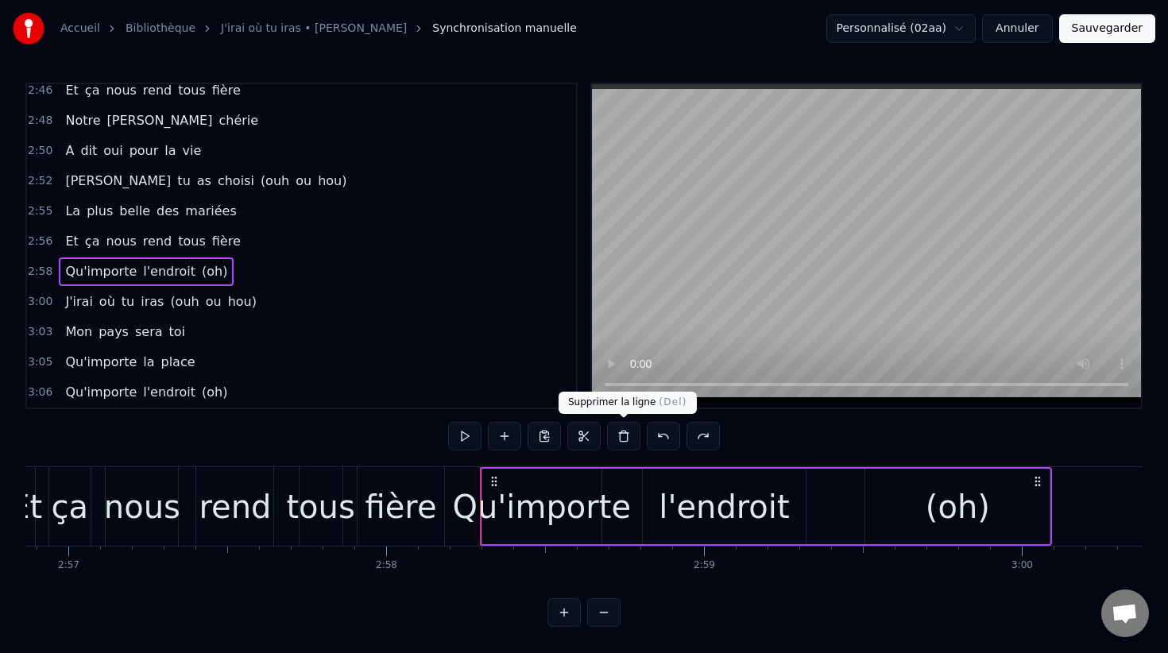
click at [621, 435] on button at bounding box center [623, 436] width 33 height 29
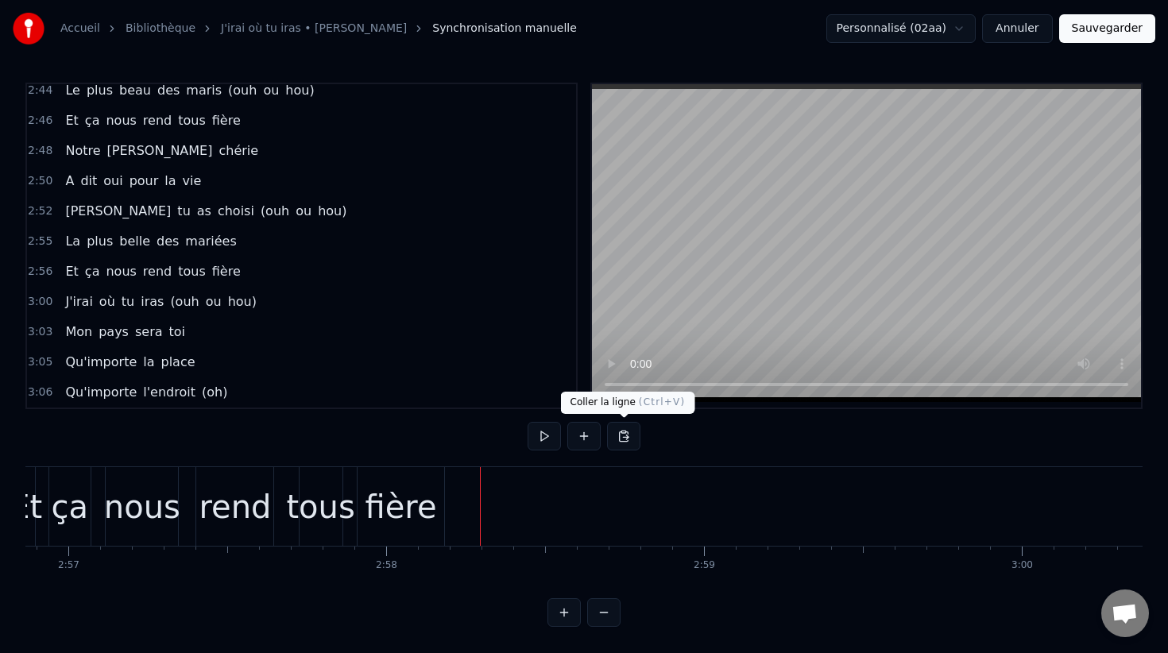
click at [621, 435] on button at bounding box center [623, 436] width 33 height 29
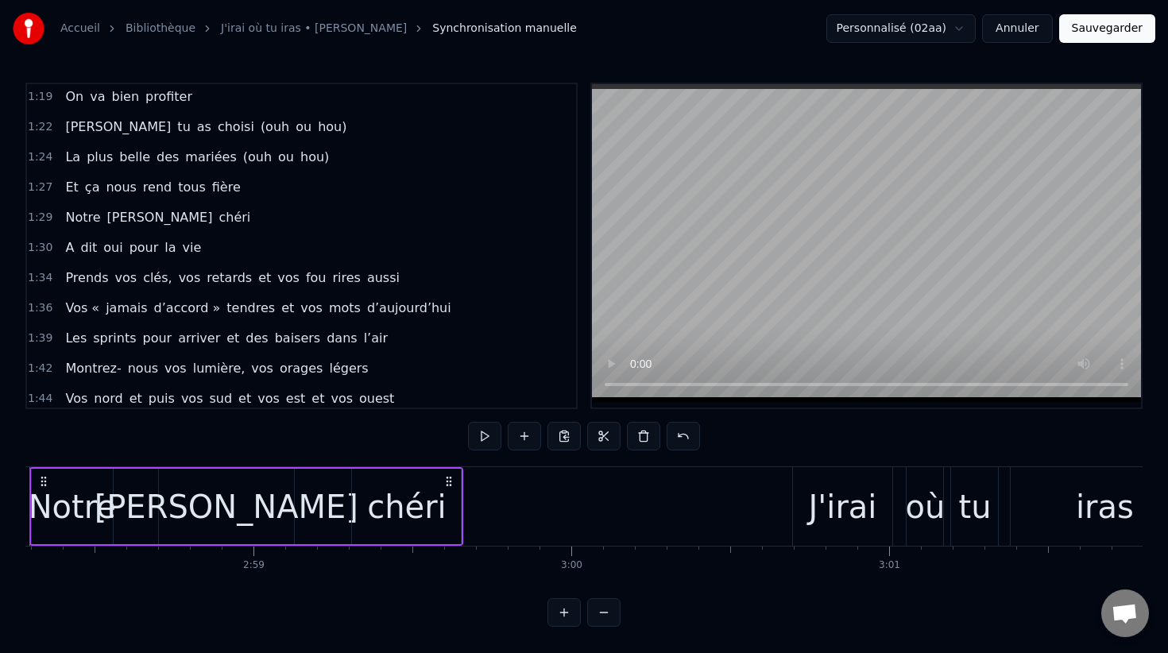
scroll to position [846, 0]
click at [37, 248] on span "1:30" at bounding box center [40, 250] width 25 height 16
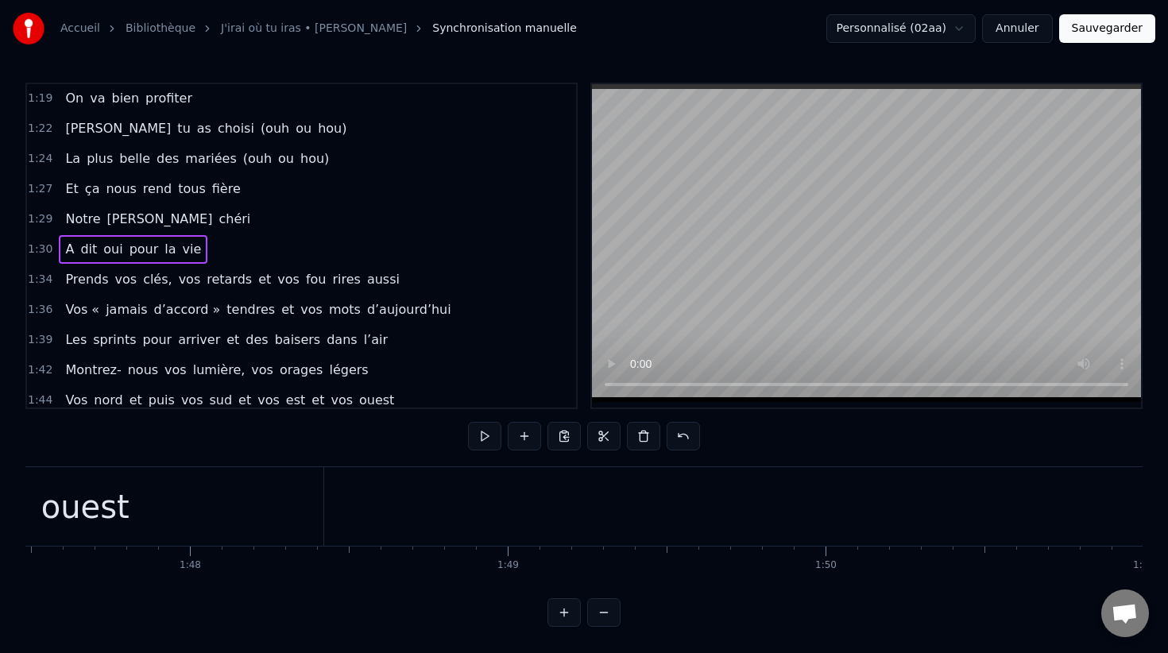
scroll to position [0, 28671]
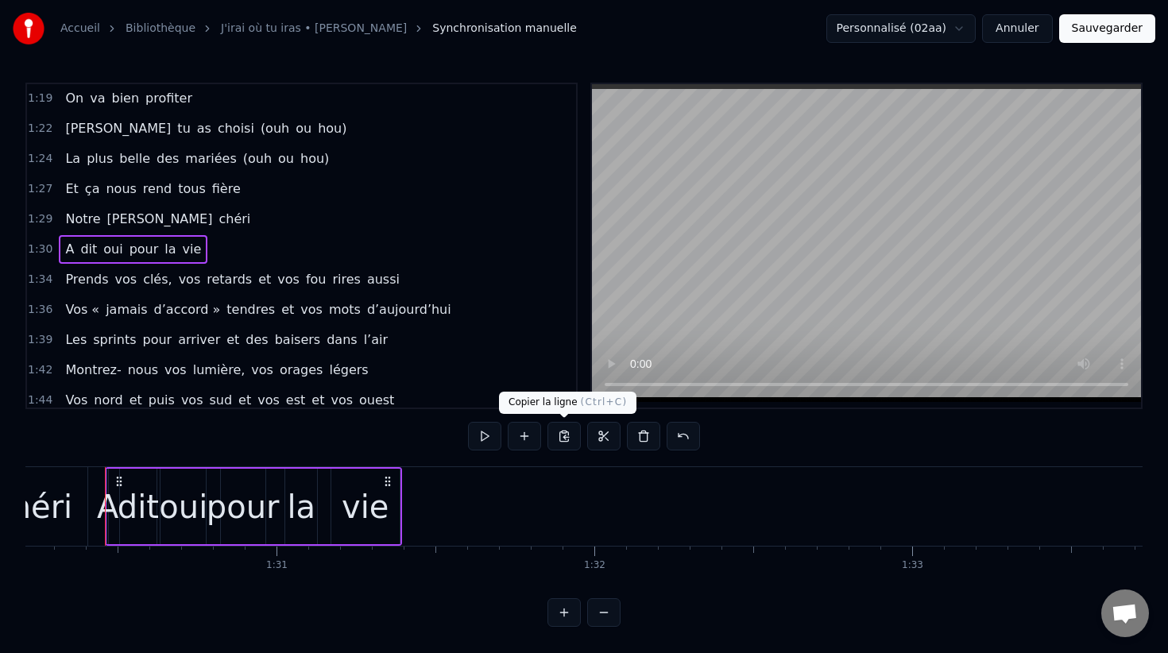
click at [569, 439] on button at bounding box center [563, 436] width 33 height 29
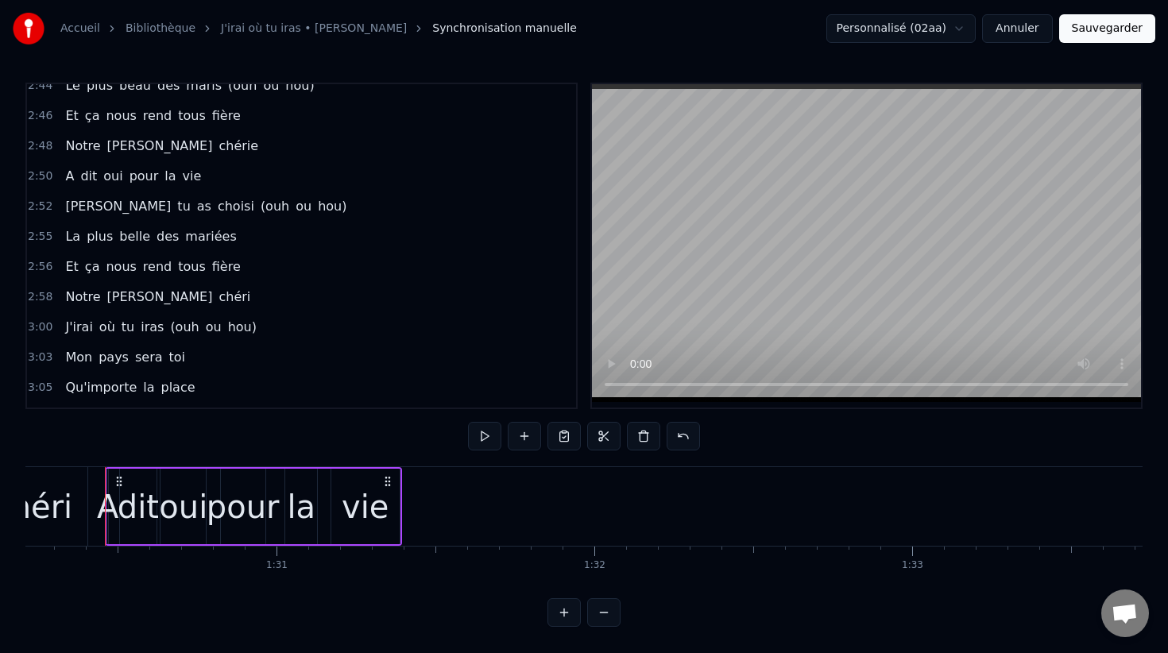
scroll to position [1730, 0]
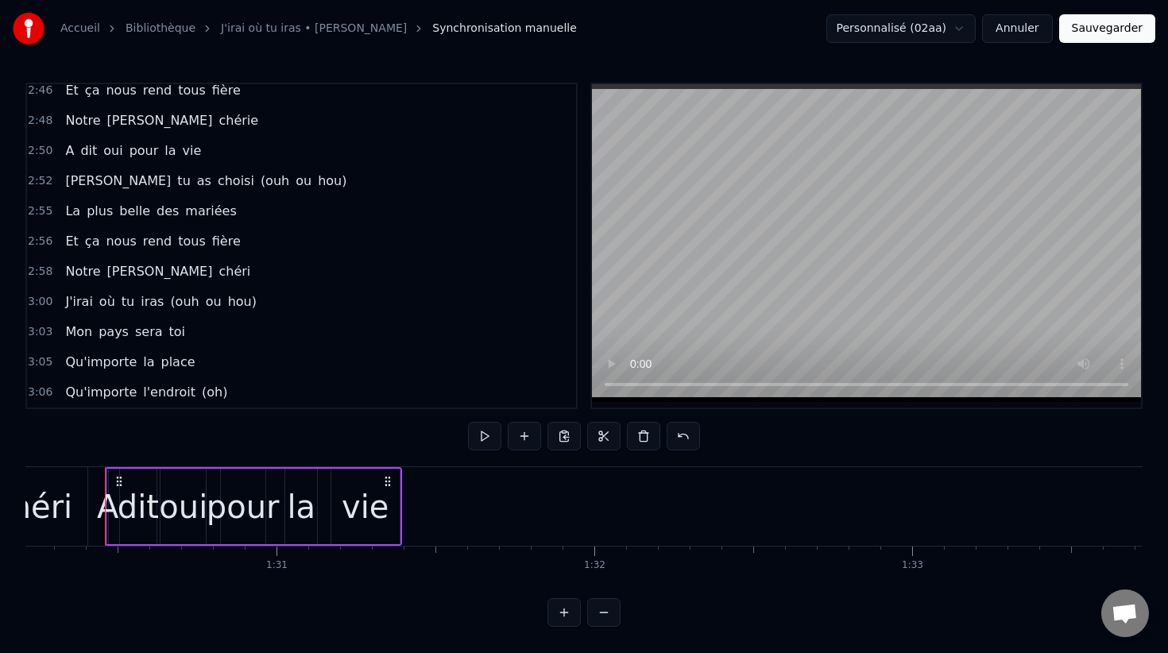
click at [38, 301] on span "3:00" at bounding box center [40, 302] width 25 height 16
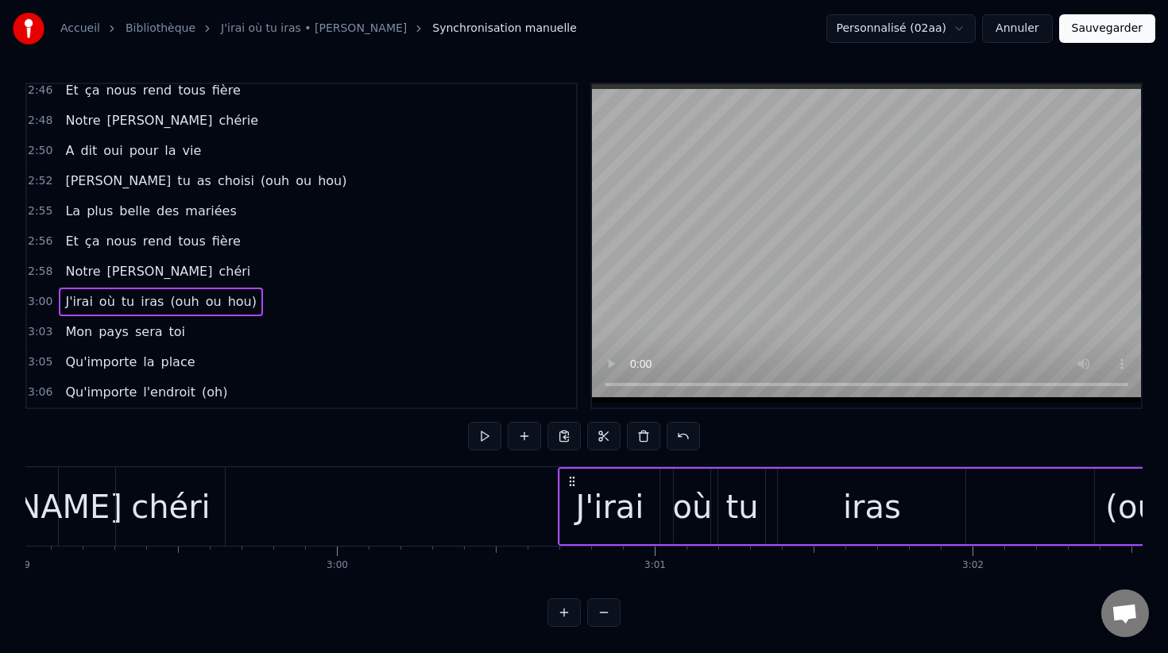
scroll to position [0, 57058]
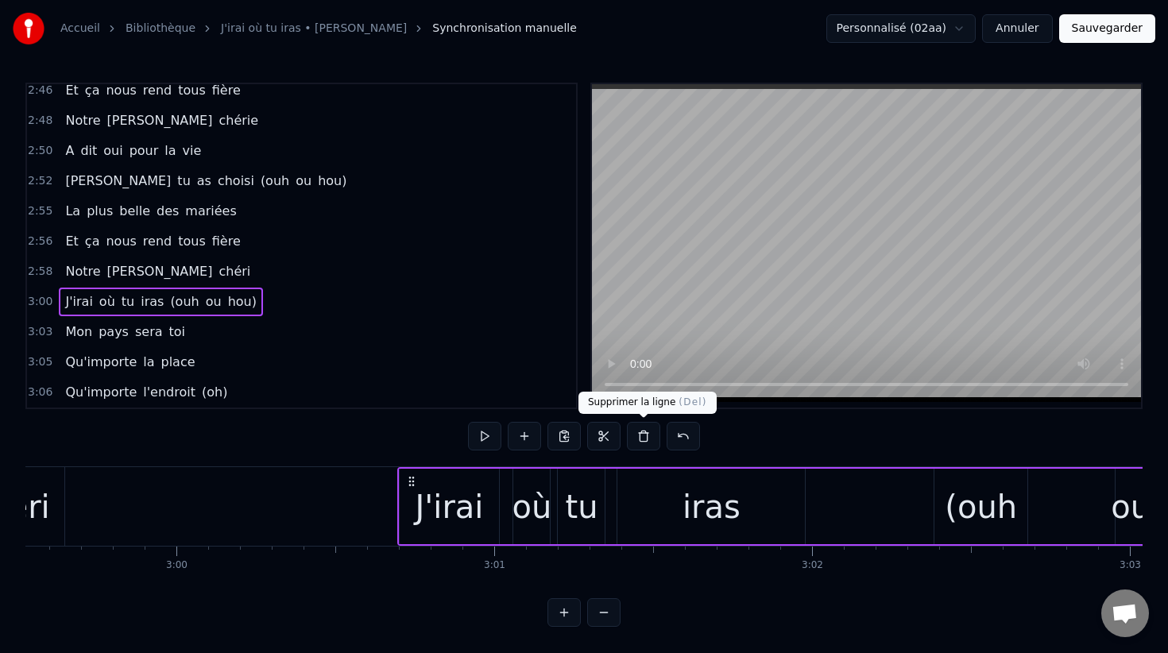
click at [645, 439] on button at bounding box center [643, 436] width 33 height 29
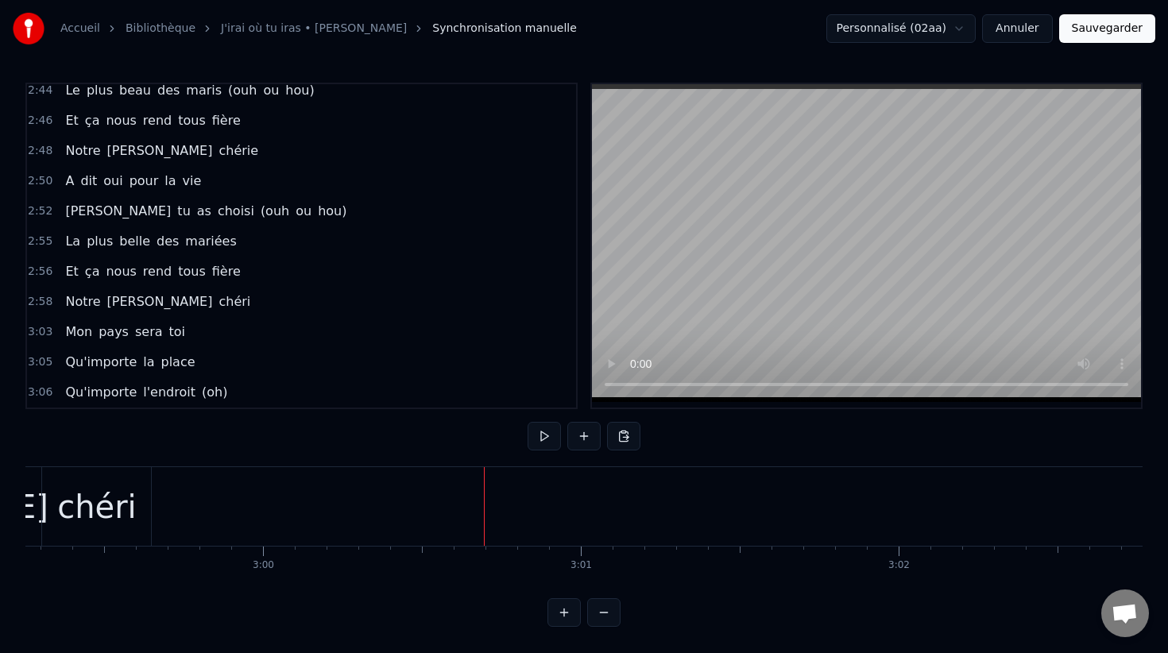
scroll to position [0, 56900]
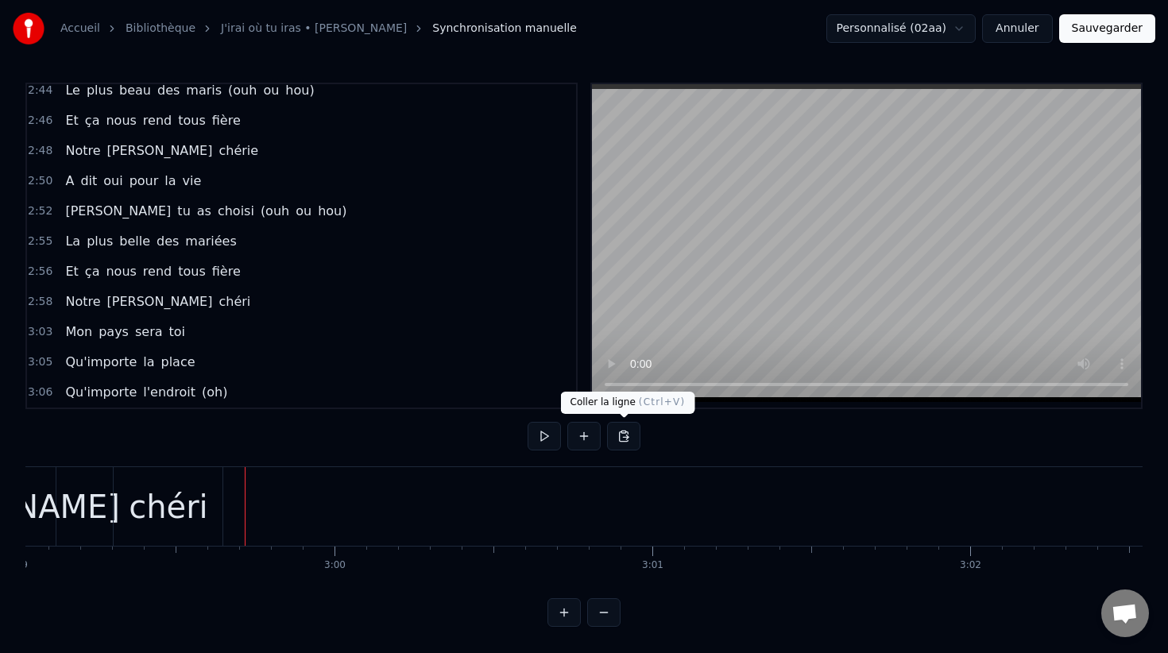
click at [617, 438] on button at bounding box center [623, 436] width 33 height 29
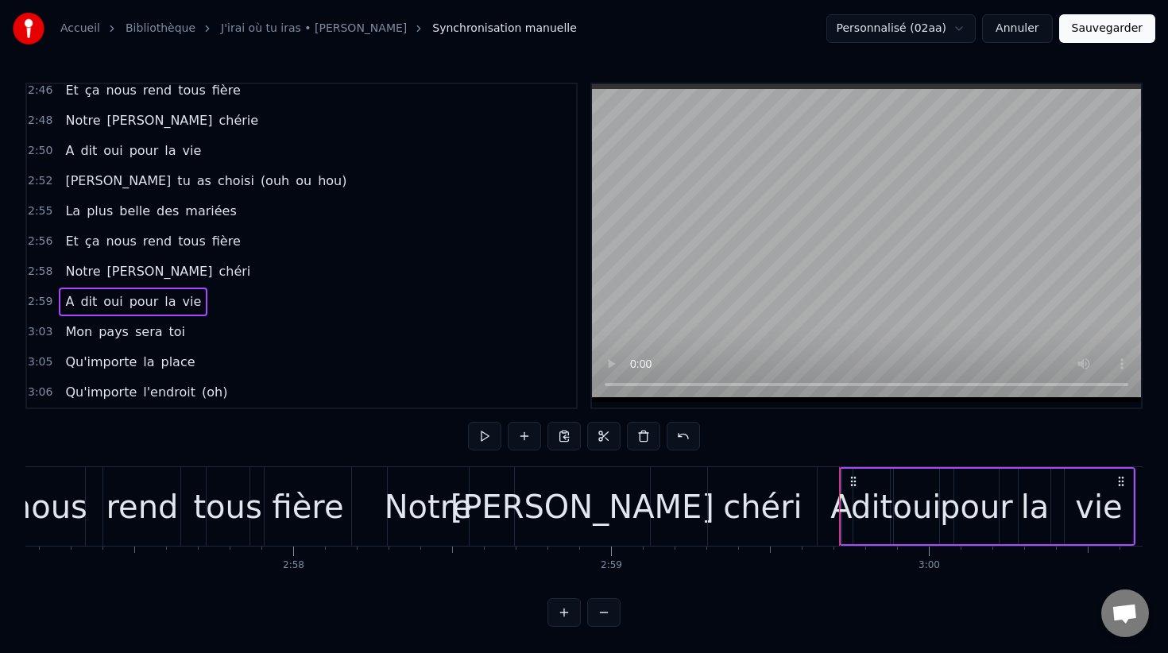
scroll to position [0, 55833]
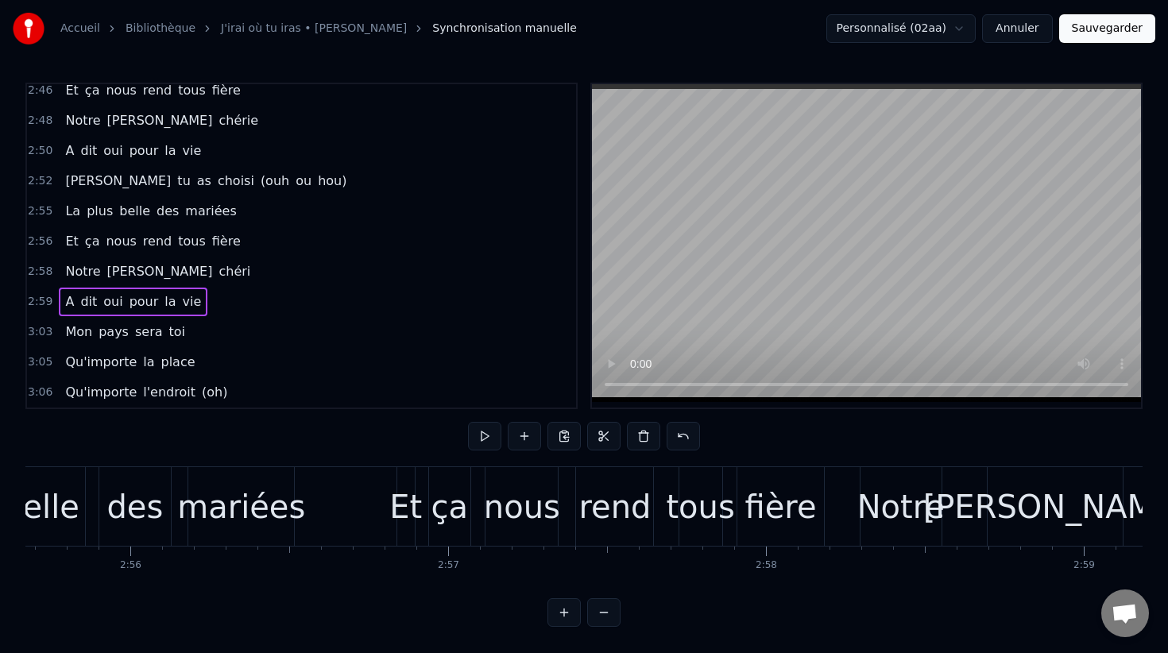
click at [284, 502] on div "mariées" at bounding box center [241, 507] width 128 height 48
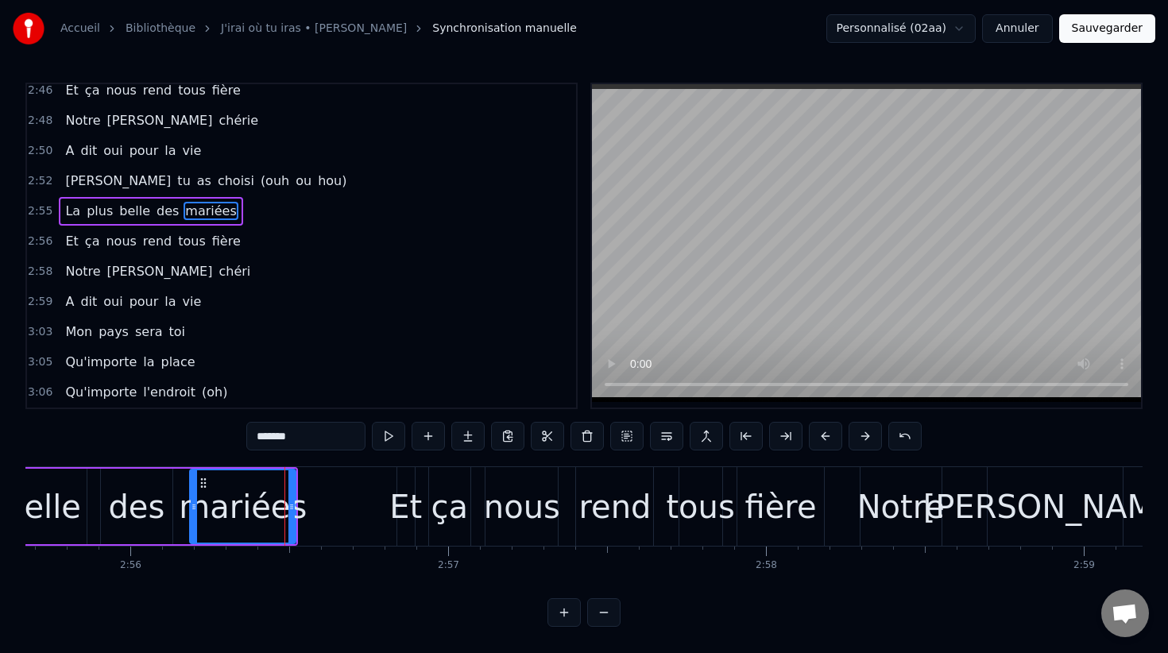
scroll to position [1695, 0]
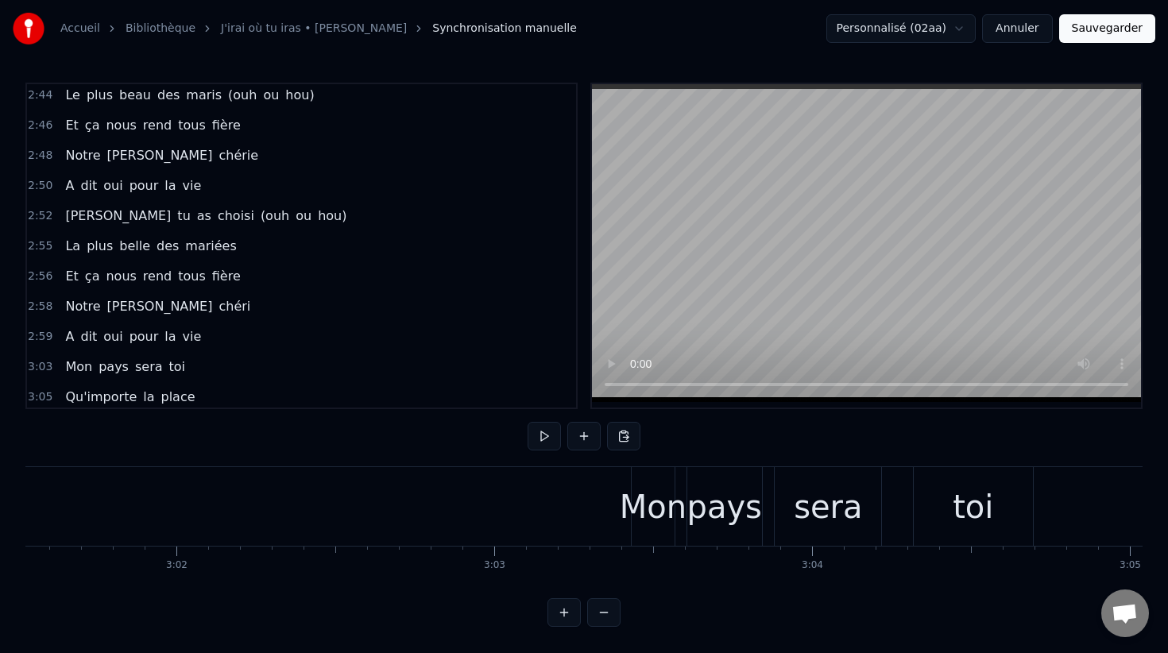
scroll to position [1730, 0]
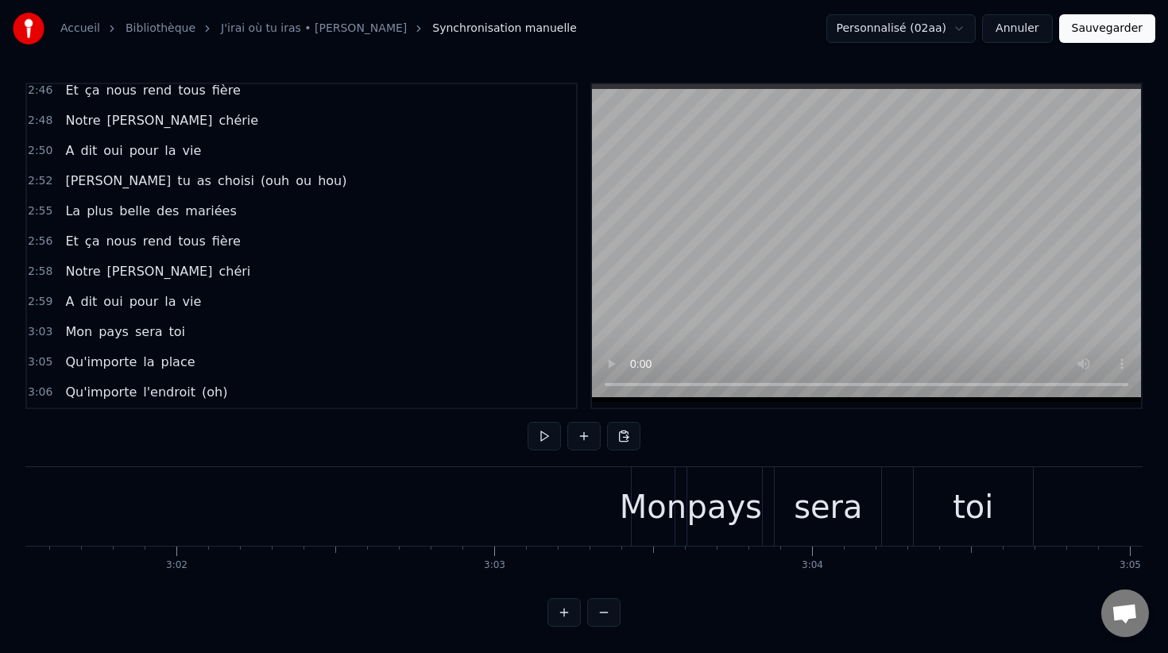
click at [40, 331] on span "3:03" at bounding box center [40, 332] width 25 height 16
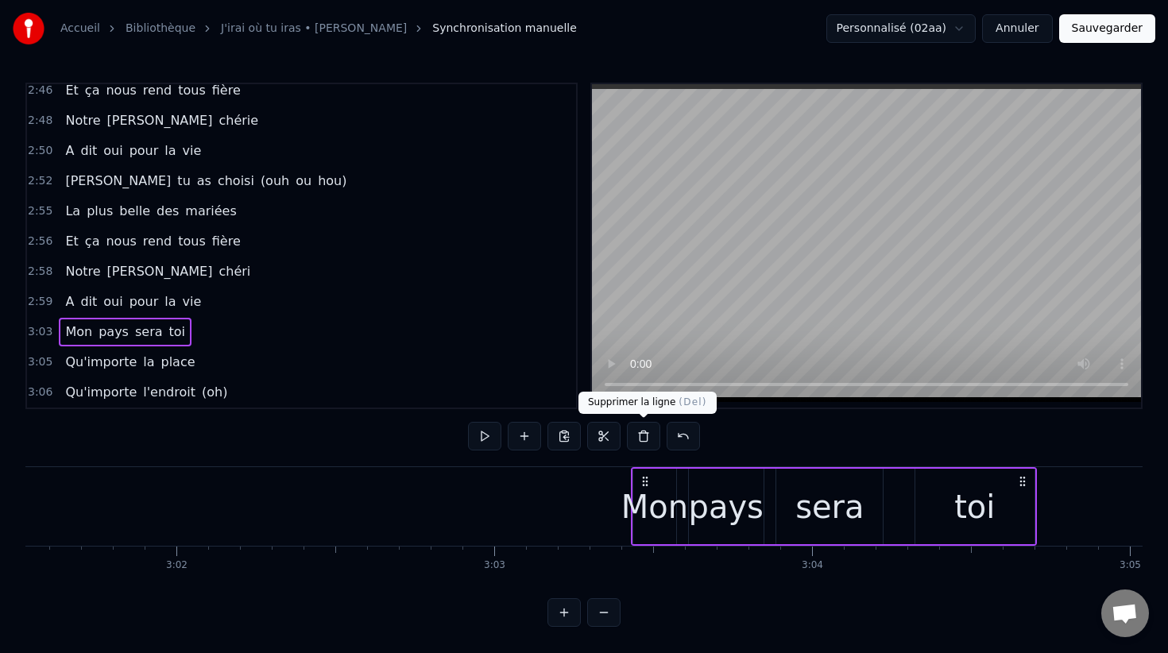
click at [641, 434] on button at bounding box center [643, 436] width 33 height 29
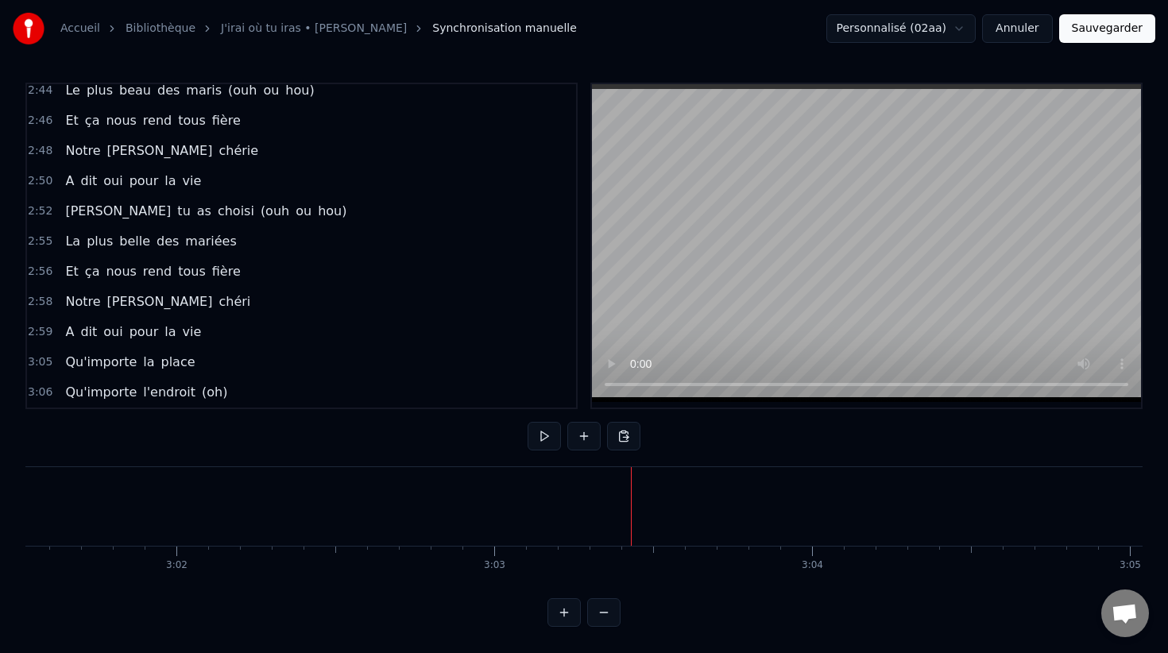
scroll to position [1700, 0]
click at [35, 359] on span "3:05" at bounding box center [40, 362] width 25 height 16
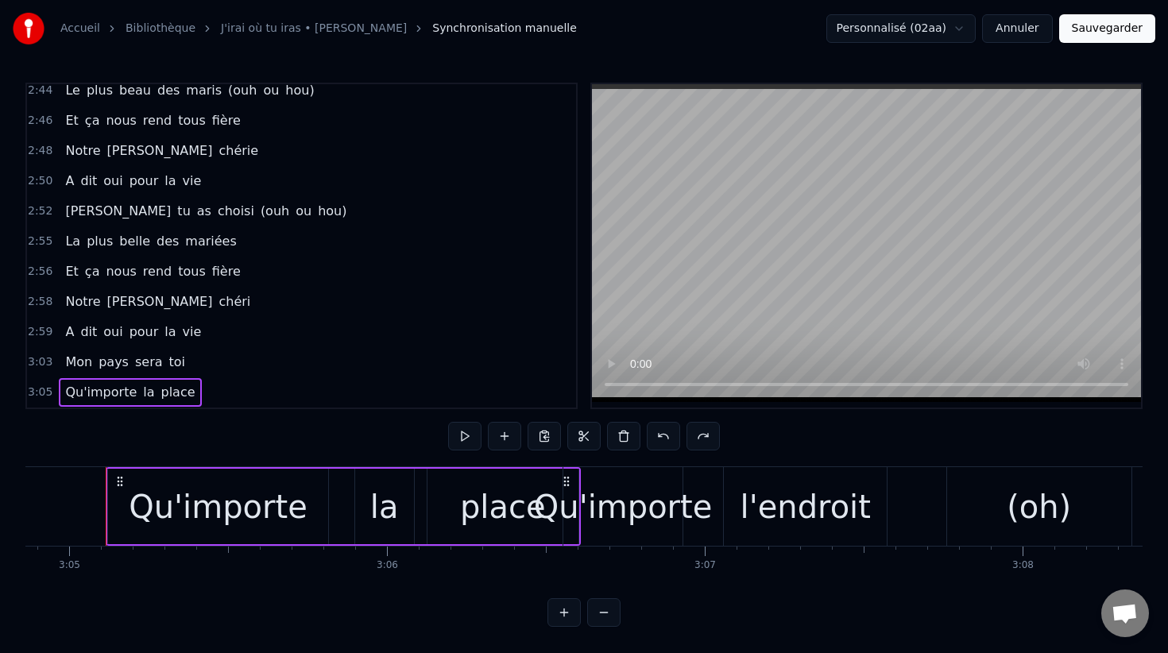
scroll to position [1730, 0]
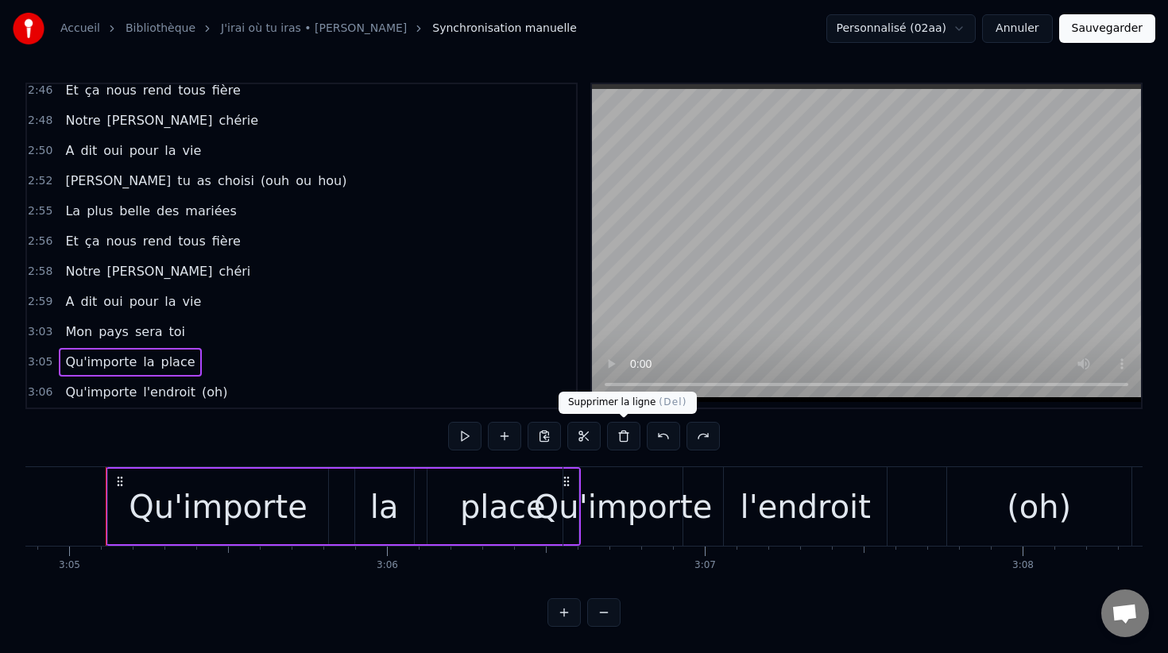
click at [621, 436] on button at bounding box center [623, 436] width 33 height 29
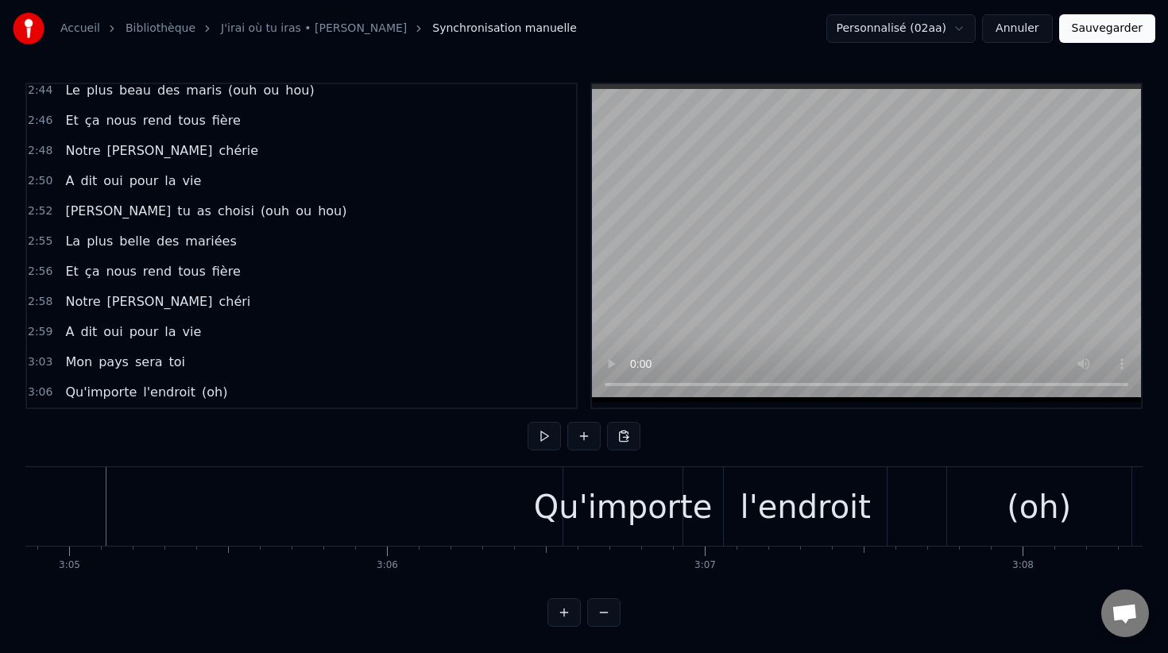
click at [46, 385] on span "3:06" at bounding box center [40, 393] width 25 height 16
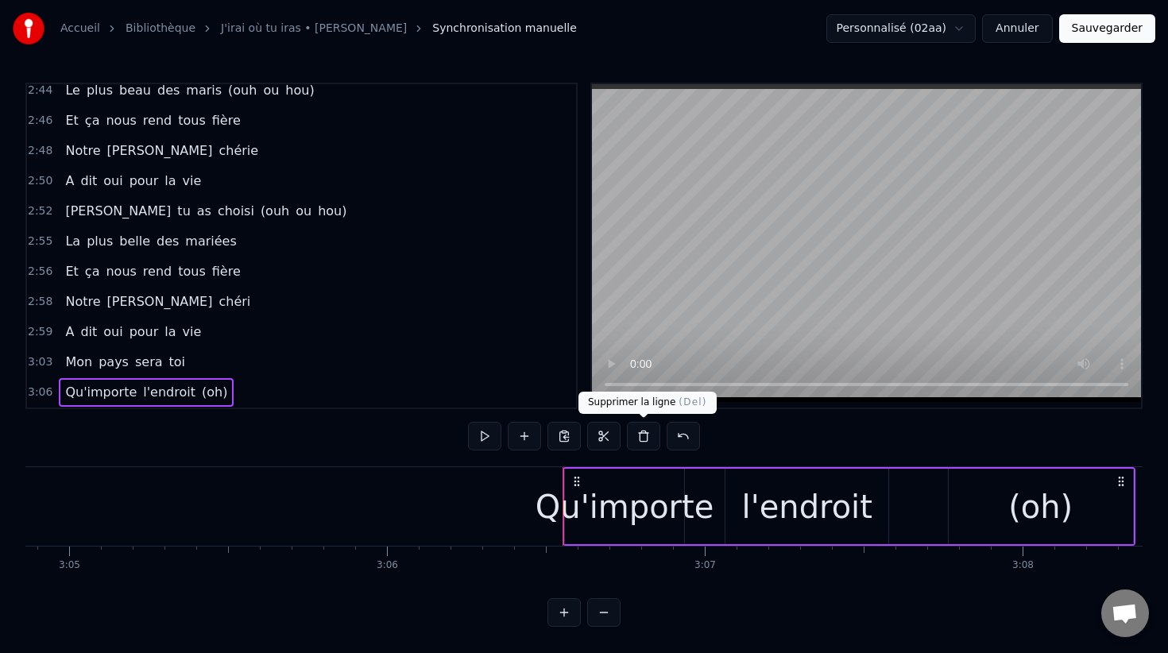
click at [641, 433] on button at bounding box center [643, 436] width 33 height 29
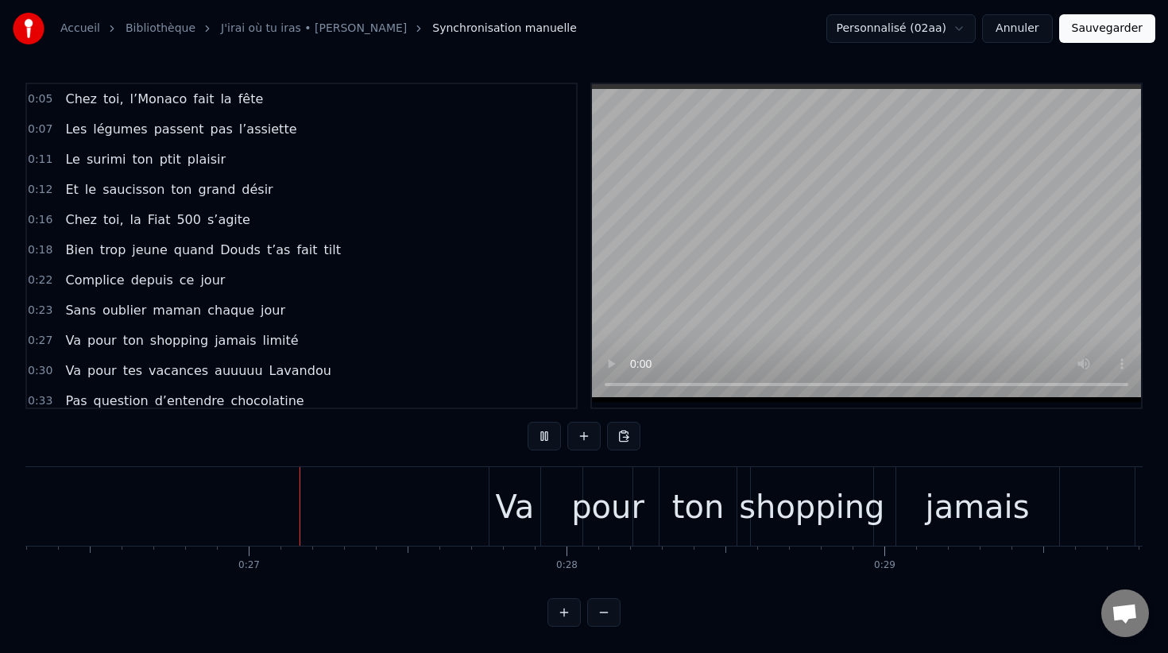
scroll to position [0, 8360]
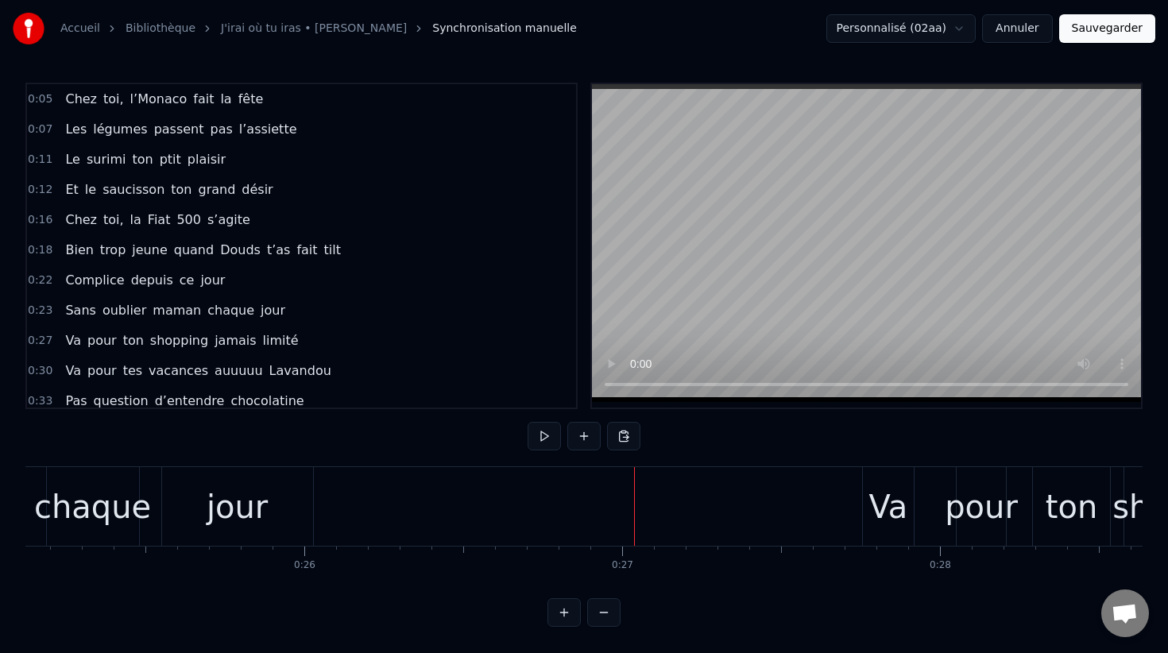
scroll to position [0, 7973]
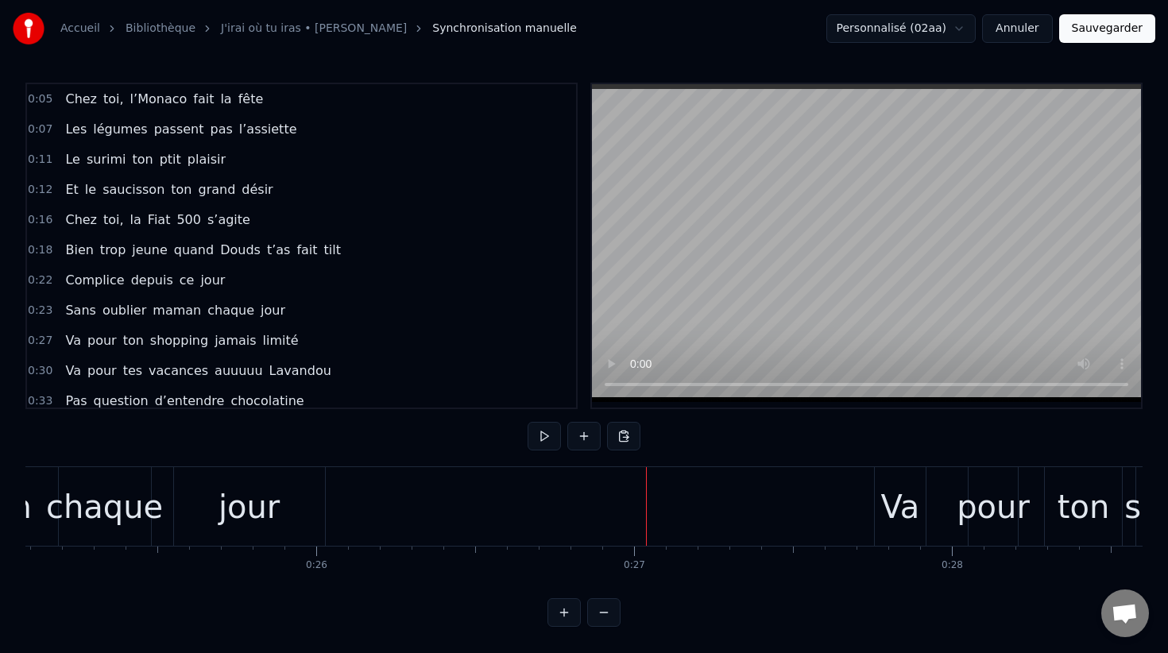
click at [251, 512] on div "jour" at bounding box center [249, 507] width 61 height 48
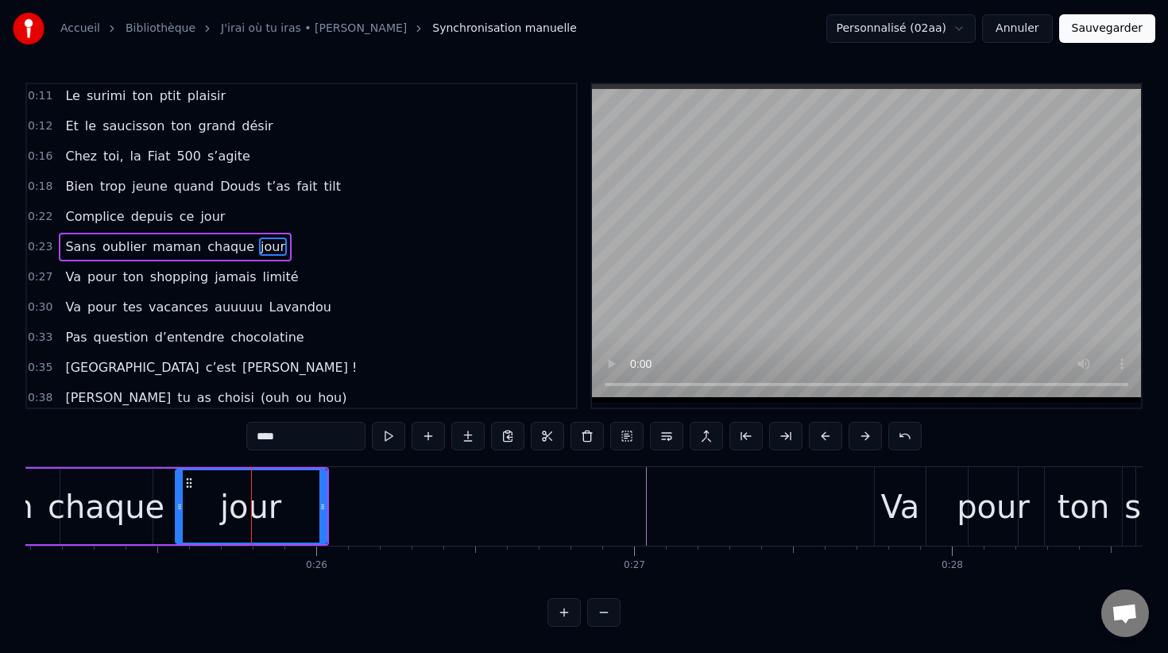
scroll to position [64, 0]
drag, startPoint x: 325, startPoint y: 504, endPoint x: 345, endPoint y: 505, distance: 19.9
click at [345, 505] on div "jour" at bounding box center [260, 506] width 170 height 75
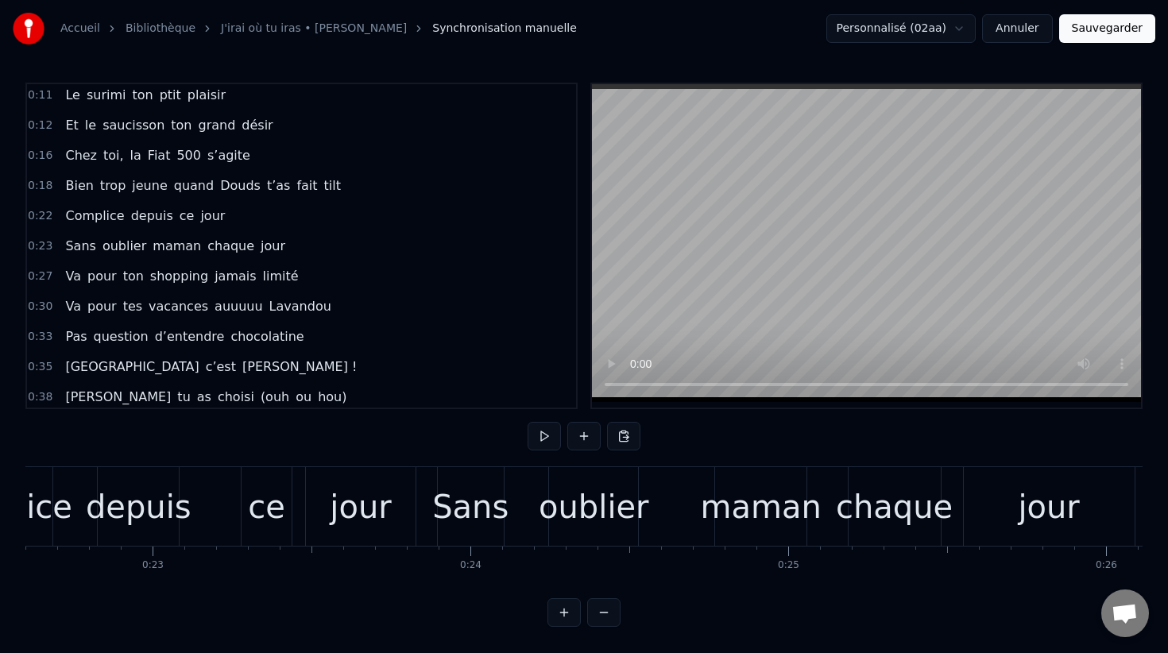
scroll to position [0, 7175]
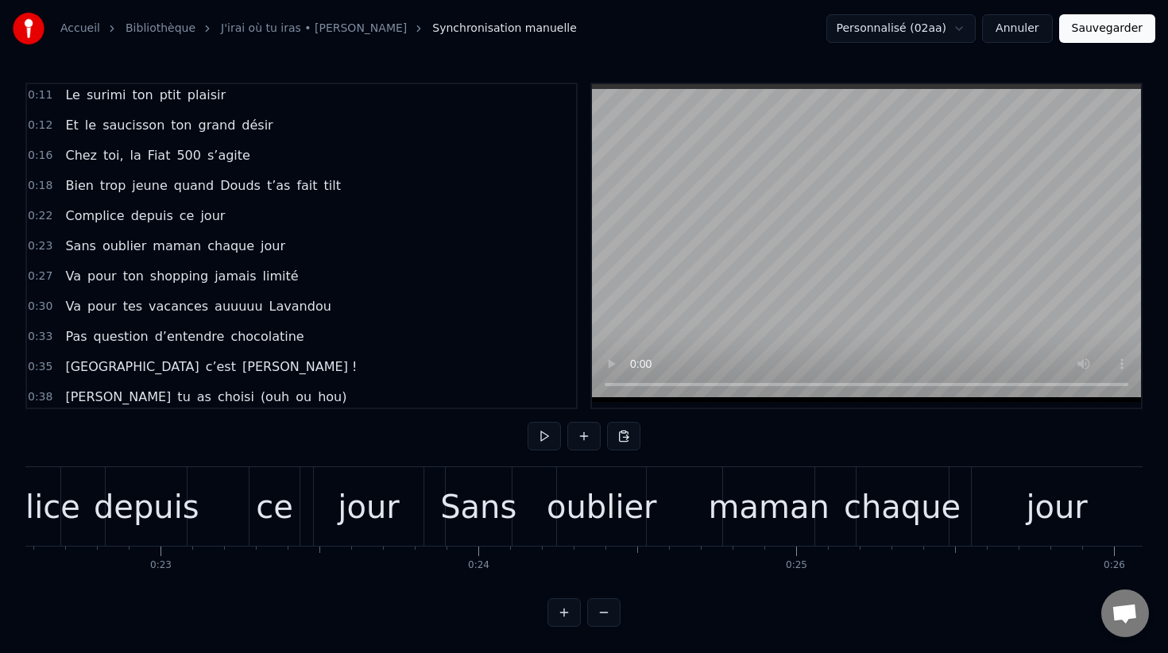
click at [231, 507] on div "Complice depuis ce jour" at bounding box center [189, 506] width 475 height 79
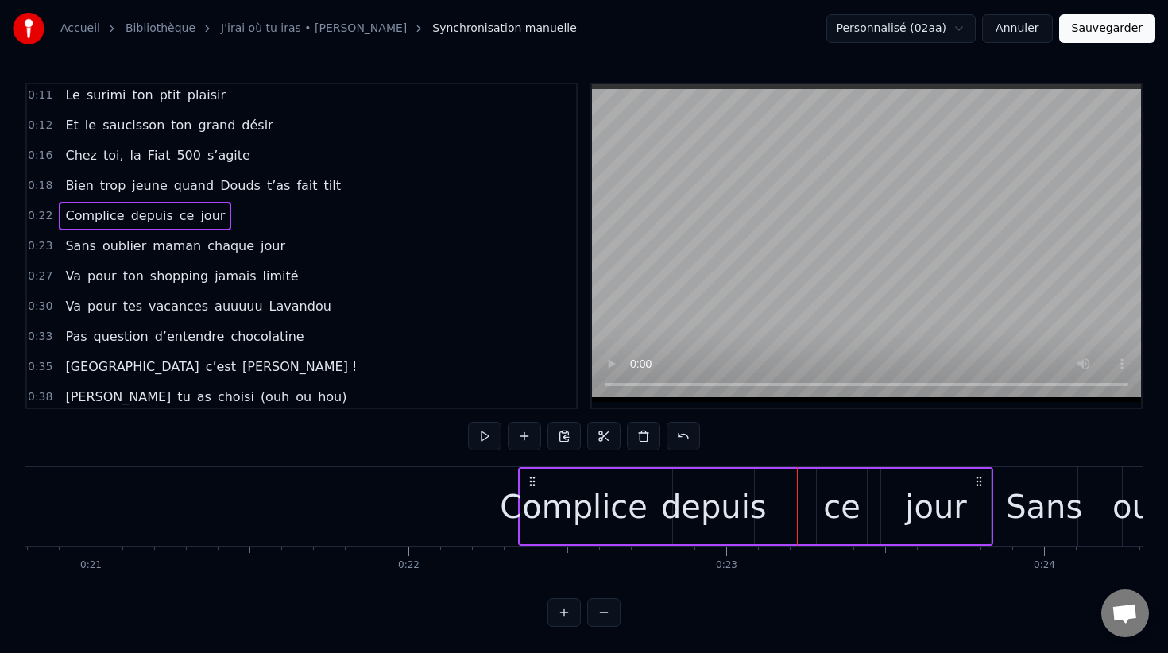
scroll to position [0, 6567]
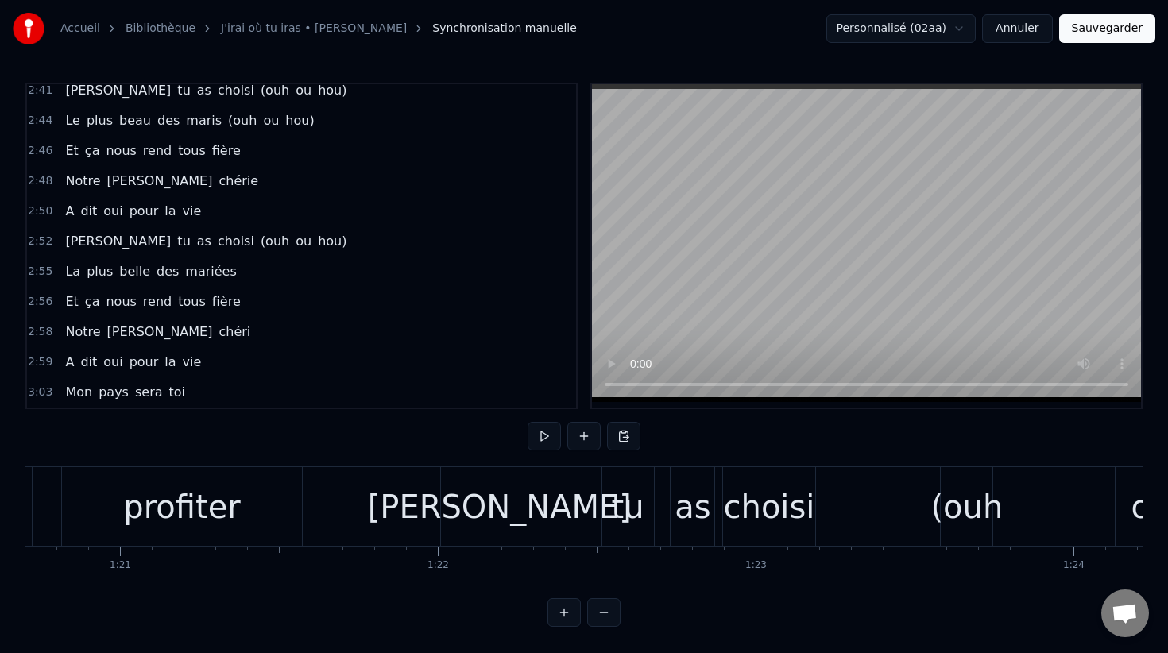
scroll to position [0, 25704]
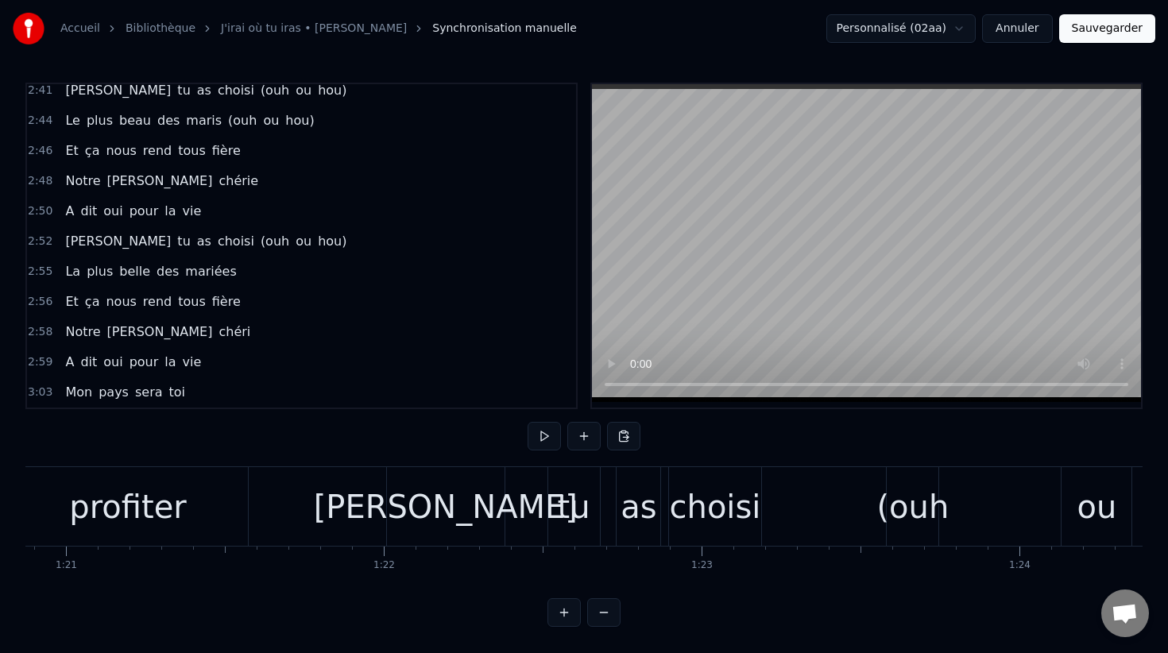
click at [1099, 26] on button "Sauvegarder" at bounding box center [1107, 28] width 96 height 29
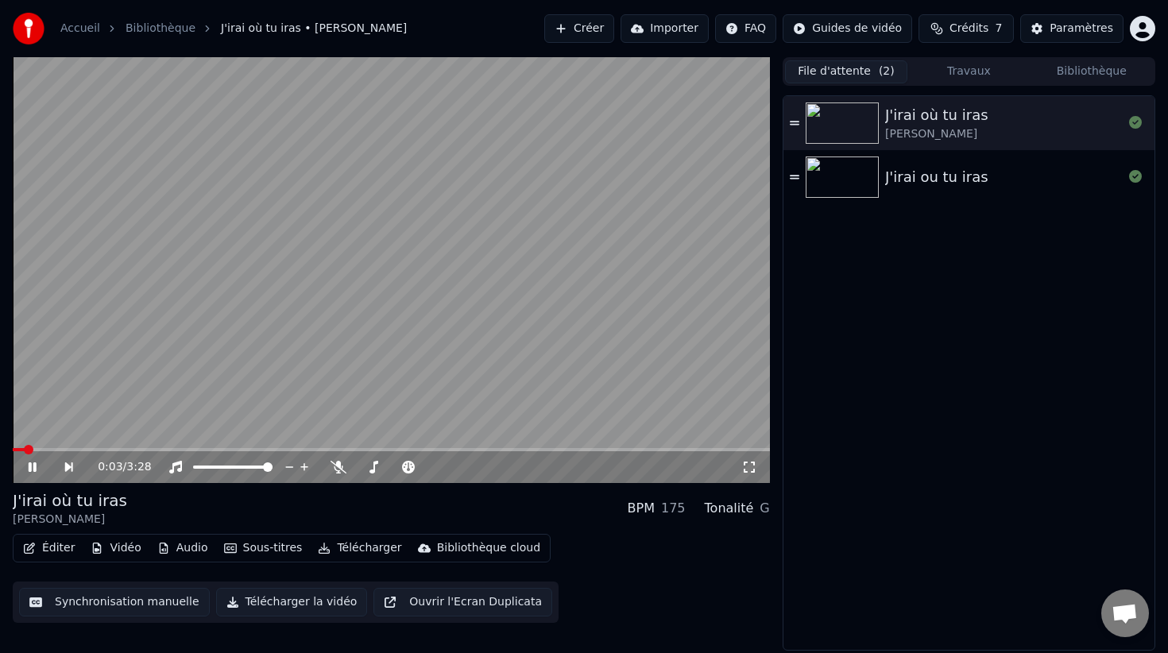
click at [33, 466] on icon at bounding box center [33, 467] width 8 height 10
click at [126, 553] on button "Vidéo" at bounding box center [115, 548] width 63 height 22
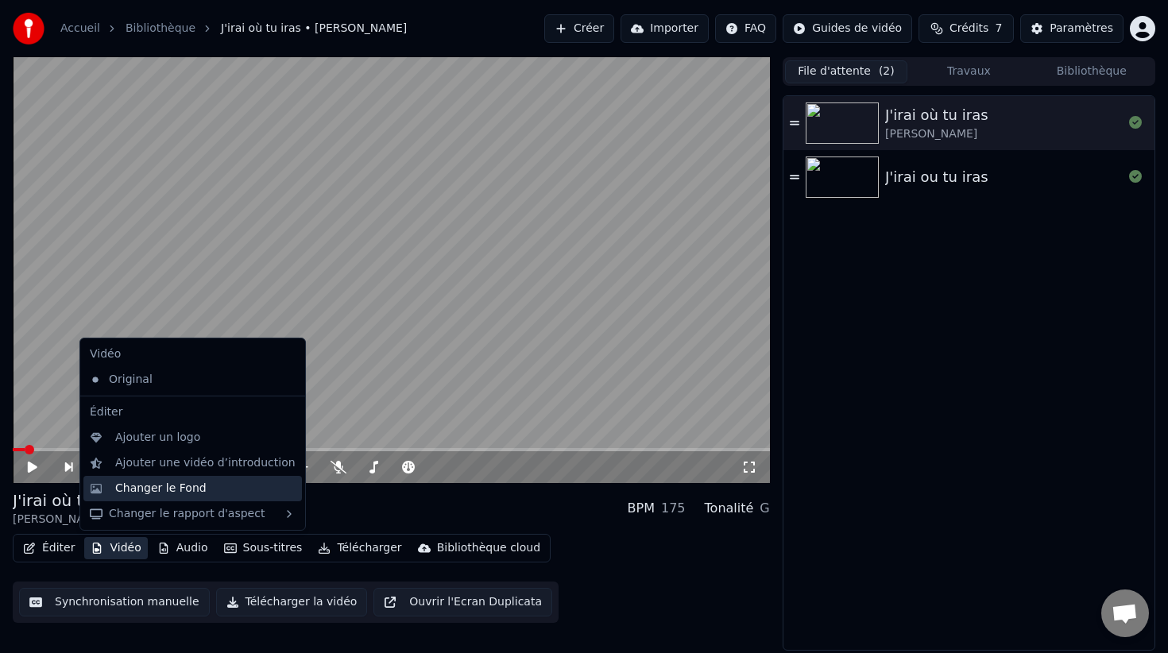
click at [160, 484] on div "Changer le Fond" at bounding box center [160, 489] width 91 height 16
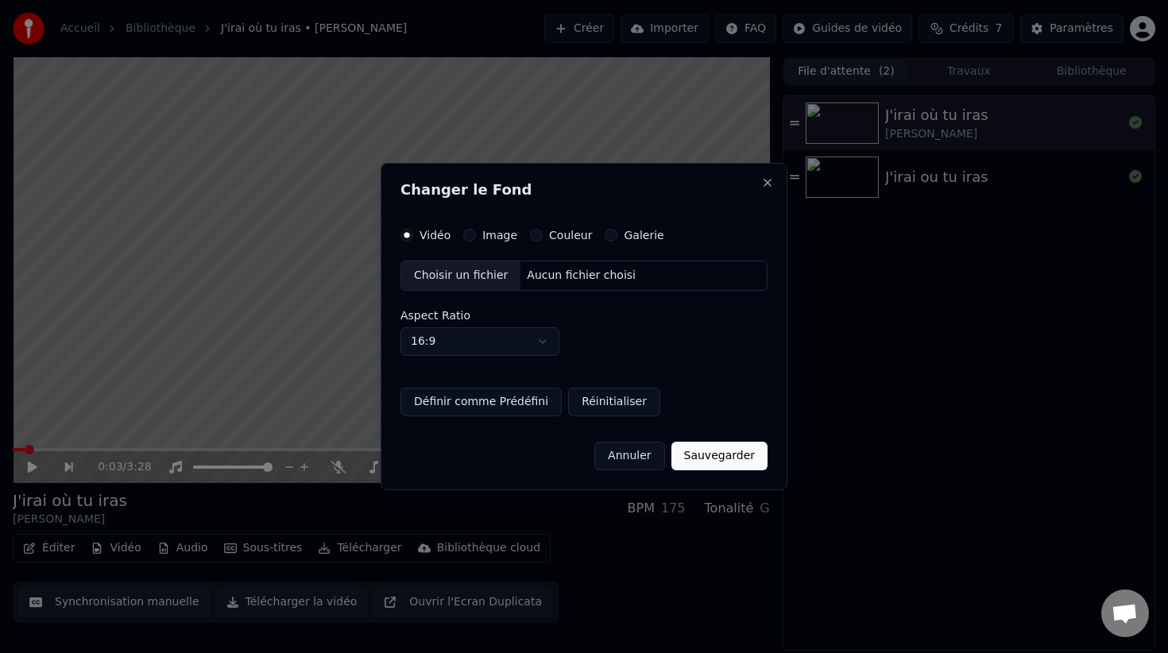
click at [477, 238] on div "Image" at bounding box center [490, 235] width 54 height 13
click at [609, 238] on button "Galerie" at bounding box center [611, 235] width 13 height 13
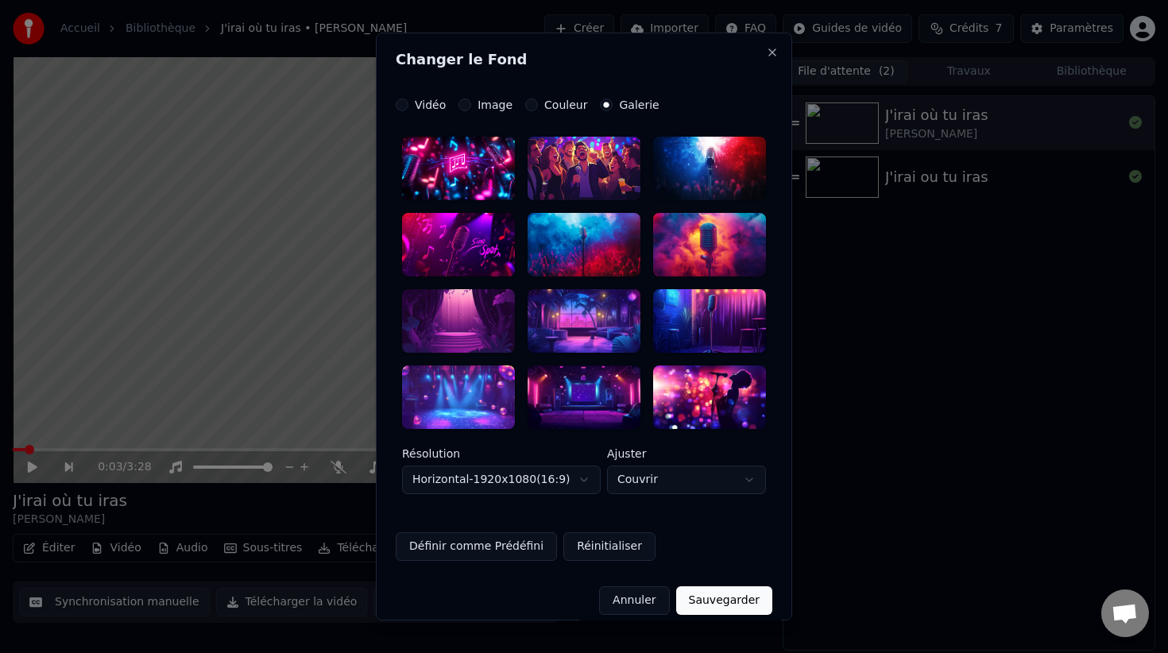
click at [461, 102] on button "Image" at bounding box center [464, 105] width 13 height 13
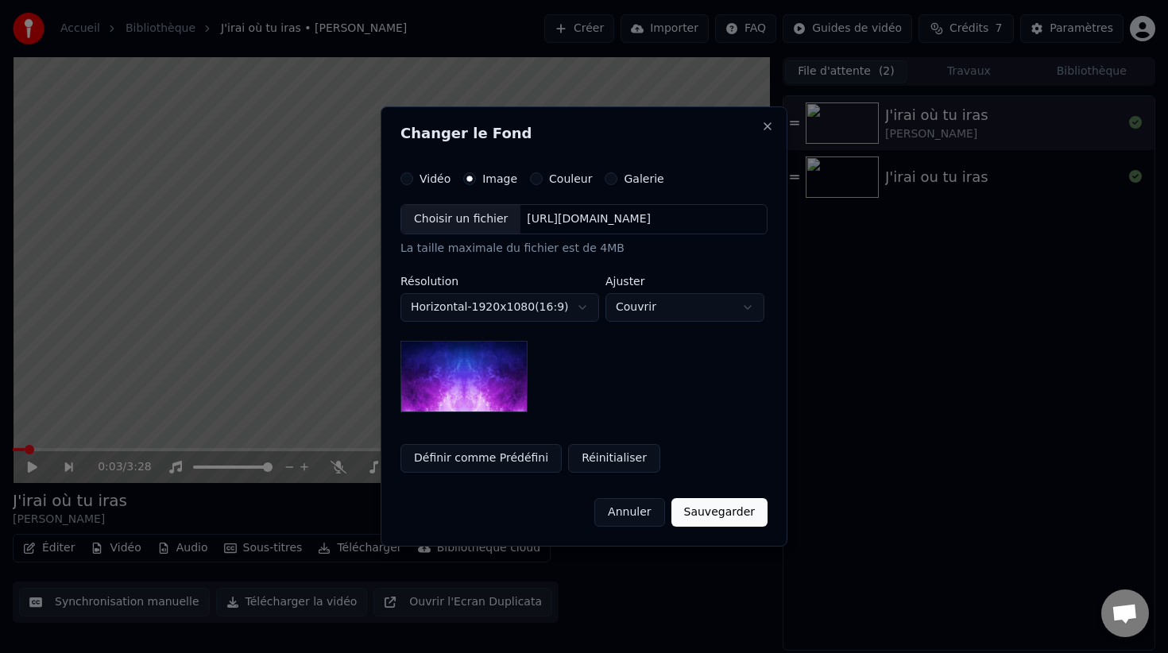
click at [474, 210] on div "Choisir un fichier" at bounding box center [460, 219] width 119 height 29
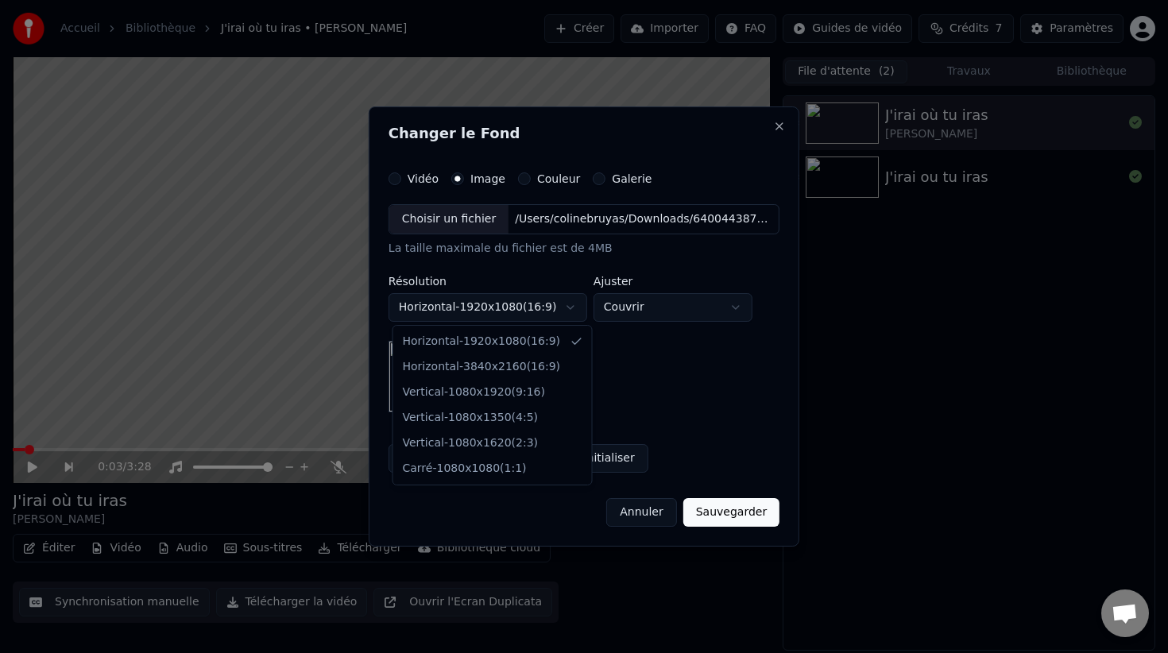
click at [562, 315] on body "**********" at bounding box center [584, 326] width 1168 height 653
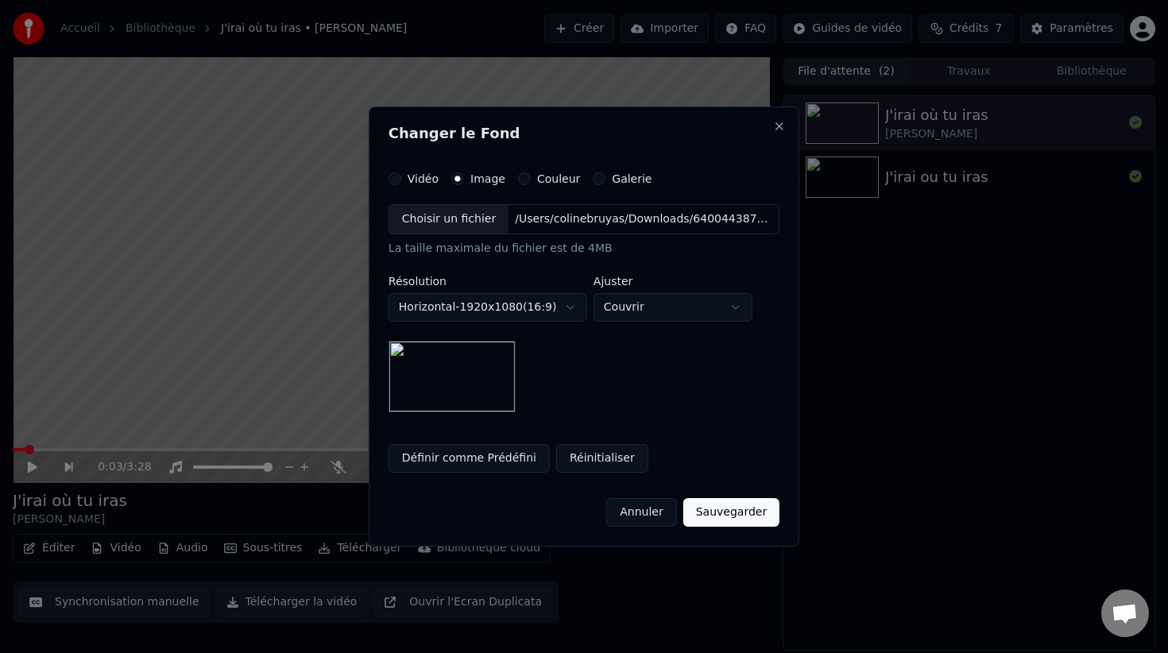
click at [629, 313] on body "**********" at bounding box center [584, 326] width 1168 height 653
select select "*******"
click at [664, 320] on body "**********" at bounding box center [584, 326] width 1168 height 653
click at [664, 319] on body "**********" at bounding box center [584, 326] width 1168 height 653
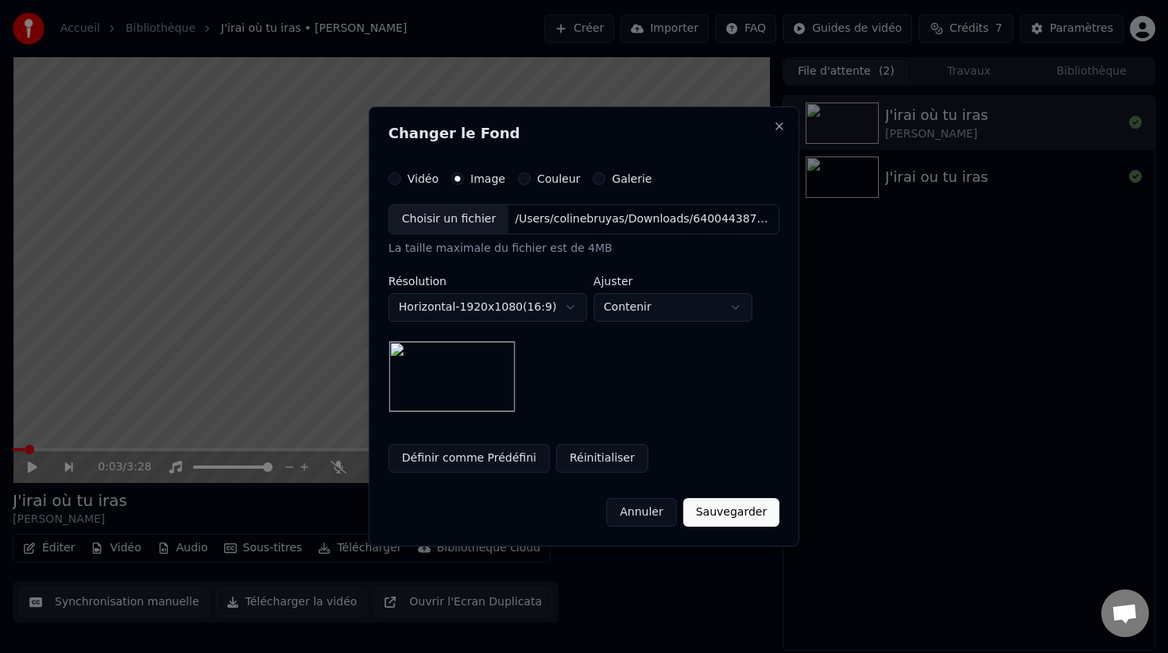
click at [719, 512] on button "Sauvegarder" at bounding box center [731, 512] width 96 height 29
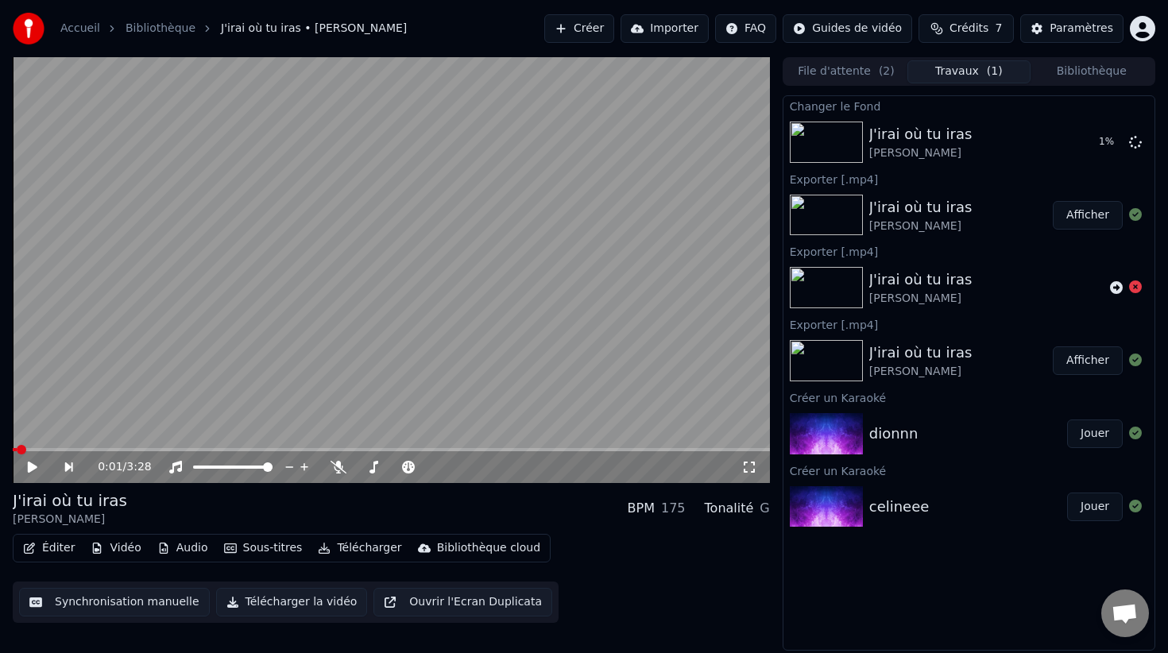
click at [15, 451] on span at bounding box center [15, 449] width 4 height 3
click at [32, 466] on icon at bounding box center [33, 467] width 10 height 11
click at [210, 409] on video at bounding box center [391, 270] width 757 height 426
click at [210, 451] on span at bounding box center [391, 449] width 757 height 3
click at [82, 450] on span at bounding box center [110, 449] width 195 height 3
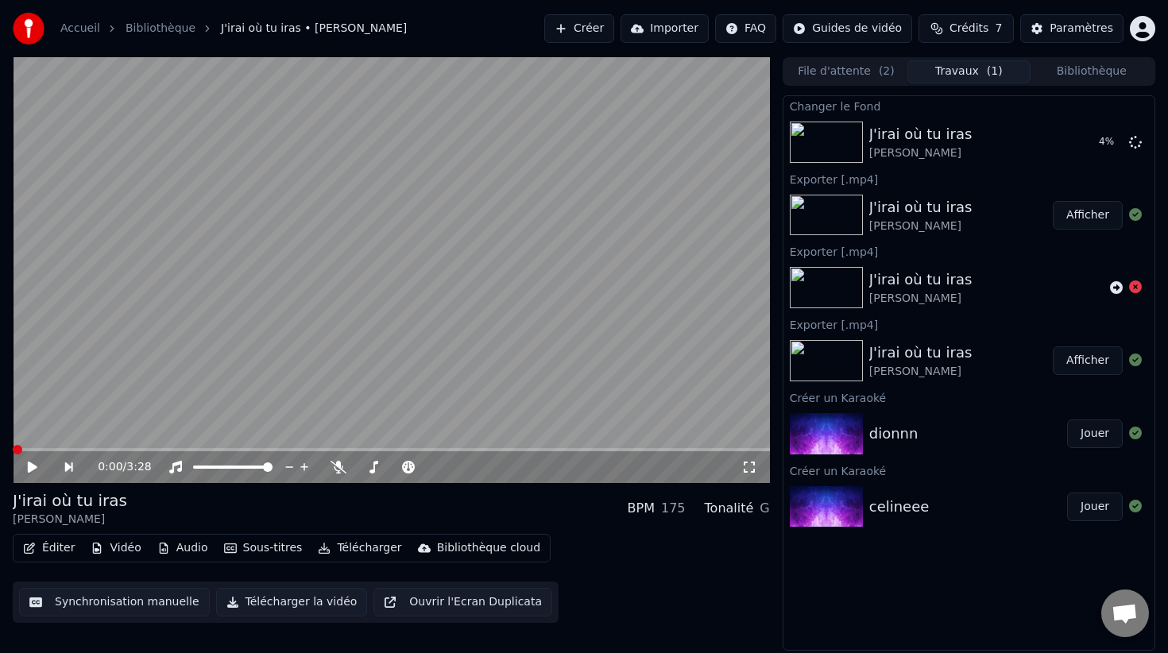
click at [13, 448] on span at bounding box center [13, 449] width 0 height 3
click at [105, 545] on button "Vidéo" at bounding box center [115, 548] width 63 height 22
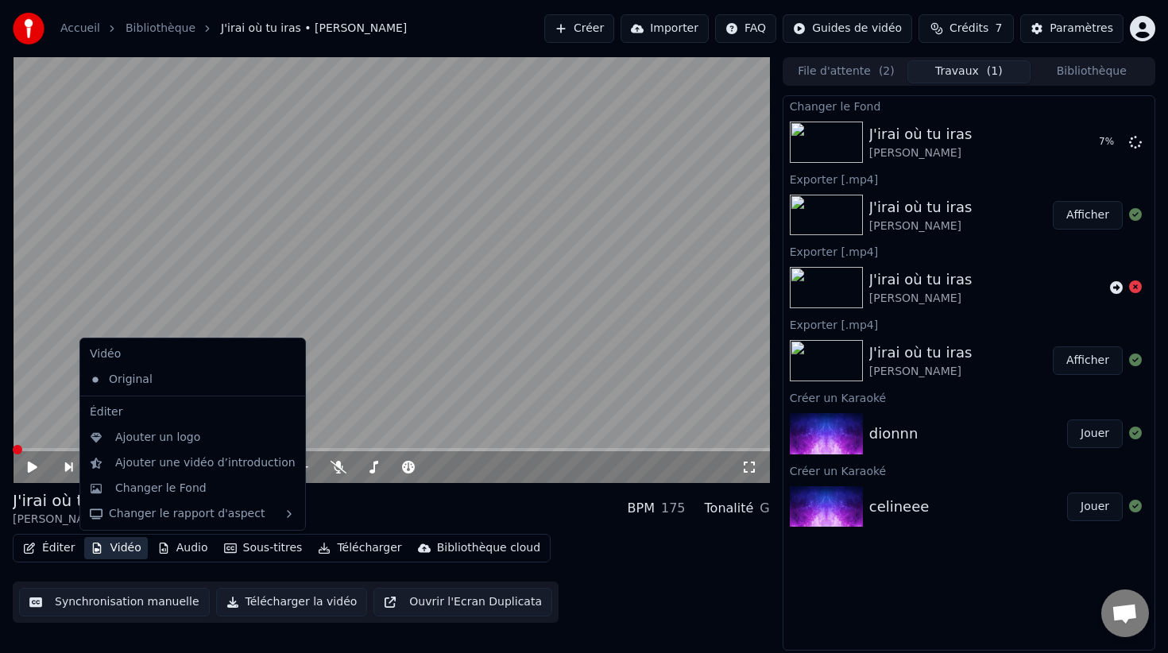
click at [536, 506] on div "J'irai où tu iras [PERSON_NAME] BPM 175 Tonalité G" at bounding box center [391, 508] width 757 height 38
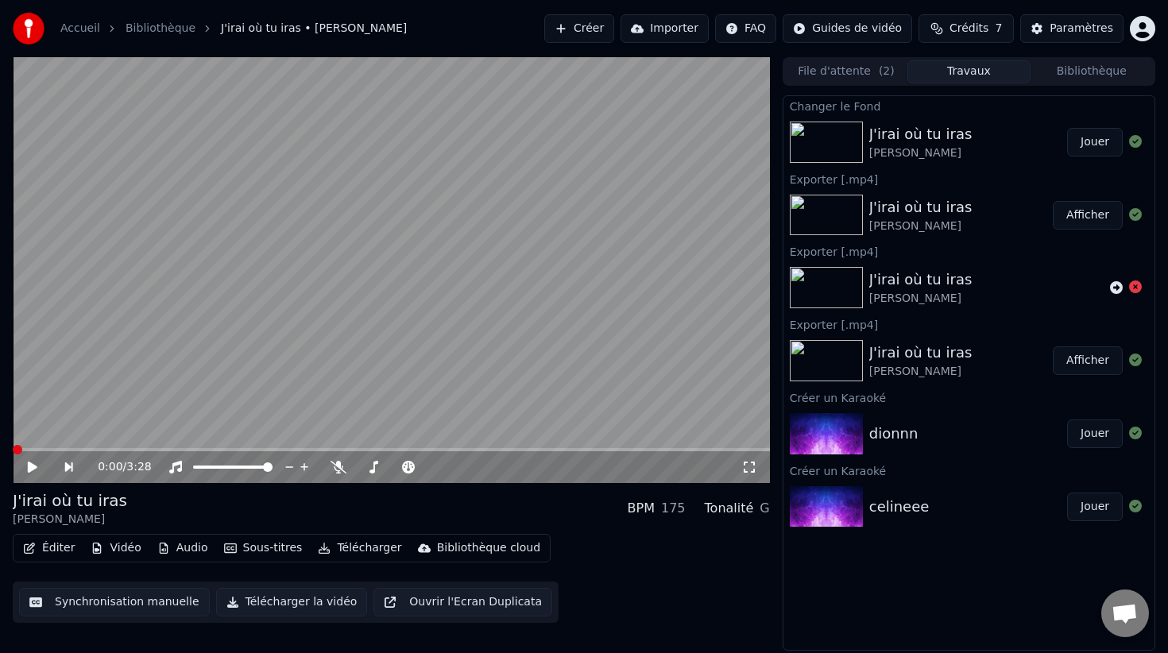
click at [949, 137] on div "J'irai où tu iras" at bounding box center [920, 134] width 103 height 22
click at [1091, 148] on button "Jouer" at bounding box center [1095, 142] width 56 height 29
click at [590, 183] on video at bounding box center [391, 270] width 757 height 426
click at [570, 237] on video at bounding box center [391, 270] width 757 height 426
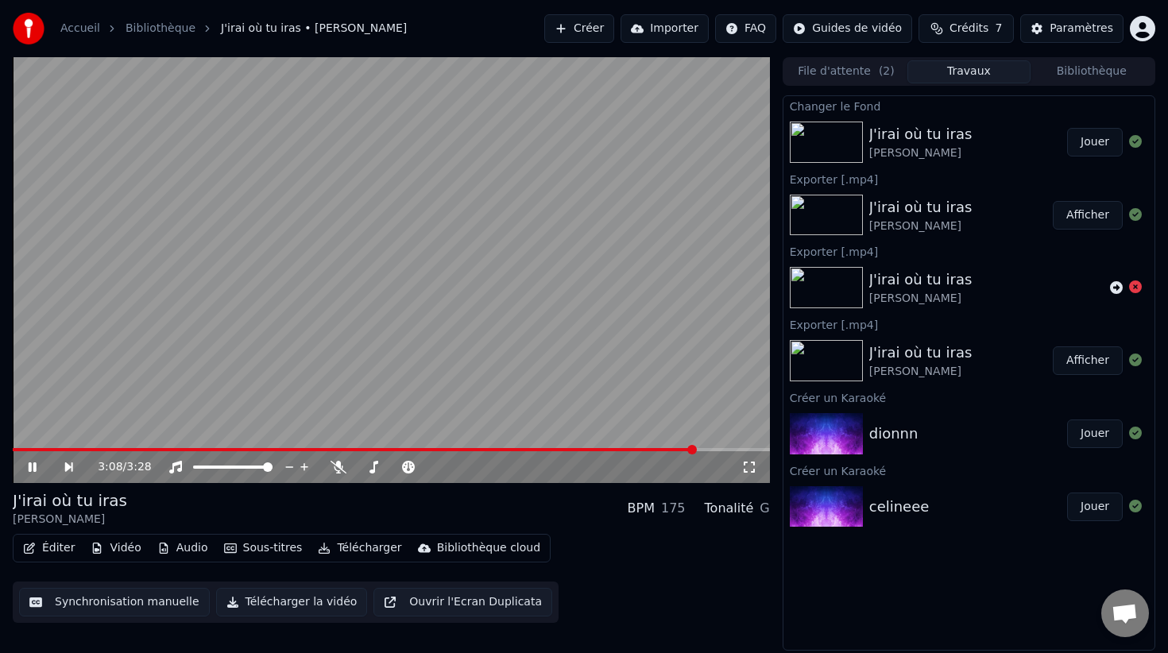
click at [158, 343] on video at bounding box center [391, 270] width 757 height 426
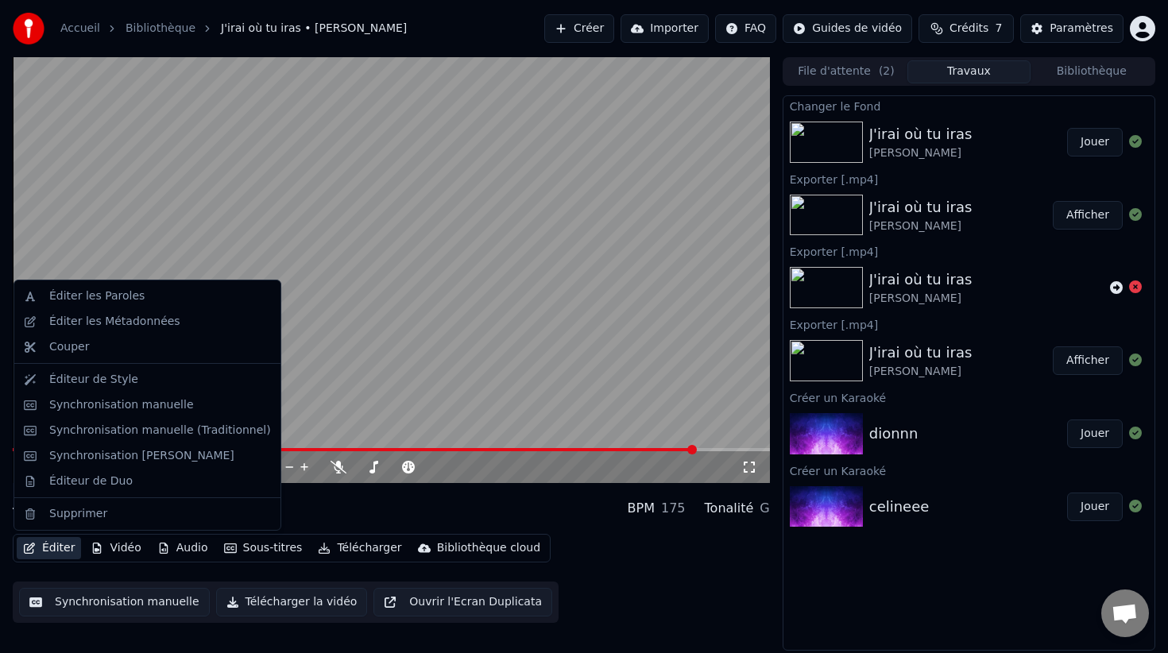
click at [46, 547] on button "Éditer" at bounding box center [49, 548] width 64 height 22
click at [87, 385] on div "Éditeur de Style" at bounding box center [93, 380] width 89 height 16
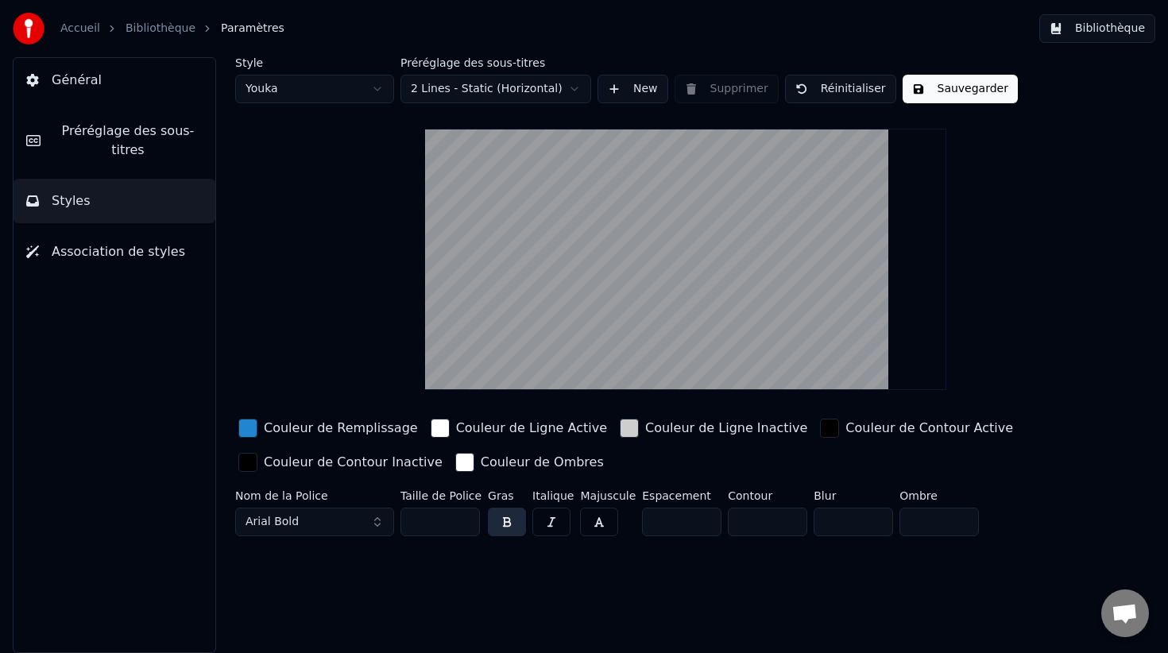
click at [1092, 23] on button "Bibliothèque" at bounding box center [1097, 28] width 116 height 29
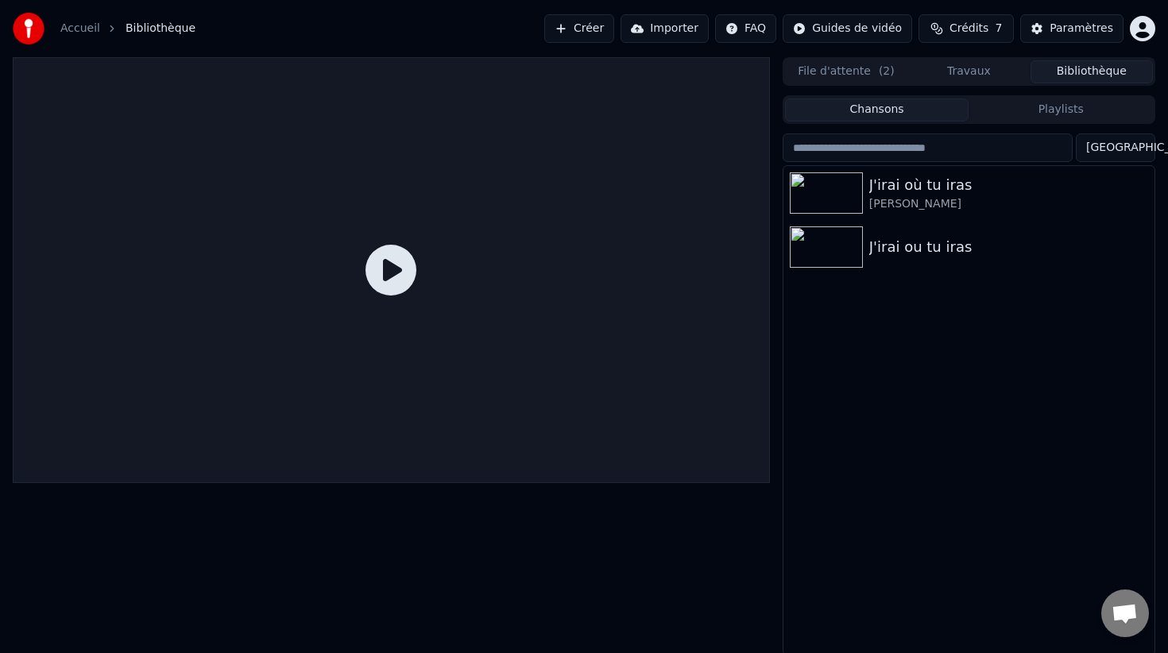
click at [952, 68] on button "Travaux" at bounding box center [968, 71] width 122 height 23
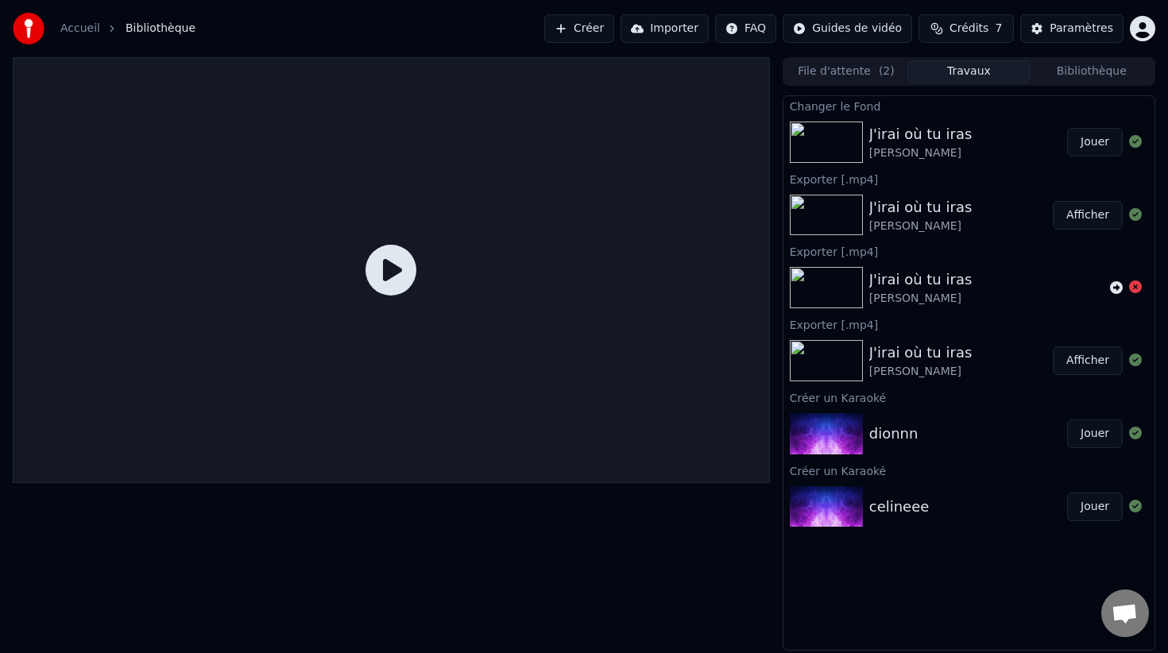
click at [917, 120] on div "J'irai où tu iras [PERSON_NAME]" at bounding box center [968, 142] width 371 height 54
click at [1093, 140] on button "Jouer" at bounding box center [1095, 142] width 56 height 29
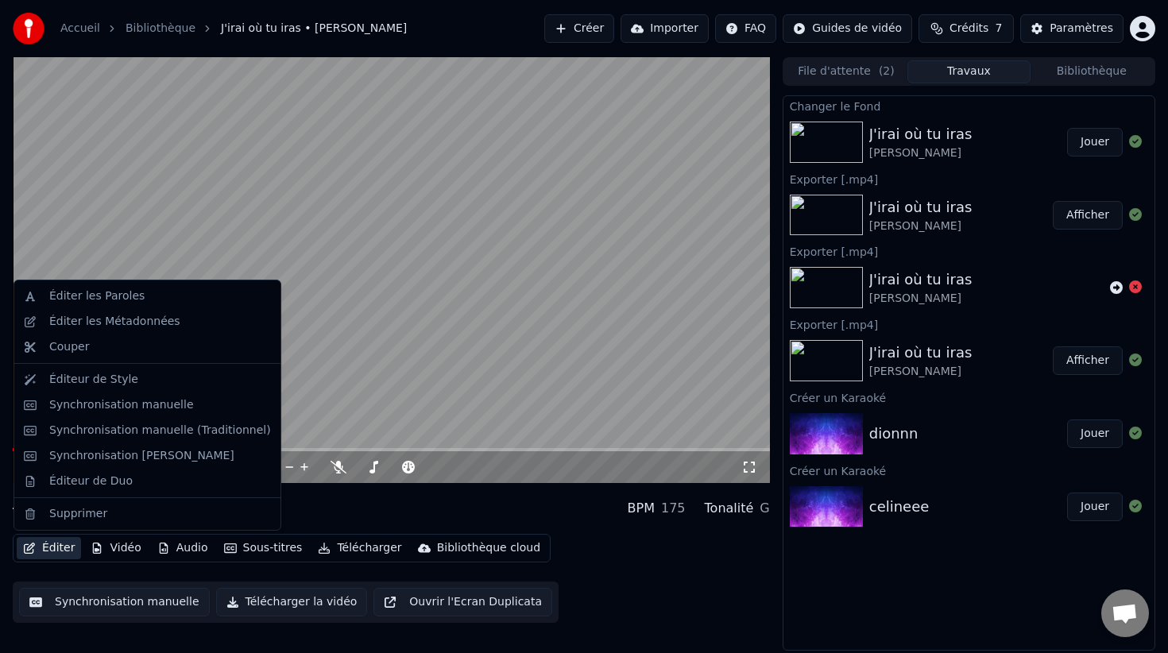
click at [53, 547] on button "Éditer" at bounding box center [49, 548] width 64 height 22
click at [83, 405] on div "Synchronisation manuelle" at bounding box center [121, 405] width 145 height 16
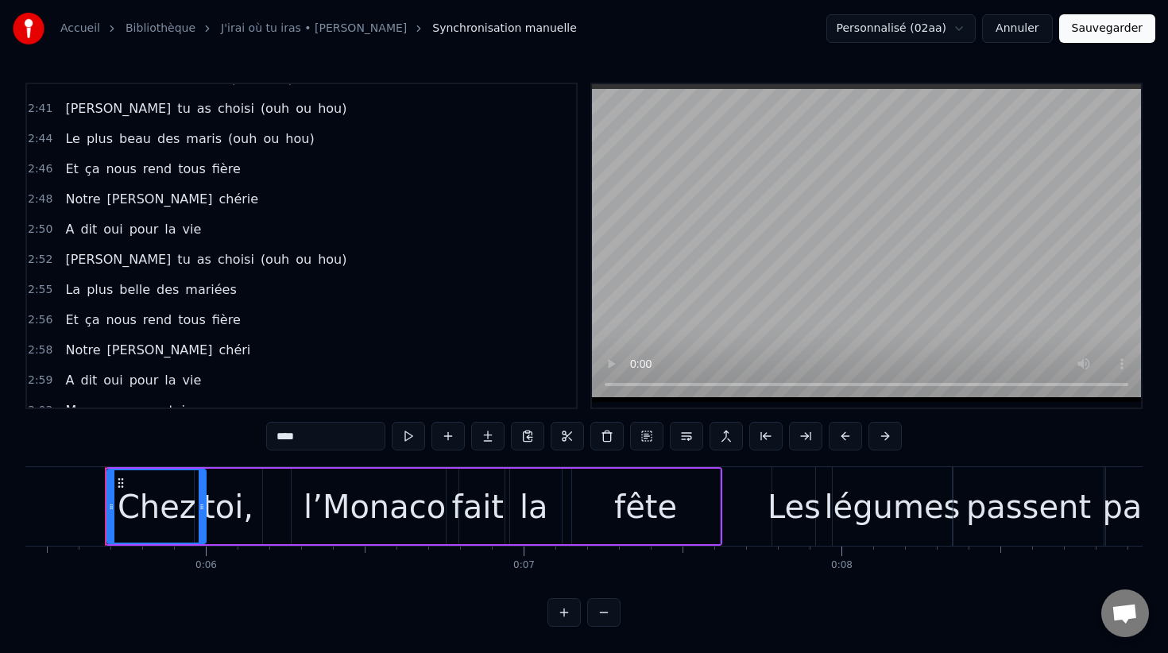
scroll to position [1669, 0]
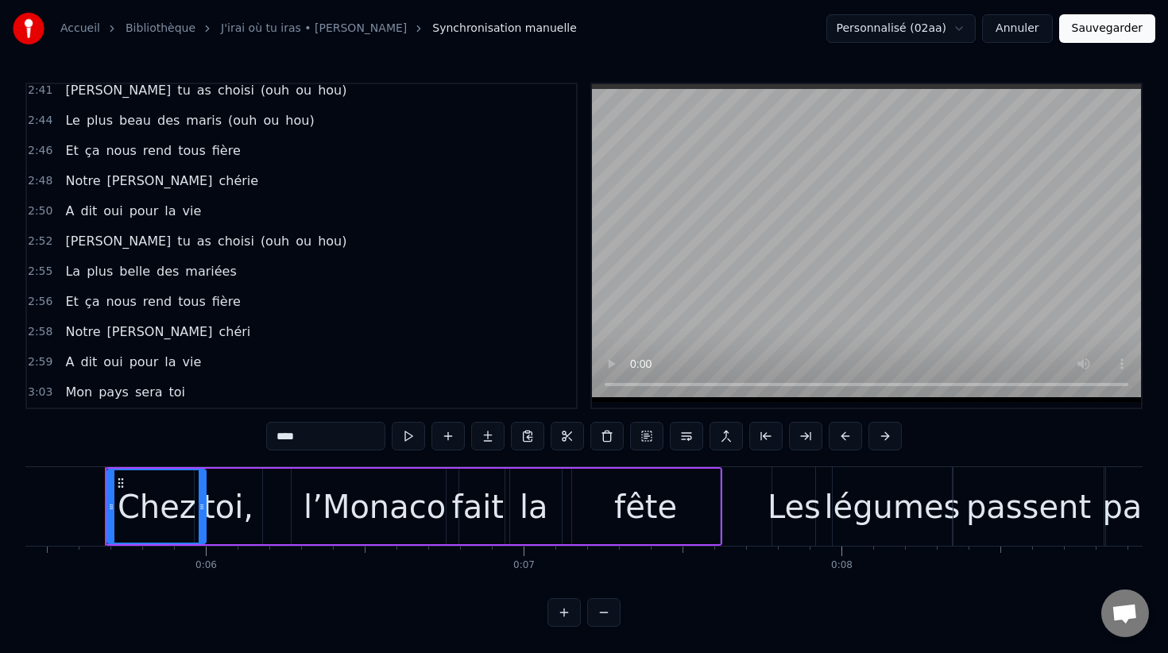
click at [102, 389] on span "pays" at bounding box center [113, 392] width 33 height 18
type input "****"
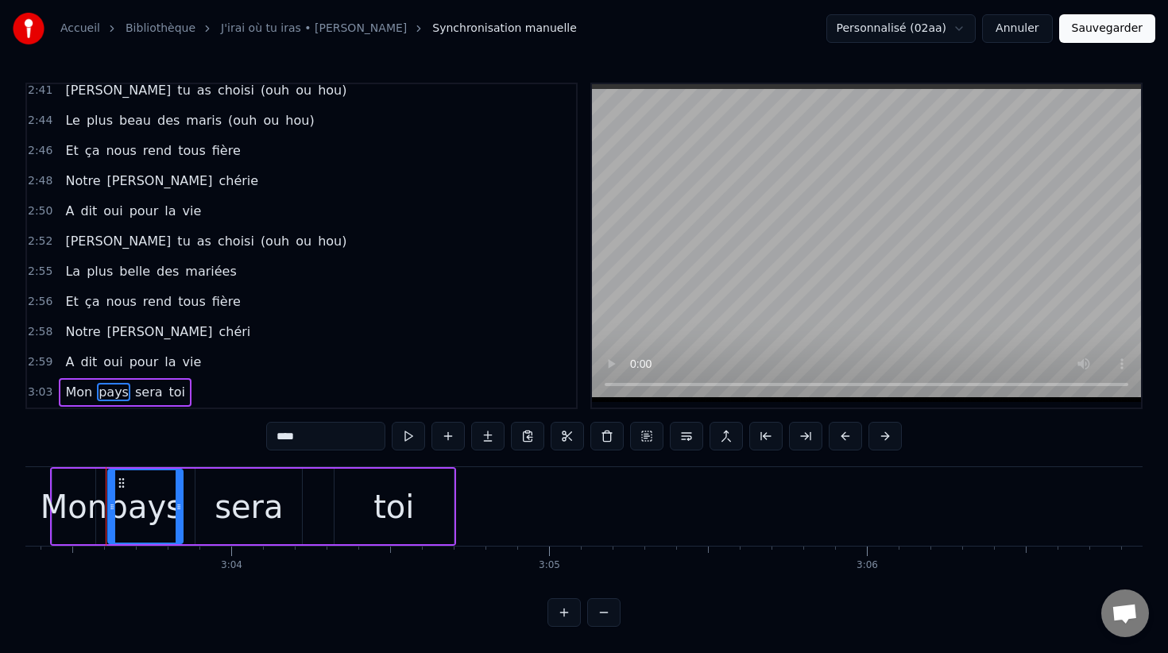
click at [34, 393] on span "3:03" at bounding box center [40, 393] width 25 height 16
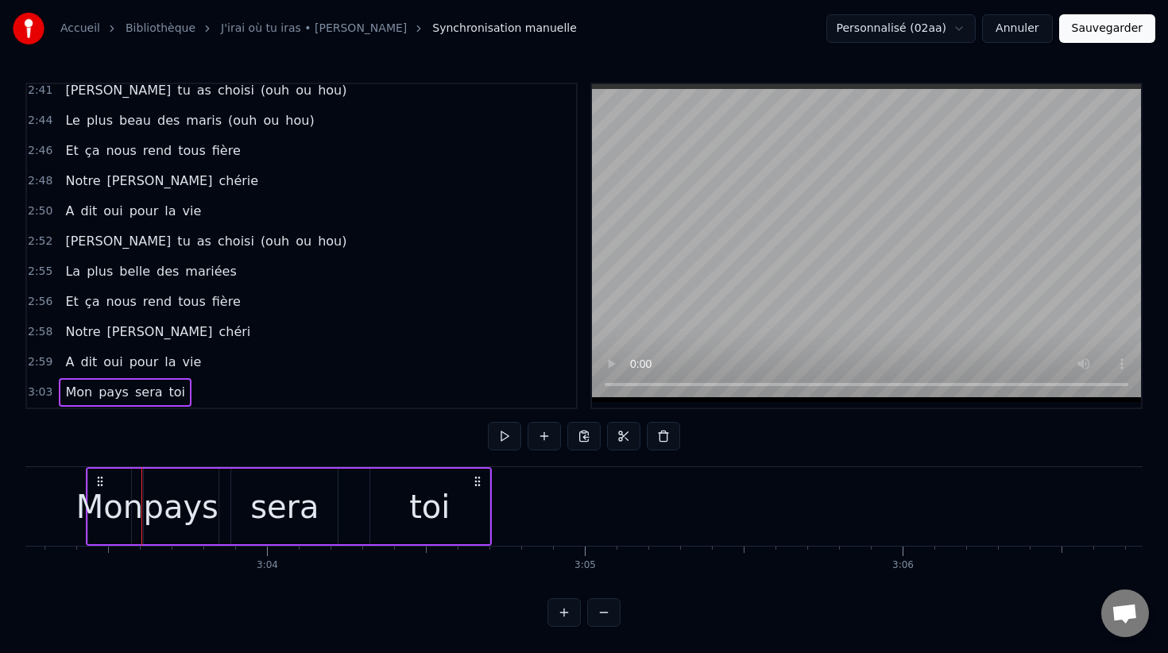
scroll to position [0, 58220]
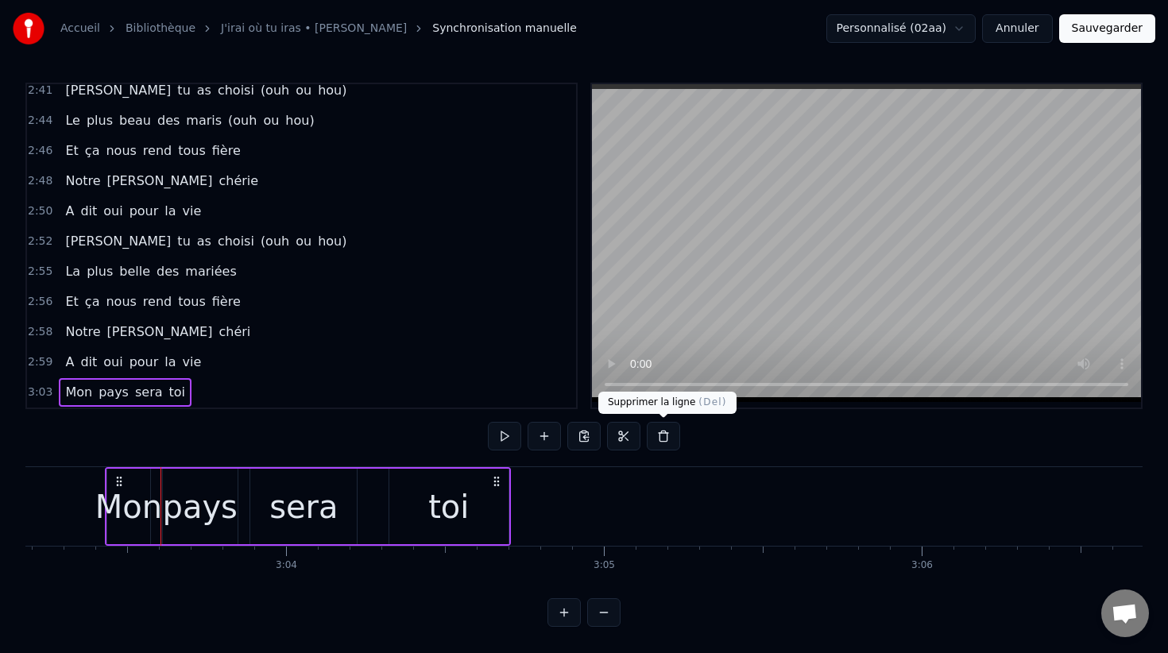
click at [659, 435] on button at bounding box center [663, 436] width 33 height 29
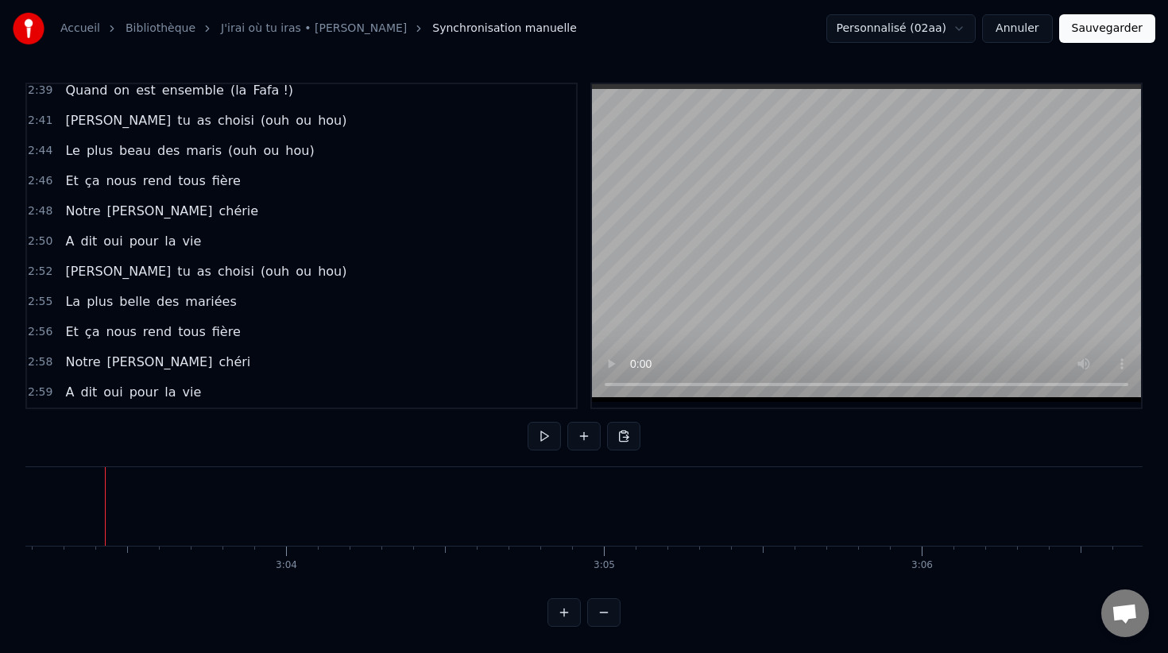
scroll to position [1639, 0]
click at [1128, 25] on button "Sauvegarder" at bounding box center [1107, 28] width 96 height 29
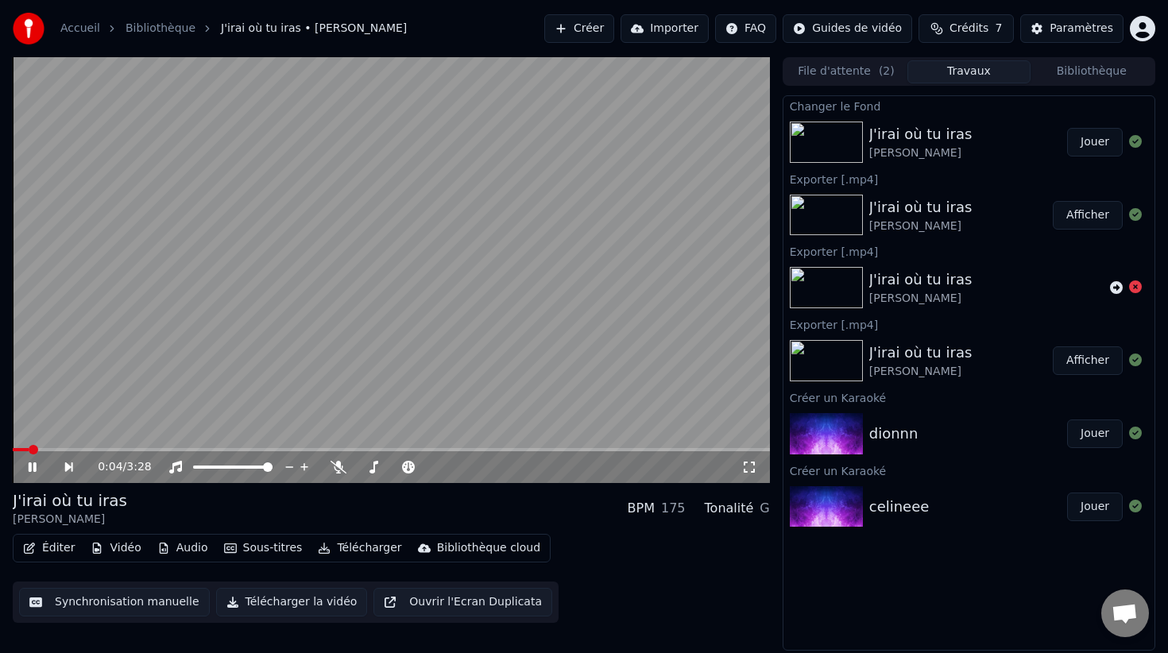
click at [338, 157] on video at bounding box center [391, 270] width 757 height 426
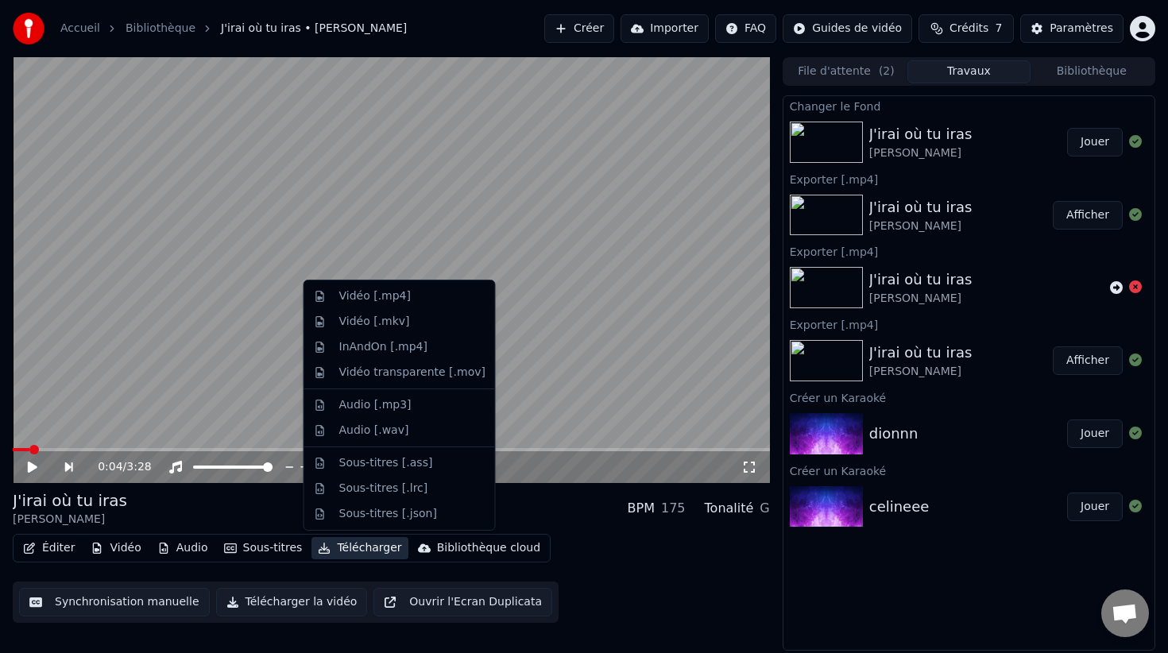
click at [349, 547] on button "Télécharger" at bounding box center [359, 548] width 96 height 22
click at [418, 302] on div "Vidéo [.mp4]" at bounding box center [412, 296] width 146 height 16
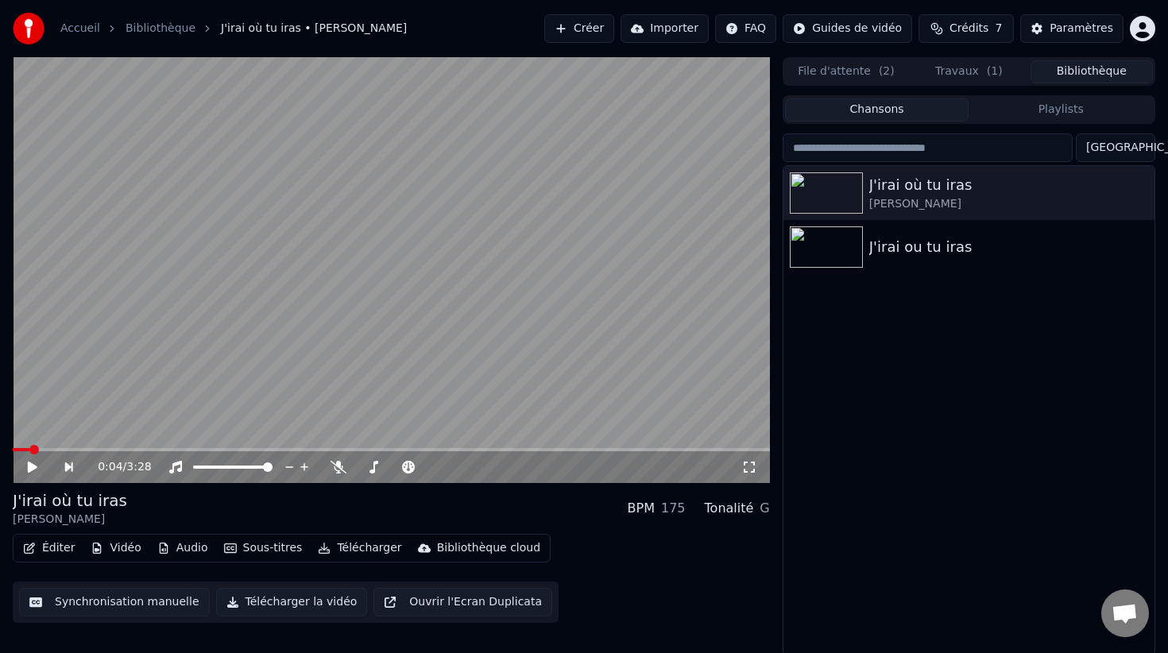
click at [1075, 75] on button "Bibliothèque" at bounding box center [1092, 71] width 122 height 23
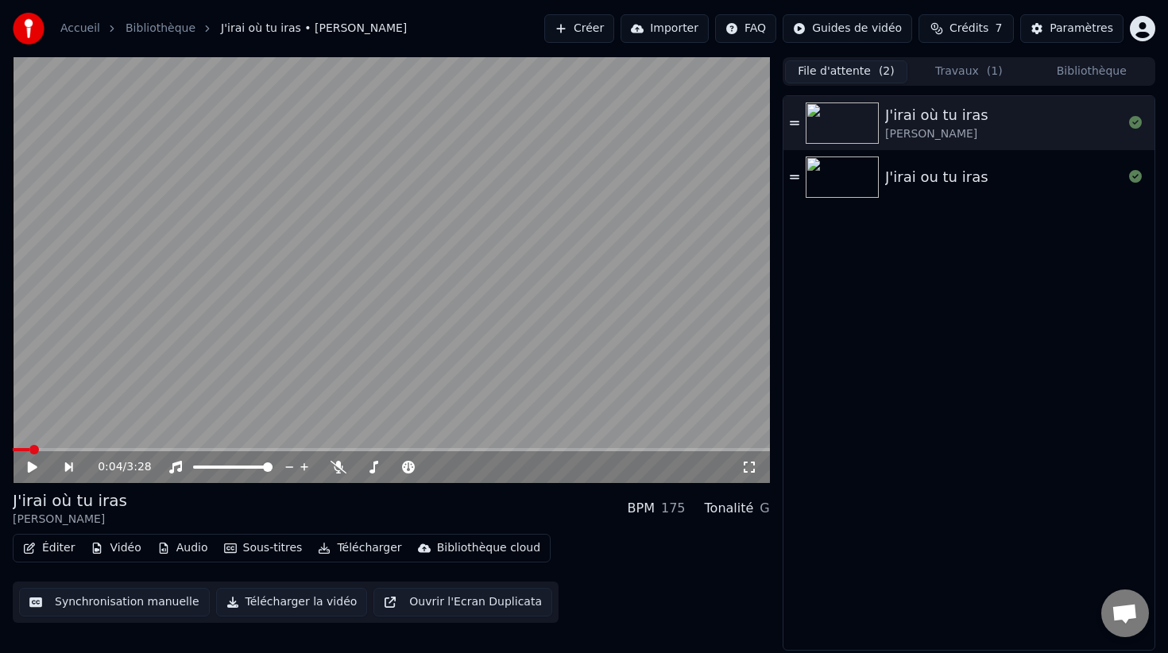
click at [861, 75] on button "File d'attente ( 2 )" at bounding box center [846, 71] width 122 height 23
click at [999, 72] on span "( 1 )" at bounding box center [995, 72] width 16 height 16
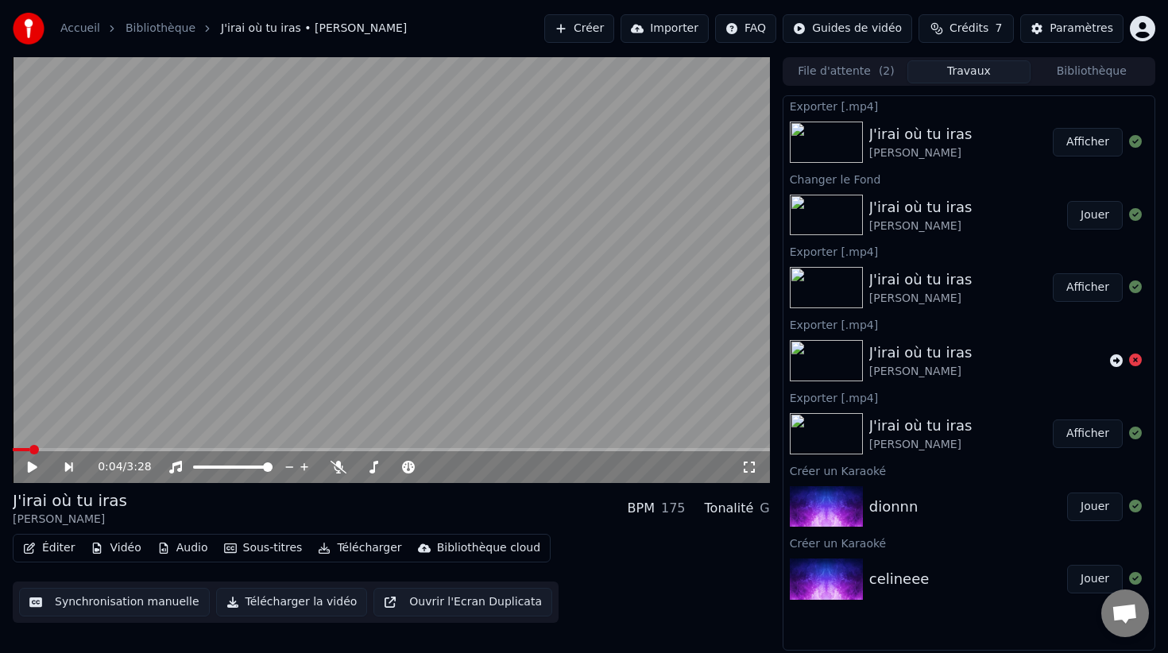
click at [1083, 144] on button "Afficher" at bounding box center [1088, 142] width 70 height 29
